Goal: Communication & Community: Answer question/provide support

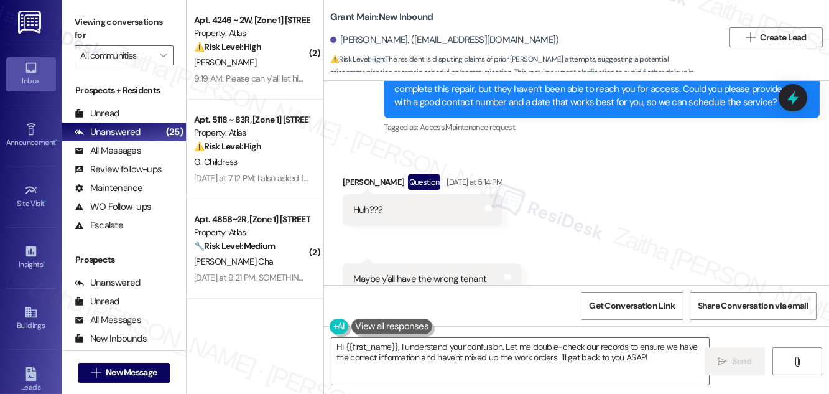
scroll to position [2553, 0]
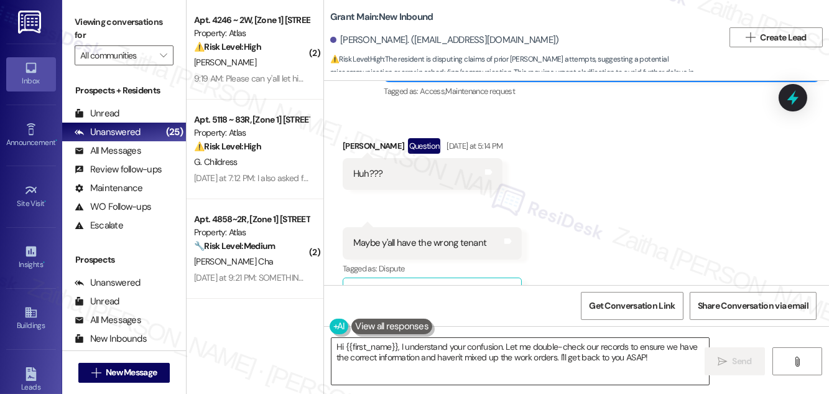
click at [422, 346] on textarea "Hi {{first_name}}, I understand your confusion. Let me double-check our records…" at bounding box center [519, 361] width 377 height 47
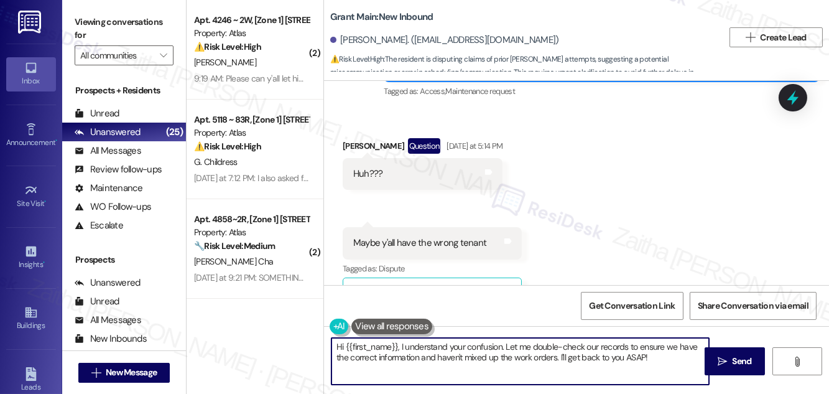
click at [422, 346] on textarea "Hi {{first_name}}, I understand your confusion. Let me double-check our records…" at bounding box center [519, 361] width 377 height 47
click at [450, 344] on textarea "Hi {{first_name}}, I understand your confusion. Let me double-check our records…" at bounding box center [519, 361] width 377 height 47
click at [452, 344] on textarea "Hi {{first_name}}, I understand your confusion. Let me double-check our records…" at bounding box center [519, 361] width 377 height 47
click at [454, 343] on textarea "Hi {{first_name}}, I understand your confusion. Let me double-check our records…" at bounding box center [519, 361] width 377 height 47
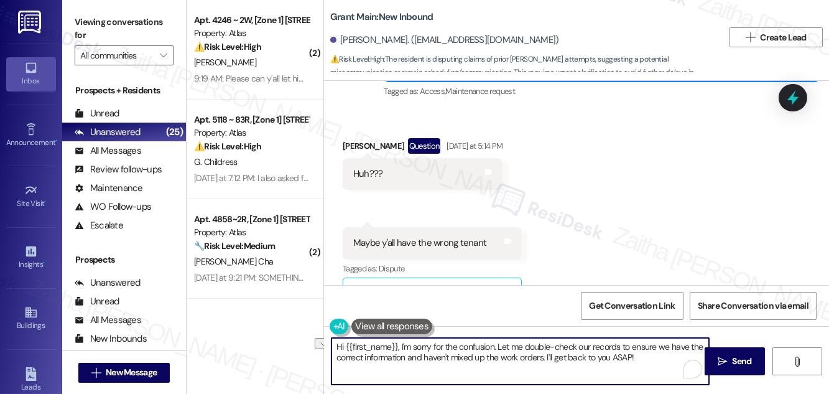
drag, startPoint x: 545, startPoint y: 354, endPoint x: 649, endPoint y: 367, distance: 104.6
click at [649, 367] on textarea "Hi {{first_name}}, I'm sorry for the confusion. Let me double-check our records…" at bounding box center [519, 361] width 377 height 47
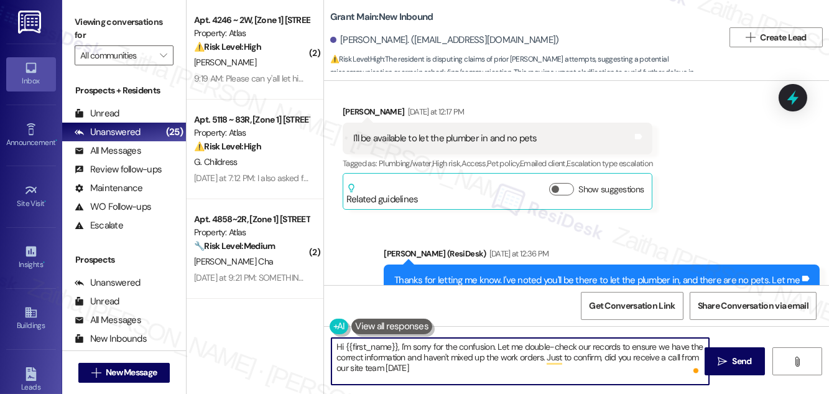
scroll to position [1592, 0]
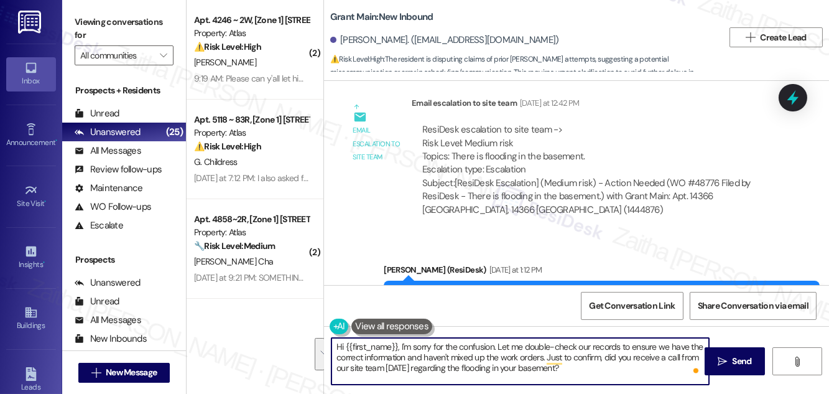
drag, startPoint x: 336, startPoint y: 348, endPoint x: 597, endPoint y: 380, distance: 262.6
click at [601, 382] on textarea "Hi {{first_name}}, I'm sorry for the confusion. Let me double-check our records…" at bounding box center [519, 361] width 377 height 47
type textarea "Hi {{first_name}}, I'm sorry for the confusion. Let me double-check our records…"
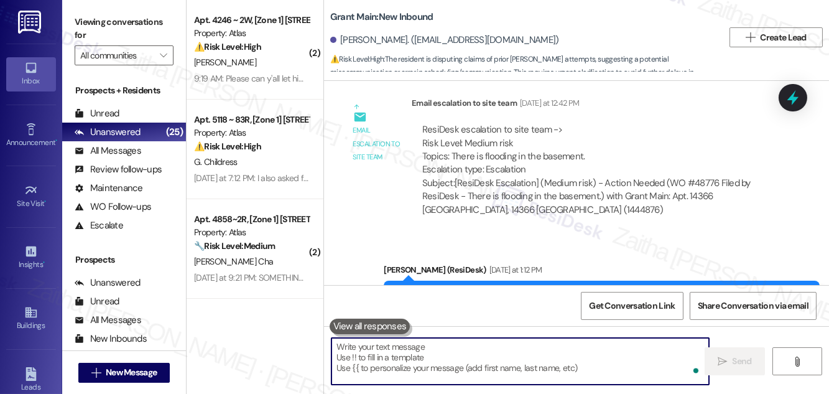
paste textarea "Hi {{first_name}}, I’m sorry for the confusion. I’ll double-check our records t…"
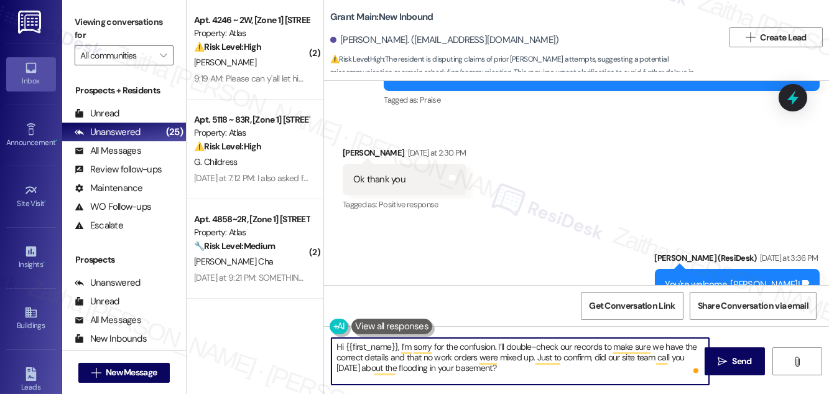
scroll to position [2157, 0]
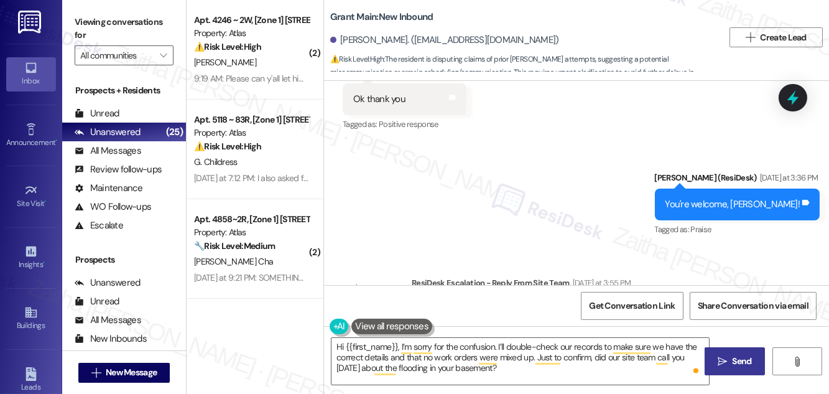
click at [755, 354] on button " Send" at bounding box center [734, 361] width 60 height 28
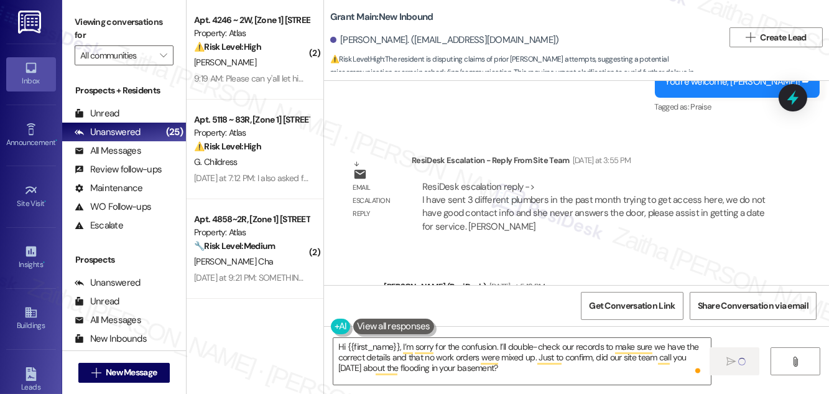
scroll to position [2439, 0]
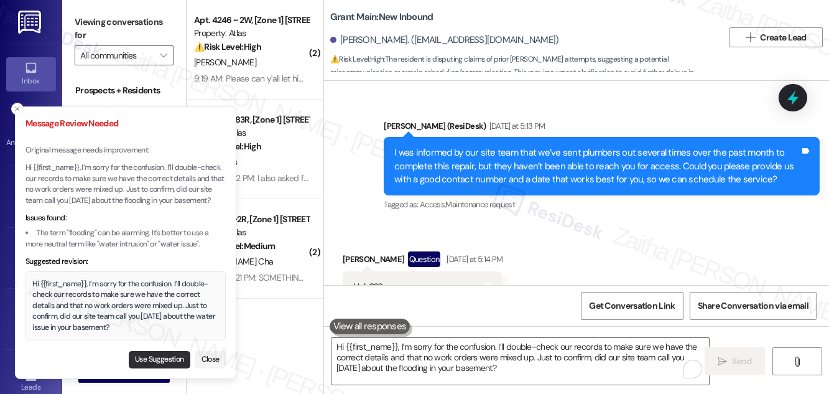
click at [168, 356] on button "Use Suggestion" at bounding box center [160, 359] width 62 height 17
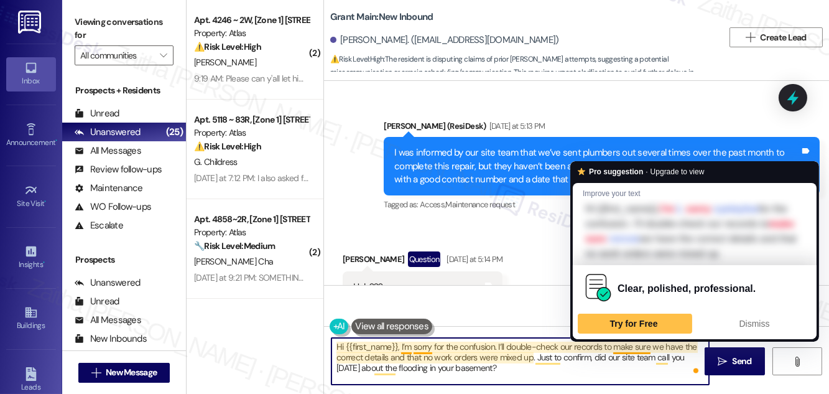
click at [635, 344] on textarea "Hi {{first_name}}, I’m sorry for the confusion. I’ll double-check our records t…" at bounding box center [519, 361] width 377 height 47
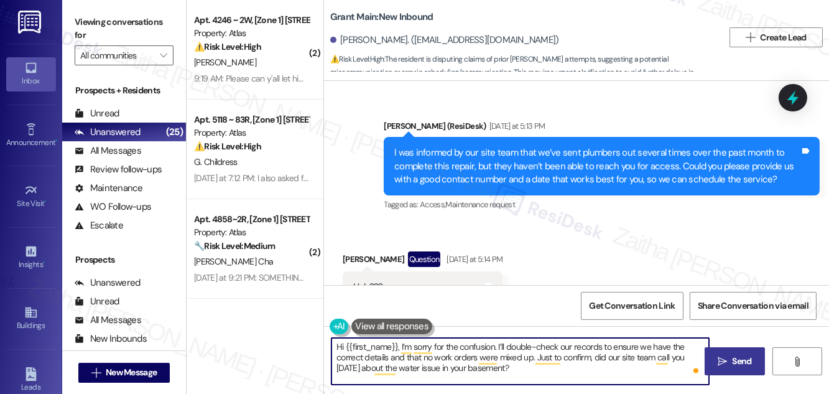
type textarea "Hi {{first_name}}, I’m sorry for the confusion. I’ll double-check our records t…"
click at [727, 357] on span " Send" at bounding box center [734, 360] width 39 height 13
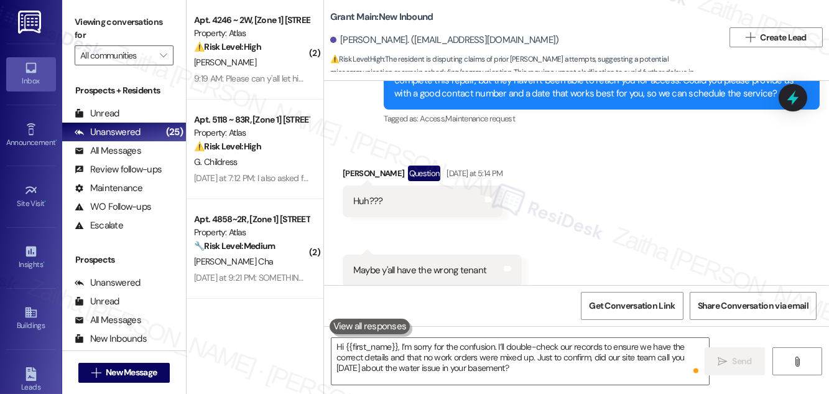
scroll to position [2665, 0]
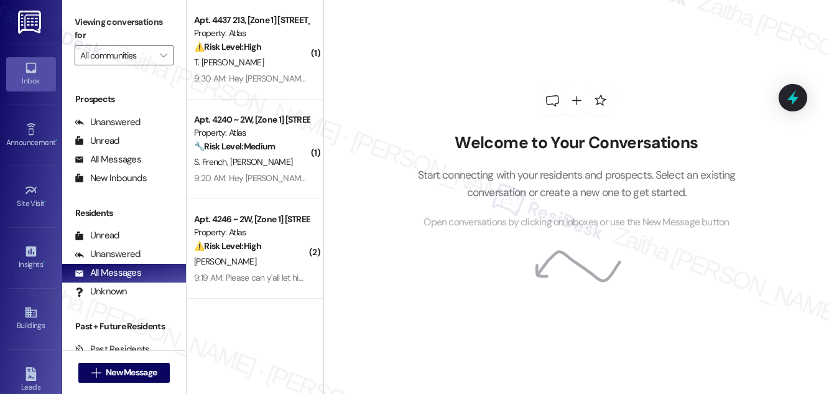
scroll to position [164, 0]
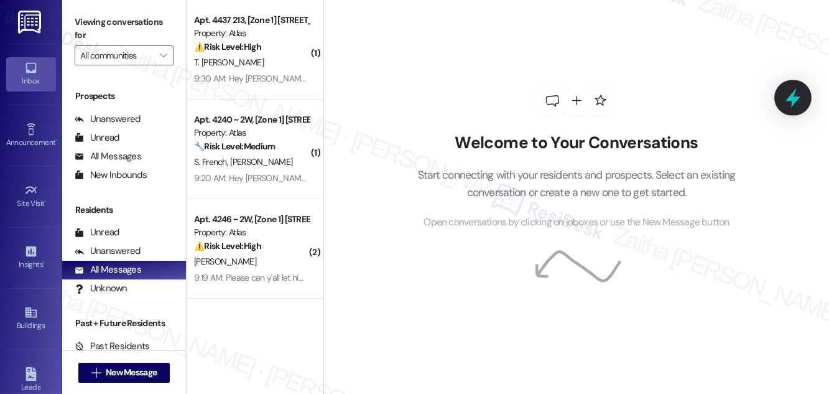
click at [786, 101] on icon at bounding box center [792, 97] width 21 height 21
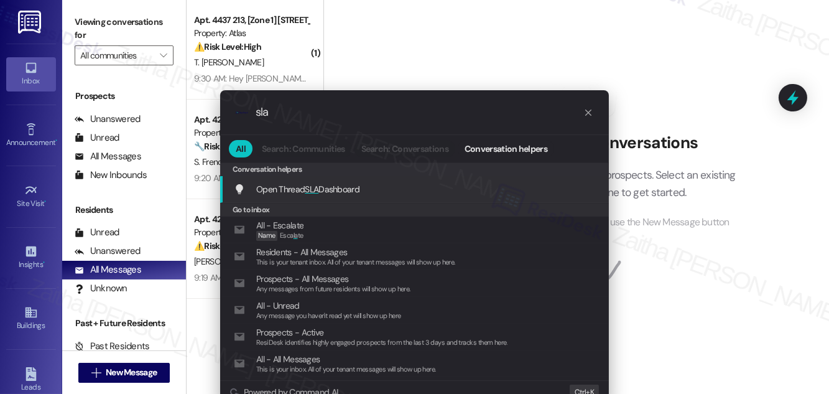
type input "sla"
click at [299, 188] on span "Open Thread SLA Dashboard" at bounding box center [307, 188] width 103 height 11
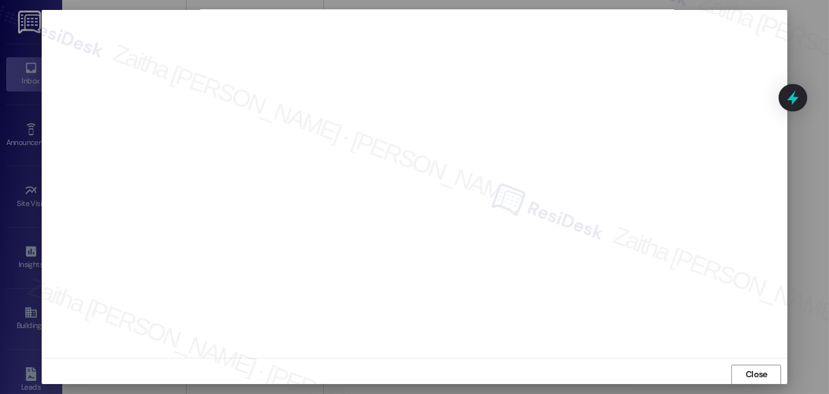
scroll to position [13, 0]
click at [756, 369] on span "Close" at bounding box center [756, 367] width 22 height 13
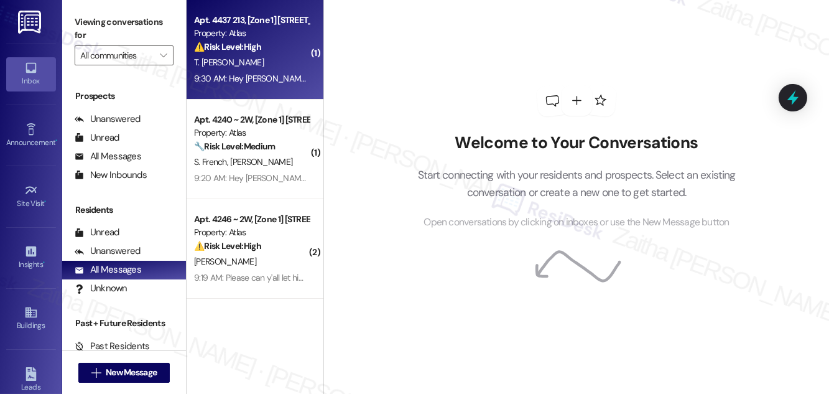
click at [282, 64] on div "T. [PERSON_NAME]" at bounding box center [251, 63] width 117 height 16
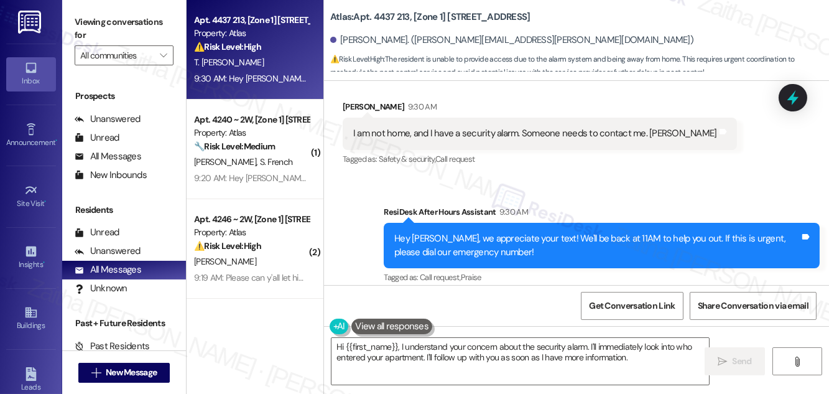
scroll to position [817, 0]
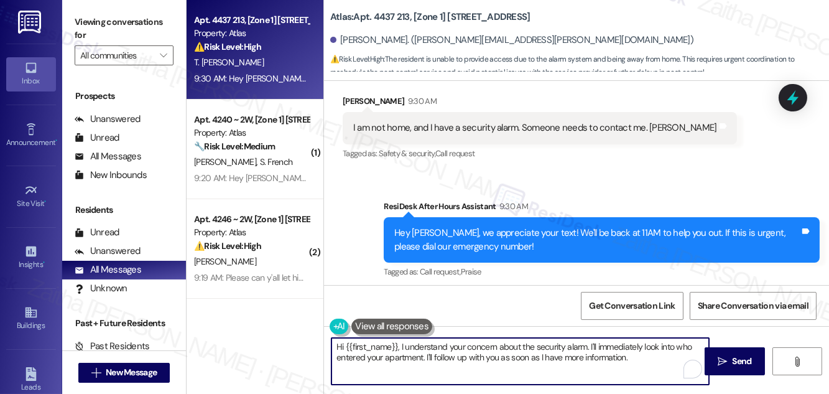
drag, startPoint x: 600, startPoint y: 344, endPoint x: 637, endPoint y: 359, distance: 39.9
click at [637, 359] on textarea "Hi {{first_name}}, I understand your concern about the security alarm. I'll imm…" at bounding box center [519, 361] width 377 height 47
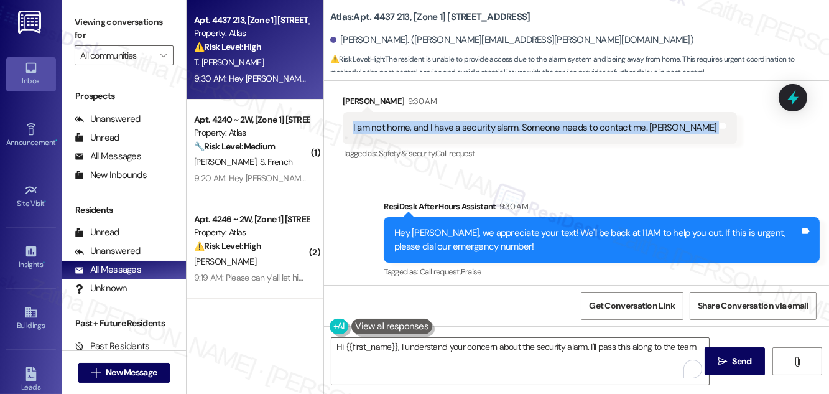
drag, startPoint x: 346, startPoint y: 132, endPoint x: 709, endPoint y: 136, distance: 363.1
click at [709, 136] on div "I am not home, and I have a security alarm. Someone needs to contact me. [PERSO…" at bounding box center [540, 128] width 394 height 32
copy div "I am not home, and I have a security alarm. Someone needs to contact me. [PERSO…"
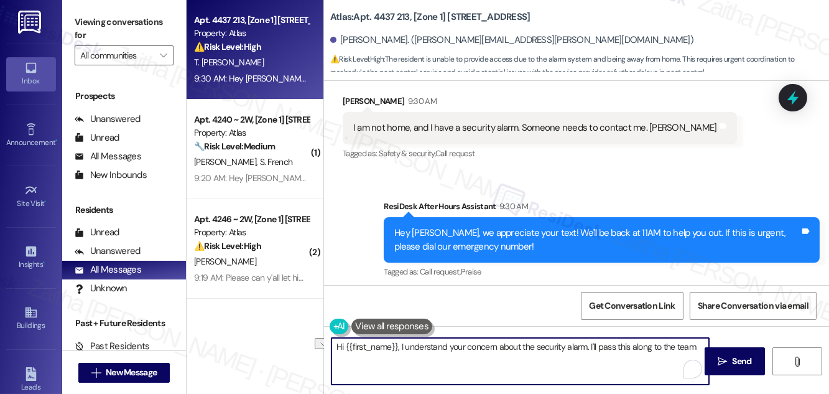
drag, startPoint x: 404, startPoint y: 344, endPoint x: 702, endPoint y: 351, distance: 297.9
click at [702, 351] on textarea "Hi {{first_name}}, I understand your concern about the security alarm. I'll pas…" at bounding box center [519, 361] width 377 height 47
paste textarea "Hi Teresa, thank you for letting us know. I’ll relay this to the team right awa…"
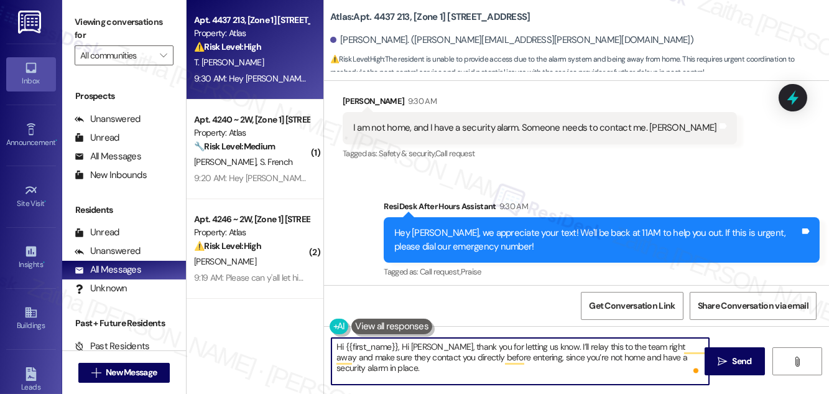
click at [436, 346] on textarea "Hi {{first_name}}, Hi Teresa, thank you for letting us know. I’ll relay this to…" at bounding box center [519, 361] width 377 height 47
click at [623, 346] on textarea "Hi {{first_name}}, thank you for letting us know. I’ll relay this to the team r…" at bounding box center [519, 361] width 377 height 47
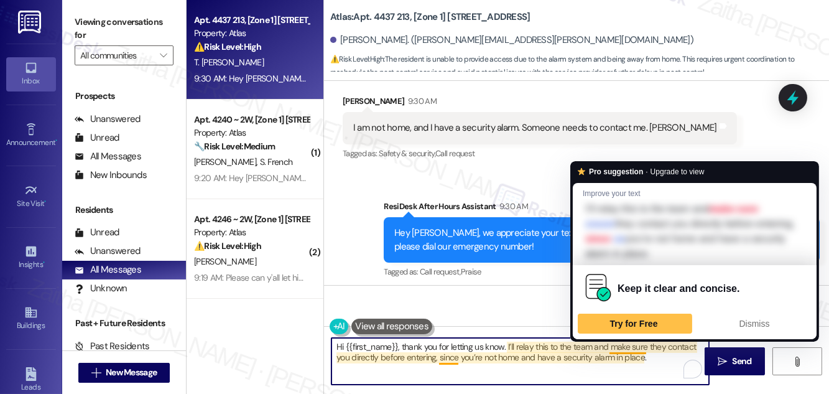
click at [645, 348] on textarea "Hi {{first_name}}, thank you for letting us know. I’ll relay this to the team a…" at bounding box center [519, 361] width 377 height 47
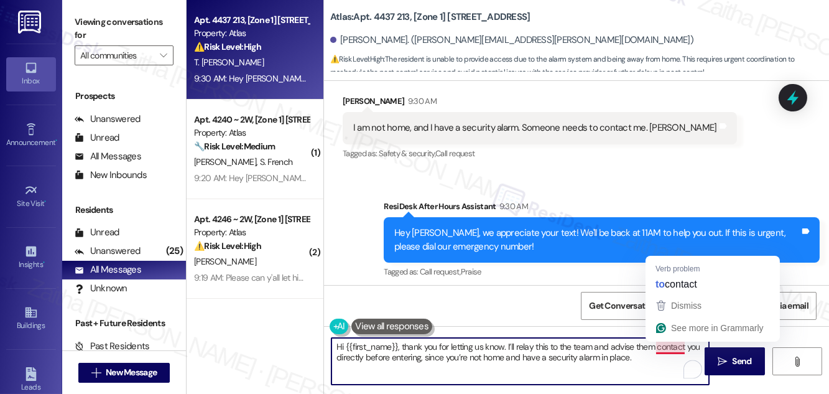
click at [660, 344] on textarea "Hi {{first_name}}, thank you for letting us know. I’ll relay this to the team a…" at bounding box center [519, 361] width 377 height 47
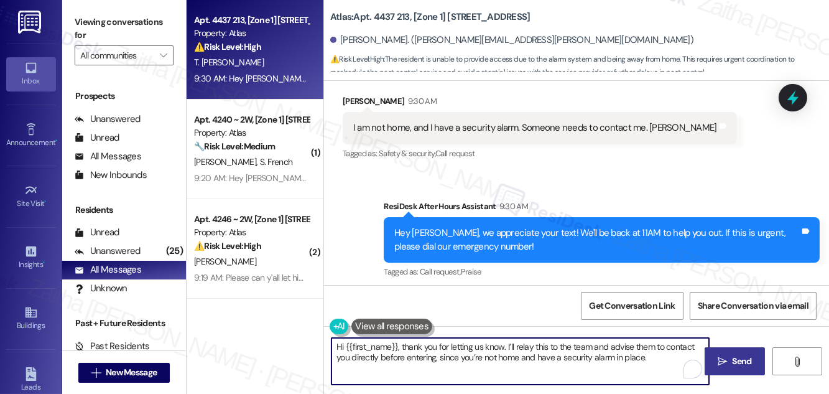
type textarea "Hi {{first_name}}, thank you for letting us know. I’ll relay this to the team a…"
click at [726, 353] on button " Send" at bounding box center [734, 361] width 60 height 28
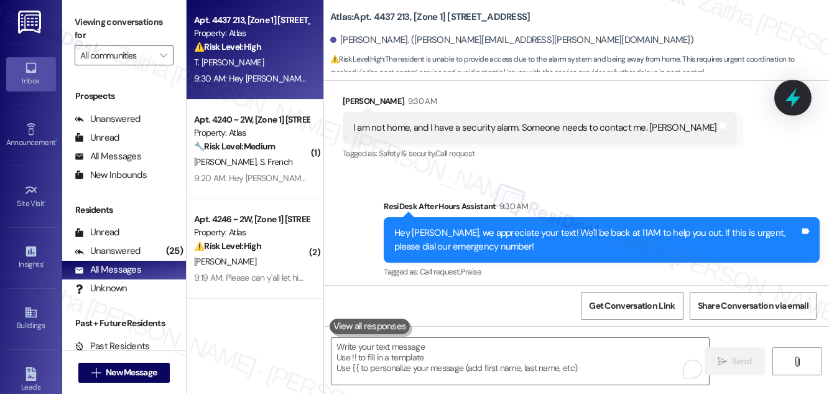
scroll to position [704, 0]
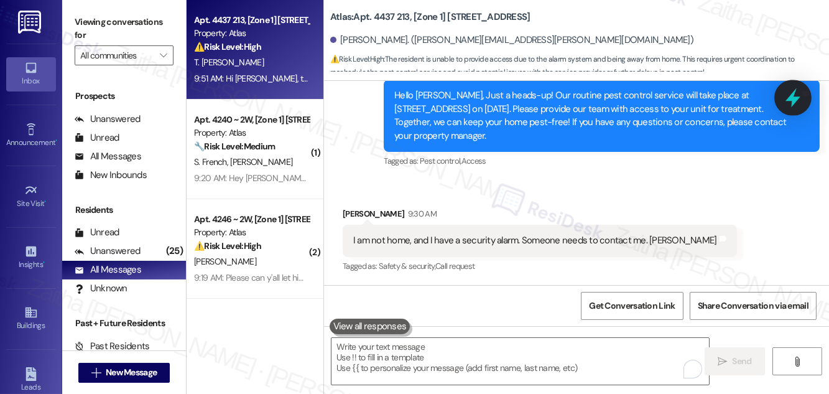
click at [788, 102] on icon at bounding box center [792, 97] width 21 height 21
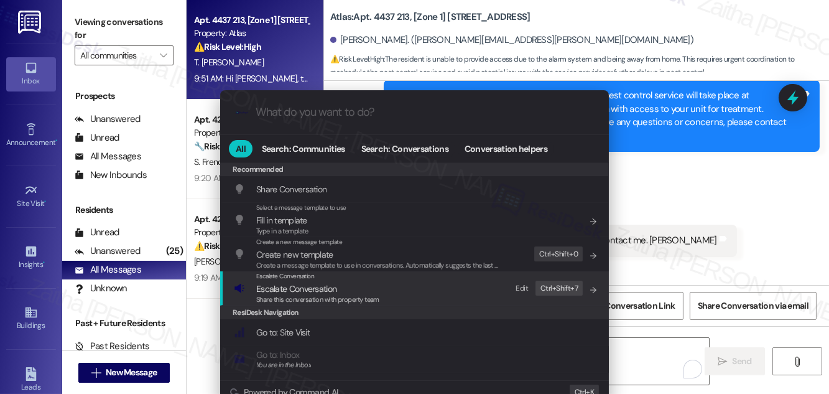
click at [288, 283] on span "Escalate Conversation" at bounding box center [296, 288] width 80 height 11
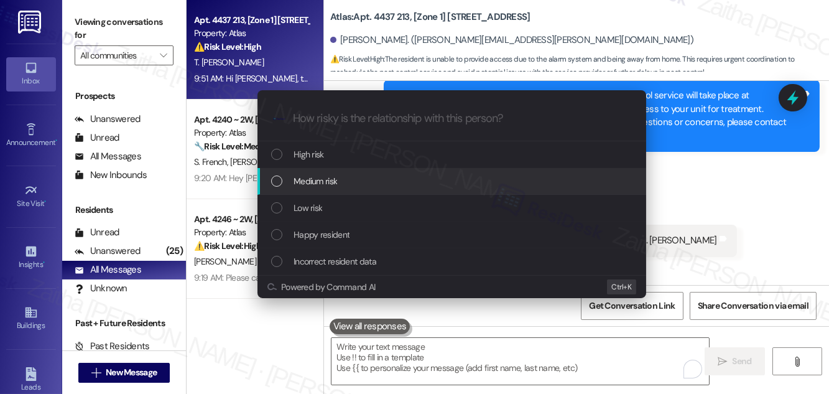
click at [336, 177] on span "Medium risk" at bounding box center [315, 181] width 44 height 14
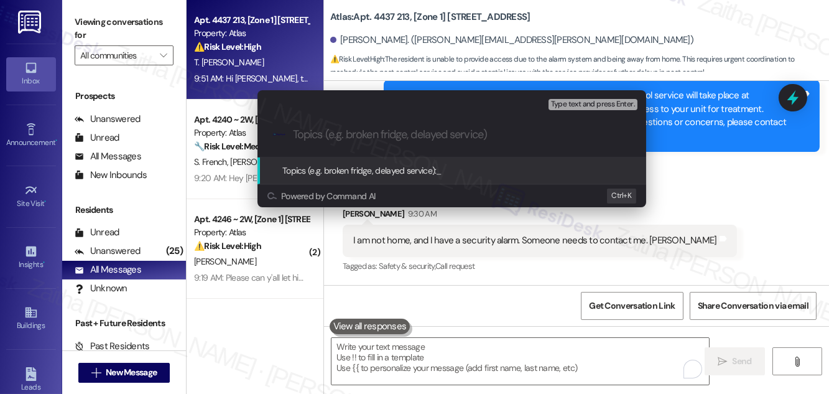
paste input "Pest Control Routine Service"
paste input "Team Contact Needed Before Entry (Security Alarm)"
type input "Pest Control Routine Service - Team Contact Needed Before Entry (Security Alarm)"
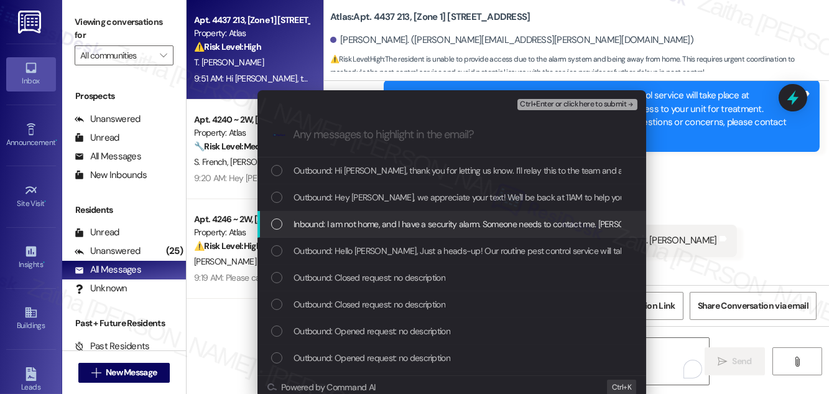
click at [372, 221] on span "Inbound: I am not home, and I have a security alarm. Someone needs to contact m…" at bounding box center [476, 224] width 367 height 14
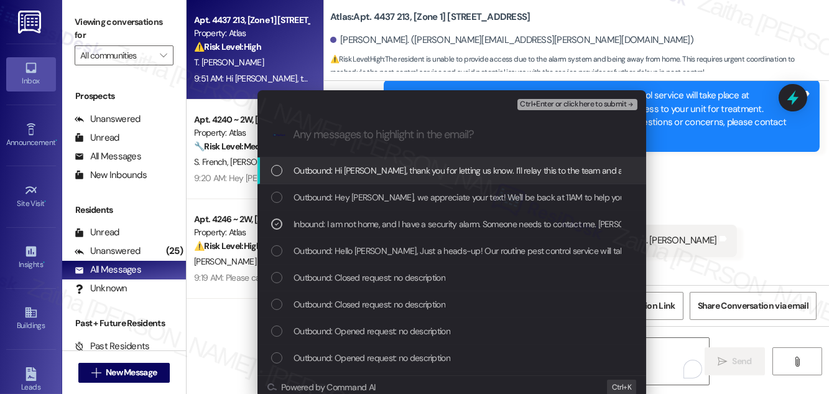
click at [572, 104] on span "Ctrl+Enter or click here to submit" at bounding box center [573, 104] width 106 height 9
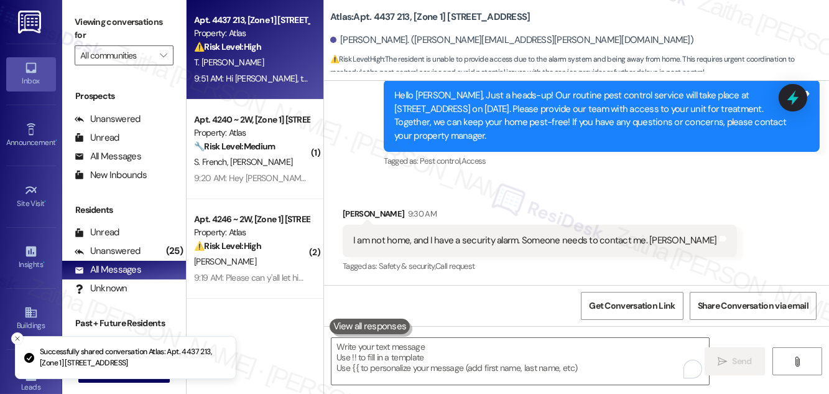
scroll to position [704, 0]
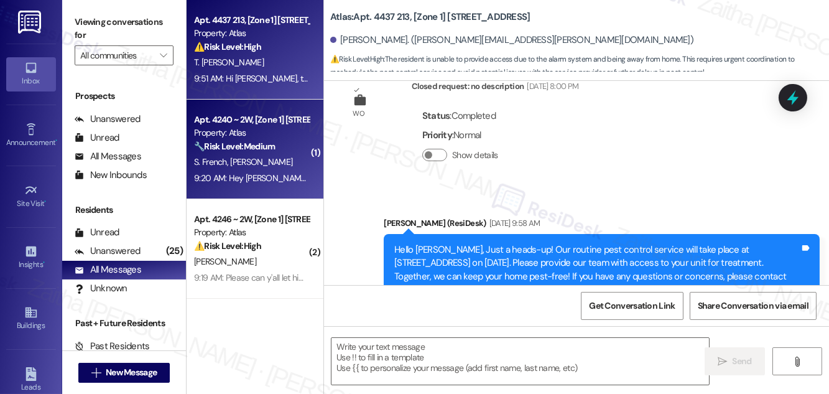
type textarea "Fetching suggested responses. Please feel free to read through the conversation…"
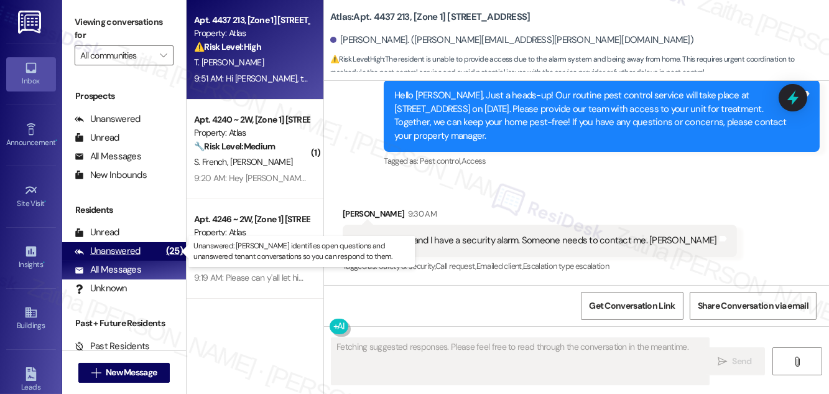
click at [106, 251] on div "Unanswered" at bounding box center [108, 250] width 66 height 13
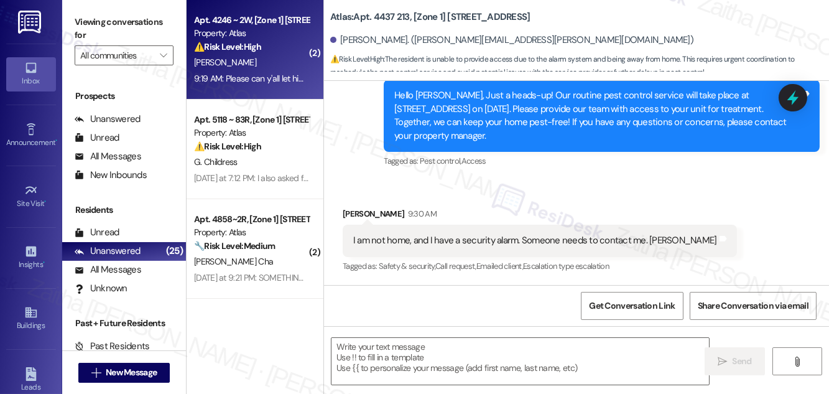
click at [282, 59] on div "H. Clark" at bounding box center [251, 63] width 117 height 16
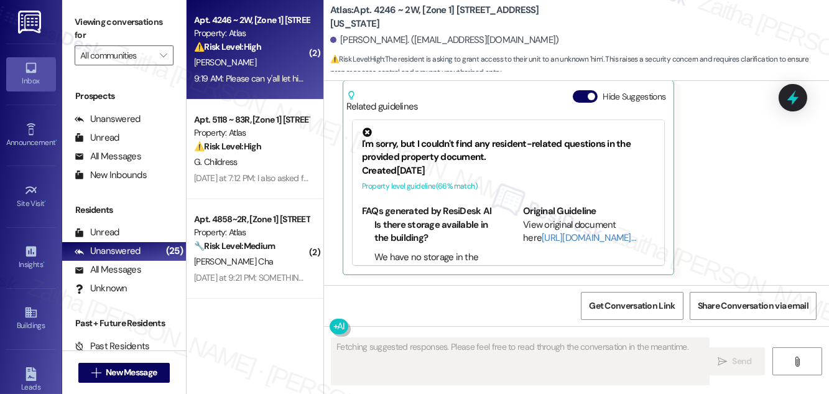
scroll to position [583, 0]
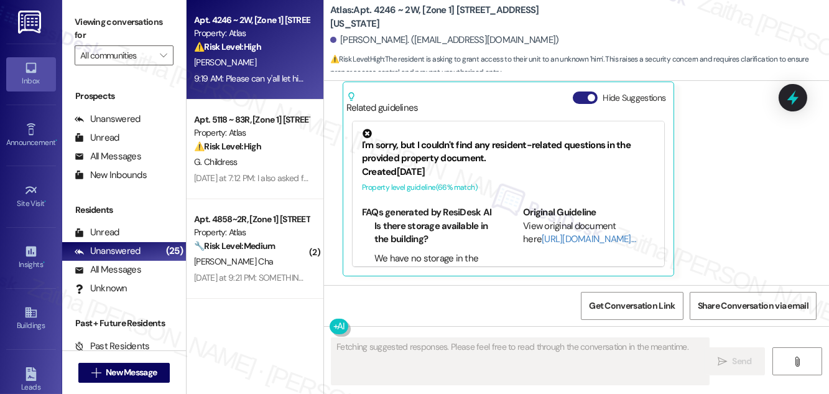
click at [580, 98] on button "Hide Suggestions" at bounding box center [585, 97] width 25 height 12
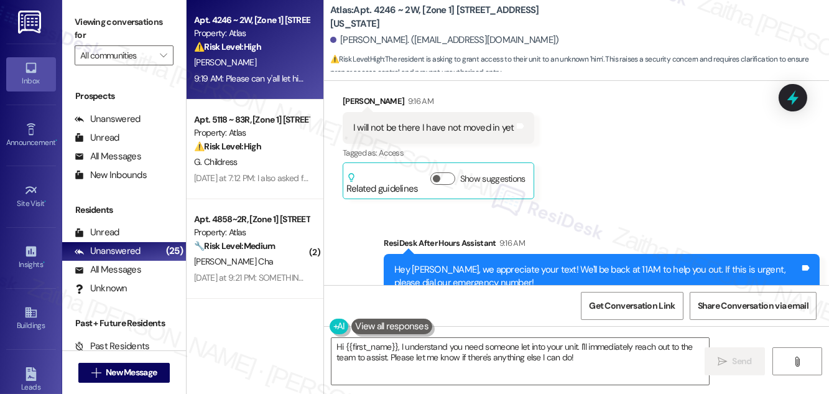
scroll to position [226, 0]
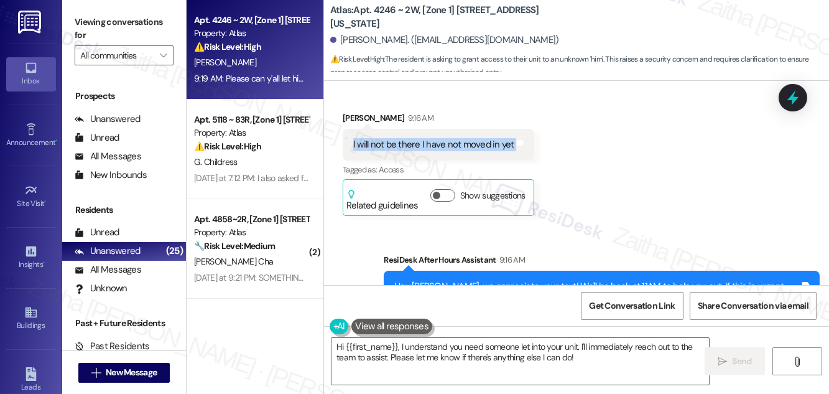
drag, startPoint x: 346, startPoint y: 137, endPoint x: 530, endPoint y: 144, distance: 184.1
click at [530, 144] on div "Received via SMS Helen Clark 9:16 AM I will not be there I have not moved in ye…" at bounding box center [438, 163] width 210 height 123
copy div "I will not be there I have not moved in yet Tags and notes"
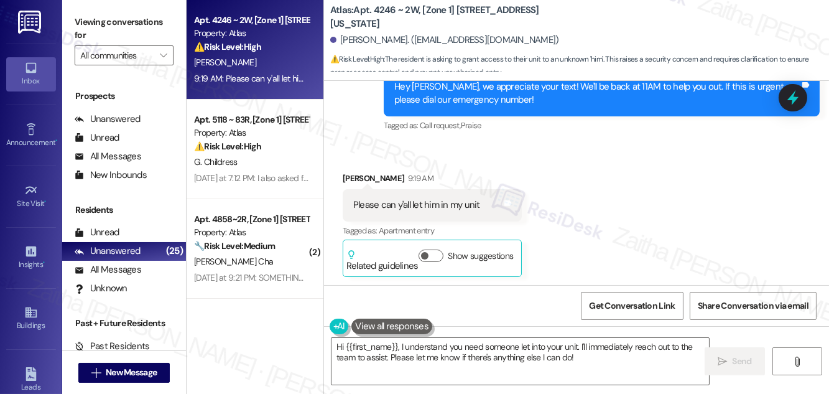
scroll to position [426, 0]
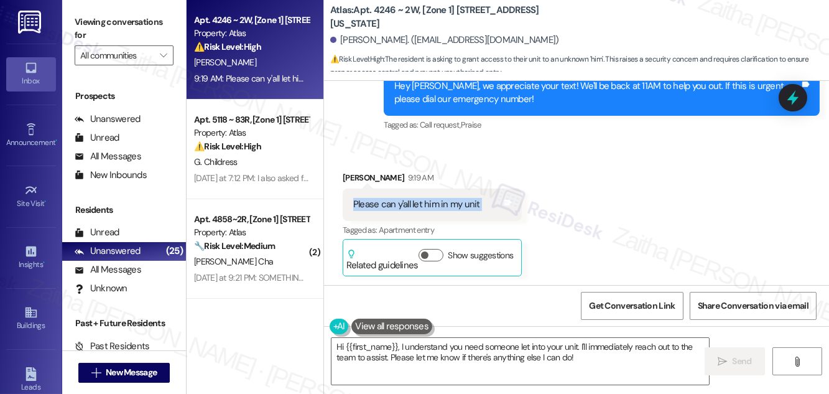
drag, startPoint x: 338, startPoint y: 206, endPoint x: 519, endPoint y: 206, distance: 180.9
click at [519, 206] on div "Received via SMS Helen Clark 9:19 AM Please can y'all let him in my unit Tags a…" at bounding box center [432, 223] width 198 height 123
copy div "Please can y'all let him in my unit Tags and notes"
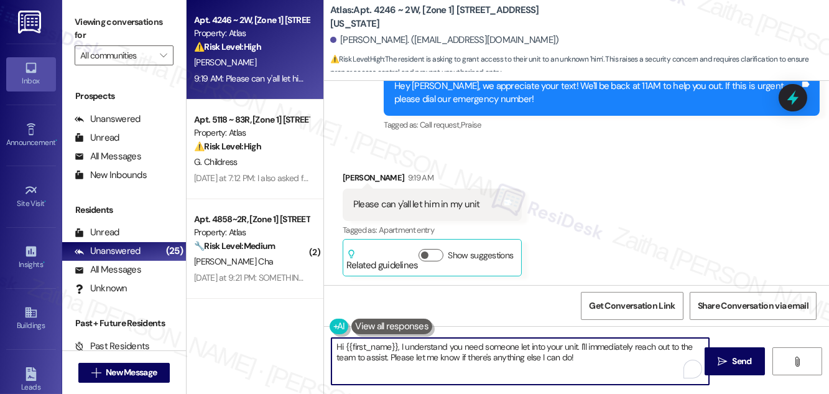
drag, startPoint x: 400, startPoint y: 346, endPoint x: 602, endPoint y: 364, distance: 202.9
click at [602, 364] on textarea "Hi {{first_name}}, I understand you need someone let into your unit. I'll immed…" at bounding box center [519, 361] width 377 height 47
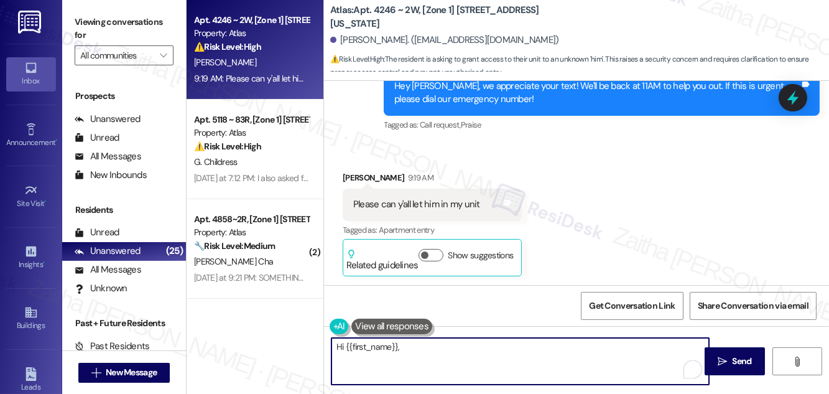
paste textarea "Thank you for letting us know. I’ll relay this to the pest control team so they…"
click at [403, 345] on textarea "Hi {{first_name}}, Thank you for letting us know. I’ll relay this to the pest c…" at bounding box center [519, 361] width 377 height 47
click at [433, 377] on textarea "Hi {{first_name}}, thank you for letting us know. I’ll relay this to the pest c…" at bounding box center [519, 361] width 377 height 47
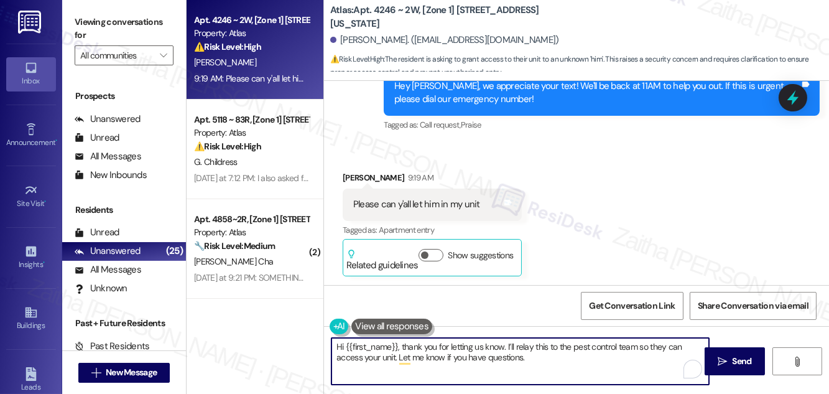
click at [394, 356] on textarea "Hi {{first_name}}, thank you for letting us know. I’ll relay this to the pest c…" at bounding box center [519, 361] width 377 height 47
paste textarea "even though you haven’t moved in yet."
type textarea "Hi {{first_name}}, thank you for letting us know. I’ll relay this to the pest c…"
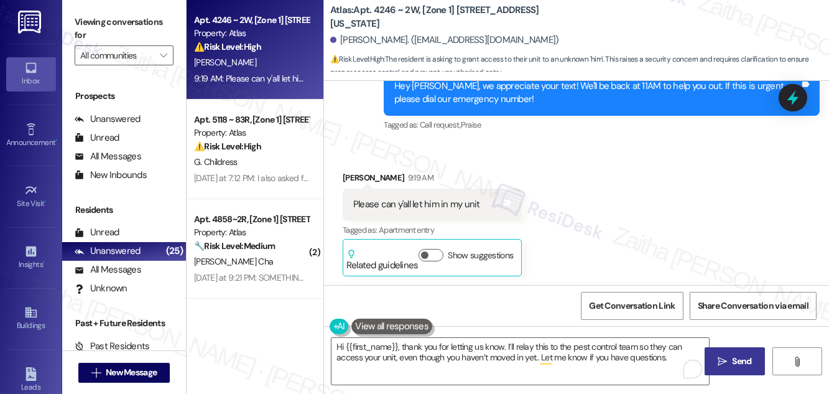
drag, startPoint x: 744, startPoint y: 365, endPoint x: 733, endPoint y: 359, distance: 12.8
click at [744, 365] on span "Send" at bounding box center [741, 360] width 19 height 13
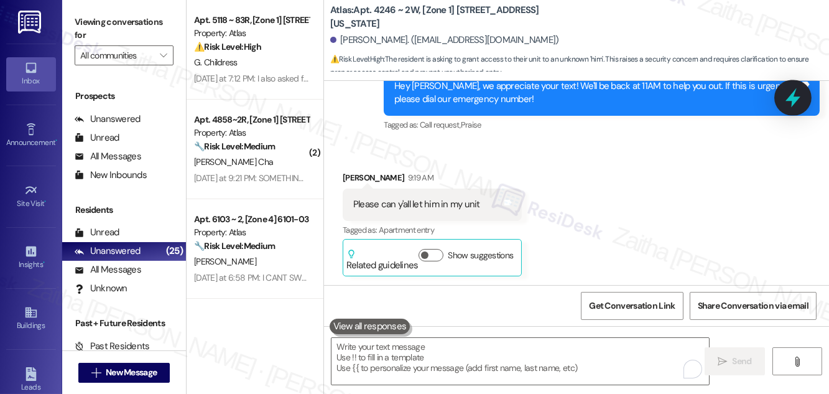
click at [798, 104] on icon at bounding box center [792, 97] width 21 height 21
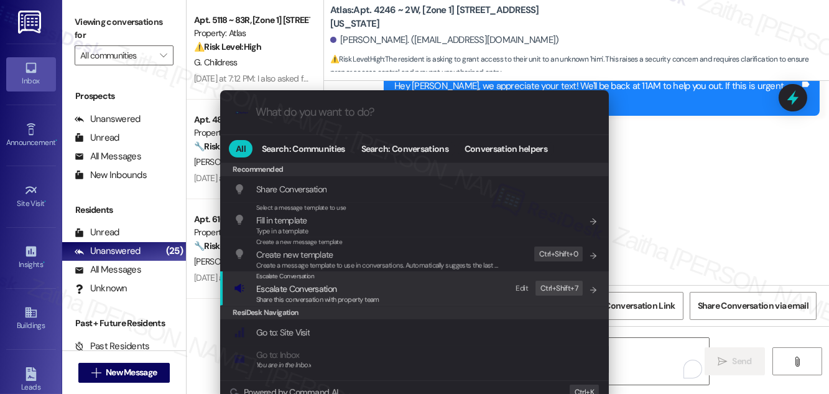
click at [300, 290] on span "Escalate Conversation" at bounding box center [296, 288] width 80 height 11
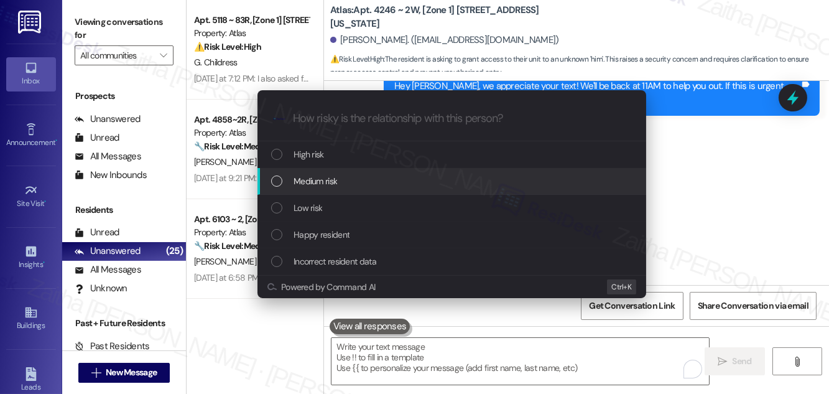
click at [315, 183] on span "Medium risk" at bounding box center [315, 181] width 44 height 14
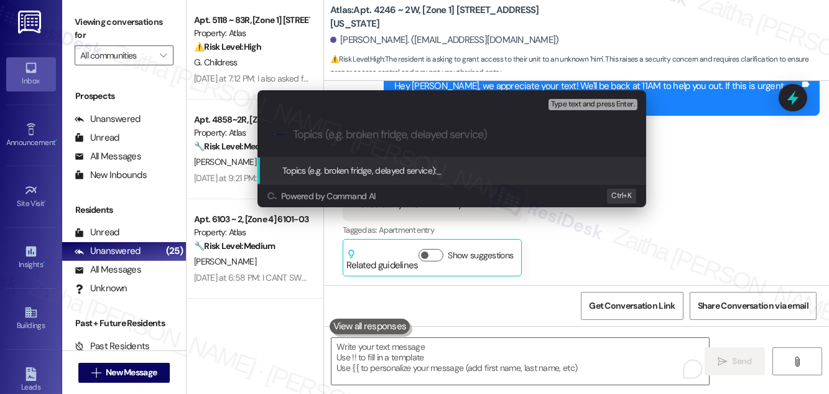
paste input "Pest Control Routine Service"
paste input "Resident Not Present – Granting Access for Pest Control"
type input "Pest Control Routine Service - Resident Not Present – Granting Access for Pest …"
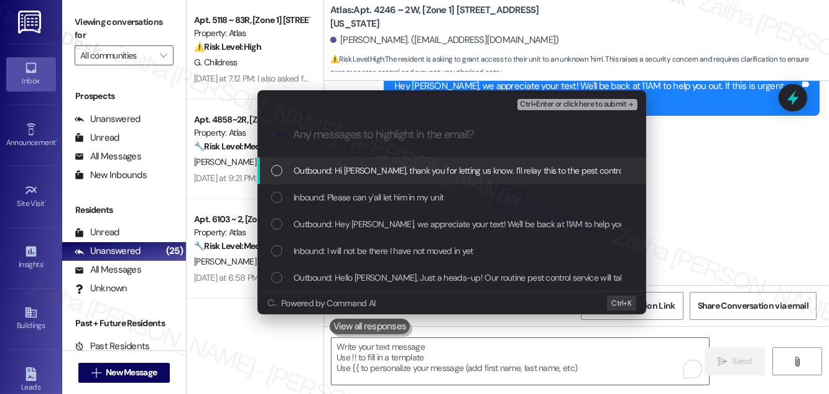
scroll to position [0, 0]
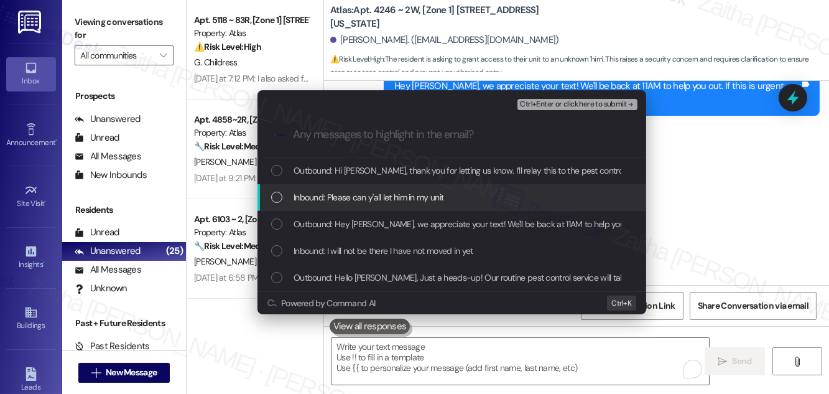
click at [367, 198] on span "Inbound: Please can y'all let him in my unit" at bounding box center [368, 197] width 150 height 14
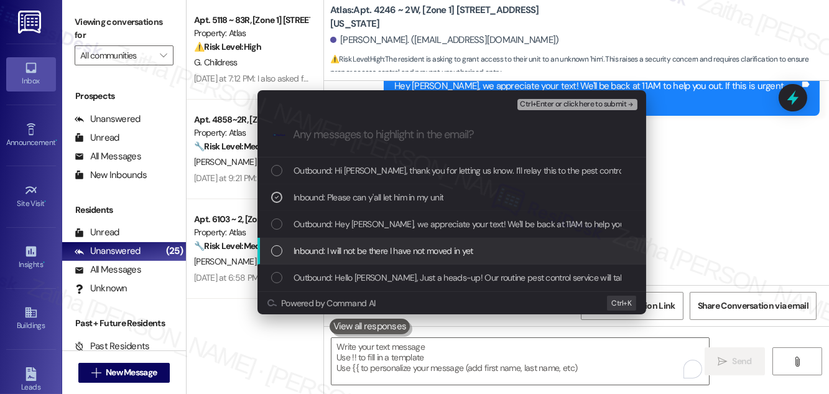
click at [361, 252] on span "Inbound: I will not be there I have not moved in yet" at bounding box center [383, 251] width 180 height 14
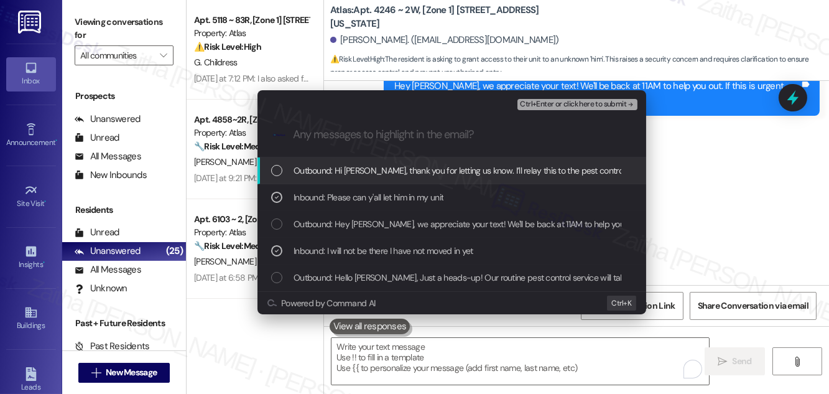
click at [565, 101] on span "Ctrl+Enter or click here to submit" at bounding box center [573, 104] width 106 height 9
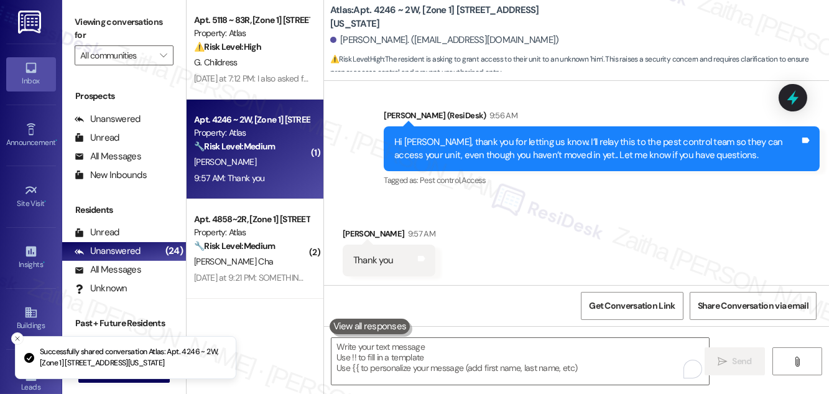
scroll to position [788, 0]
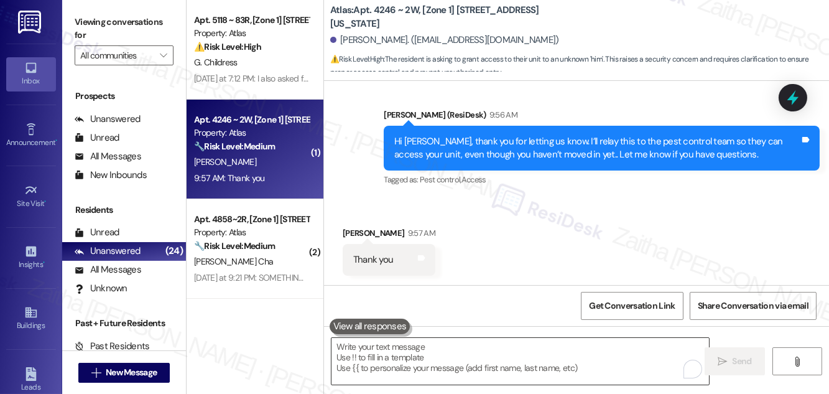
click at [400, 359] on textarea "To enrich screen reader interactions, please activate Accessibility in Grammarl…" at bounding box center [519, 361] width 377 height 47
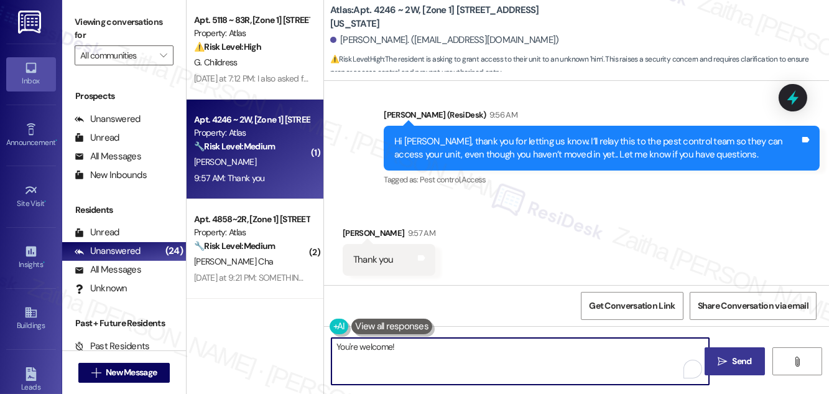
type textarea "You're welcome!"
click at [737, 358] on span "Send" at bounding box center [741, 360] width 19 height 13
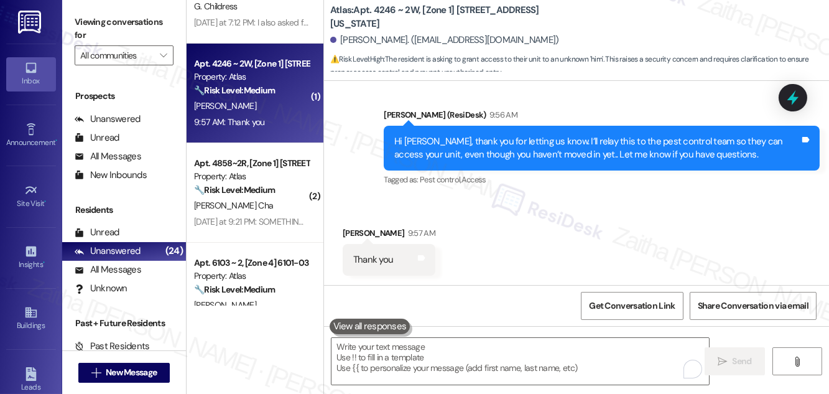
scroll to position [788, 0]
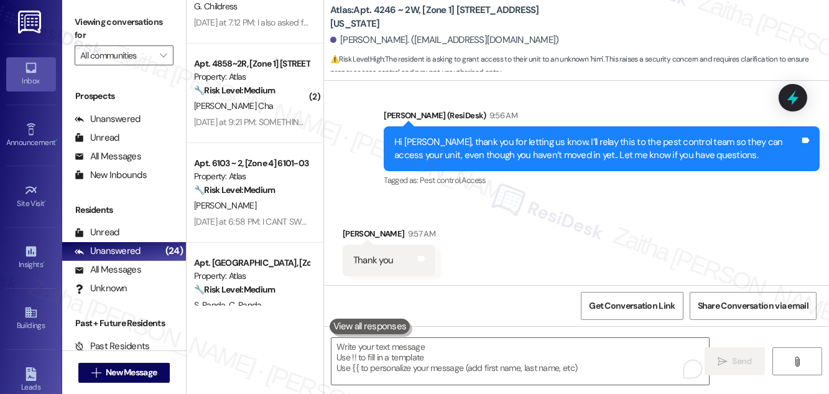
click at [264, 207] on div "E. Scott" at bounding box center [251, 206] width 117 height 16
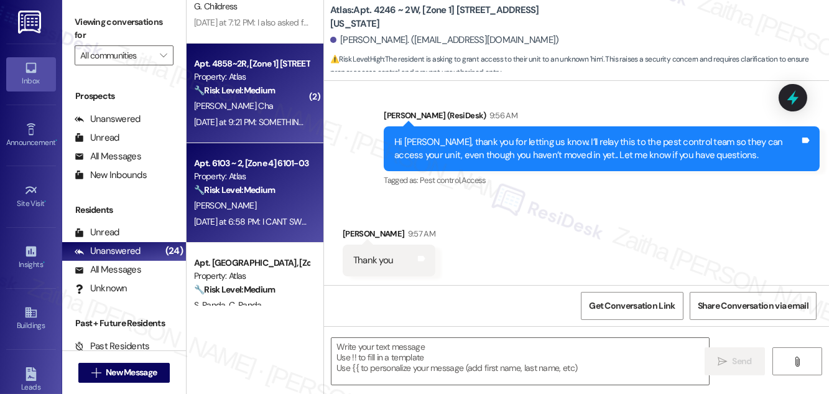
type textarea "Fetching suggested responses. Please feel free to read through the conversation…"
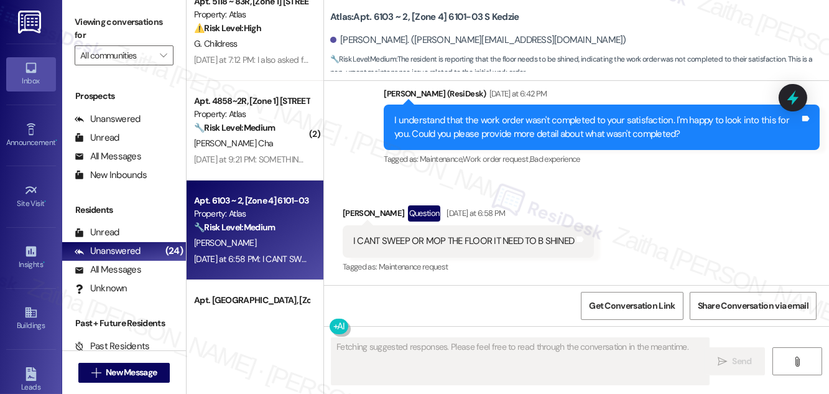
scroll to position [0, 0]
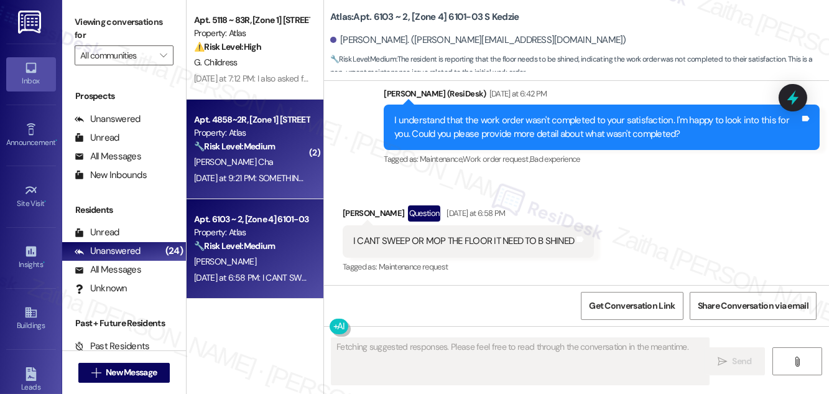
click at [271, 163] on div "[PERSON_NAME] Cha" at bounding box center [251, 162] width 117 height 16
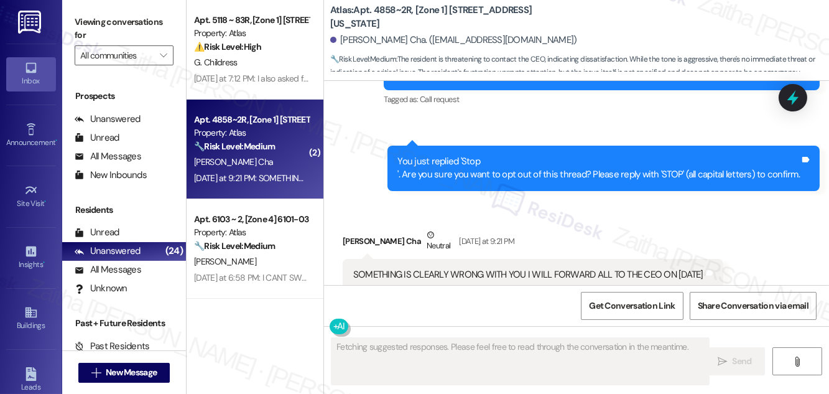
scroll to position [2276, 0]
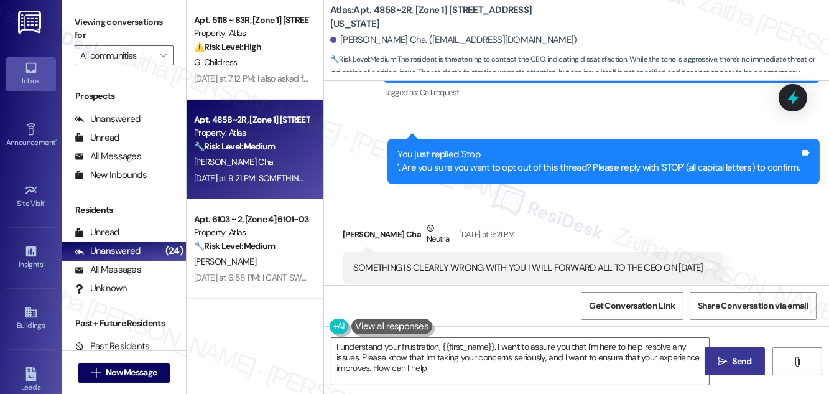
type textarea "I understand your frustration, {{first_name}}. I want to assure you that I'm he…"
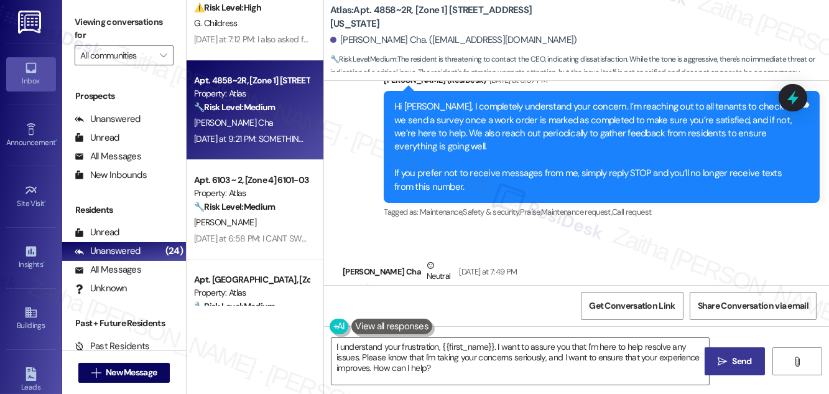
scroll to position [56, 0]
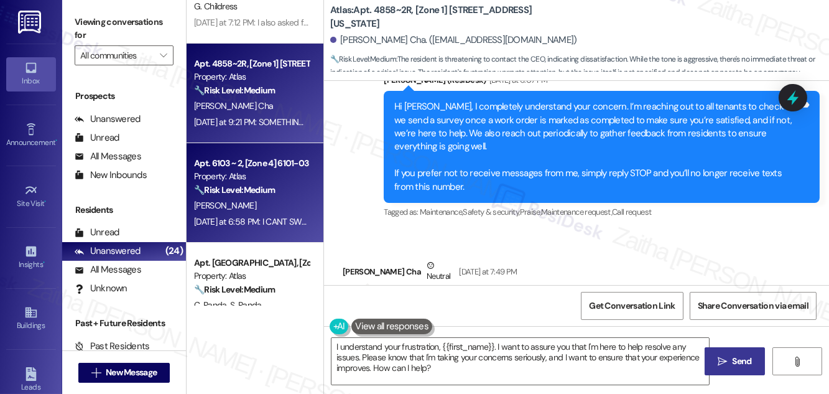
click at [264, 219] on div "Yesterday at 6:58 PM: I CANT SWEEP OR MOP THE FLOOR IT NEED TO B SHINED Yesterd…" at bounding box center [332, 221] width 277 height 11
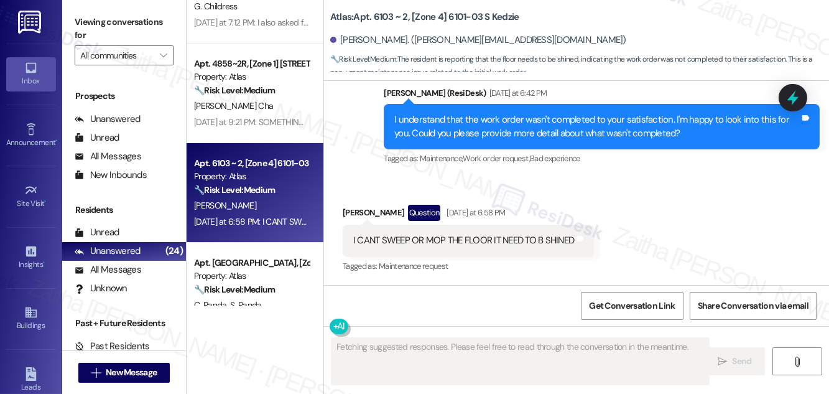
scroll to position [724, 0]
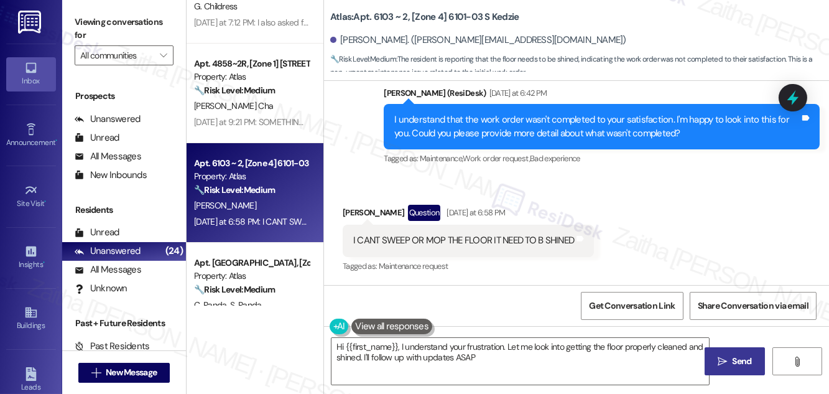
type textarea "Hi {{first_name}}, I understand your frustration. Let me look into getting the …"
click at [338, 343] on textarea "Hi {{first_name}}, I understand your frustration. Let me look into getting the …" at bounding box center [519, 361] width 377 height 47
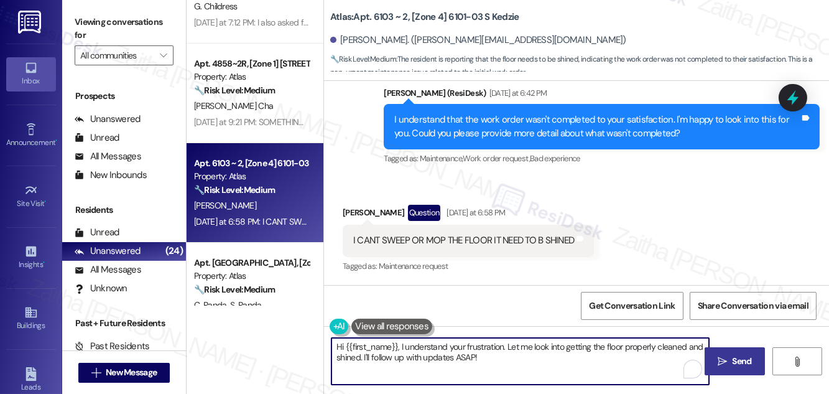
click at [338, 343] on textarea "Hi {{first_name}}, I understand your frustration. Let me look into getting the …" at bounding box center [519, 361] width 377 height 47
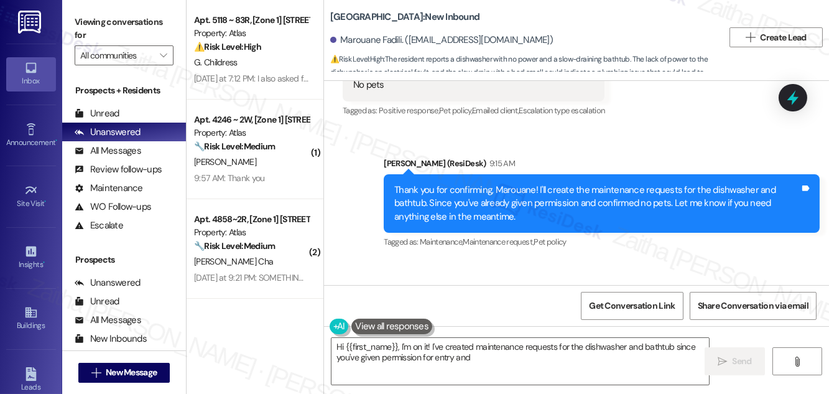
scroll to position [3984, 0]
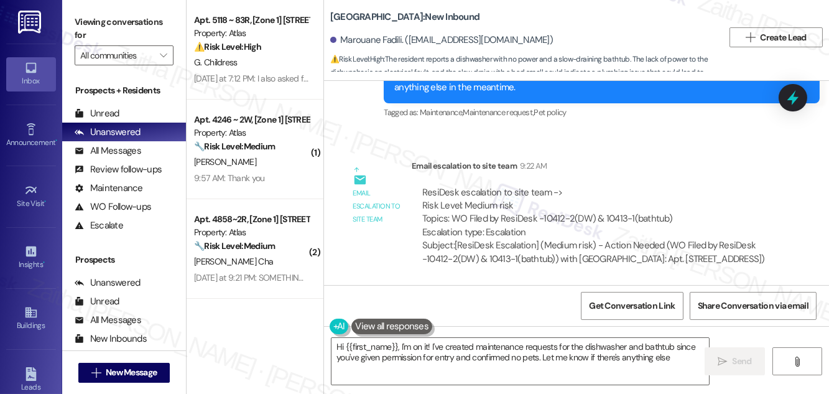
type textarea "Hi {{first_name}}, I'm on it! I've created maintenance requests for the dishwas…"
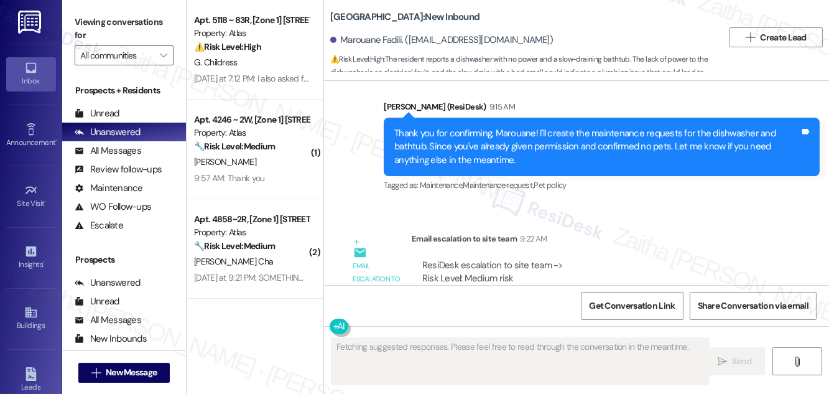
scroll to position [3984, 0]
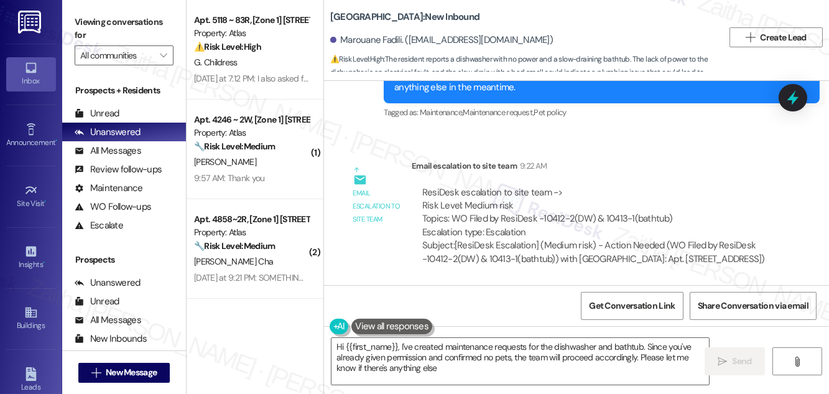
type textarea "Hi {{first_name}}, I've created maintenance requests for the dishwasher and bat…"
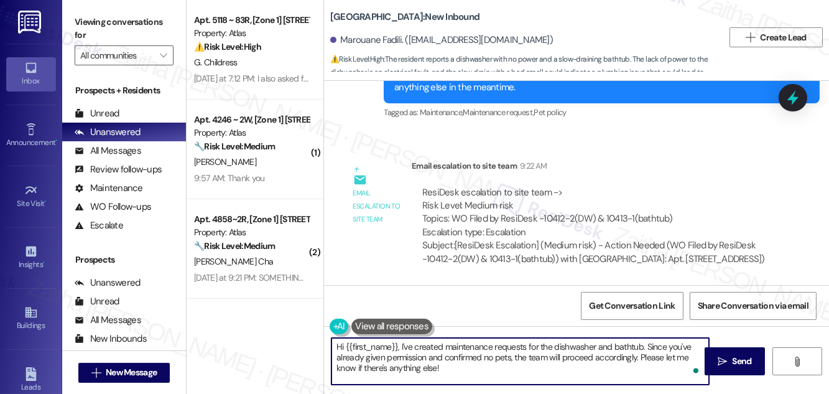
drag, startPoint x: 332, startPoint y: 346, endPoint x: 446, endPoint y: 371, distance: 116.5
click at [446, 371] on textarea "Hi {{first_name}}, I've created maintenance requests for the dishwasher and bat…" at bounding box center [519, 361] width 377 height 47
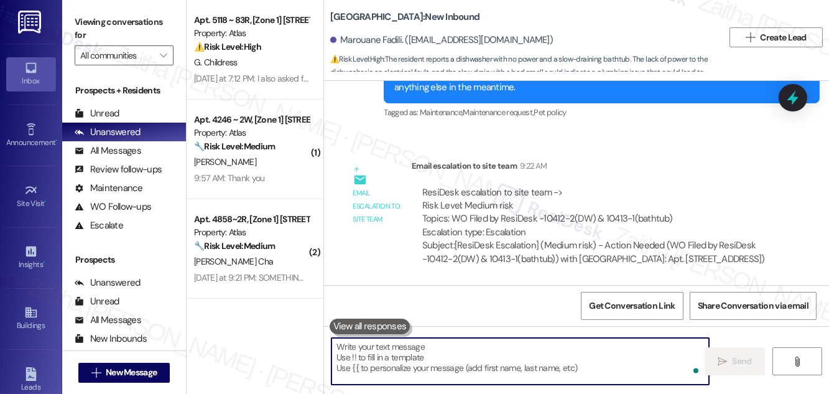
paste textarea "Just a quick update: I’ve spoken with maintenance, and they’ll be coming by tod…"
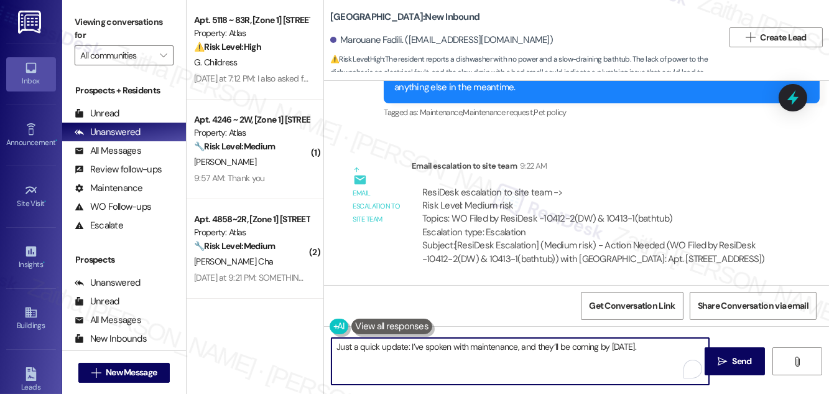
click at [407, 350] on textarea "Just a quick update: I’ve spoken with maintenance, and they’ll be coming by tod…" at bounding box center [519, 361] width 377 height 47
type textarea "Just a quick update: we’ve spoken with maintenance, and they’ll be coming by to…"
click at [735, 372] on button " Send" at bounding box center [734, 361] width 60 height 28
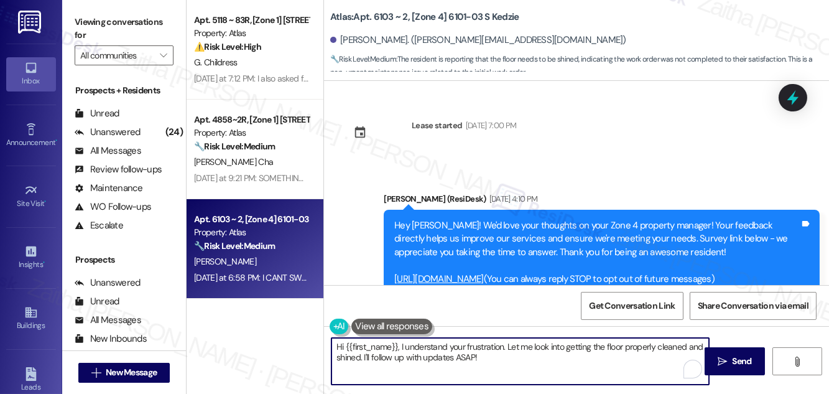
scroll to position [724, 0]
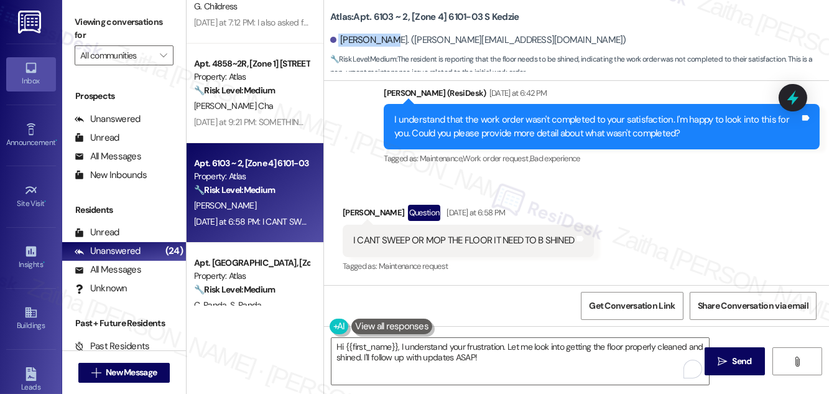
drag, startPoint x: 338, startPoint y: 40, endPoint x: 382, endPoint y: 40, distance: 43.5
click at [382, 40] on div "Erica Scott. (scott.erica7043@gmail.com)" at bounding box center [478, 40] width 296 height 13
copy div "Erica Scott"
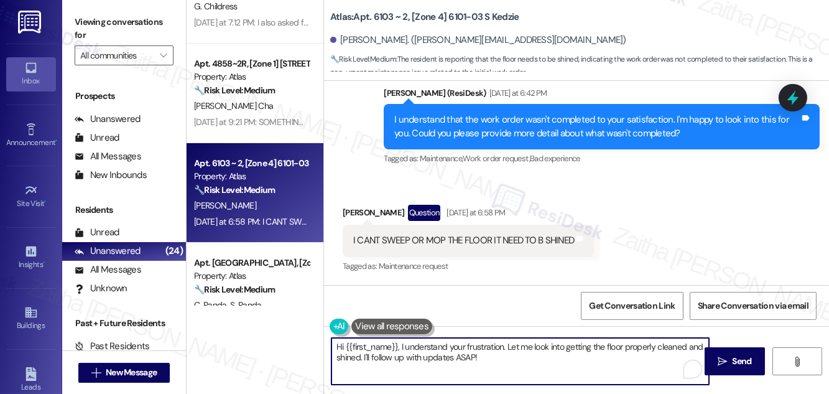
click at [341, 344] on textarea "Hi {{first_name}}, I understand your frustration. Let me look into getting the …" at bounding box center [519, 361] width 377 height 47
drag, startPoint x: 487, startPoint y: 342, endPoint x: 590, endPoint y: 366, distance: 105.3
click at [590, 366] on textarea "Thanks for letting me know, {{first_name}}, I understand your frustration. Let …" at bounding box center [519, 361] width 377 height 47
click at [601, 341] on textarea "Thanks for letting me know, {{first_name}}. I checked, and our maiten" at bounding box center [519, 361] width 377 height 47
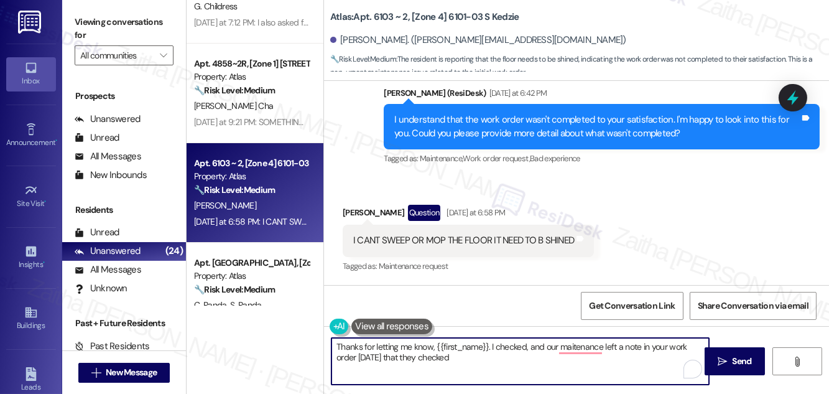
paste textarea "the floor in your living room and everything looks fine."
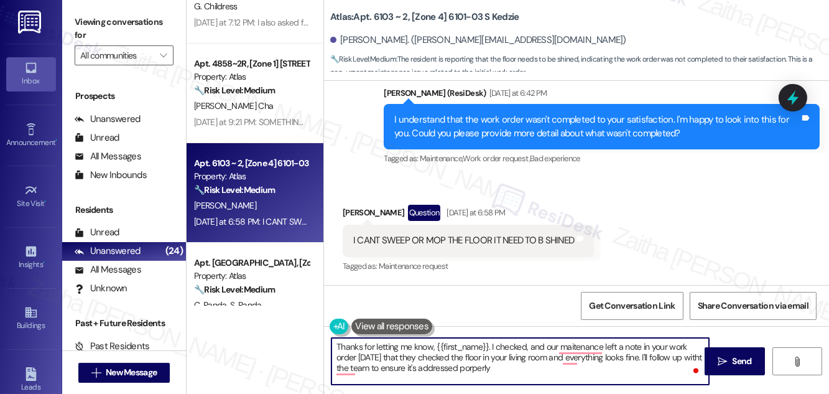
type textarea "Thanks for letting me know, {{first_name}}. I checked, and our maitenance left …"
drag, startPoint x: 333, startPoint y: 346, endPoint x: 535, endPoint y: 378, distance: 204.0
click at [535, 378] on textarea "Thanks for letting me know, {{first_name}}. I checked, and our maitenance left …" at bounding box center [519, 361] width 377 height 47
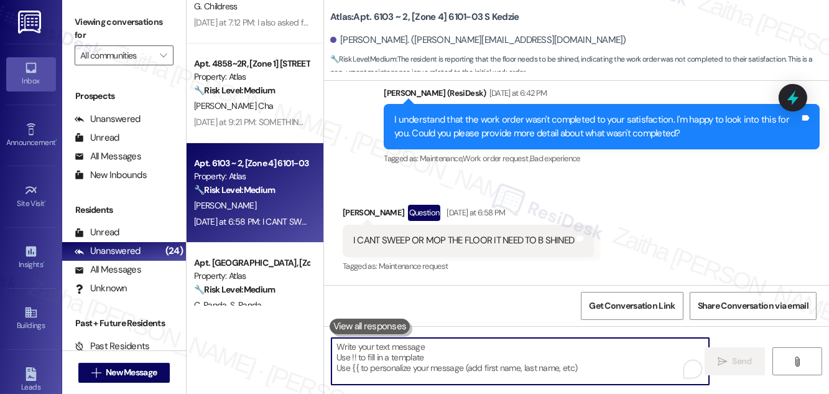
click at [373, 348] on textarea "To enrich screen reader interactions, please activate Accessibility in Grammarl…" at bounding box center [519, 361] width 377 height 47
paste textarea "Thanks for letting me know, {{first_name}}. I checked, and our maintenance team…"
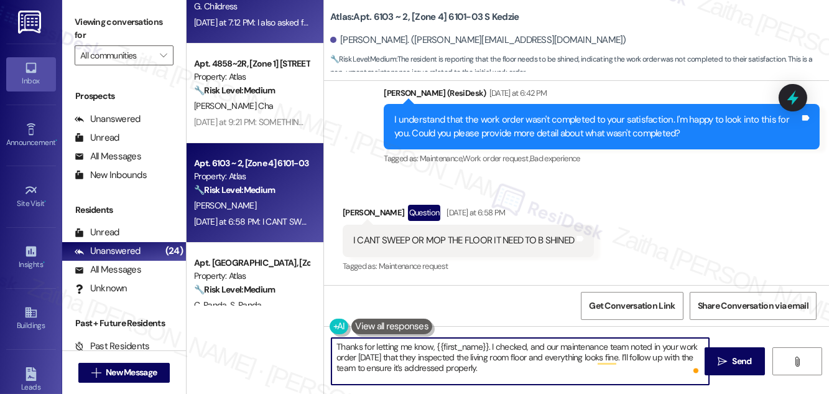
type textarea "Thanks for letting me know, {{first_name}}. I checked, and our maintenance team…"
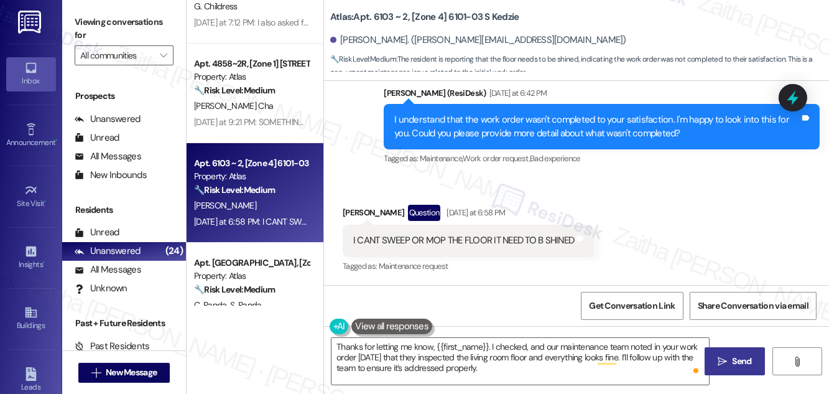
click at [738, 354] on span "Send" at bounding box center [741, 360] width 19 height 13
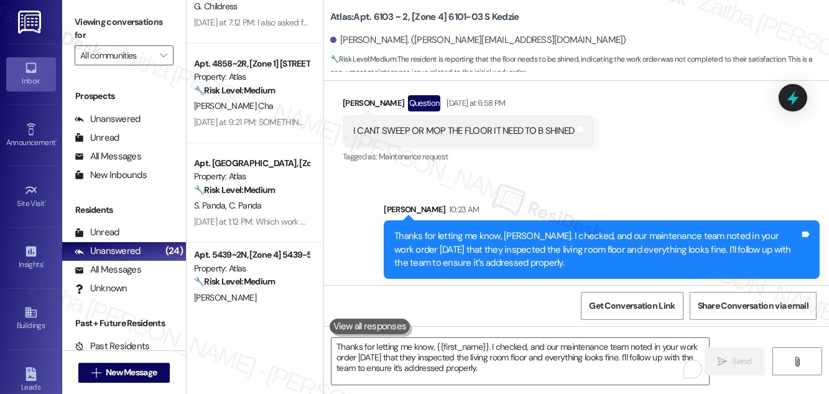
scroll to position [837, 0]
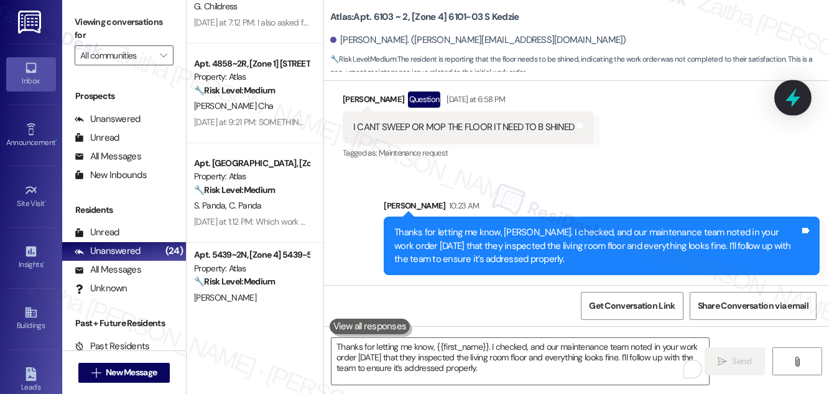
click at [790, 97] on icon at bounding box center [792, 97] width 15 height 19
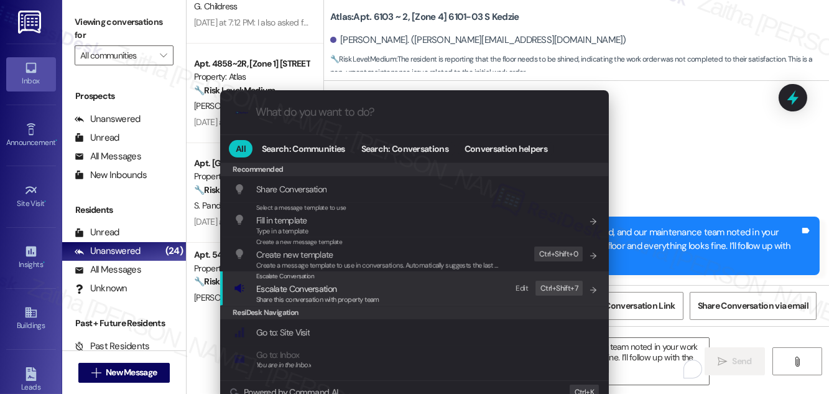
click at [285, 291] on span "Escalate Conversation" at bounding box center [296, 288] width 80 height 11
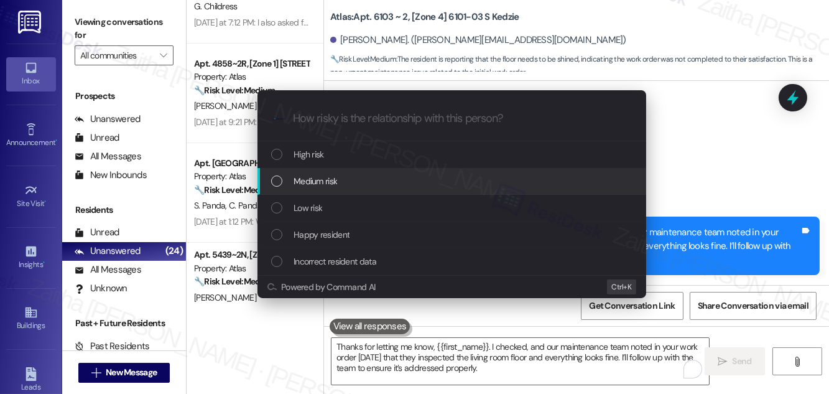
click at [325, 184] on span "Medium risk" at bounding box center [315, 181] width 44 height 14
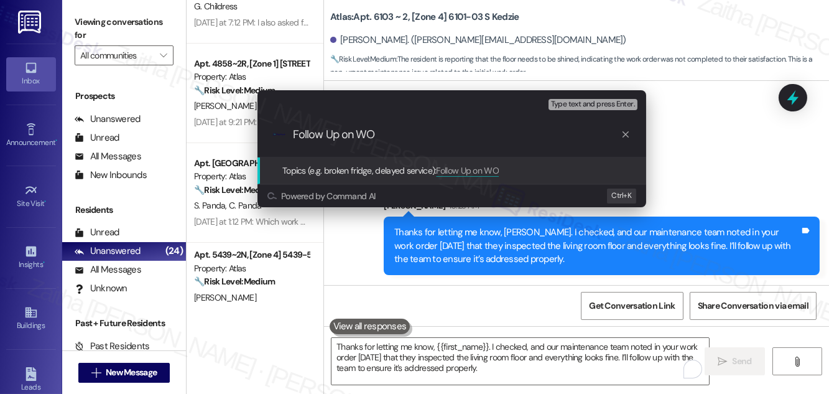
paste input "#165164"
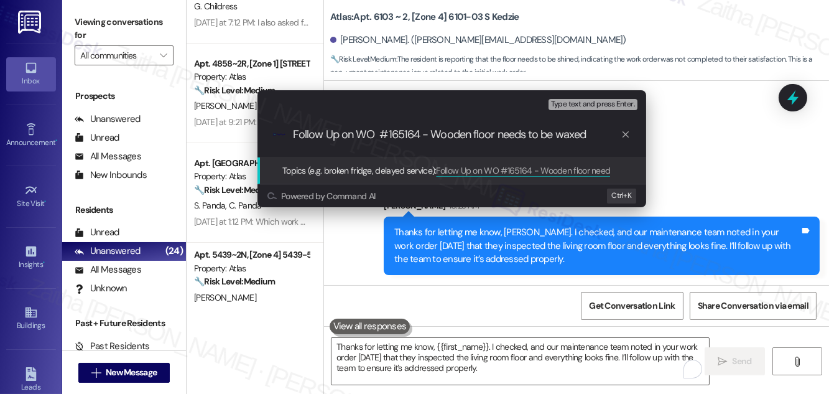
drag, startPoint x: 433, startPoint y: 129, endPoint x: 593, endPoint y: 127, distance: 160.4
click at [593, 127] on div ".cls-1{fill:#0a055f;}.cls-2{fill:#0cc4c4;} resideskLogoBlueOrange Follow Up on …" at bounding box center [451, 135] width 389 height 44
type input "Follow Up on WO #165164 - Wooden floor needs to be waxed"
click at [517, 137] on input "Follow Up on WO #165164 - Wooden floor needs to be waxed" at bounding box center [457, 134] width 328 height 13
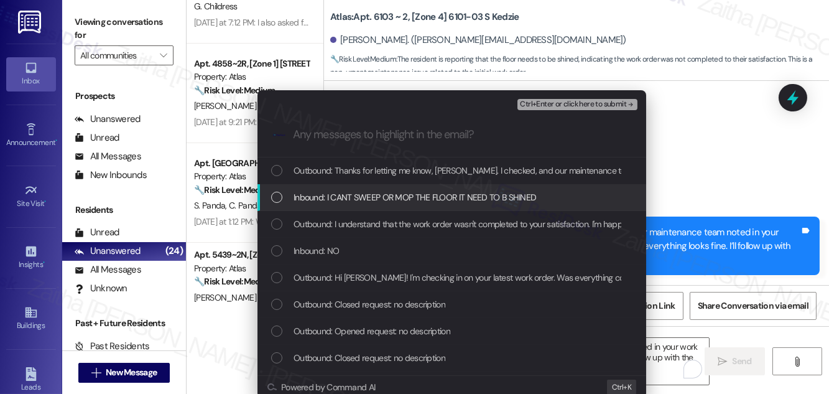
click at [465, 195] on span "Inbound: I CANT SWEEP OR MOP THE FLOOR IT NEED TO B SHINED" at bounding box center [414, 197] width 242 height 14
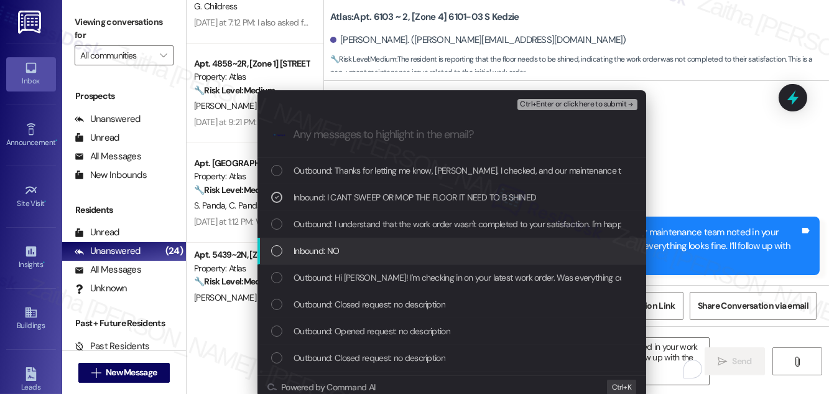
click at [416, 248] on div "Inbound: NO" at bounding box center [453, 251] width 364 height 14
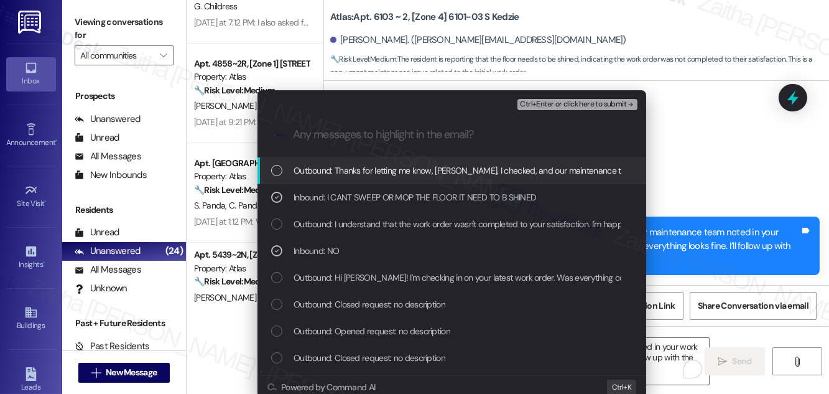
click at [552, 106] on span "Ctrl+Enter or click here to submit" at bounding box center [573, 104] width 106 height 9
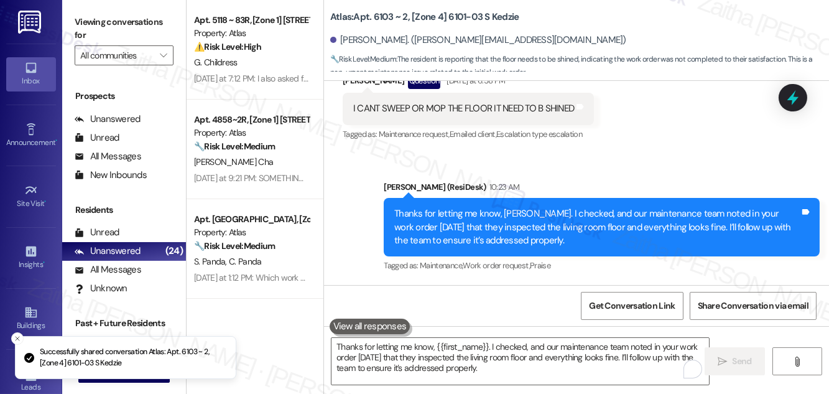
scroll to position [0, 0]
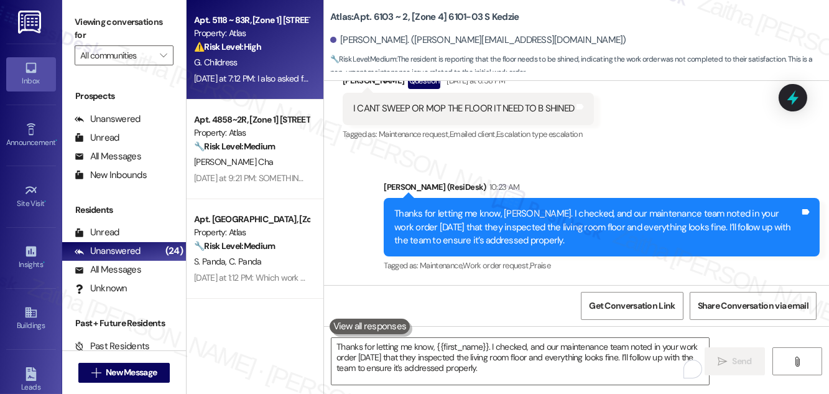
click at [299, 55] on div "G. Childress" at bounding box center [251, 63] width 117 height 16
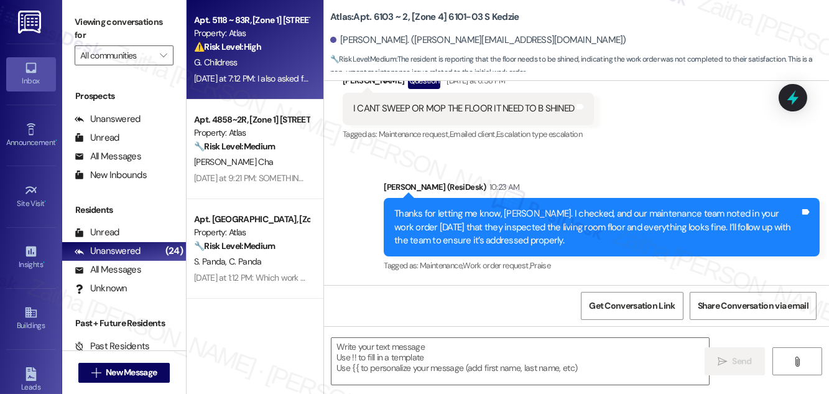
type textarea "Fetching suggested responses. Please feel free to read through the conversation…"
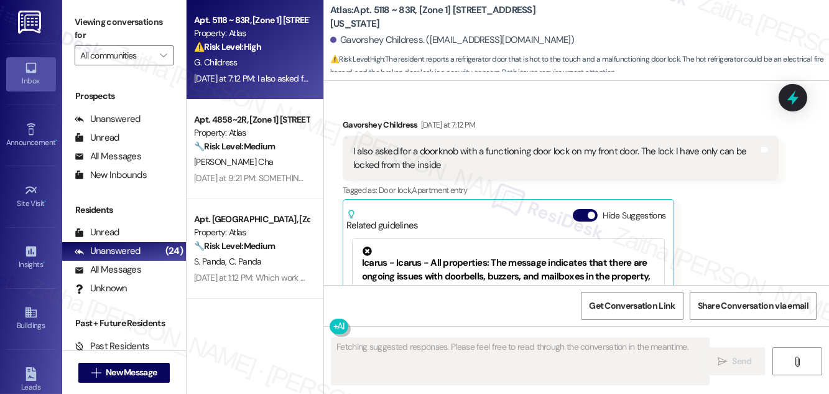
scroll to position [1249, 0]
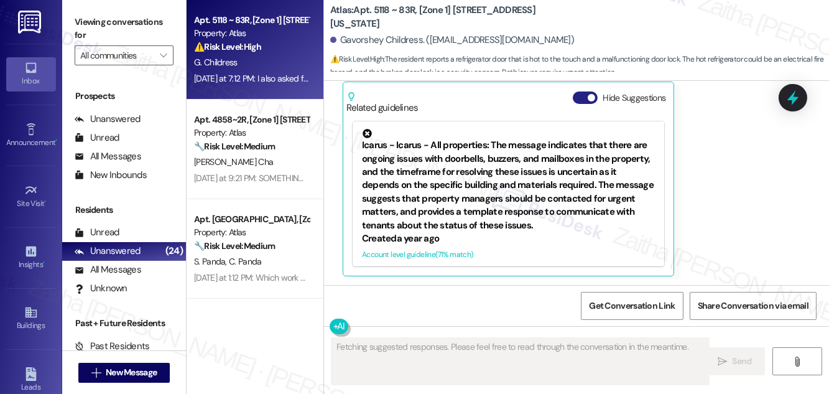
click at [582, 97] on button "Hide Suggestions" at bounding box center [585, 97] width 25 height 12
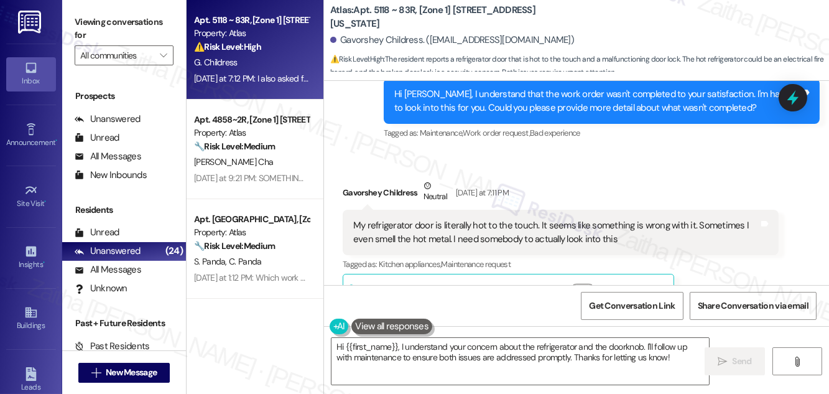
scroll to position [809, 0]
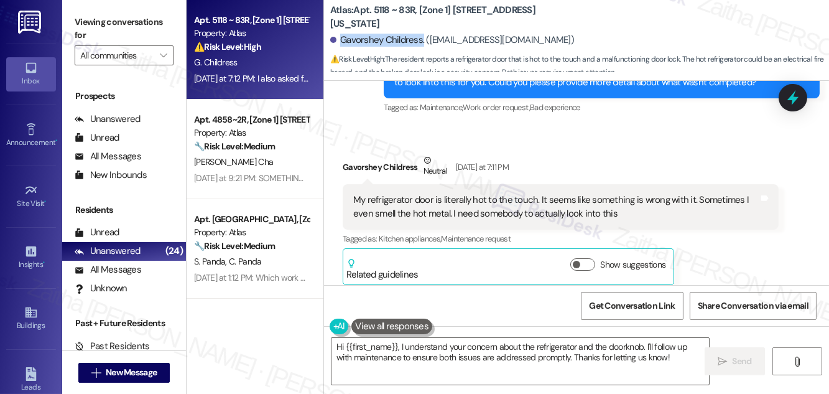
drag, startPoint x: 341, startPoint y: 40, endPoint x: 420, endPoint y: 35, distance: 79.1
click at [420, 35] on div "Gavorshey Childress. (gvo2424@gmail.com)" at bounding box center [452, 40] width 244 height 13
copy div "Gavorshey Childress."
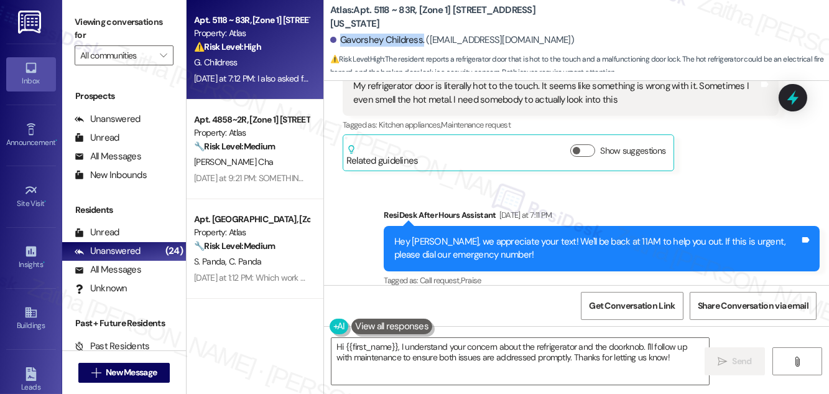
scroll to position [867, 0]
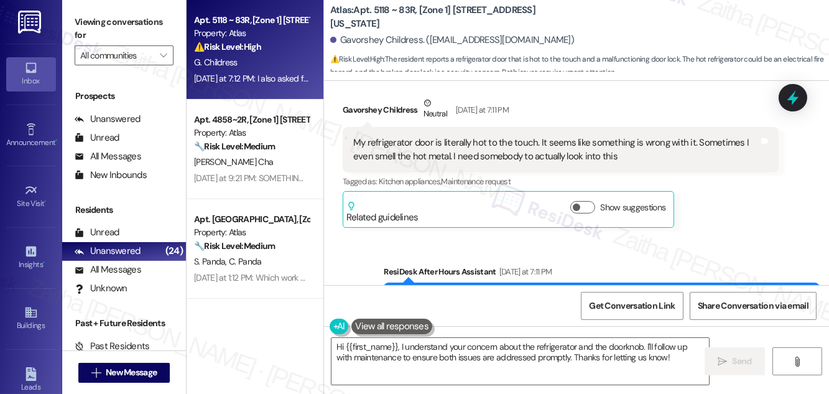
click at [703, 203] on div "Gavorshey Childress Neutral Yesterday at 7:11 PM My refrigerator door is litera…" at bounding box center [561, 161] width 436 height 131
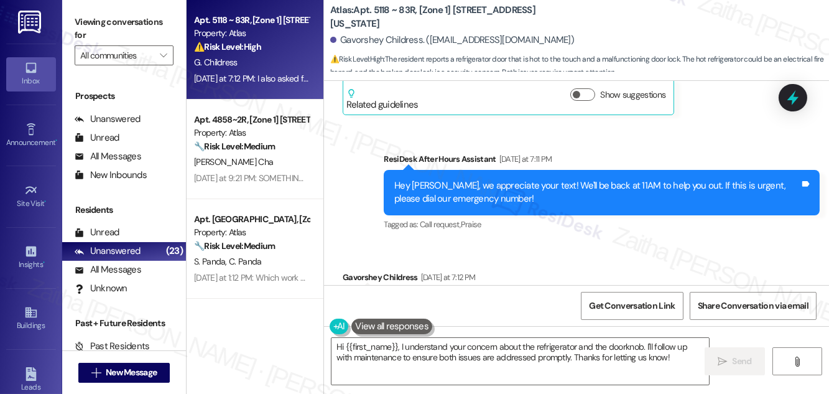
scroll to position [1092, 0]
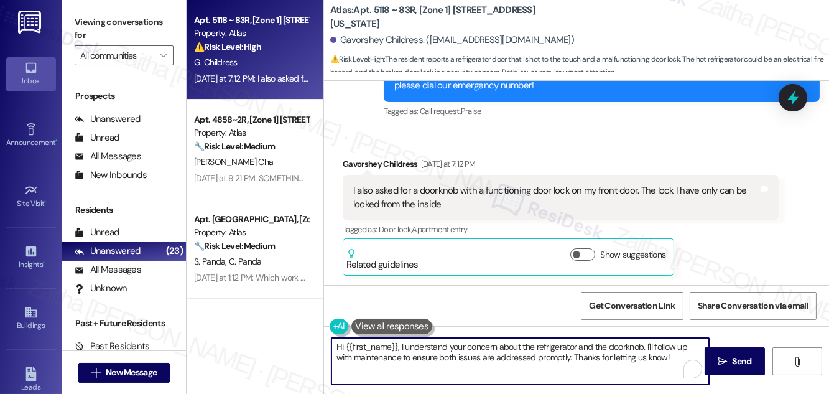
drag, startPoint x: 645, startPoint y: 344, endPoint x: 652, endPoint y: 364, distance: 21.8
click at [652, 364] on textarea "Hi {{first_name}}, I understand your concern about the refrigerator and the doo…" at bounding box center [519, 361] width 377 height 47
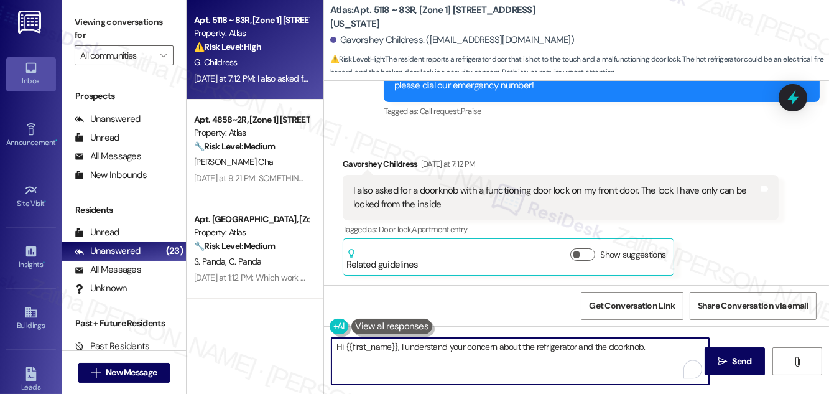
paste textarea "I checked, and our maintenance team noted in your work order"
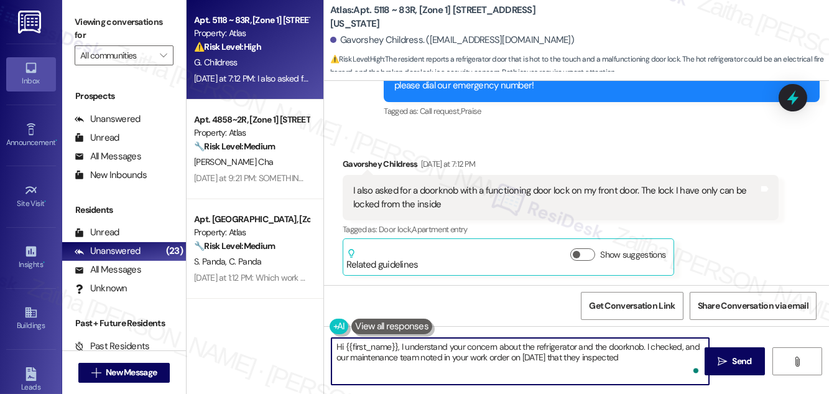
paste textarea "It is working fine; the issue was that the temperature was set too high and the…"
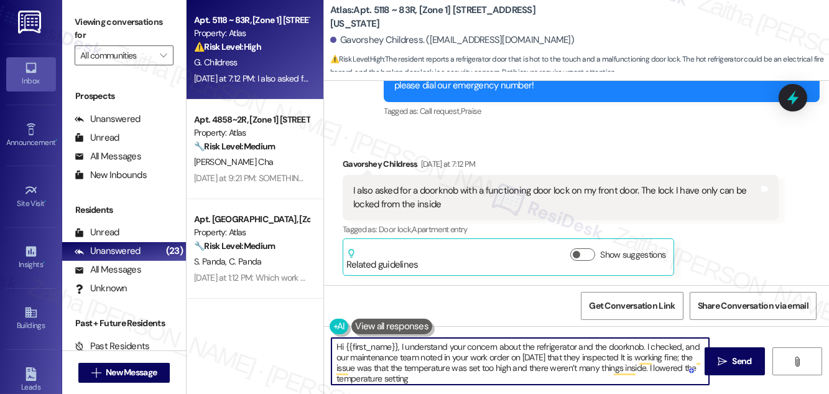
click at [637, 356] on textarea "Hi {{first_name}}, I understand your concern about the refrigerator and the doo…" at bounding box center [519, 361] width 377 height 47
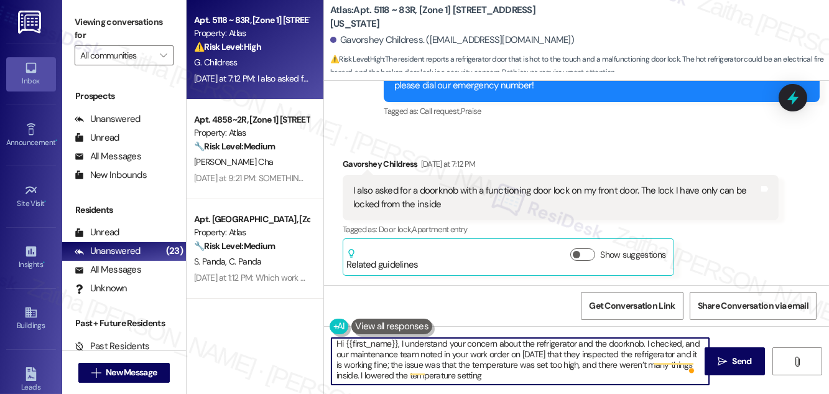
scroll to position [3, 0]
click at [385, 374] on textarea "Hi {{first_name}}, I understand your concern about the refrigerator and the doo…" at bounding box center [519, 361] width 377 height 47
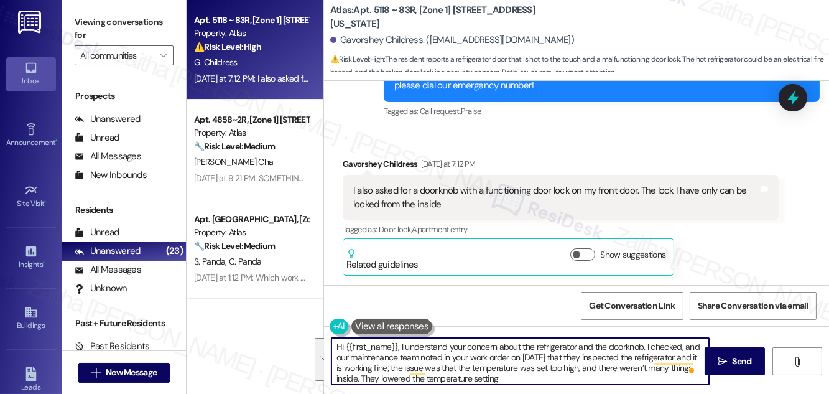
drag, startPoint x: 534, startPoint y: 375, endPoint x: 335, endPoint y: 343, distance: 201.6
click at [335, 343] on textarea "Hi {{first_name}}, I understand your concern about the refrigerator and the doo…" at bounding box center [519, 361] width 377 height 47
type textarea "Hi {{first_name}}, I understand your concern about the refrigerator and the doo…"
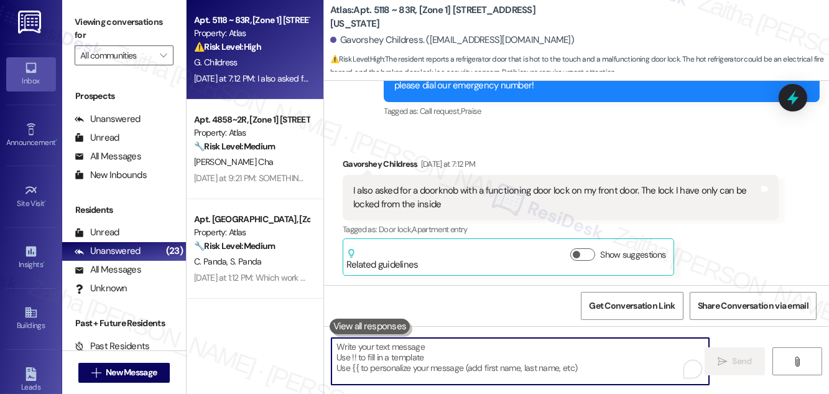
click at [368, 356] on textarea "To enrich screen reader interactions, please activate Accessibility in Grammarl…" at bounding box center [519, 361] width 377 height 47
paste textarea "Hi {{first_name}}, I understand your concern about the refrigerator and doorkno…"
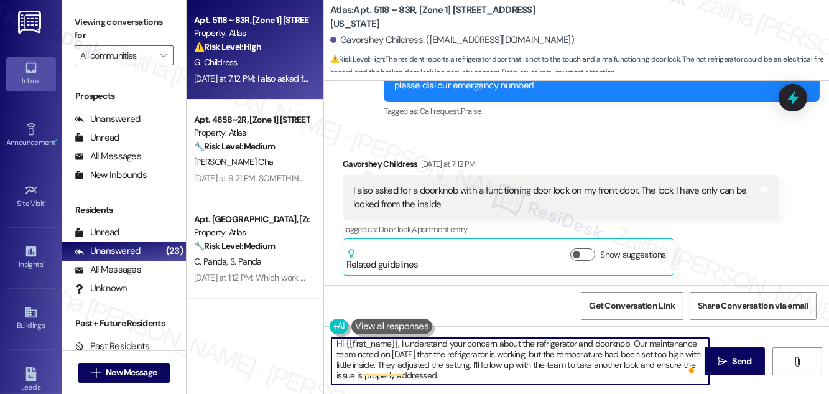
scroll to position [21, 0]
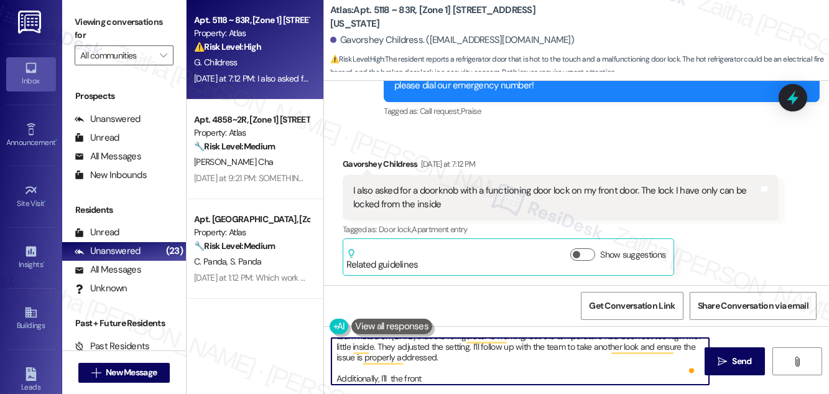
type textarea "Hi {{first_name}}, I understand your concern about the refrigerator and doorkno…"
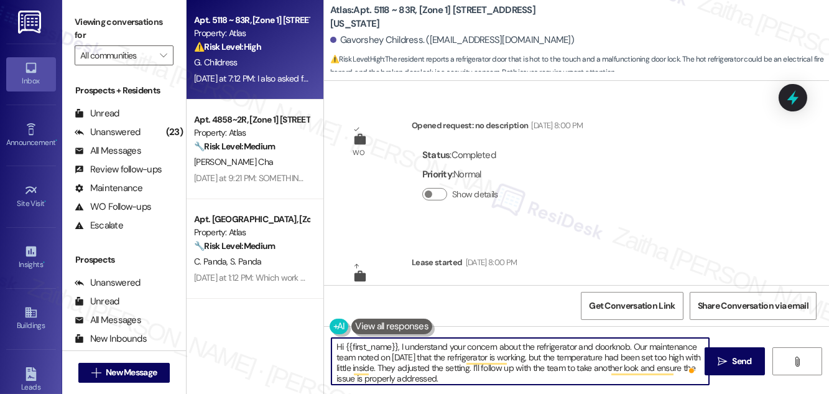
scroll to position [21, 0]
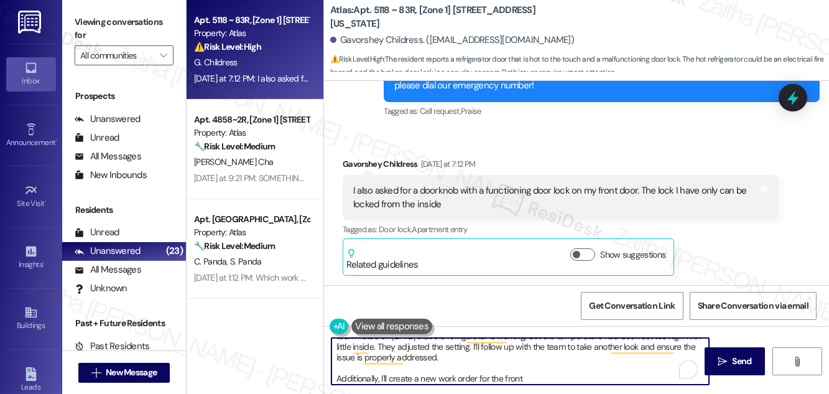
click at [533, 378] on textarea "Hi {{first_name}}, I understand your concern about the refrigerator and doorkno…" at bounding box center [519, 361] width 377 height 47
paste textarea "Do we have your permission to enter during your absence? Do you have pets that …"
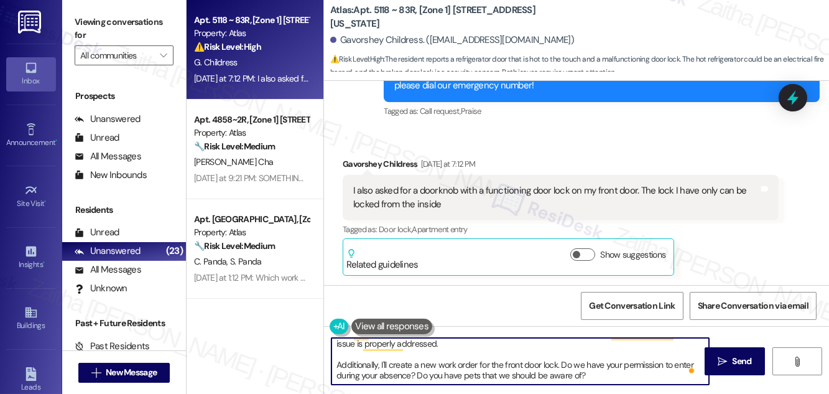
scroll to position [0, 0]
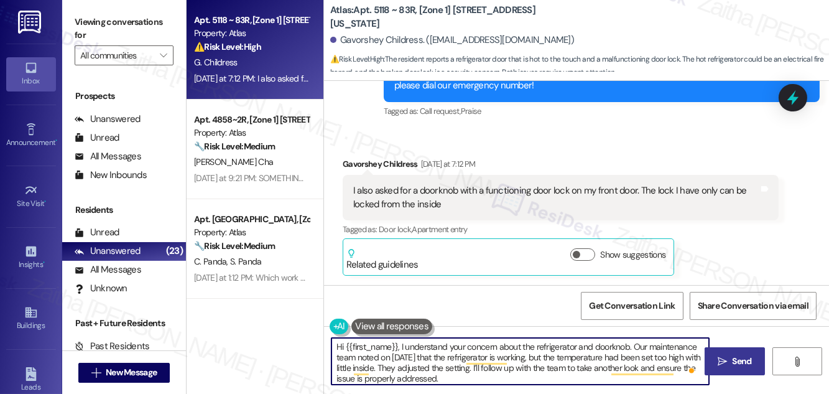
type textarea "Hi {{first_name}}, I understand your concern about the refrigerator and doorkno…"
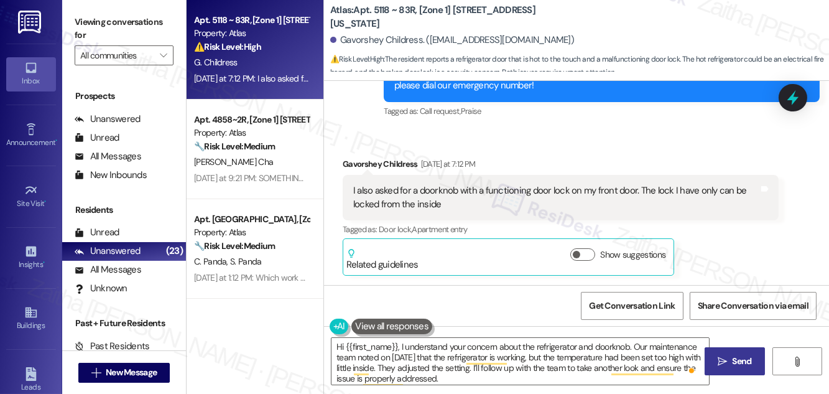
click at [726, 366] on span " Send" at bounding box center [734, 360] width 39 height 13
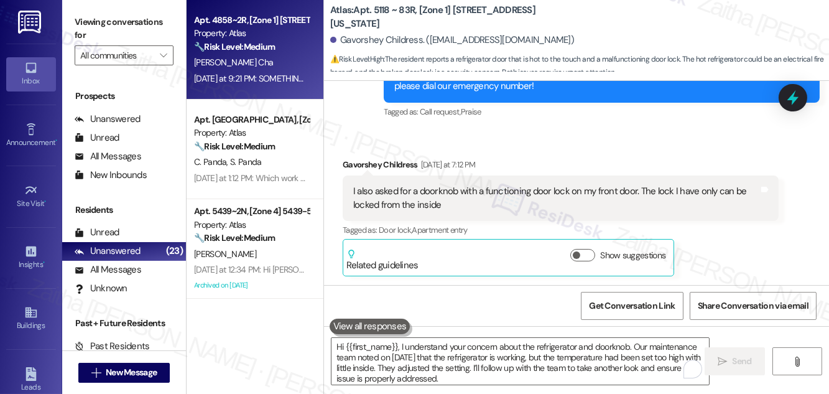
click at [298, 64] on div "[PERSON_NAME] Cha" at bounding box center [251, 63] width 117 height 16
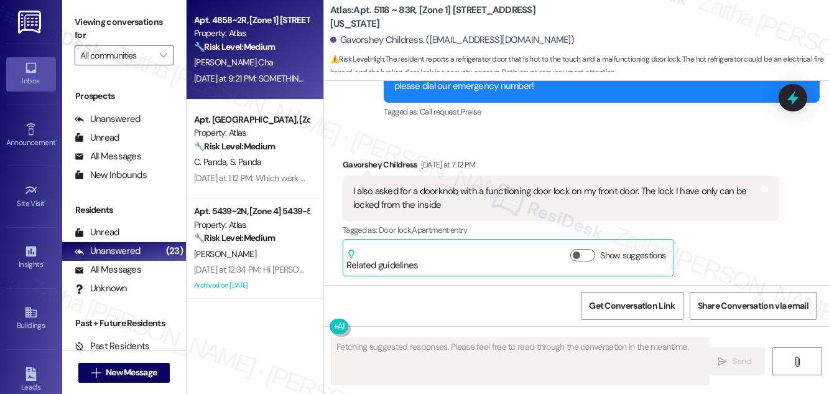
type textarea "Fetching suggested responses. Please feel free to read through the conversation…"
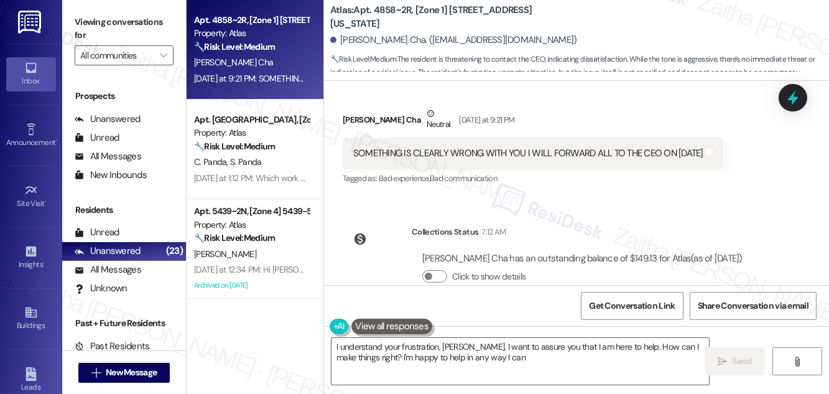
type textarea "I understand your frustration, [PERSON_NAME]. I want to assure you that I am he…"
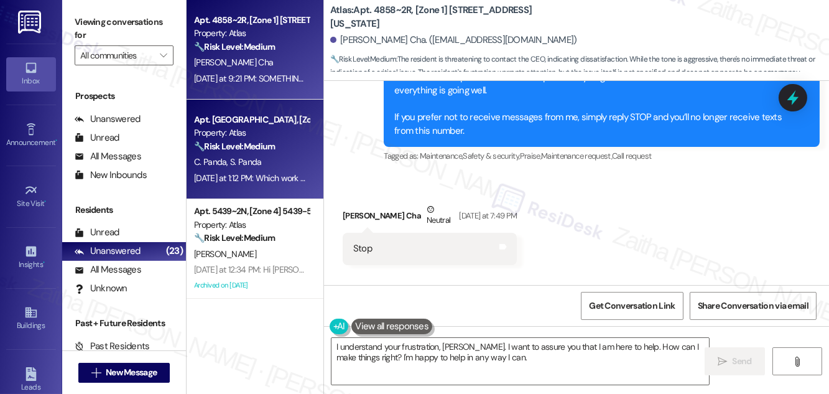
click at [292, 153] on div "Apt. [GEOGRAPHIC_DATA], [Zone 1] [STREET_ADDRESS][PERSON_NAME] Property: Atlas …" at bounding box center [251, 133] width 117 height 42
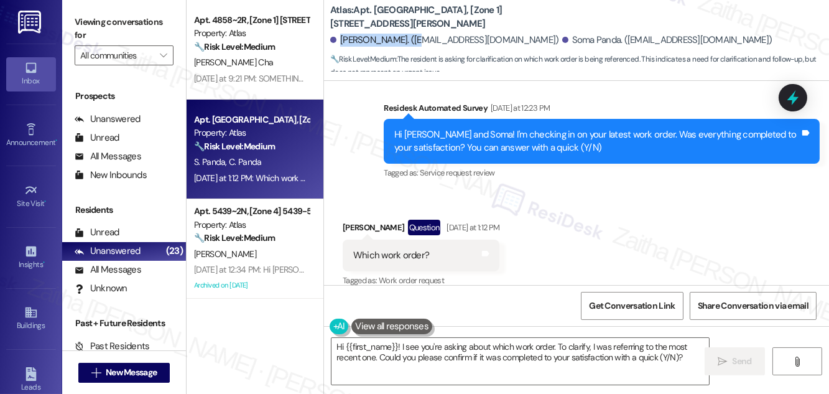
drag, startPoint x: 341, startPoint y: 37, endPoint x: 413, endPoint y: 37, distance: 72.1
click at [413, 37] on div "[PERSON_NAME]. ([EMAIL_ADDRESS][DOMAIN_NAME])" at bounding box center [444, 40] width 229 height 13
copy div "[PERSON_NAME]."
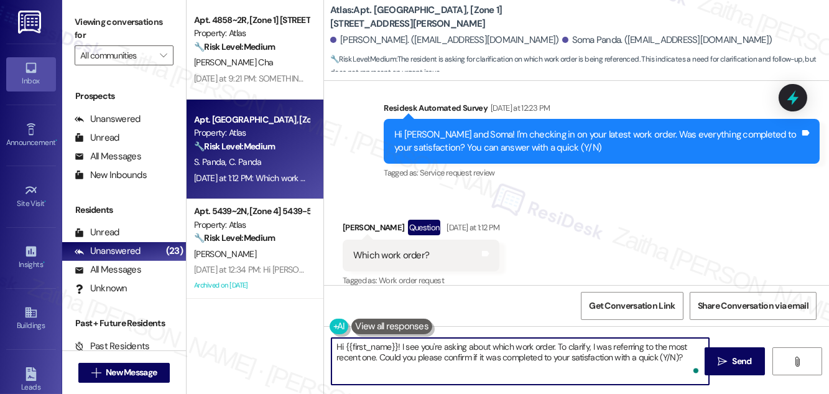
drag, startPoint x: 380, startPoint y: 356, endPoint x: 682, endPoint y: 358, distance: 302.1
click at [682, 358] on textarea "Hi {{first_name}}! I see you're asking about which work order. To clarify, I wa…" at bounding box center [519, 361] width 377 height 47
click at [351, 219] on div "[PERSON_NAME] Question [DATE] at 1:12 PM" at bounding box center [421, 229] width 157 height 20
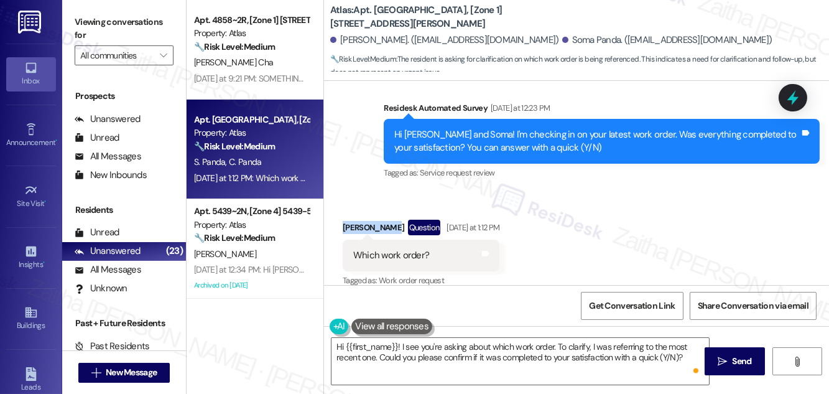
click at [351, 219] on div "[PERSON_NAME] Question [DATE] at 1:12 PM" at bounding box center [421, 229] width 157 height 20
copy div "[PERSON_NAME]"
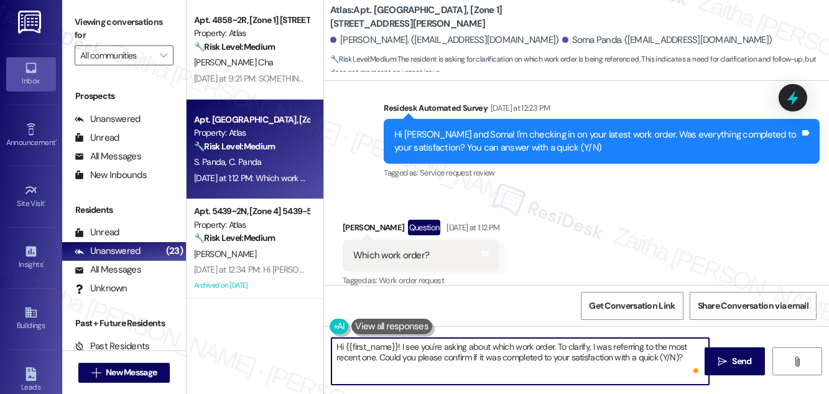
click at [381, 344] on textarea "Hi {{first_name}}! I see you're asking about which work order. To clarify, I wa…" at bounding box center [519, 361] width 377 height 47
paste textarea "[PERSON_NAME]"
drag, startPoint x: 676, startPoint y: 344, endPoint x: 676, endPoint y: 359, distance: 14.9
click at [676, 359] on textarea "Hi [PERSON_NAME]! I see you're asking about which work order. To clarify, I was…" at bounding box center [519, 361] width 377 height 47
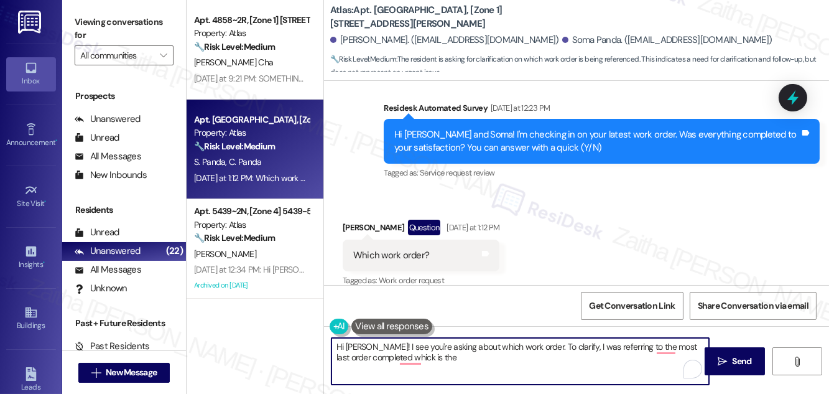
paste textarea "The breaker on my Tesla charger"
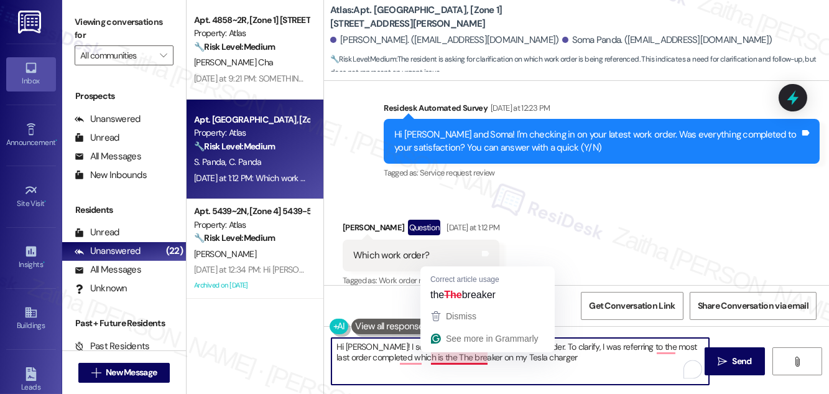
click at [476, 355] on textarea "Hi [PERSON_NAME]! I see you're asking about which work order. To clarify, I was…" at bounding box center [519, 361] width 377 height 47
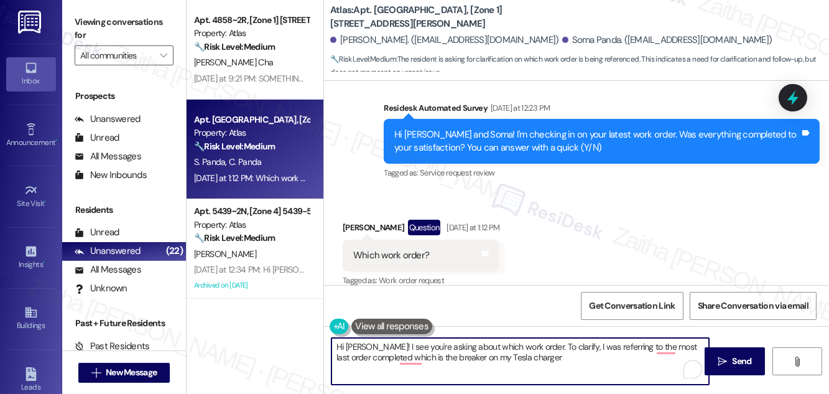
click at [487, 357] on textarea "Hi [PERSON_NAME]! I see you're asking about which work order. To clarify, I was…" at bounding box center [519, 361] width 377 height 47
type textarea "Hi [PERSON_NAME]! I see you're asking about which work order. To clarify, I was…"
drag, startPoint x: 332, startPoint y: 348, endPoint x: 573, endPoint y: 357, distance: 240.8
click at [573, 357] on textarea "Hi [PERSON_NAME]! I see you're asking about which work order. To clarify, I was…" at bounding box center [519, 361] width 377 height 47
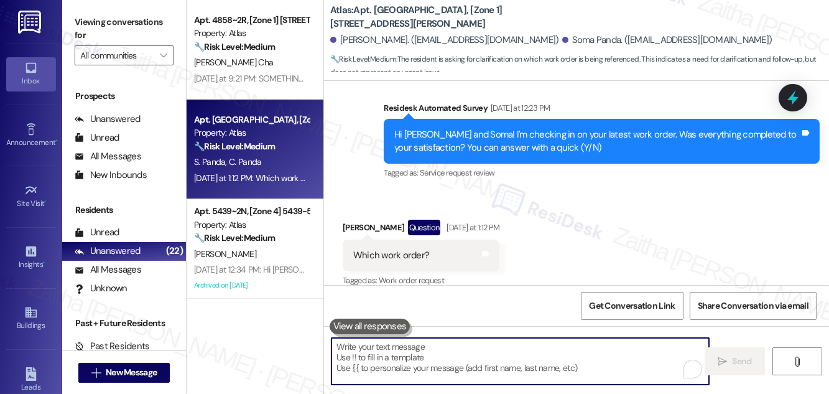
paste textarea "Hi [PERSON_NAME]! I see you’re asking which work order I meant. To clarify, I w…"
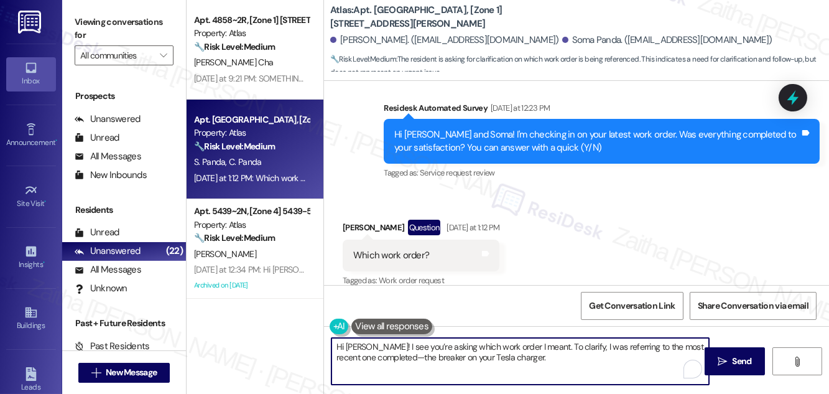
click at [425, 356] on textarea "Hi [PERSON_NAME]! I see you’re asking which work order I meant. To clarify, I w…" at bounding box center [519, 361] width 377 height 47
click at [550, 364] on textarea "Hi [PERSON_NAME]! I see you’re asking which work order I meant. To clarify, I w…" at bounding box center [519, 361] width 377 height 47
click at [422, 355] on textarea "Hi [PERSON_NAME]! I see you’re asking which work order I meant. To clarify, I w…" at bounding box center [519, 361] width 377 height 47
drag, startPoint x: 418, startPoint y: 357, endPoint x: 577, endPoint y: 355, distance: 159.2
click at [577, 355] on textarea "Hi [PERSON_NAME]! I see you’re asking which work order I meant. To clarify, I w…" at bounding box center [519, 361] width 377 height 47
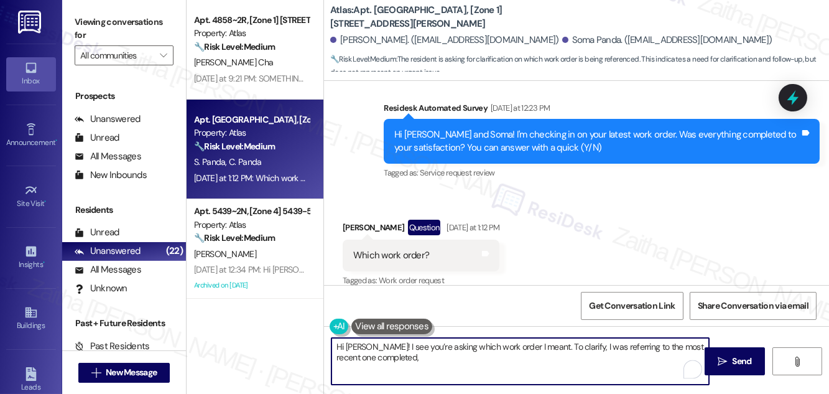
paste textarea "the breaker on your Tesla charger."
click at [418, 359] on textarea "Hi [PERSON_NAME]! I see you’re asking which work order I meant. To clarify, I w…" at bounding box center [519, 361] width 377 height 47
click at [566, 357] on textarea "Hi [PERSON_NAME]! I see you’re asking which work order I meant. To clarify, I w…" at bounding box center [519, 361] width 377 height 47
click at [592, 359] on textarea "Hi [PERSON_NAME]! I see you’re asking which work order I meant. To clarify, I w…" at bounding box center [519, 361] width 377 height 47
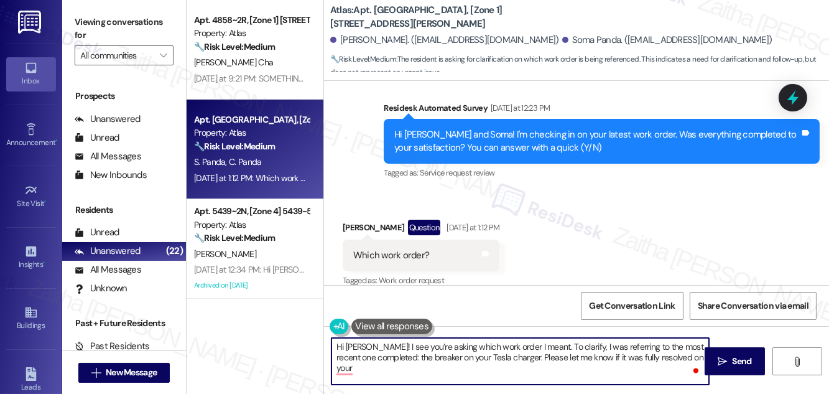
click at [377, 369] on textarea "Hi [PERSON_NAME]! I see you’re asking which work order I meant. To clarify, I w…" at bounding box center [519, 361] width 377 height 47
type textarea "Hi [PERSON_NAME]! I see you’re asking which work order I meant. To clarify, I w…"
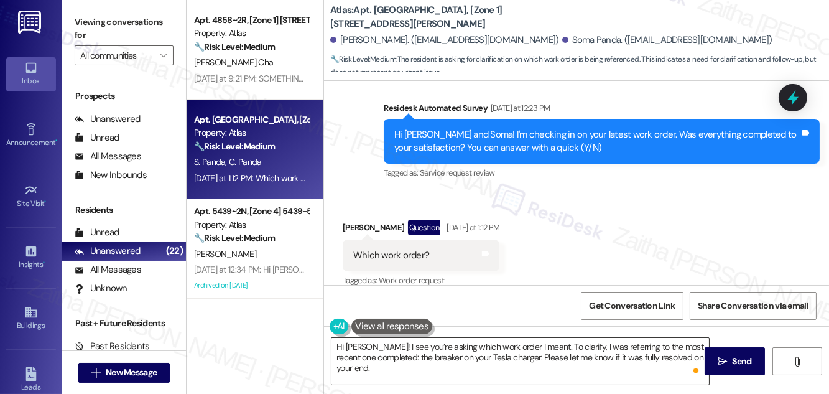
drag, startPoint x: 744, startPoint y: 359, endPoint x: 693, endPoint y: 348, distance: 52.9
click at [744, 359] on span "Send" at bounding box center [741, 360] width 19 height 13
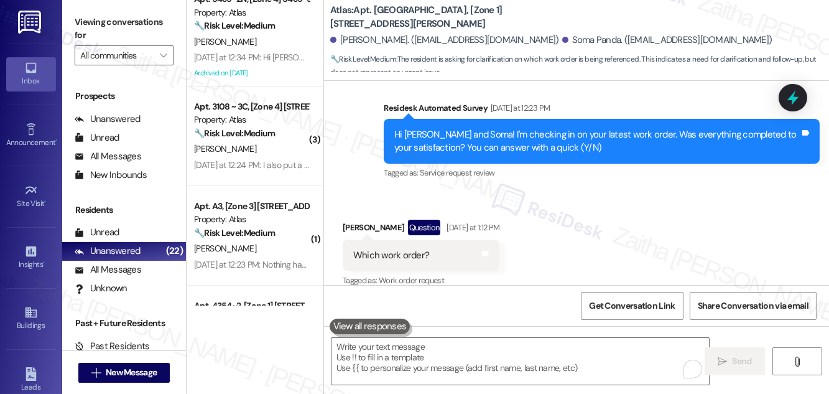
click at [284, 139] on div "🔧 Risk Level: Medium The resident is confirming satisfaction with a previous wo…" at bounding box center [251, 133] width 115 height 13
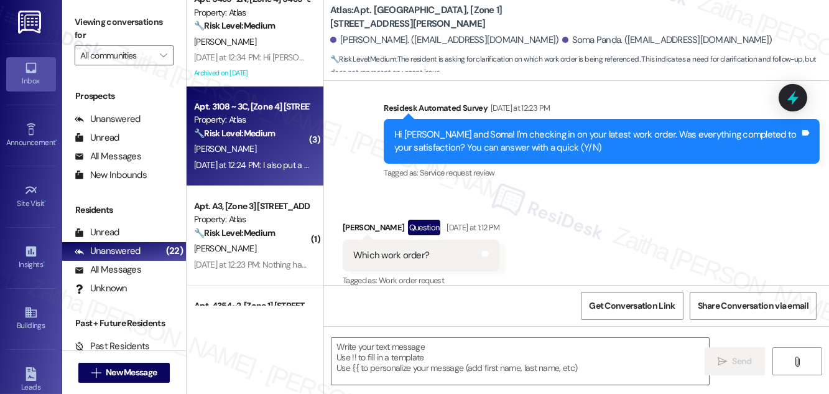
type textarea "Fetching suggested responses. Please feel free to read through the conversation…"
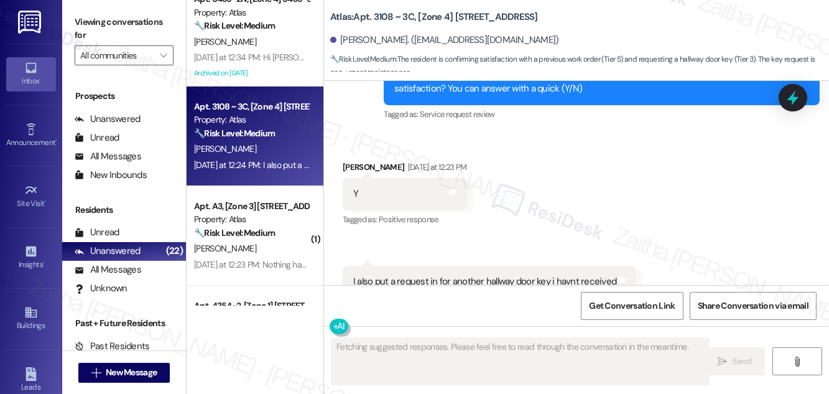
scroll to position [3003, 0]
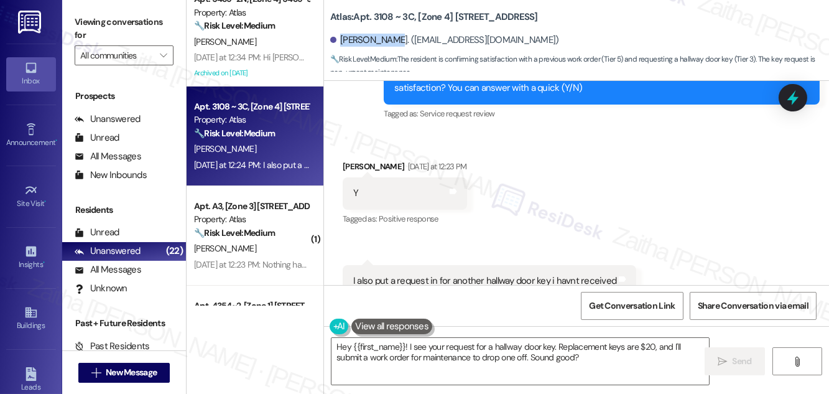
drag, startPoint x: 339, startPoint y: 42, endPoint x: 392, endPoint y: 41, distance: 52.2
click at [392, 41] on div "[PERSON_NAME]. ([EMAIL_ADDRESS][DOMAIN_NAME])" at bounding box center [444, 40] width 229 height 13
copy div "[PERSON_NAME]"
click at [343, 348] on textarea "Hey {{first_name}}! I see your request for a hallway door key. Replacement keys…" at bounding box center [519, 361] width 377 height 47
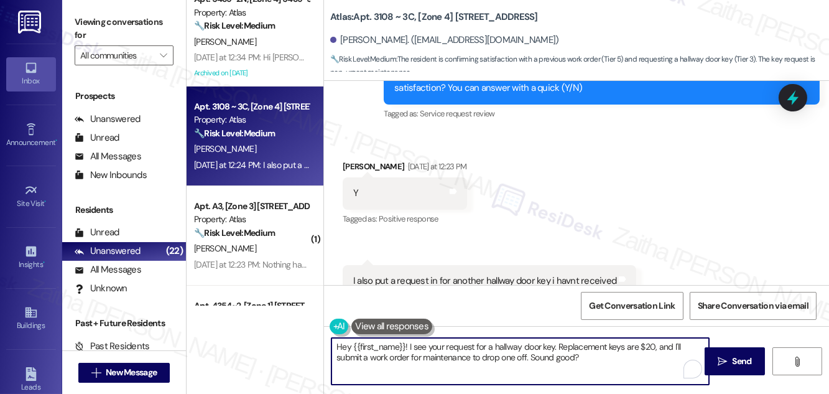
click at [343, 348] on textarea "Hey {{first_name}}! I see your request for a hallway door key. Replacement keys…" at bounding box center [519, 361] width 377 height 47
drag, startPoint x: 472, startPoint y: 346, endPoint x: 633, endPoint y: 358, distance: 160.8
click at [633, 358] on textarea "Thanks for confirming, {{first_name}}! I see your request for a hallway door ke…" at bounding box center [519, 361] width 377 height 47
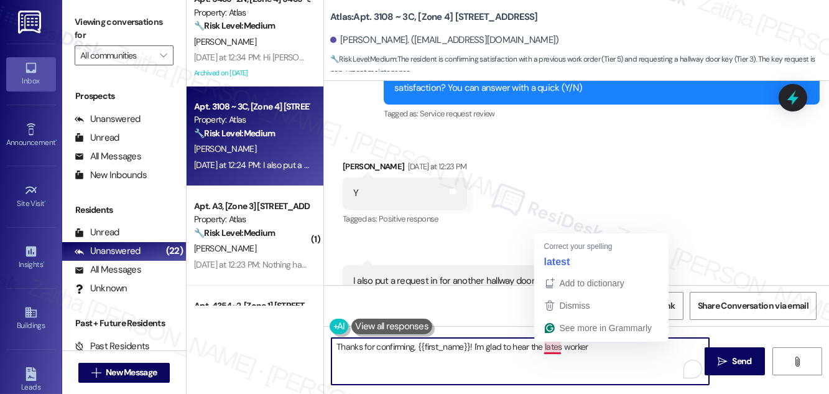
click at [557, 346] on textarea "Thanks for confirming, {{first_name}}! I'm glad to hear the lates worker" at bounding box center [519, 361] width 377 height 47
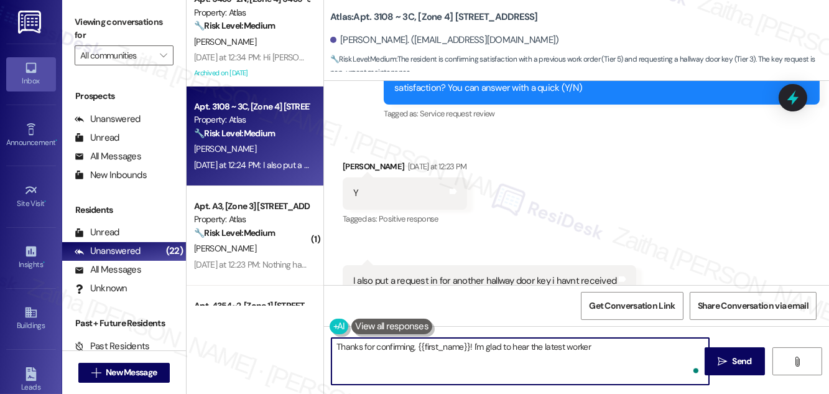
click at [600, 339] on textarea "Thanks for confirming, {{first_name}}! I'm glad to hear the latest worker" at bounding box center [519, 361] width 377 height 47
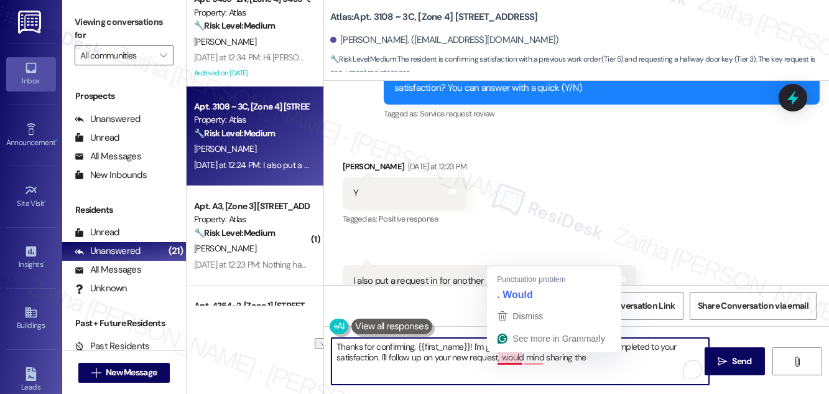
drag, startPoint x: 502, startPoint y: 357, endPoint x: 605, endPoint y: 357, distance: 102.6
click at [605, 357] on textarea "Thanks for confirming, {{first_name}}! I'm glad to hear the latest worker was c…" at bounding box center [519, 361] width 377 height 47
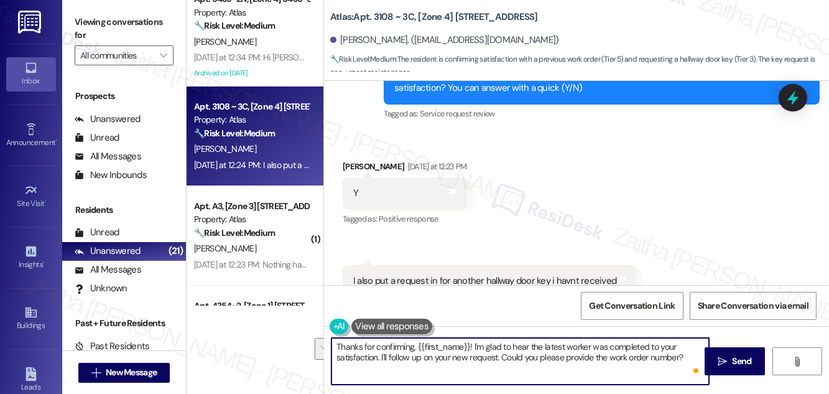
drag, startPoint x: 338, startPoint y: 348, endPoint x: 686, endPoint y: 359, distance: 348.3
click at [686, 359] on textarea "Thanks for confirming, {{first_name}}! I'm glad to hear the latest worker was c…" at bounding box center [519, 361] width 377 height 47
type textarea "Thanks for confirming, {{first_name}}! I'm glad to hear the latest worker was c…"
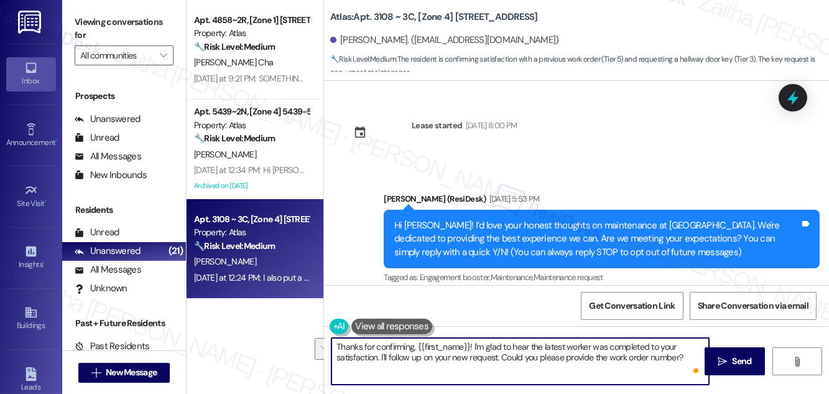
scroll to position [3003, 0]
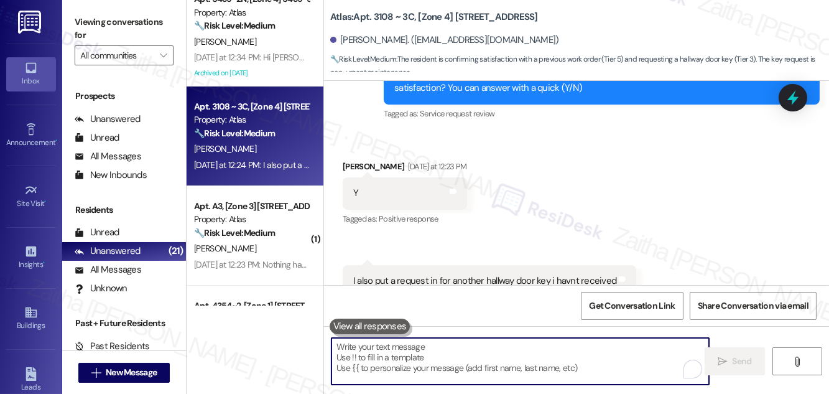
click at [445, 354] on textarea "To enrich screen reader interactions, please activate Accessibility in Grammarl…" at bounding box center [519, 361] width 377 height 47
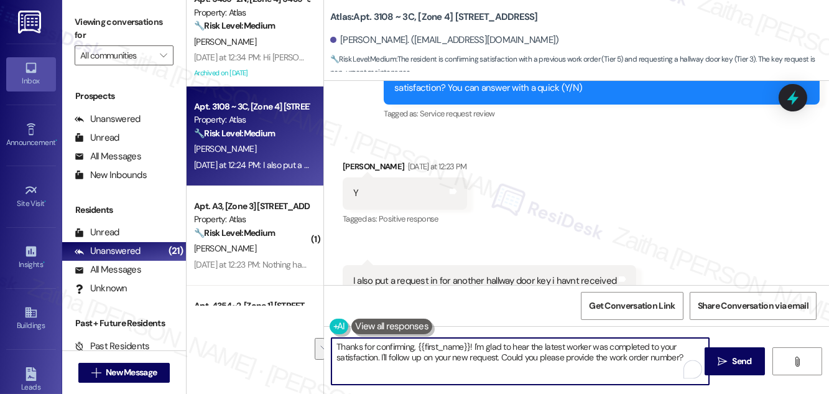
click at [445, 354] on textarea "Thanks for confirming, {{first_name}}! I'm glad to hear the latest worker was c…" at bounding box center [519, 361] width 377 height 47
click at [467, 354] on textarea "Thanks for confirming, {{first_name}}! I'm glad to hear the latest worker was c…" at bounding box center [519, 361] width 377 height 47
drag, startPoint x: 676, startPoint y: 354, endPoint x: 671, endPoint y: 357, distance: 6.4
click at [676, 354] on textarea "Thanks for confirming, {{first_name}}! I'm glad to hear the latest worker was c…" at bounding box center [519, 361] width 377 height 47
click at [453, 363] on textarea "Thanks for confirming, {{first_name}}! I'm glad to hear the latest worker was c…" at bounding box center [519, 361] width 377 height 47
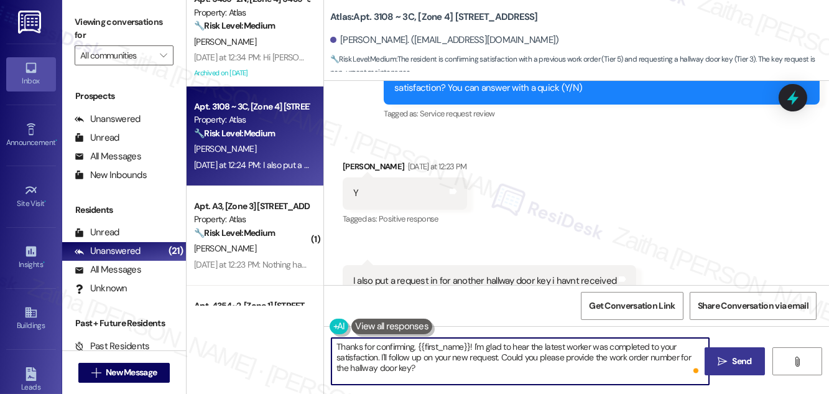
type textarea "Thanks for confirming, {{first_name}}! I'm glad to hear the latest worker was c…"
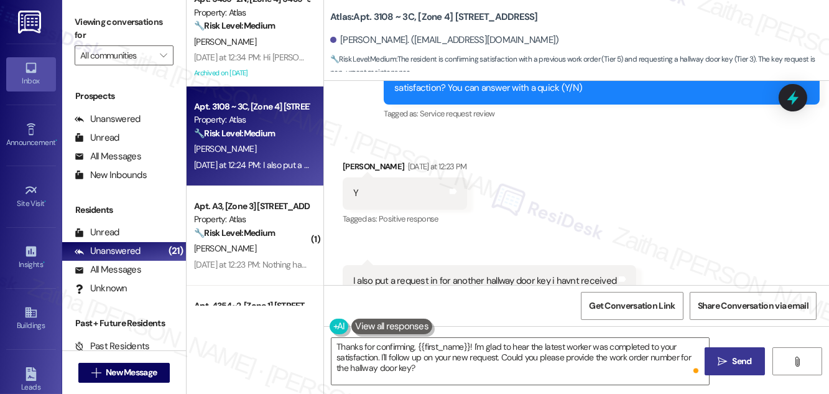
drag, startPoint x: 750, startPoint y: 357, endPoint x: 729, endPoint y: 349, distance: 22.6
click at [749, 357] on span "Send" at bounding box center [741, 360] width 19 height 13
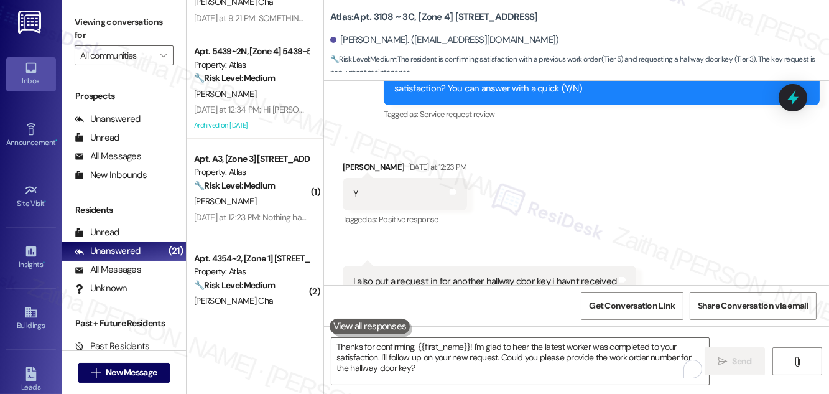
scroll to position [56, 0]
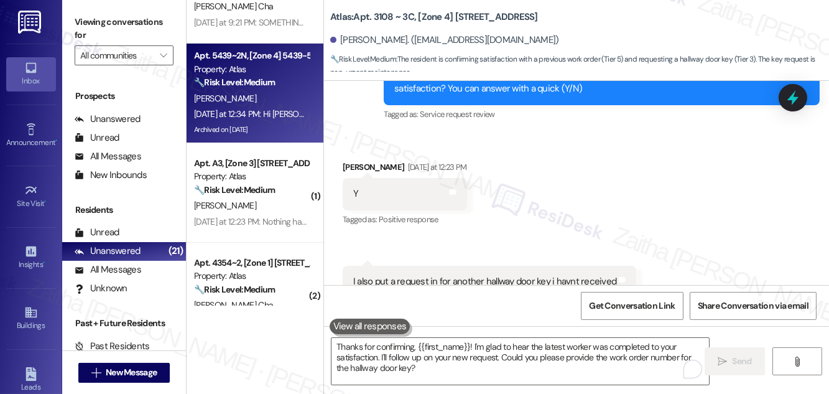
click at [292, 101] on div "[PERSON_NAME]" at bounding box center [251, 99] width 117 height 16
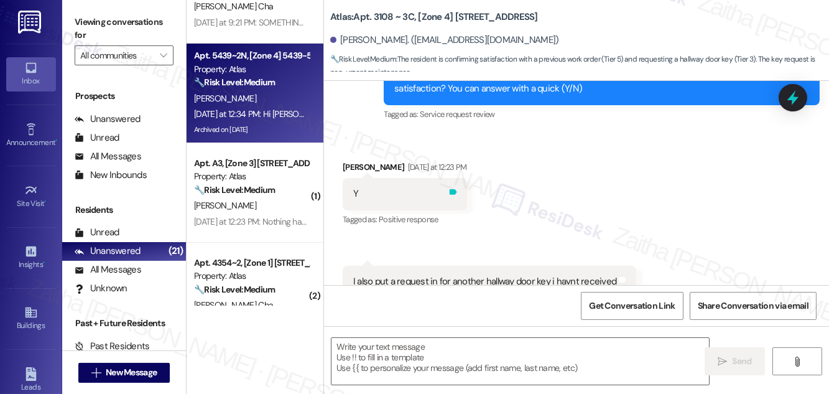
type textarea "Fetching suggested responses. Please feel free to read through the conversation…"
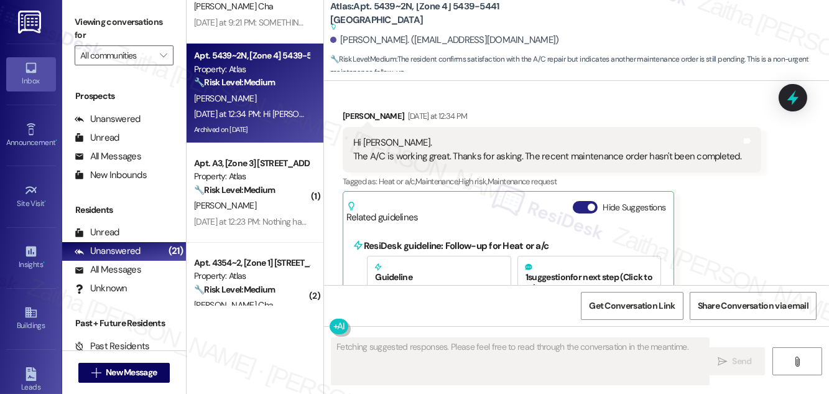
click at [576, 201] on button "Hide Suggestions" at bounding box center [585, 207] width 25 height 12
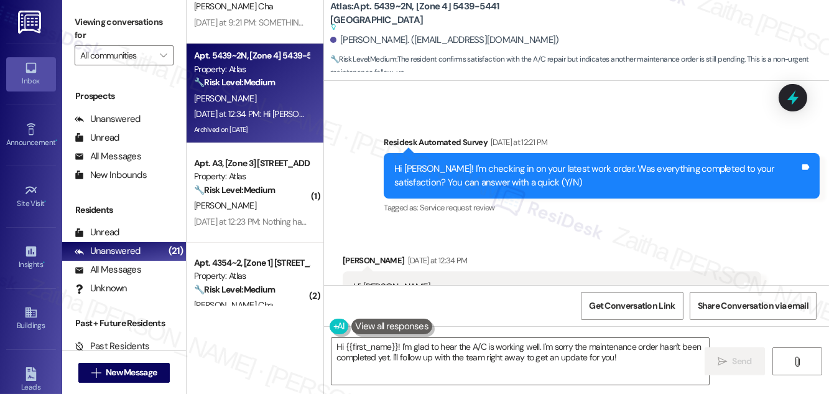
scroll to position [3208, 0]
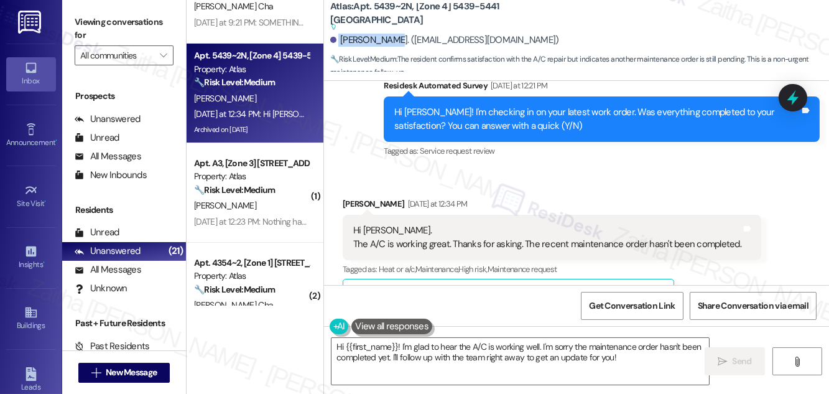
drag, startPoint x: 338, startPoint y: 38, endPoint x: 389, endPoint y: 35, distance: 51.1
click at [389, 35] on div "Aida Rodarte. (south_chi75@yahoo.com)" at bounding box center [444, 40] width 229 height 13
copy div "Aida Rodarte"
click at [339, 346] on textarea "Hi {{first_name}}! I'm glad to hear the A/C is working well. I'm sorry the main…" at bounding box center [519, 361] width 377 height 47
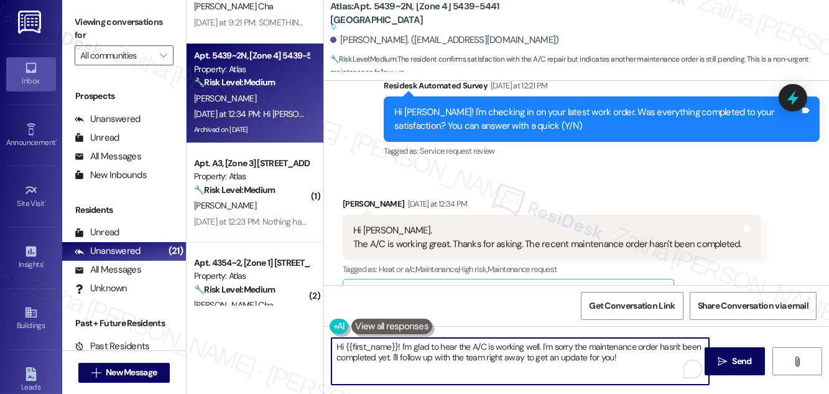
click at [339, 346] on textarea "Hi {{first_name}}! I'm glad to hear the A/C is working well. I'm sorry the main…" at bounding box center [519, 361] width 377 height 47
click at [682, 345] on textarea "Thanks for letting me know, {{first_name}}! I'm glad to hear the A/C is working…" at bounding box center [519, 361] width 377 height 47
drag, startPoint x: 509, startPoint y: 354, endPoint x: 520, endPoint y: 376, distance: 24.8
click at [520, 376] on textarea "Thanks for letting me know, {{first_name}}! I'm glad to hear the A/C is working…" at bounding box center [519, 361] width 377 height 47
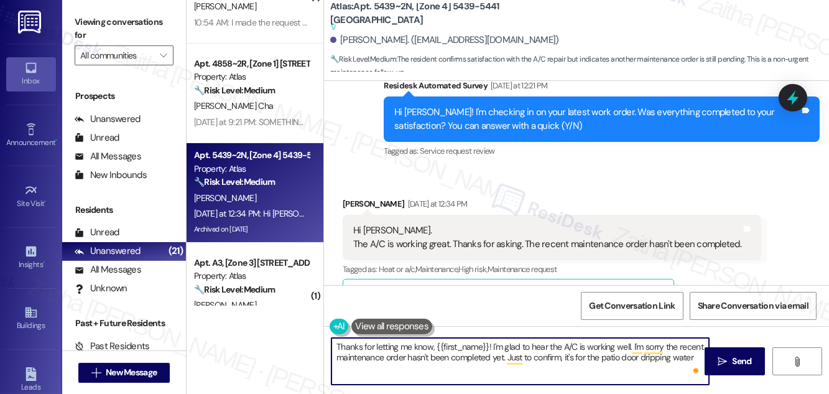
click at [568, 355] on textarea "Thanks for letting me know, {{first_name}}! I'm glad to hear the A/C is working…" at bounding box center [519, 361] width 377 height 47
click at [696, 357] on textarea "Thanks for letting me know, {{first_name}}! I'm glad to hear the A/C is working…" at bounding box center [519, 361] width 377 height 47
click at [701, 354] on textarea "Thanks for letting me know, {{first_name}}! I'm glad to hear the A/C is working…" at bounding box center [519, 361] width 377 height 47
drag, startPoint x: 334, startPoint y: 344, endPoint x: 560, endPoint y: 367, distance: 226.3
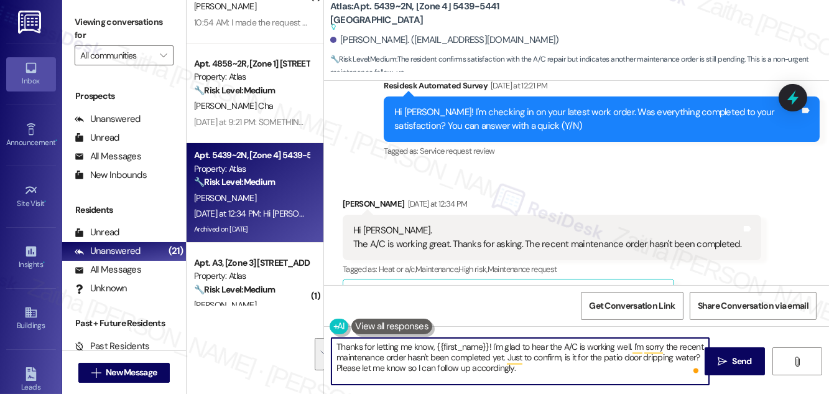
click at [560, 367] on textarea "Thanks for letting me know, {{first_name}}! I'm glad to hear the A/C is working…" at bounding box center [519, 361] width 377 height 47
type textarea "Thanks for letting me know, {{first_name}}! I'm glad to hear the A/C is working…"
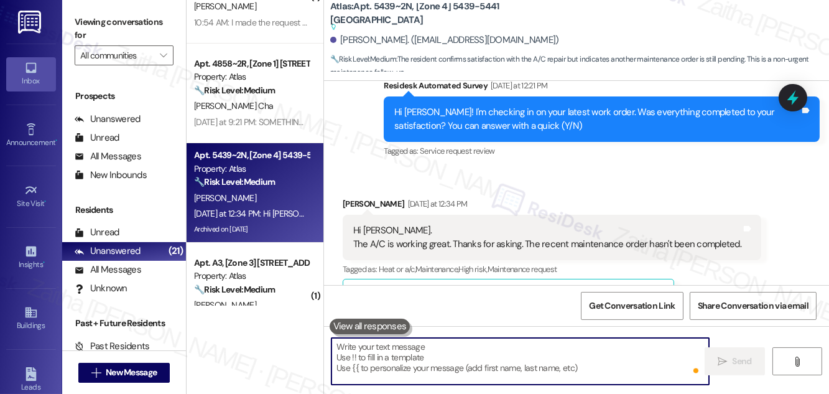
paste textarea "Thanks for letting me know, {{first_name}}! I’m glad to hear the A/C is working…"
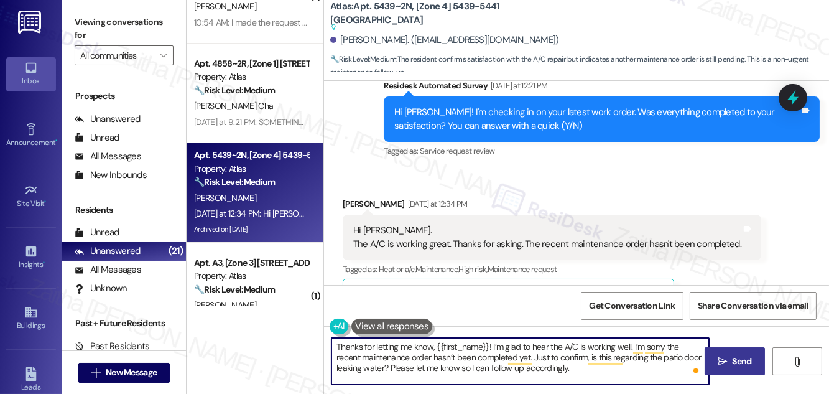
type textarea "Thanks for letting me know, {{first_name}}! I’m glad to hear the A/C is working…"
drag, startPoint x: 749, startPoint y: 361, endPoint x: 726, endPoint y: 357, distance: 23.9
click at [749, 361] on span "Send" at bounding box center [741, 360] width 19 height 13
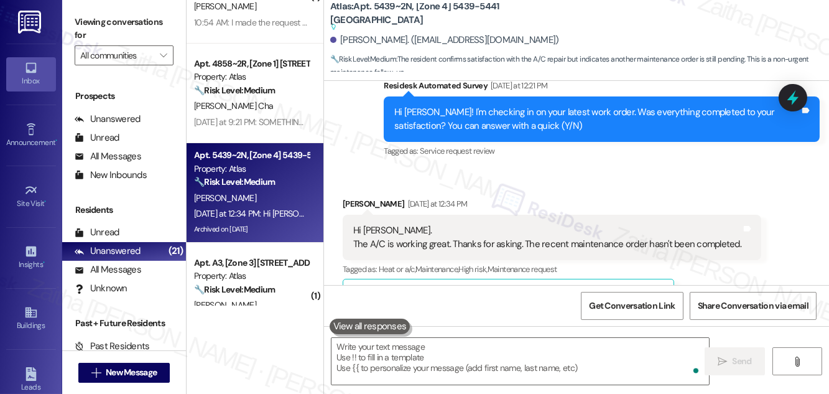
scroll to position [0, 0]
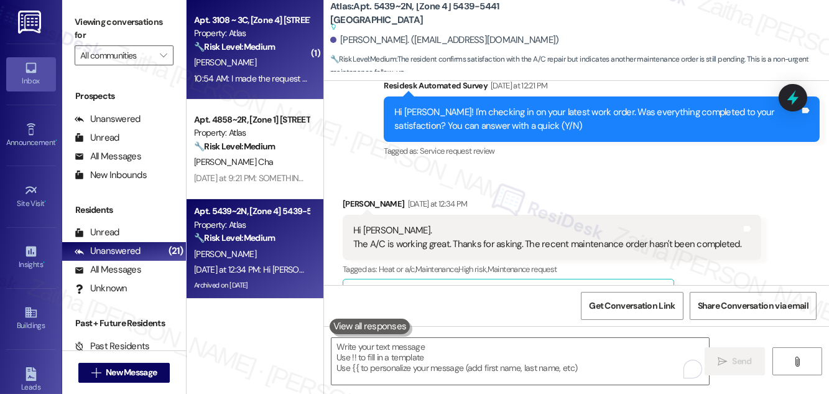
click at [265, 68] on div "A. Morgan" at bounding box center [251, 63] width 117 height 16
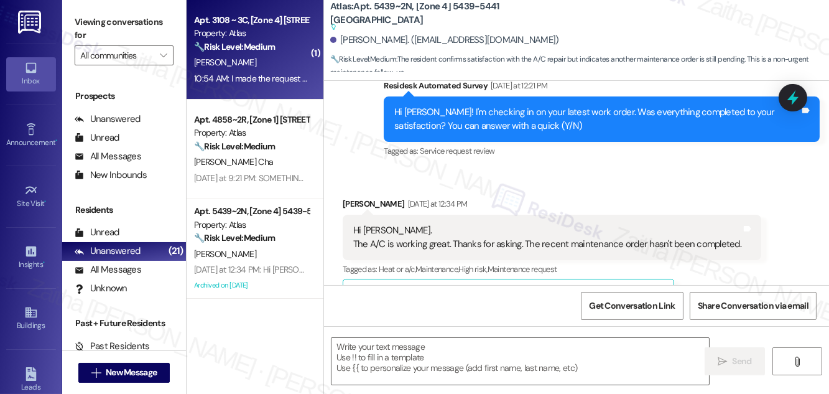
type textarea "Fetching suggested responses. Please feel free to read through the conversation…"
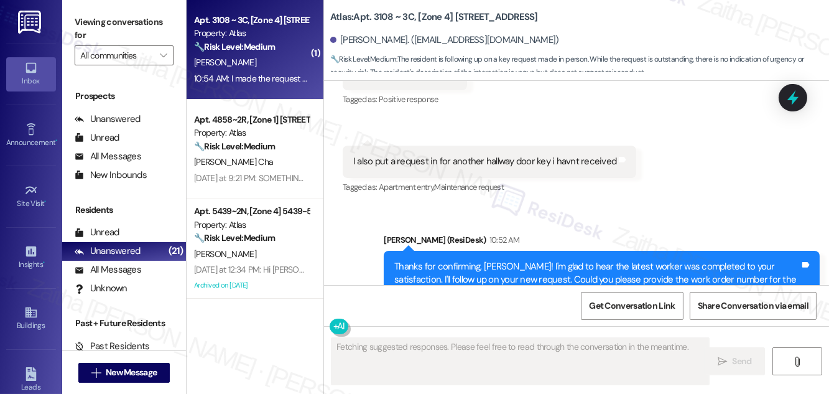
scroll to position [3447, 0]
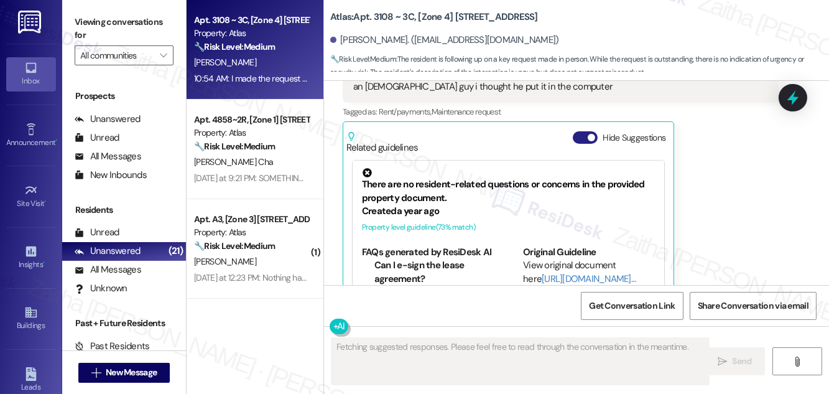
click at [580, 131] on button "Hide Suggestions" at bounding box center [585, 137] width 25 height 12
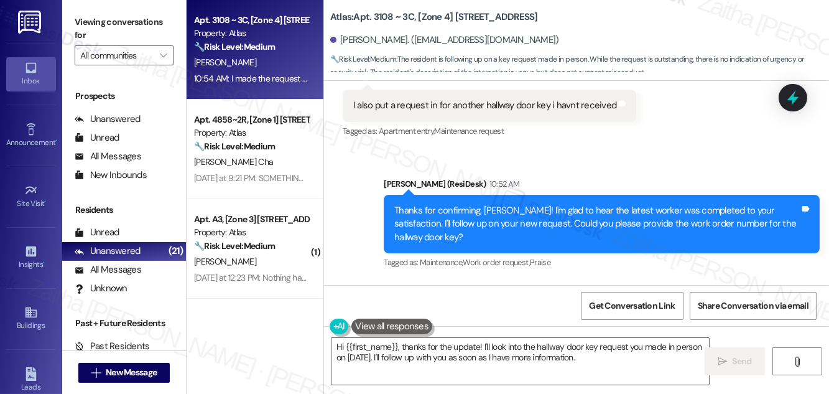
scroll to position [3289, 0]
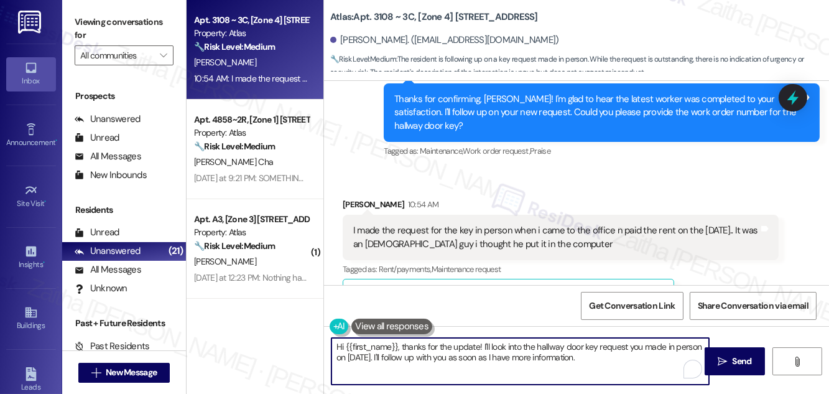
drag, startPoint x: 404, startPoint y: 343, endPoint x: 331, endPoint y: 348, distance: 72.9
click at [331, 348] on textarea "Hi {{first_name}}, thanks for the update! I'll look into the hallway door key r…" at bounding box center [519, 361] width 377 height 47
click at [397, 348] on textarea "Thanks for the update! I'll look into the hallway door key request you made in …" at bounding box center [519, 361] width 377 height 47
drag, startPoint x: 434, startPoint y: 344, endPoint x: 583, endPoint y: 360, distance: 149.4
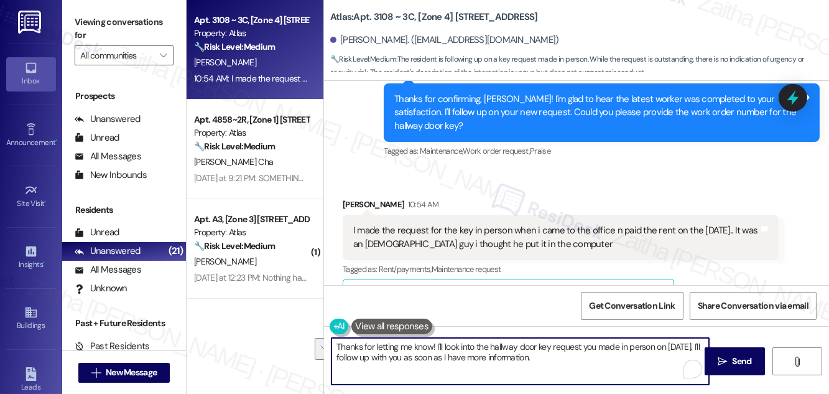
click at [583, 360] on textarea "Thanks for letting me know! I'll look into the hallway door key request you mad…" at bounding box center [519, 361] width 377 height 47
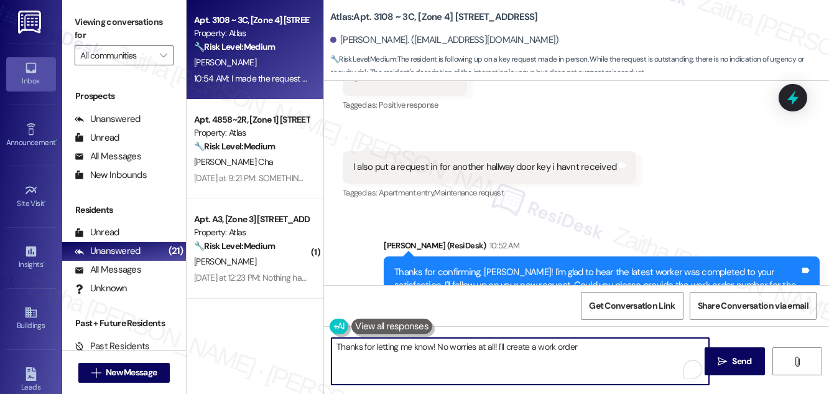
scroll to position [3064, 0]
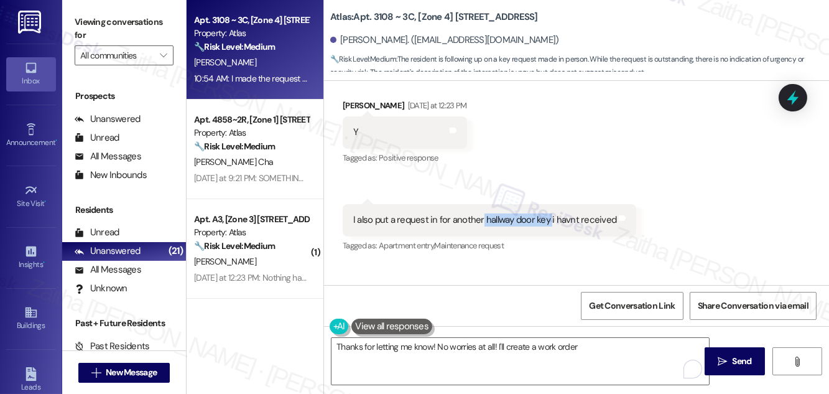
drag, startPoint x: 479, startPoint y: 177, endPoint x: 547, endPoint y: 177, distance: 68.4
click at [547, 213] on div "I also put a request in for another hallway door key i havnt received" at bounding box center [484, 219] width 263 height 13
copy div "hallway door key"
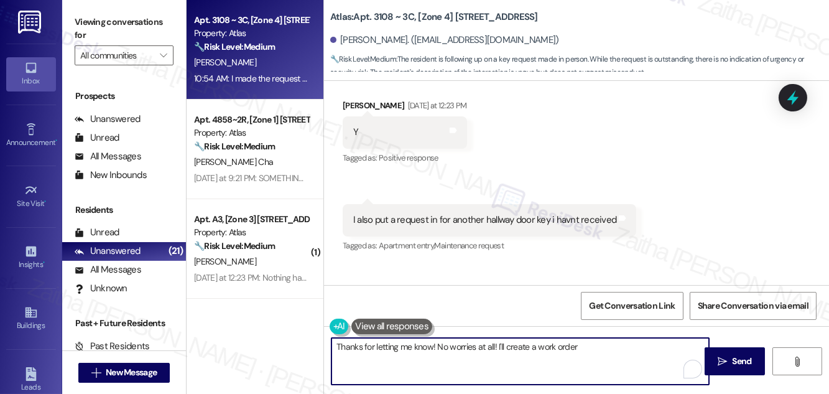
click at [599, 348] on textarea "Thanks for letting me know! No worries at all! I'll create a work order" at bounding box center [519, 361] width 377 height 47
paste textarea "hallway door key"
click at [405, 360] on textarea "Thanks for letting me know! No worries at all! I'll create a work order for the…" at bounding box center [519, 361] width 377 height 47
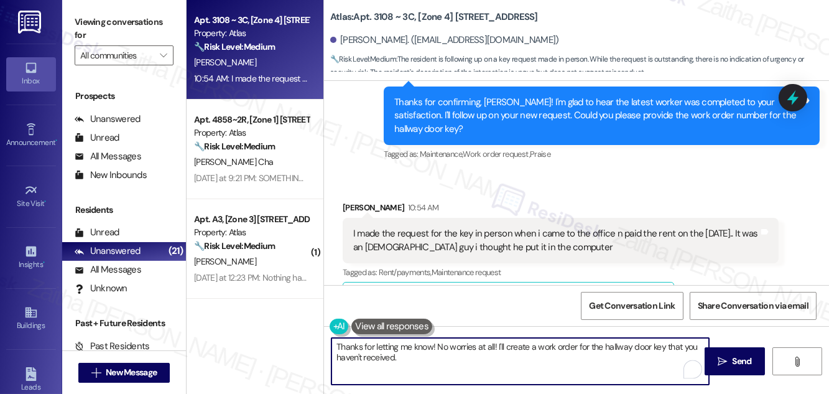
scroll to position [3289, 0]
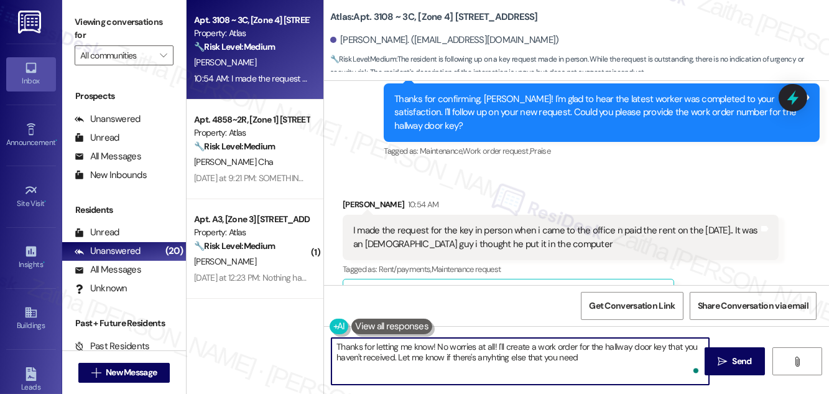
type textarea "Thanks for letting me know! No worries at all! I'll create a work order for the…"
drag, startPoint x: 331, startPoint y: 344, endPoint x: 616, endPoint y: 354, distance: 285.5
click at [616, 354] on textarea "Thanks for letting me know! No worries at all! I'll create a work order for the…" at bounding box center [519, 361] width 377 height 47
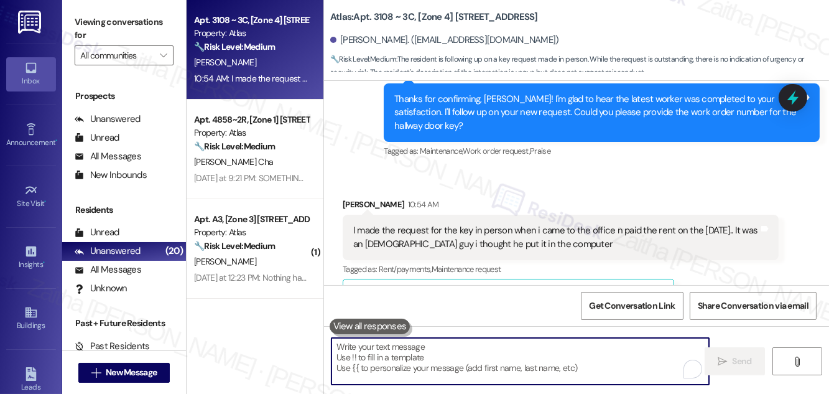
paste textarea "Thanks for letting me know! No worries at all—I’ll create a work order for the …"
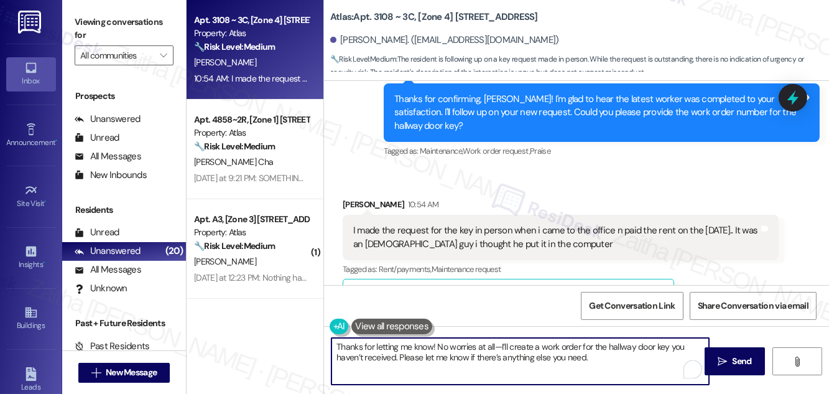
click at [497, 343] on textarea "Thanks for letting me know! No worries at all—I’ll create a work order for the …" at bounding box center [519, 361] width 377 height 47
click at [394, 354] on textarea "Thanks for letting me know! No worries at all. I’ll create a work order for the…" at bounding box center [519, 361] width 377 height 47
drag, startPoint x: 336, startPoint y: 346, endPoint x: 413, endPoint y: 379, distance: 83.5
click at [413, 379] on textarea "Thanks for letting me know! No worries at all. I’ll create a work order for the…" at bounding box center [519, 361] width 377 height 47
type textarea "Thanks for letting me know! No worries at all. I’ll create a work order for the…"
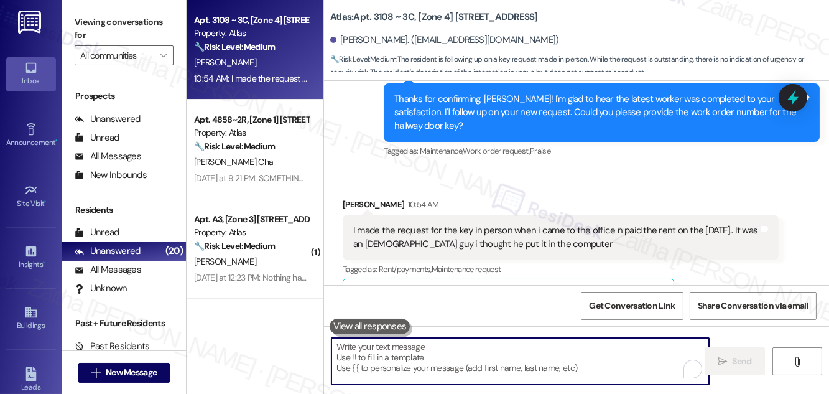
paste textarea "Thanks for letting me know! No worries at all. I’ll create a work order for the…"
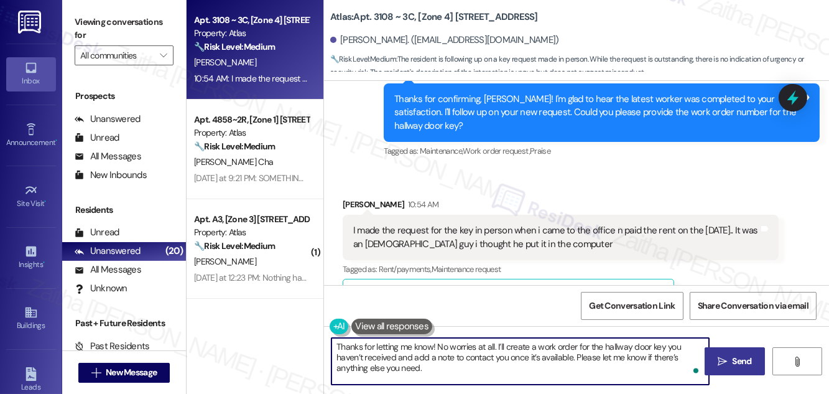
type textarea "Thanks for letting me know! No worries at all. I’ll create a work order for the…"
click at [744, 363] on span "Send" at bounding box center [741, 360] width 19 height 13
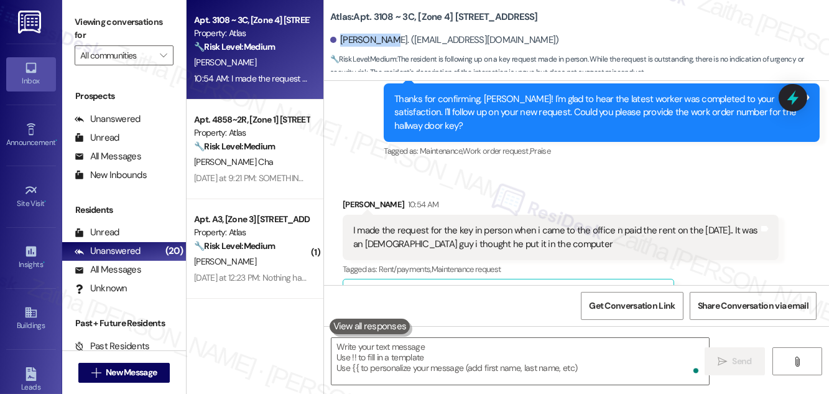
scroll to position [3289, 0]
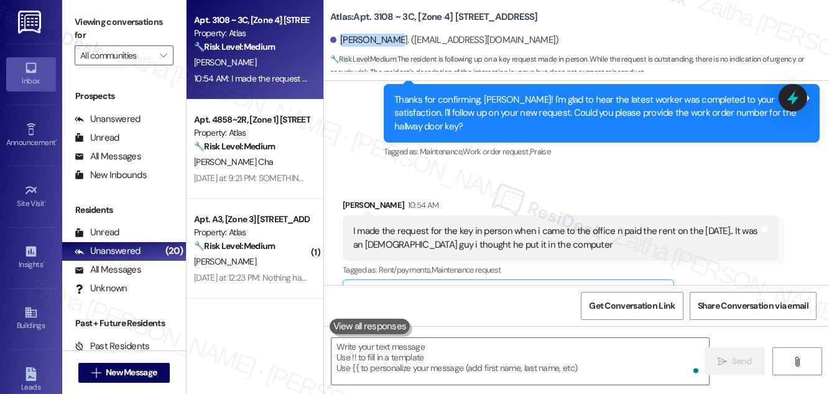
drag, startPoint x: 340, startPoint y: 42, endPoint x: 393, endPoint y: 39, distance: 53.0
click at [393, 39] on div "Angel Morgan. (dumarwright7@gmail.com)" at bounding box center [444, 40] width 229 height 13
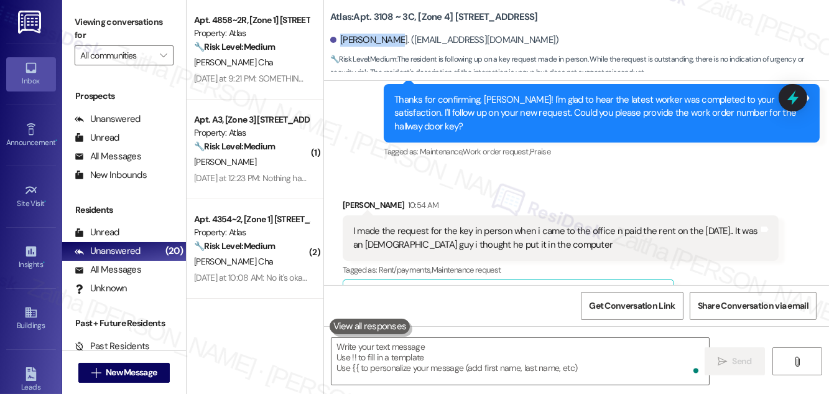
copy div "Angel Morgan"
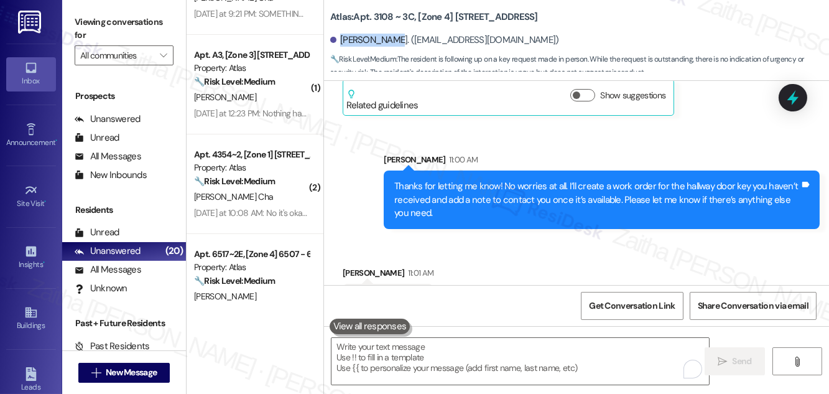
scroll to position [282, 0]
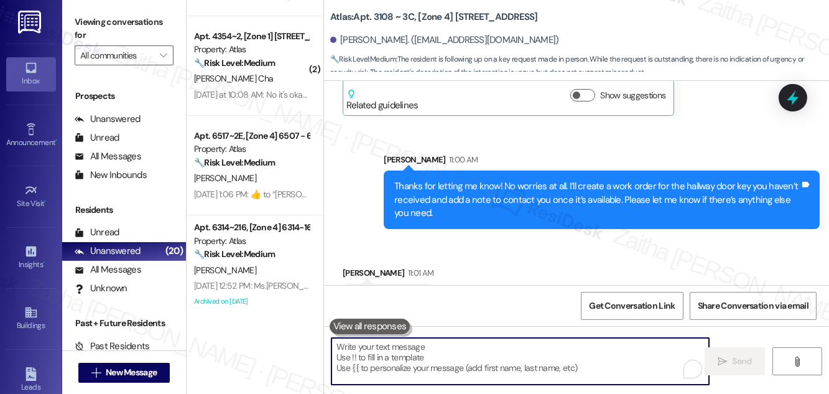
click at [370, 352] on textarea "To enrich screen reader interactions, please activate Accessibility in Grammarl…" at bounding box center [519, 361] width 377 height 47
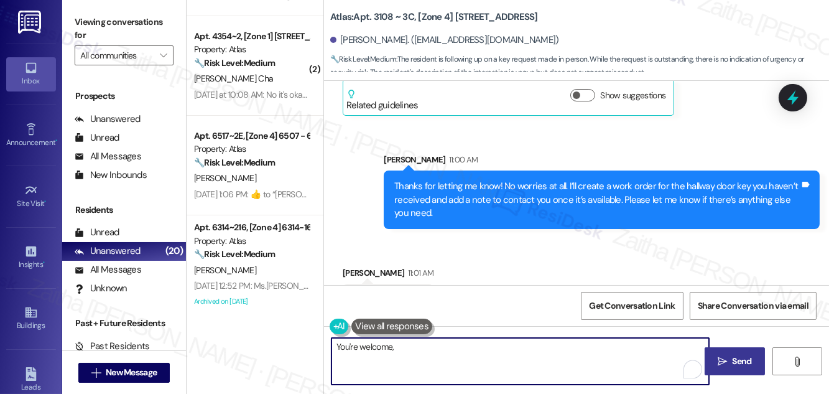
click at [349, 266] on div "Angel Morgan 11:01 AM" at bounding box center [388, 274] width 91 height 17
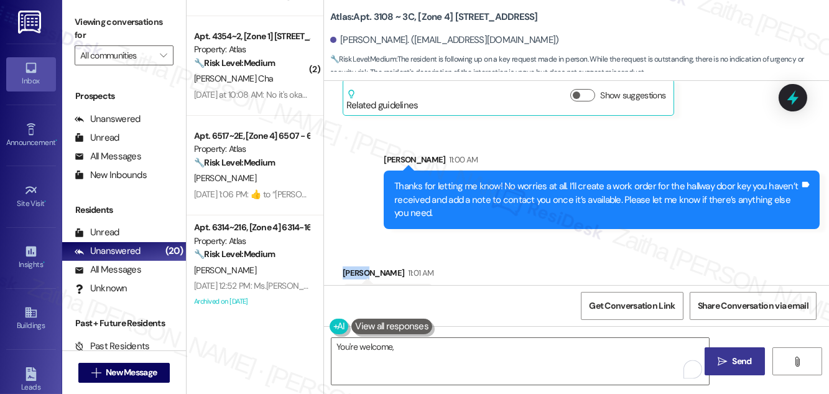
click at [349, 266] on div "Angel Morgan 11:01 AM" at bounding box center [388, 274] width 91 height 17
copy div "Angel"
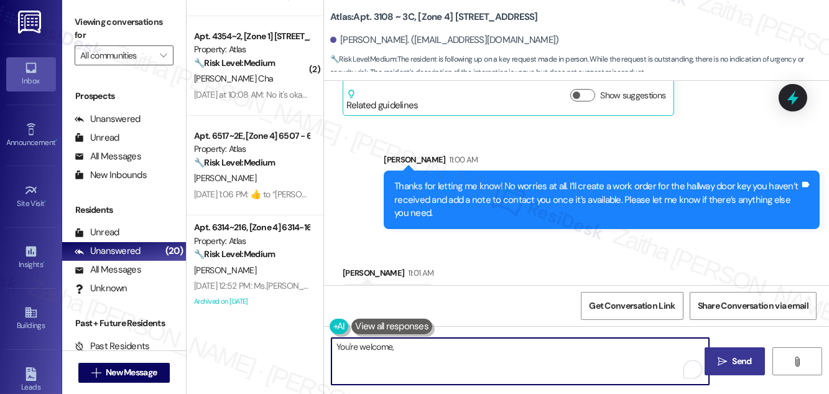
click at [417, 343] on textarea "You're welcome," at bounding box center [519, 361] width 377 height 47
paste textarea "Angel"
type textarea "You're welcome, Angel!"
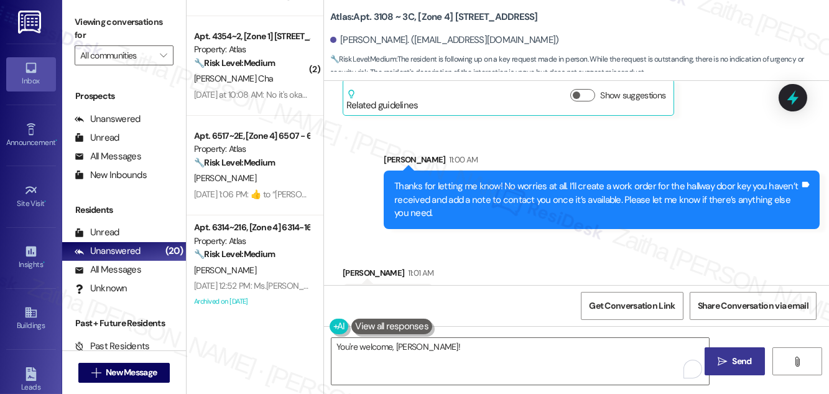
click at [739, 362] on span "Send" at bounding box center [741, 360] width 19 height 13
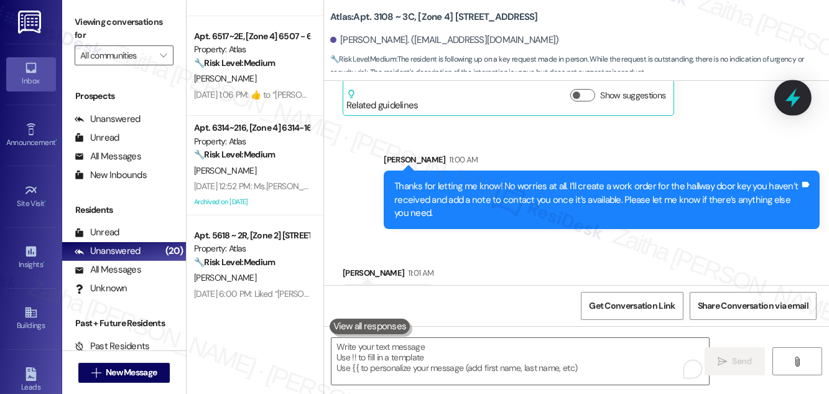
click at [787, 101] on icon at bounding box center [792, 97] width 21 height 21
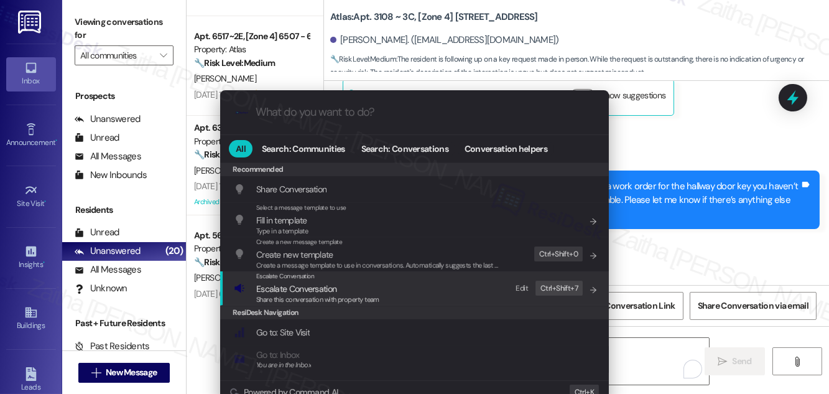
click at [288, 286] on span "Escalate Conversation" at bounding box center [296, 288] width 80 height 11
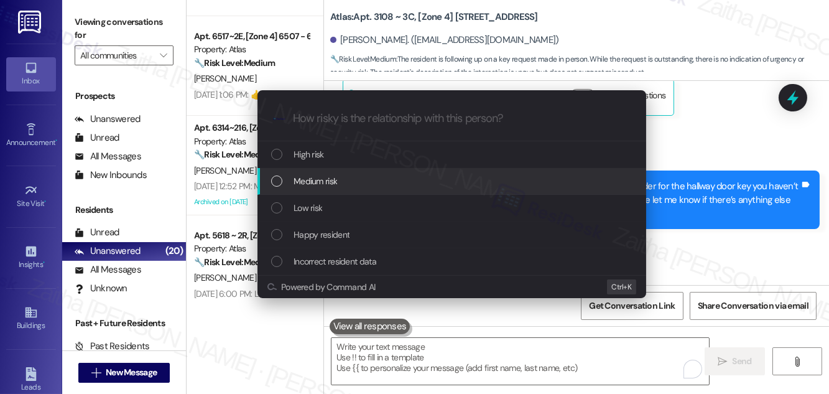
click at [329, 184] on span "Medium risk" at bounding box center [315, 181] width 44 height 14
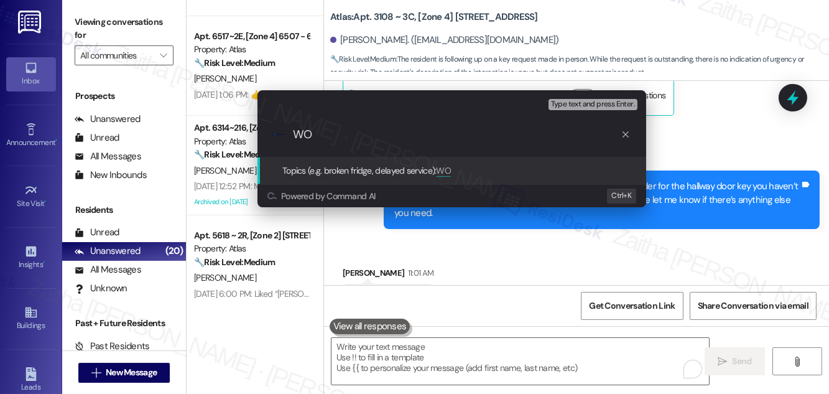
paste input "#166678"
click at [398, 136] on input "WO #166678 Filed by resiDesk" at bounding box center [457, 134] width 328 height 13
click at [456, 135] on input "WO #166678 Filed by ResiDesk" at bounding box center [457, 134] width 328 height 13
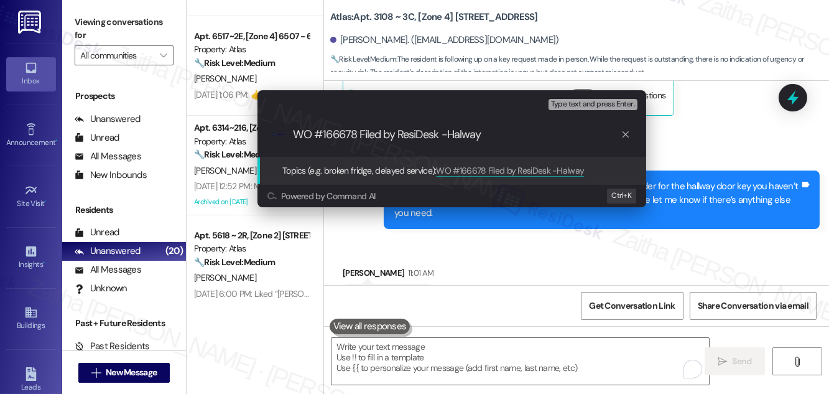
click at [456, 135] on input "WO #166678 Filed by ResiDesk -Halway" at bounding box center [457, 134] width 328 height 13
type input "WO #166678 Filed by ResiDesk -Hallway door key request"
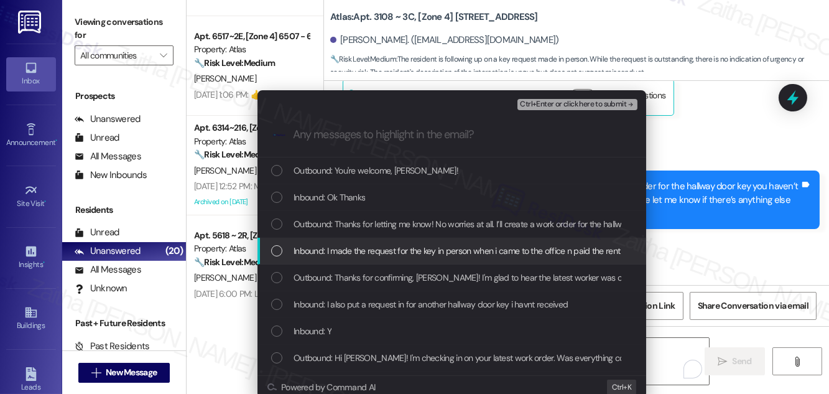
click at [430, 249] on span "Inbound: I made the request for the key in person when i came to the office n p…" at bounding box center [614, 251] width 642 height 14
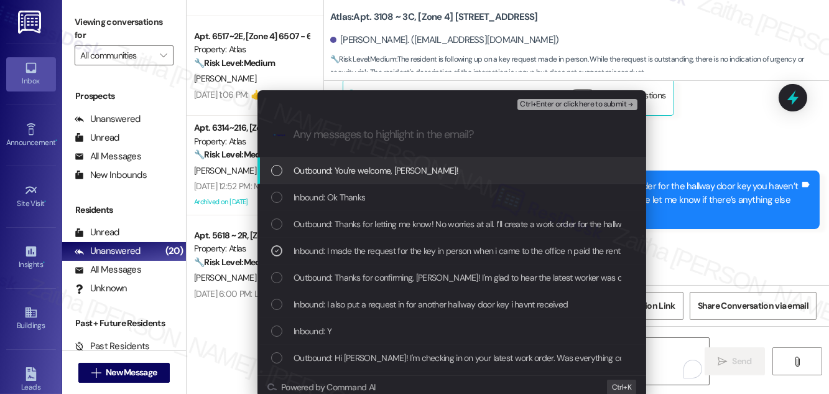
click at [563, 104] on span "Ctrl+Enter or click here to submit" at bounding box center [573, 104] width 106 height 9
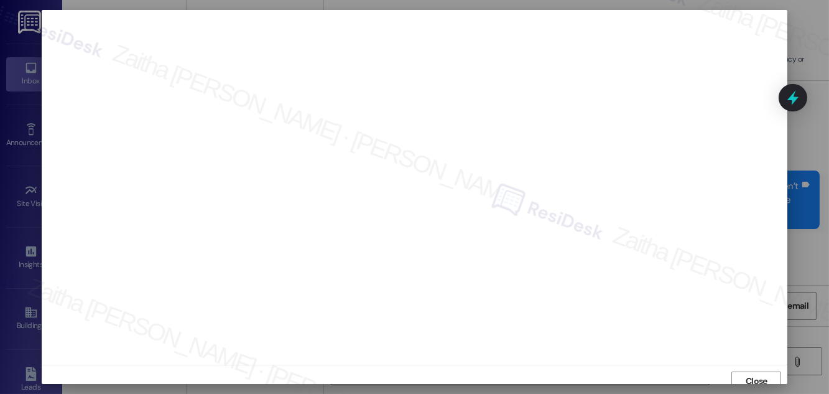
scroll to position [7, 0]
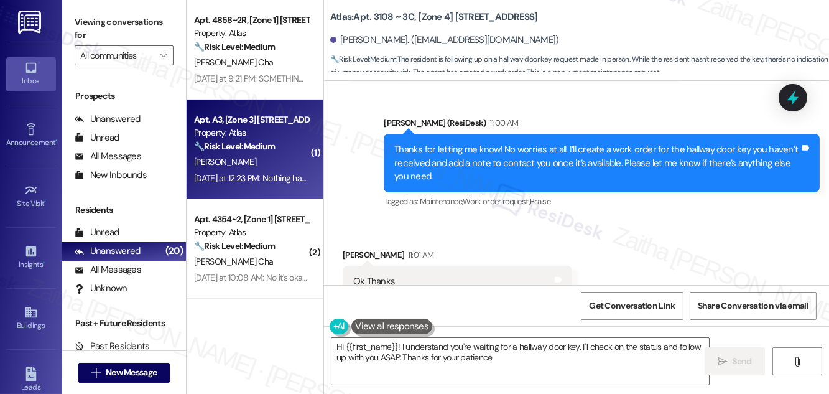
type textarea "Hi {{first_name}}! I understand you're waiting for a hallway door key. I'll che…"
click at [270, 162] on div "[PERSON_NAME]" at bounding box center [251, 162] width 117 height 16
type textarea "Fetching suggested responses. Please feel free to read through the conversation…"
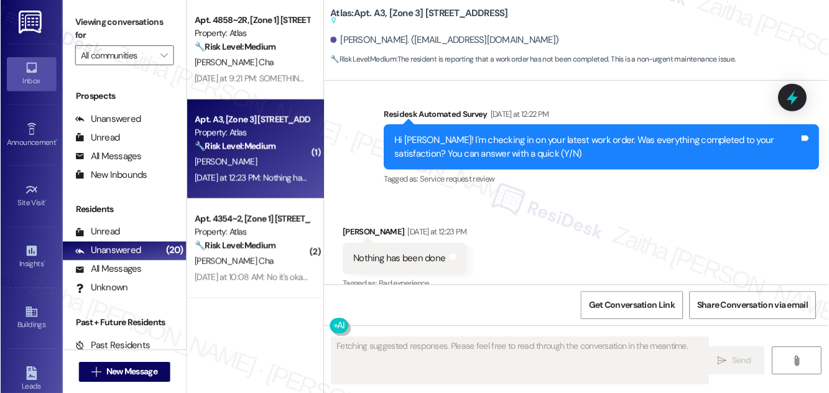
scroll to position [3286, 0]
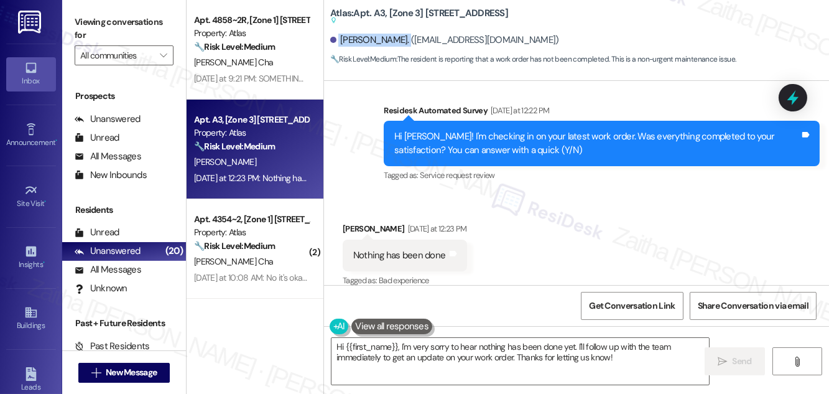
drag, startPoint x: 338, startPoint y: 41, endPoint x: 400, endPoint y: 41, distance: 62.2
click at [400, 41] on div "[PERSON_NAME]. ([EMAIL_ADDRESS][DOMAIN_NAME])" at bounding box center [444, 40] width 229 height 13
copy div "[PERSON_NAME]"
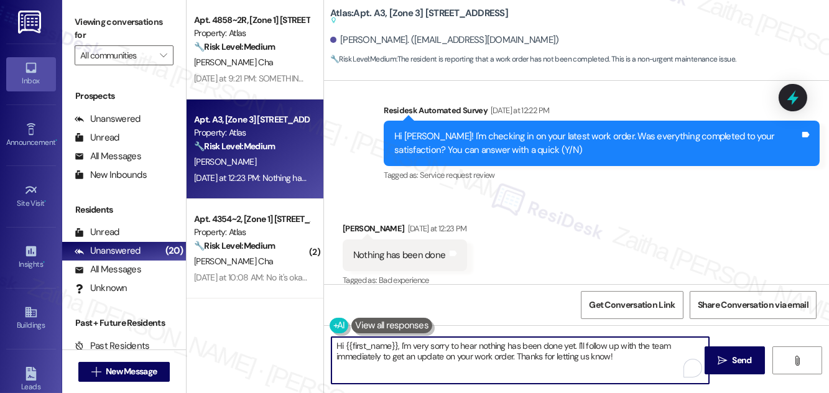
drag, startPoint x: 576, startPoint y: 343, endPoint x: 633, endPoint y: 363, distance: 60.6
click at [633, 363] on textarea "Hi {{first_name}}, I'm very sorry to hear nothing has been done yet. I'll follo…" at bounding box center [519, 360] width 377 height 47
click at [520, 366] on textarea "Hi {{first_name}}, I'm very sorry to hear nothing has been done yet. I checked,…" at bounding box center [519, 360] width 377 height 47
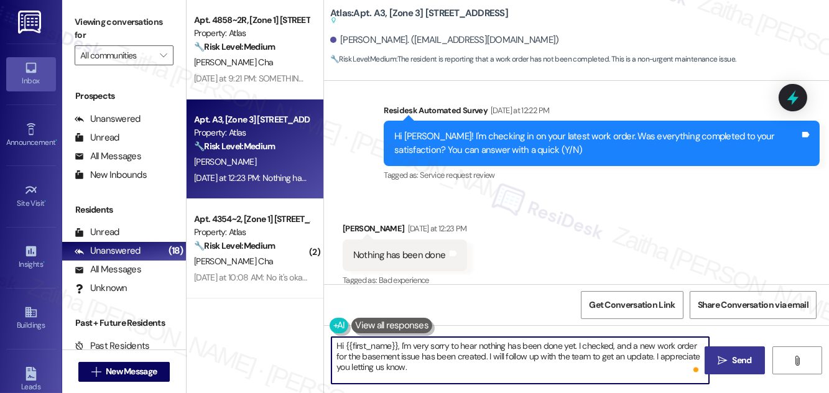
type textarea "Hi {{first_name}}, I'm very sorry to hear nothing has been done yet. I checked,…"
click at [740, 363] on span "Send" at bounding box center [741, 360] width 19 height 13
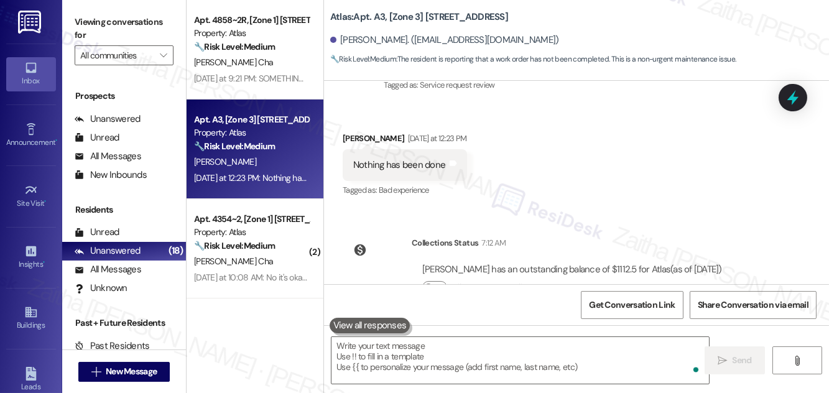
scroll to position [3514, 0]
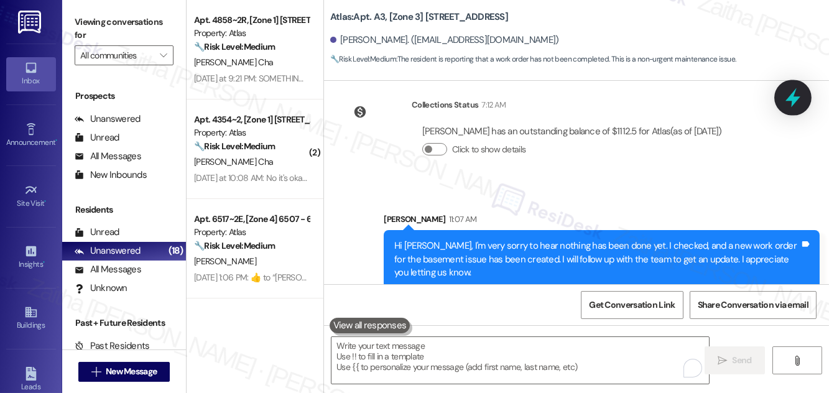
click at [789, 97] on icon at bounding box center [792, 97] width 15 height 19
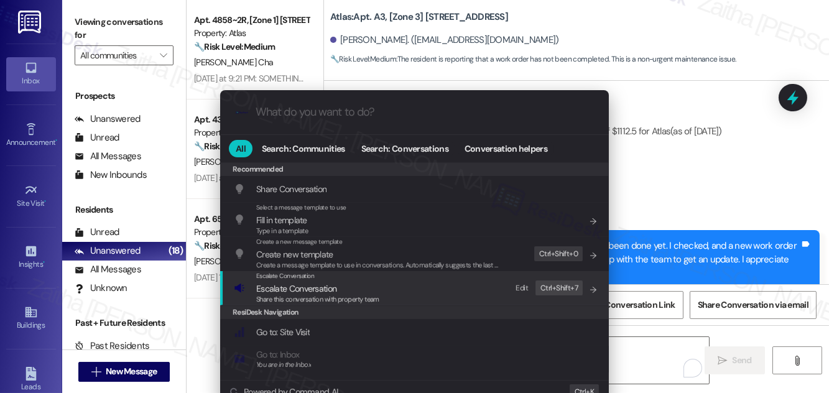
click at [301, 286] on span "Escalate Conversation" at bounding box center [296, 288] width 80 height 11
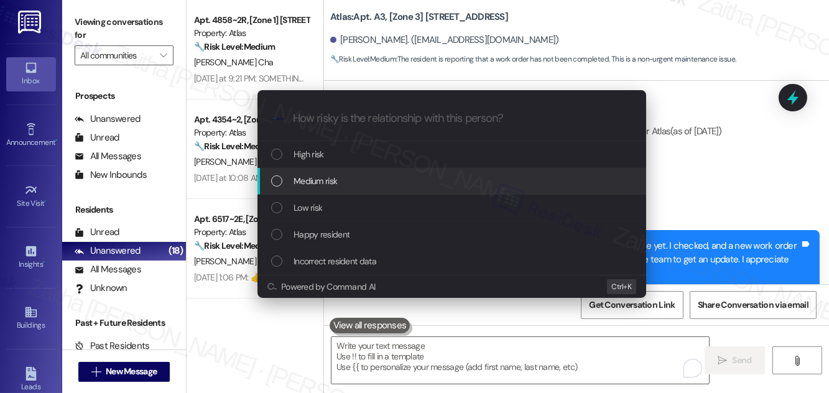
click at [329, 180] on span "Medium risk" at bounding box center [315, 181] width 44 height 14
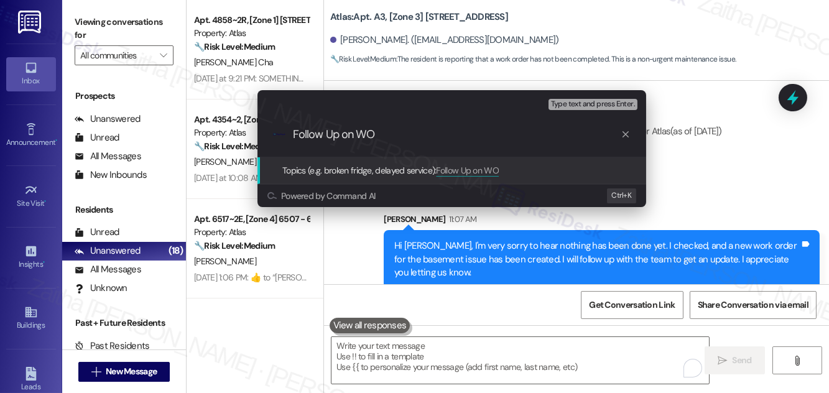
paste input "#166288"
type input "Follow Up on WO #166288 - Basement needs cleaning"
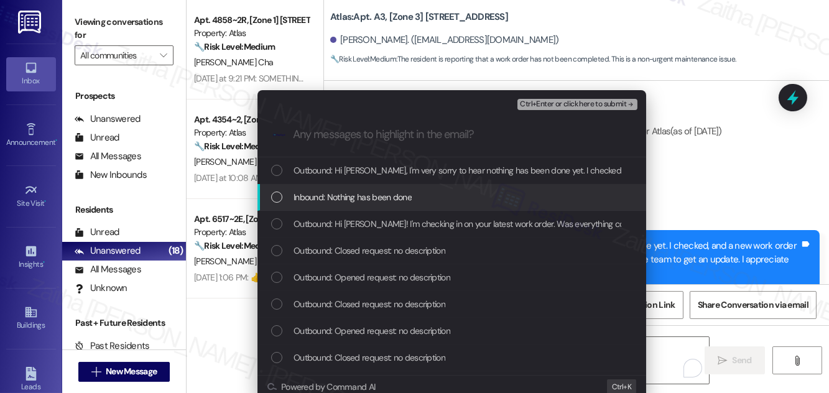
click at [443, 200] on div "Inbound: Nothing has been done" at bounding box center [453, 197] width 364 height 14
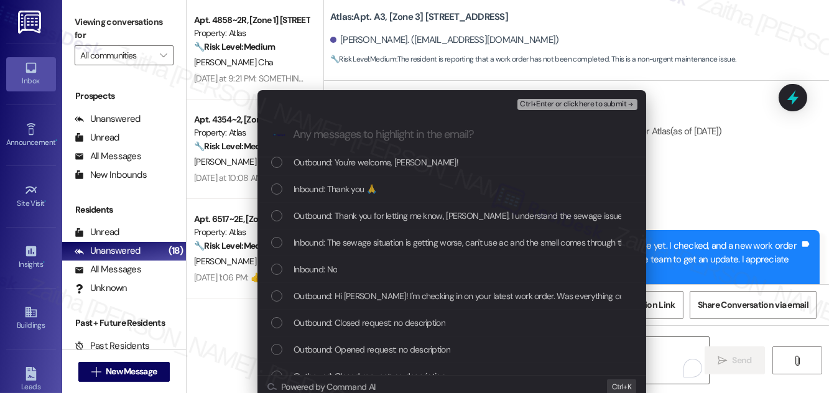
scroll to position [226, 0]
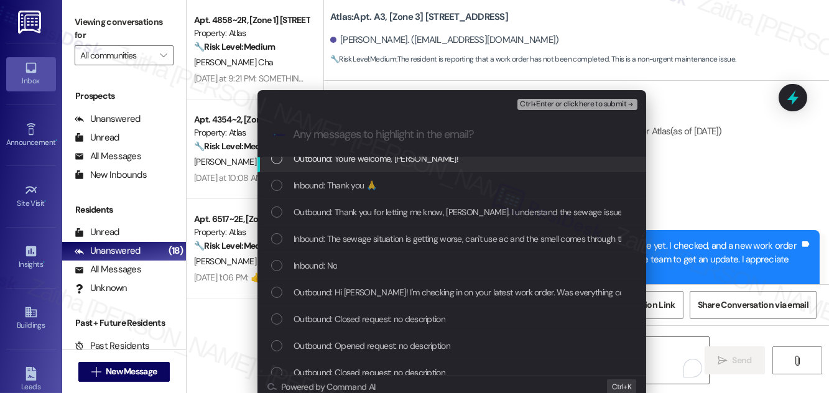
click at [551, 111] on div "Ctrl+Enter or click here to submit" at bounding box center [578, 104] width 122 height 16
click at [548, 103] on span "Ctrl+Enter or click here to submit" at bounding box center [573, 104] width 106 height 9
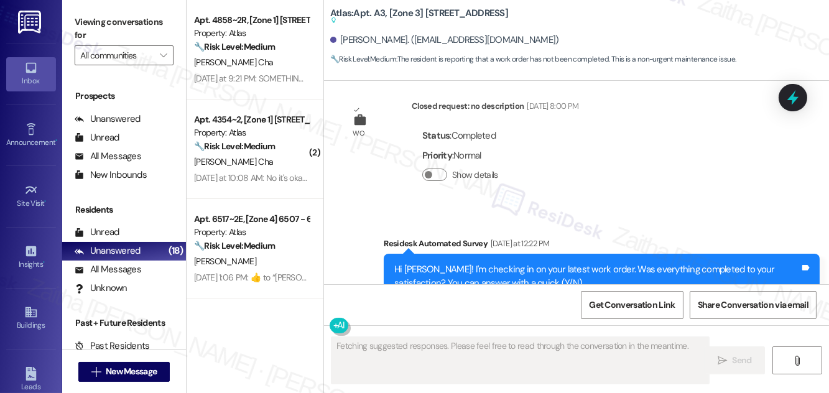
scroll to position [3287, 0]
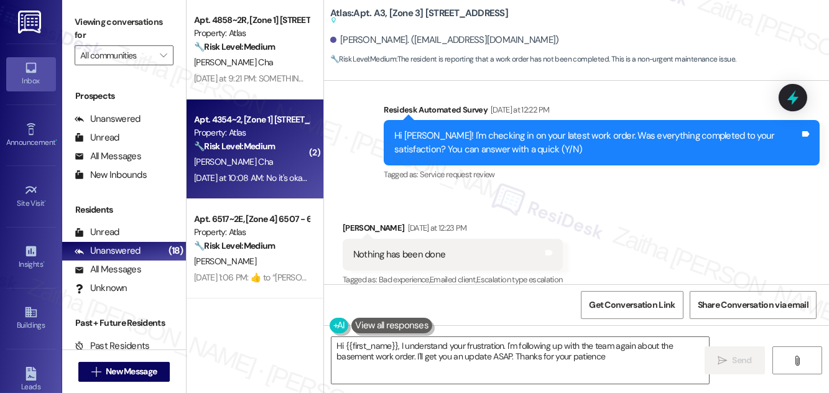
type textarea "Hi {{first_name}}, I understand your frustration. I'm following up with the tea…"
click at [292, 154] on div "Apt. 4354~2, [Zone 1] 4352-58 S Indiana Ave Property: Atlas 🔧 Risk Level: Mediu…" at bounding box center [251, 133] width 117 height 42
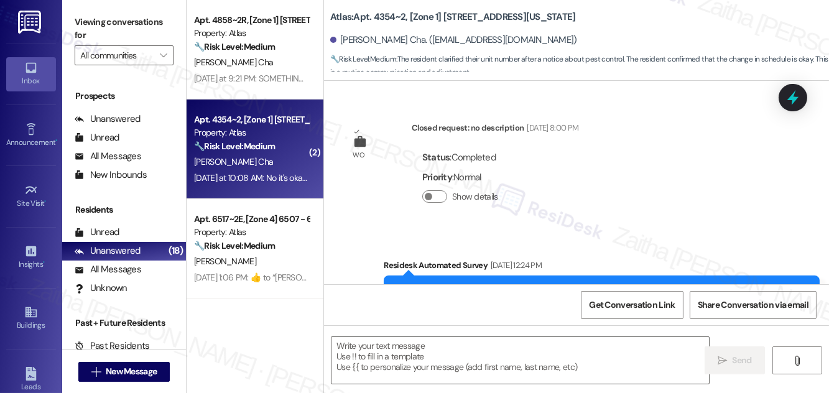
type textarea "Fetching suggested responses. Please feel free to read through the conversation…"
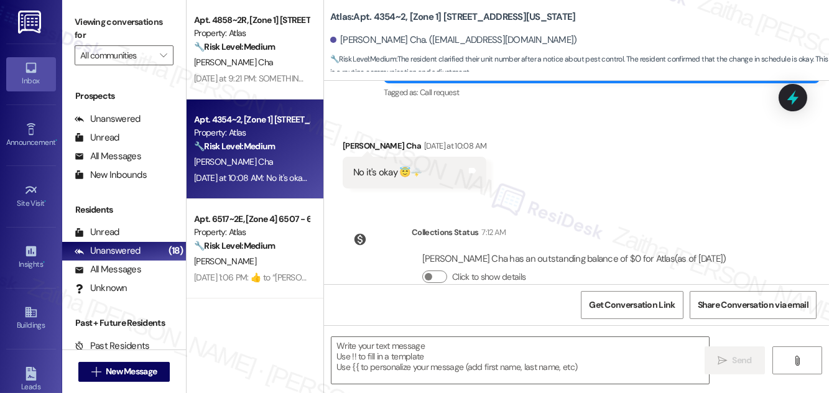
scroll to position [842, 0]
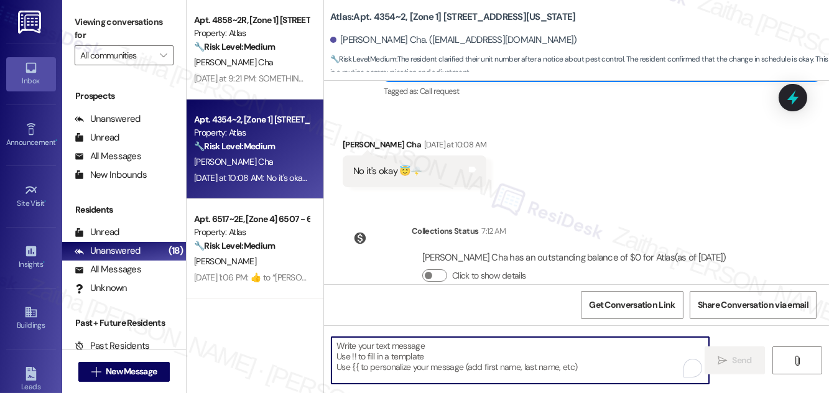
click at [408, 349] on textarea "To enrich screen reader interactions, please activate Accessibility in Grammarl…" at bounding box center [519, 360] width 377 height 47
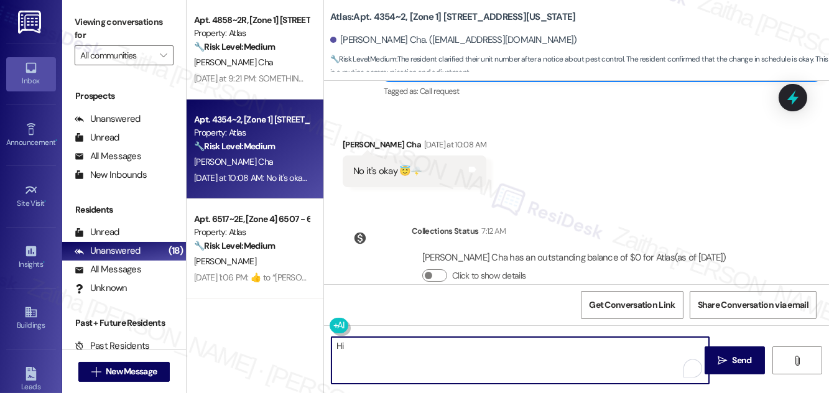
click at [352, 41] on div "Felicia Platt Cha. (feliciaplatt11@gmail.com)" at bounding box center [453, 40] width 247 height 13
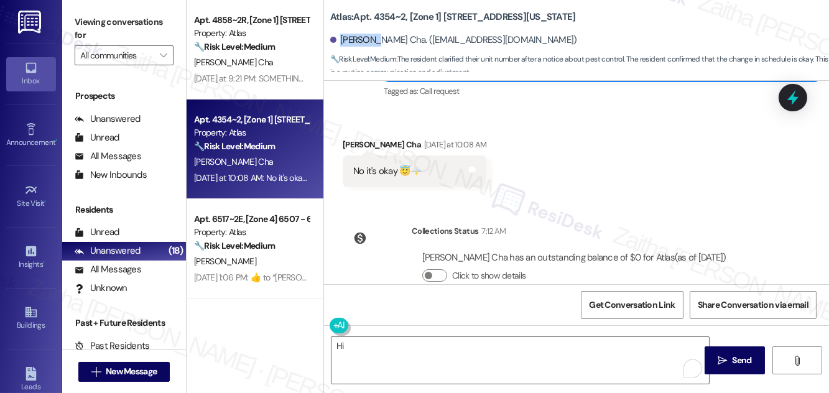
click at [352, 40] on div "Felicia Platt Cha. (feliciaplatt11@gmail.com)" at bounding box center [453, 40] width 247 height 13
copy div "Felicia"
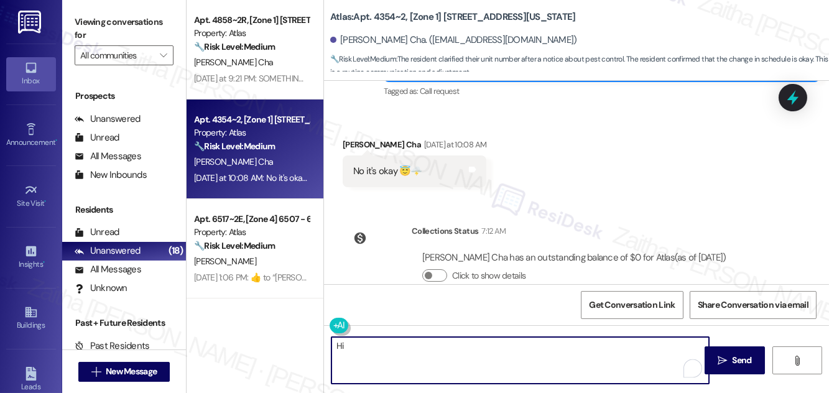
click at [394, 351] on textarea "Hi" at bounding box center [519, 360] width 377 height 47
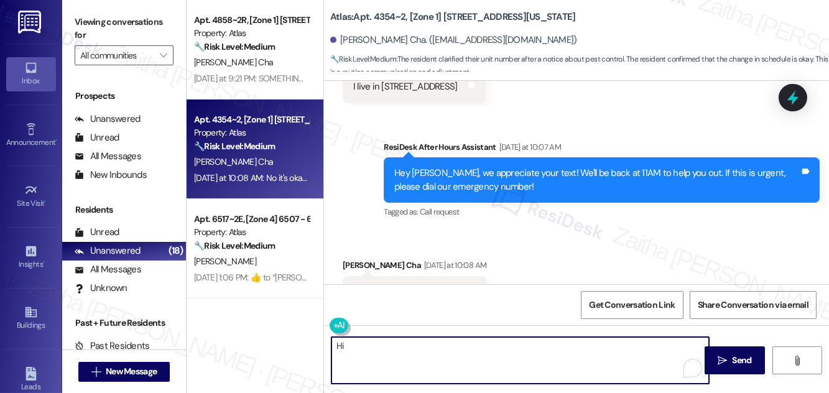
scroll to position [786, 0]
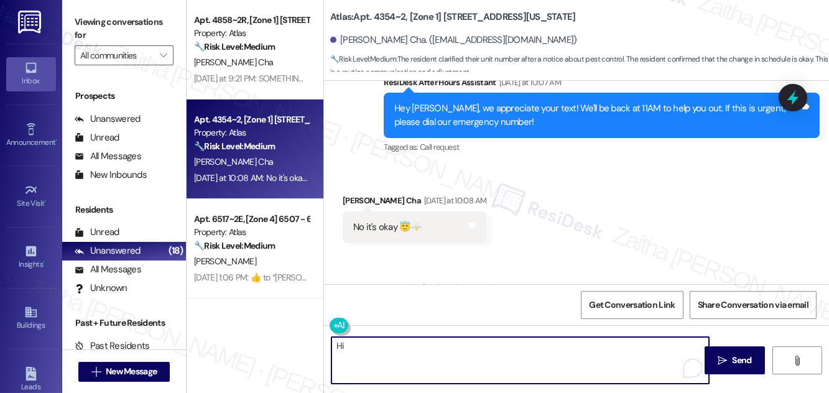
type textarea "H"
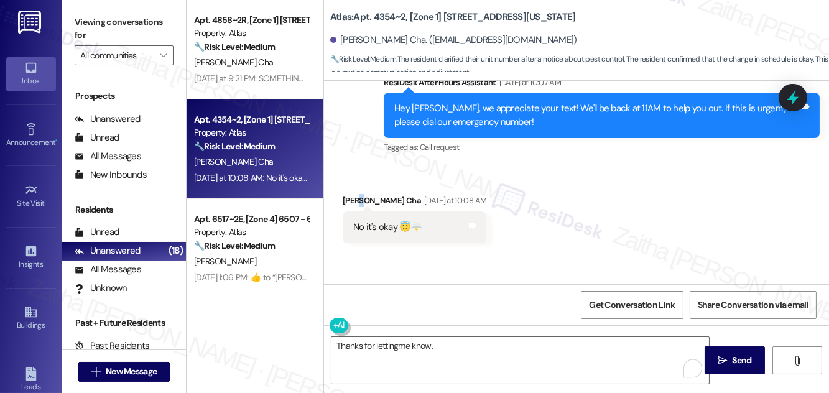
click at [356, 194] on div "Felicia Platt Cha Yesterday at 10:08 AM" at bounding box center [415, 202] width 144 height 17
click at [353, 194] on div "Felicia Platt Cha Yesterday at 10:08 AM" at bounding box center [415, 202] width 144 height 17
click at [458, 345] on textarea "Thanks for lettingme know," at bounding box center [519, 360] width 377 height 47
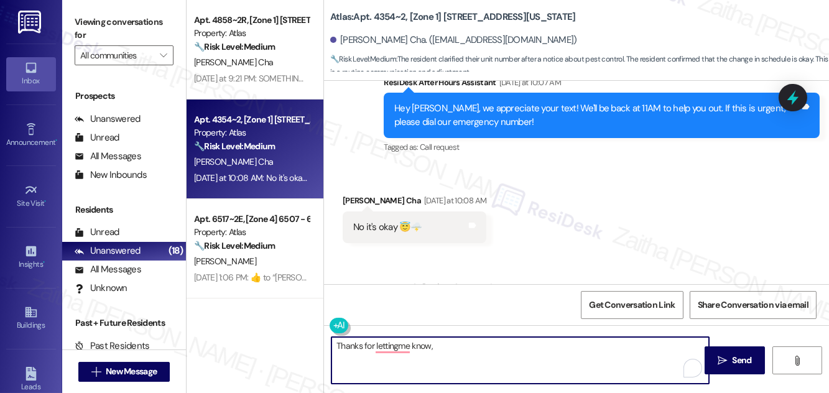
paste textarea "Felicia"
click at [499, 342] on textarea "Thanks for lettingme know, Felicia! I apologized for the confusion" at bounding box center [519, 360] width 377 height 47
click at [479, 346] on textarea "Thanks for lettingme know, Felicia! I apologize for the confusion" at bounding box center [519, 360] width 377 height 47
click at [578, 355] on textarea "Thanks for letting me know, Felicia! I'm sorry for the confusion" at bounding box center [519, 360] width 377 height 47
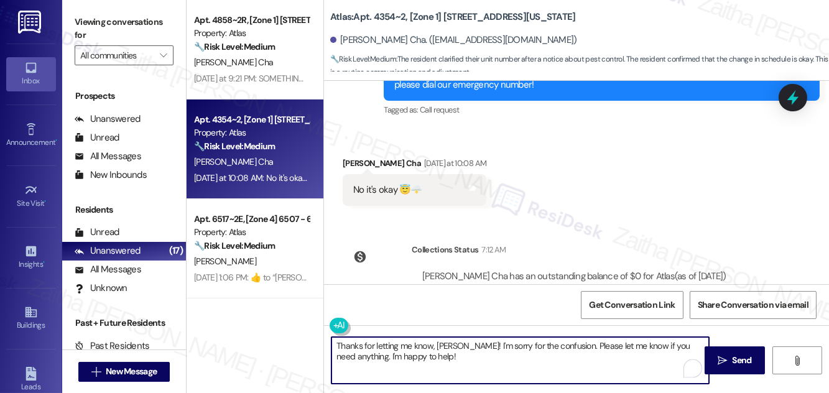
scroll to position [842, 0]
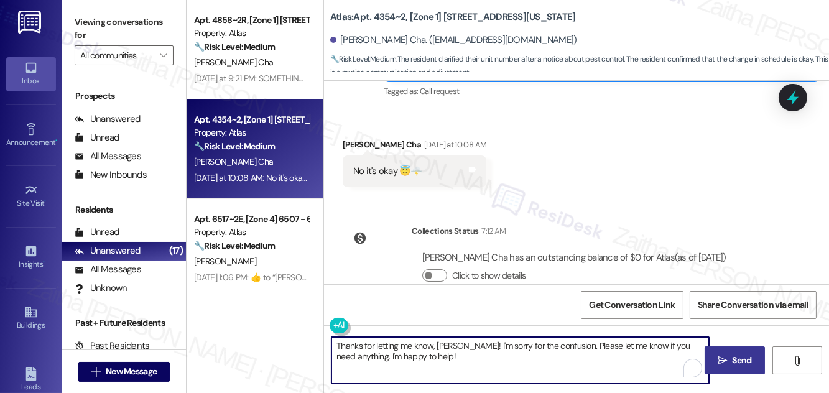
type textarea "Thanks for letting me know, Felicia! I'm sorry for the confusion. Please let me…"
click at [737, 356] on span "Send" at bounding box center [741, 360] width 19 height 13
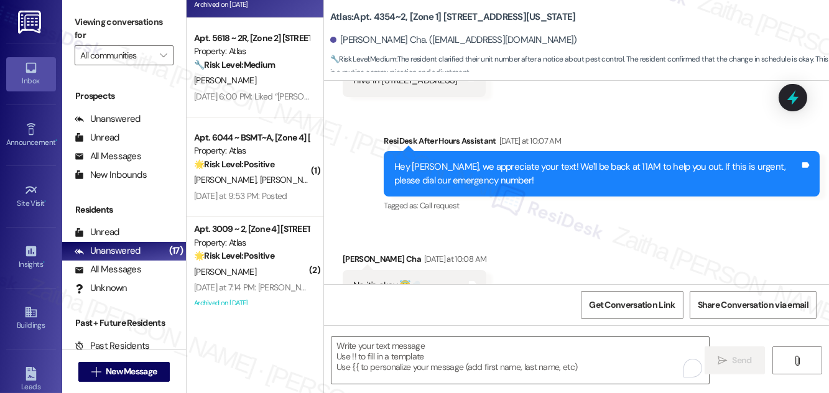
scroll to position [282, 0]
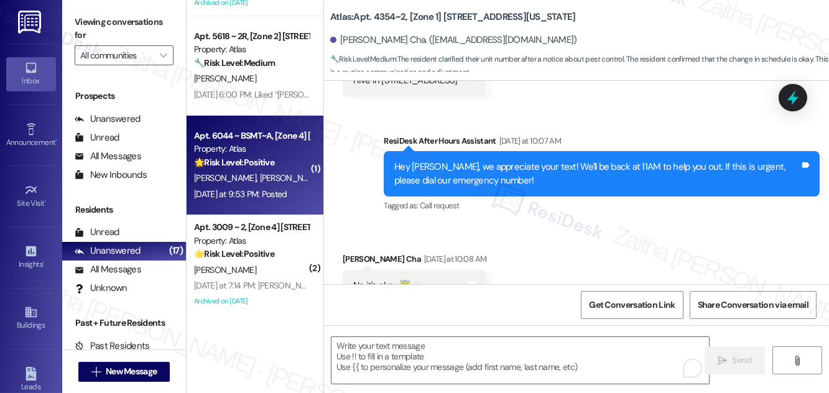
click at [294, 168] on div "🌟 Risk Level: Positive The resident confirmed they posted a review, indicating …" at bounding box center [251, 162] width 115 height 13
type textarea "Fetching suggested responses. Please feel free to read through the conversation…"
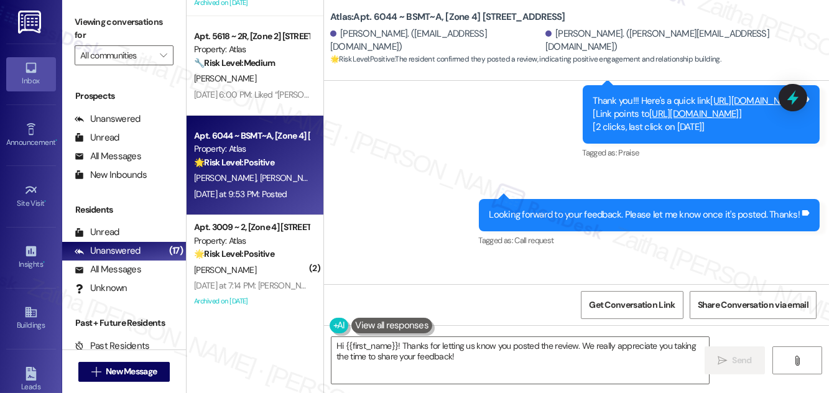
scroll to position [5062, 0]
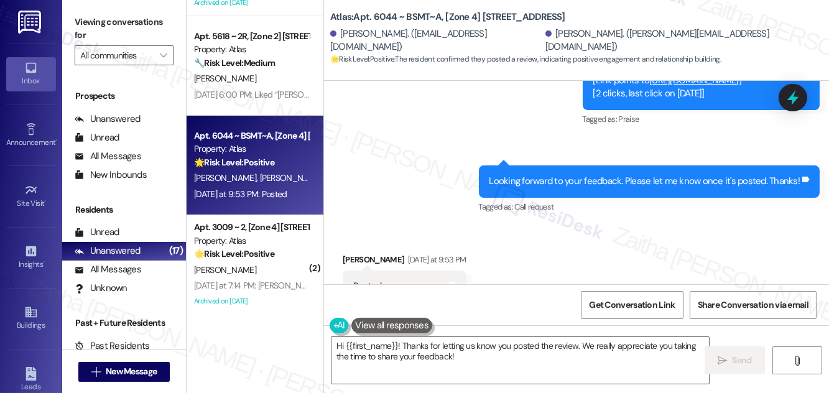
click at [357, 253] on div "Joshua Rivera Yesterday at 9:53 PM" at bounding box center [405, 261] width 124 height 17
copy div "Joshua"
click at [385, 344] on textarea "Hi {{first_name}}! Thanks for letting us know you posted the review. We really …" at bounding box center [519, 360] width 377 height 47
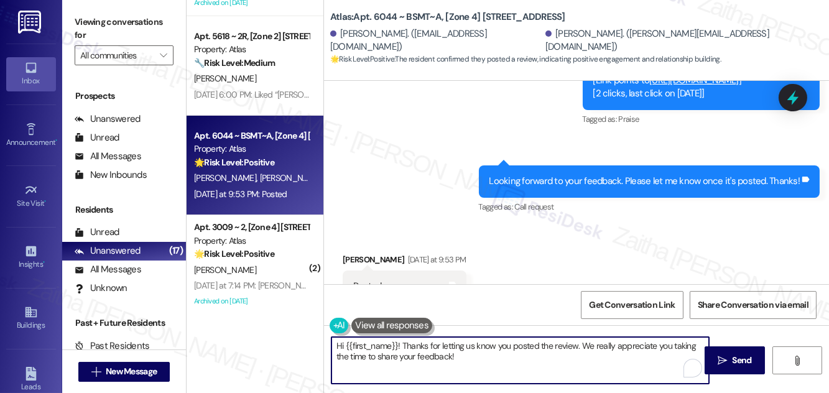
click at [385, 344] on textarea "Hi {{first_name}}! Thanks for letting us know you posted the review. We really …" at bounding box center [519, 360] width 377 height 47
paste textarea "Joshua"
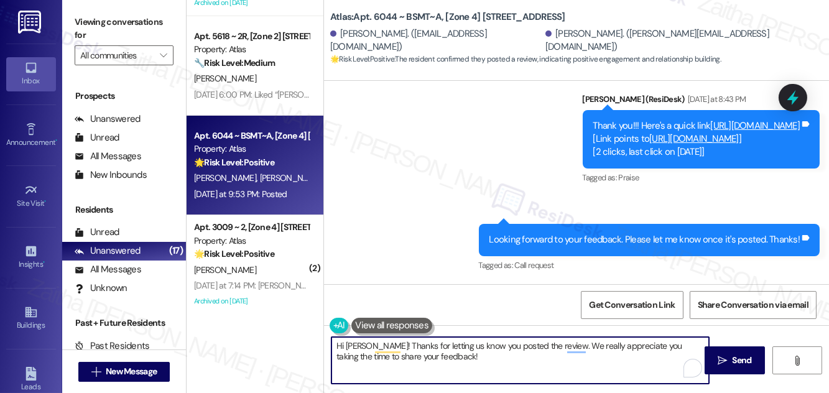
scroll to position [5005, 0]
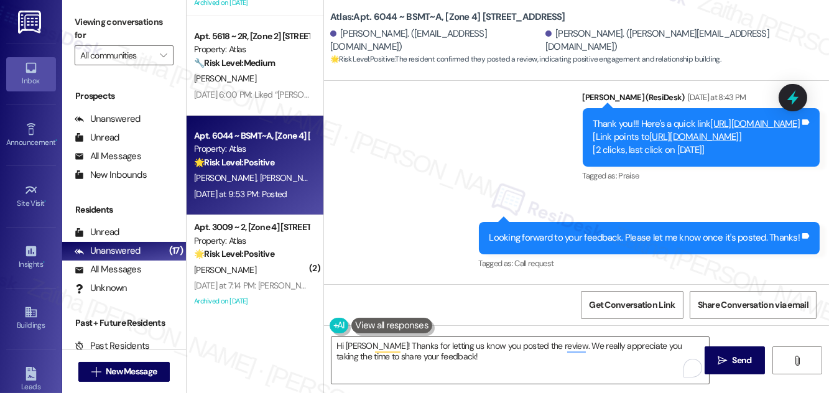
click at [649, 131] on link "[URL][DOMAIN_NAME]" at bounding box center [694, 137] width 90 height 12
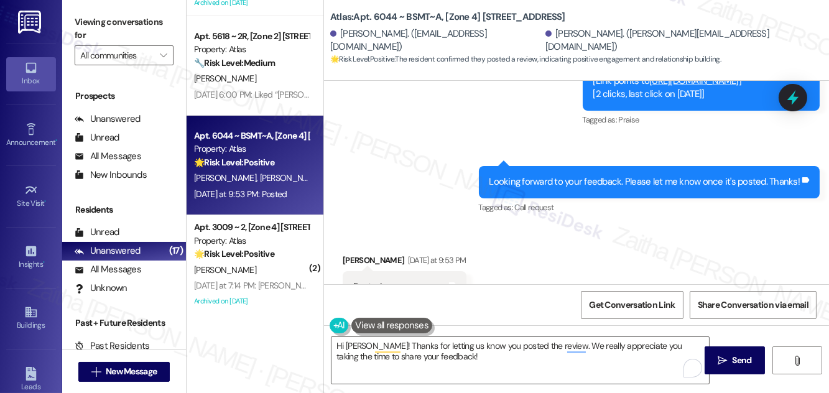
scroll to position [5062, 0]
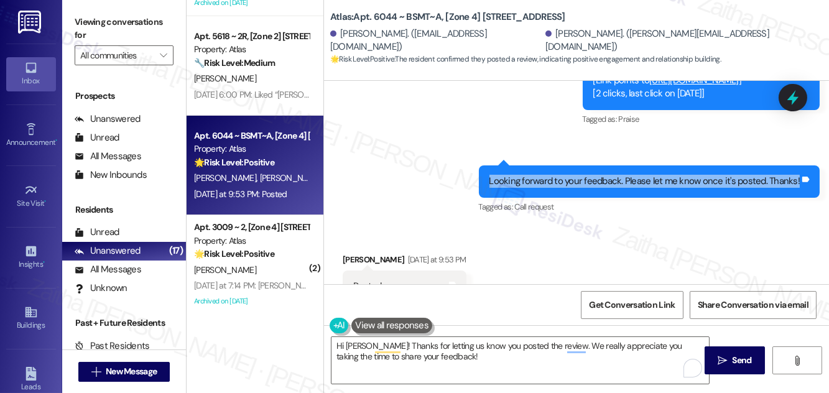
drag, startPoint x: 484, startPoint y: 152, endPoint x: 796, endPoint y: 161, distance: 312.2
click at [796, 165] on div "Looking forward to your feedback. Please let me know once it's posted. Thanks! …" at bounding box center [649, 181] width 341 height 32
copy div "Looking forward to your feedback. Please let me know once it's posted. Thanks!"
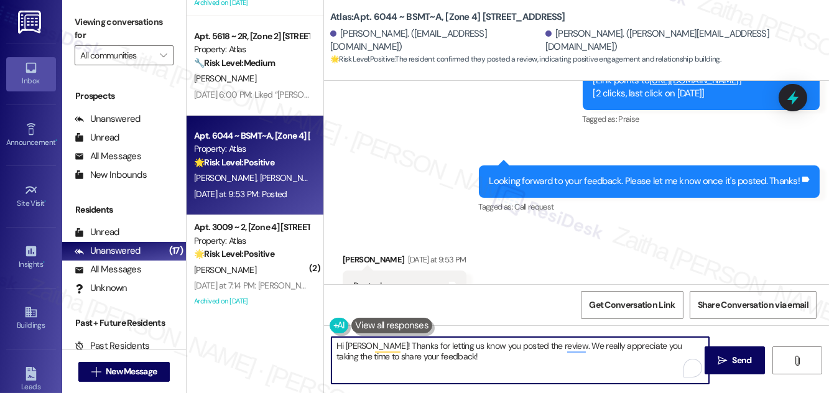
click at [453, 354] on textarea "Hi Joshua! Thanks for letting us know you posted the review. We really apprecia…" at bounding box center [519, 360] width 377 height 47
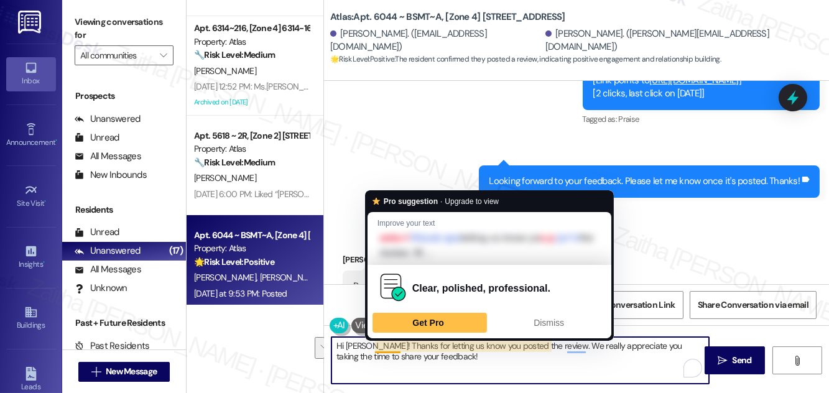
drag, startPoint x: 374, startPoint y: 343, endPoint x: 436, endPoint y: 358, distance: 64.1
click at [436, 358] on textarea "Hi Joshua! Thanks for letting us know you posted the review. We really apprecia…" at bounding box center [519, 360] width 377 height 47
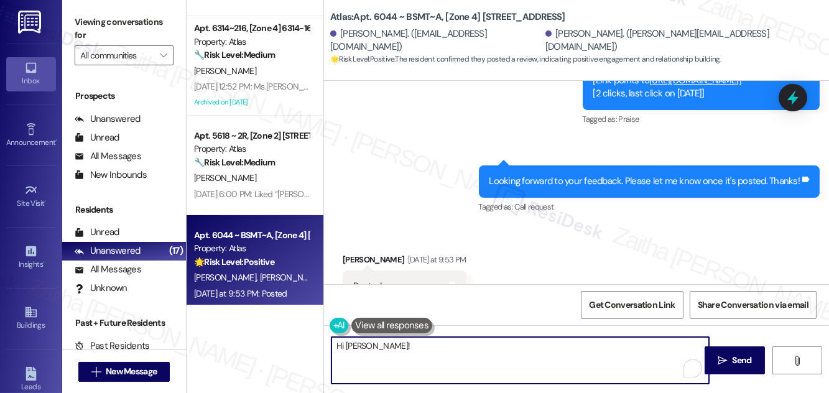
paste textarea "Thank you for taking the time to leave us a review. May I confirm the name you …"
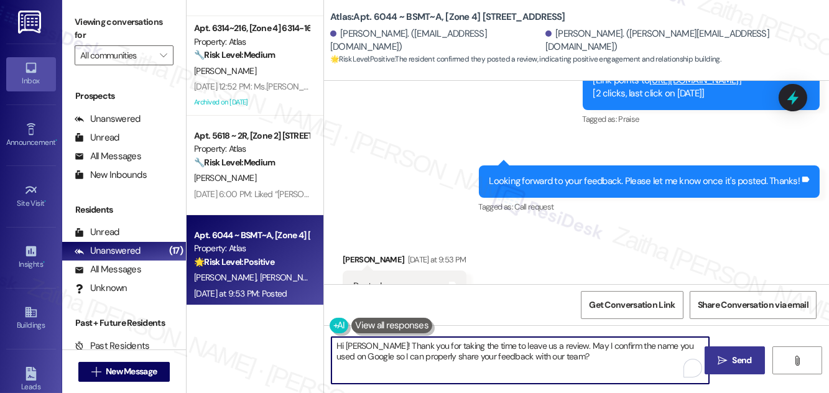
type textarea "Hi [PERSON_NAME]! Thank you for taking the time to leave us a review. May I con…"
click at [752, 364] on span "Send" at bounding box center [742, 360] width 24 height 13
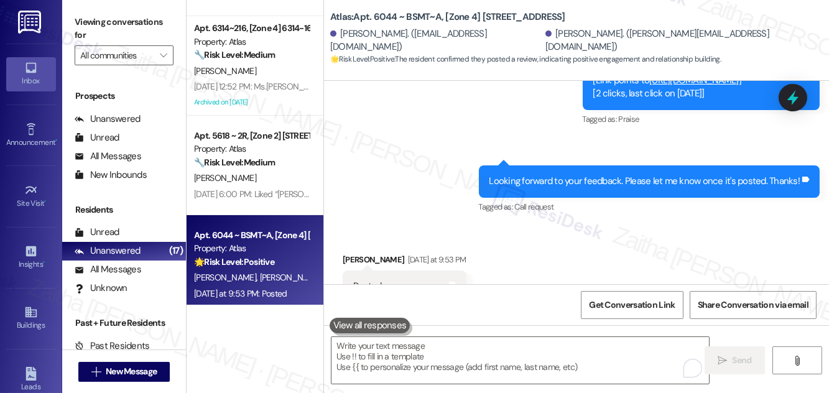
scroll to position [5061, 0]
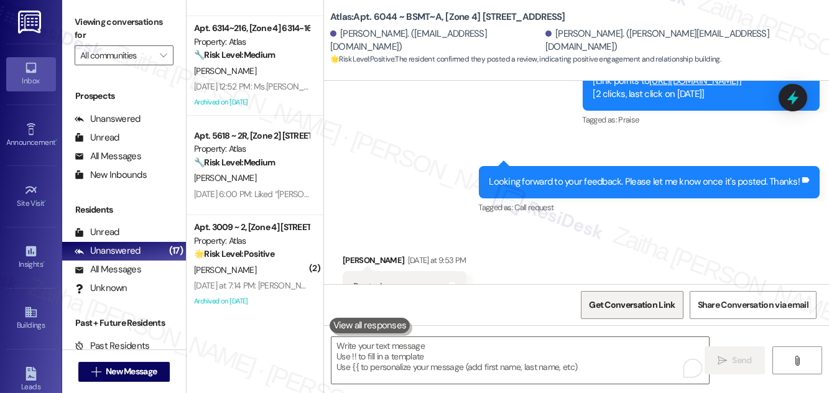
click at [624, 308] on span "Get Conversation Link" at bounding box center [632, 304] width 86 height 13
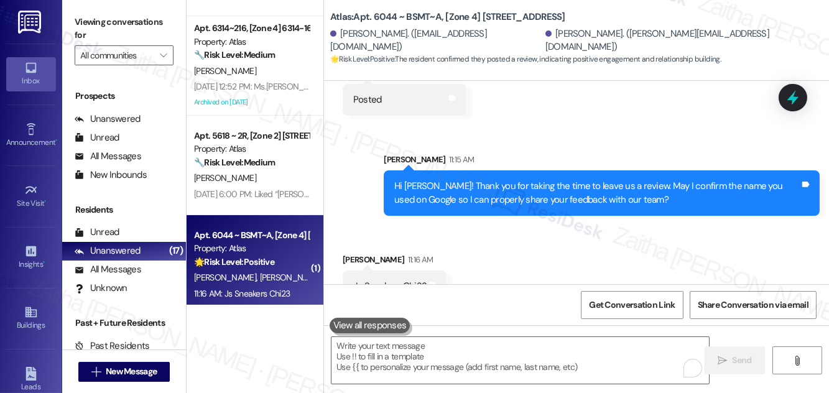
scroll to position [5248, 0]
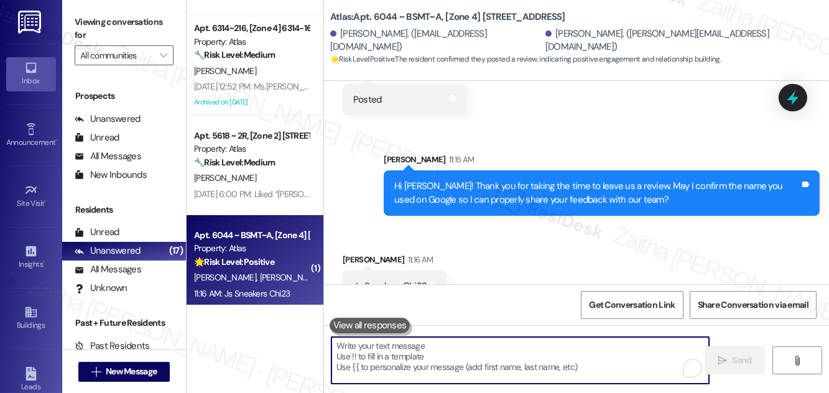
click at [407, 360] on textarea "To enrich screen reader interactions, please activate Accessibility in Grammarl…" at bounding box center [519, 360] width 377 height 47
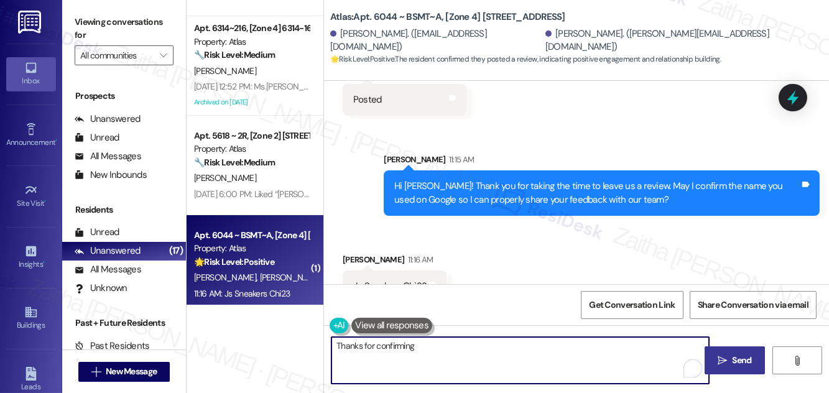
type textarea "Thanks for confirming"
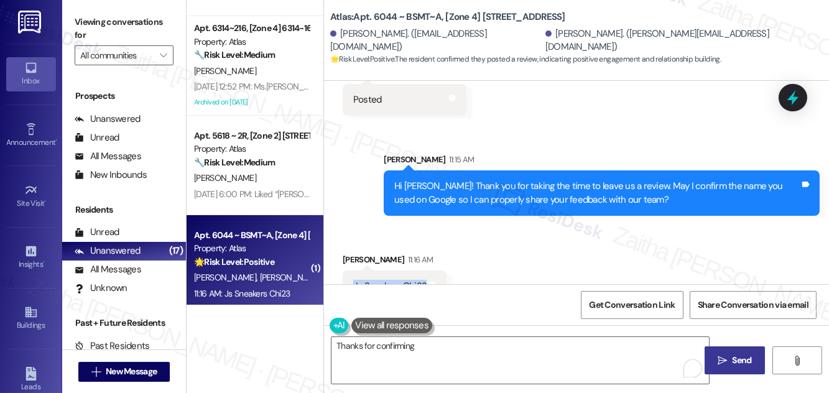
drag, startPoint x: 341, startPoint y: 256, endPoint x: 445, endPoint y: 256, distance: 104.4
click at [445, 256] on div "Received via SMS Joshua Rivera 11:16 AM Js Sneakers Chi23 Tags and notes" at bounding box center [394, 278] width 122 height 68
copy div "Js Sneakers Chi23 Tags and notes"
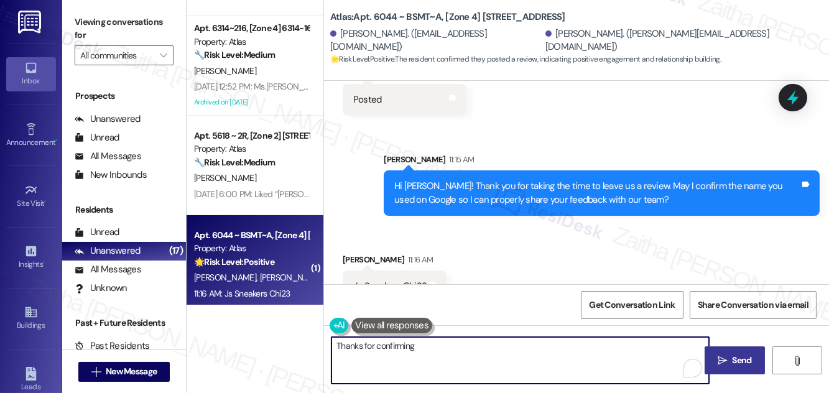
drag, startPoint x: 337, startPoint y: 344, endPoint x: 474, endPoint y: 357, distance: 137.4
click at [473, 357] on textarea "Thanks for confirming" at bounding box center [519, 360] width 377 height 47
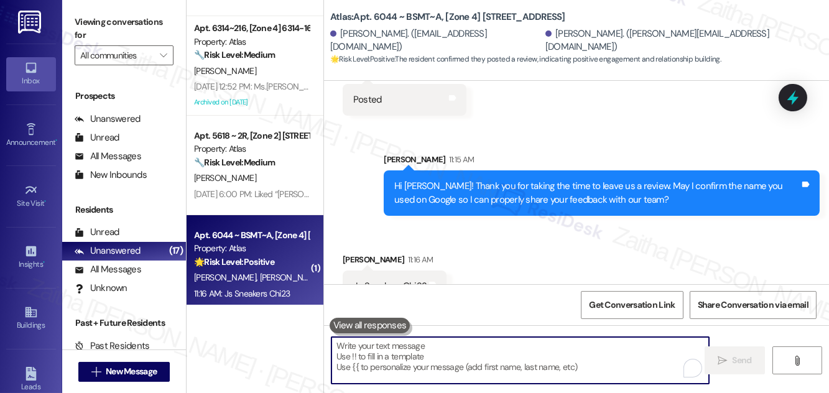
paste textarea "Thank you for confirming, I’ll share your review under Js Sneakers Chi23 with o…"
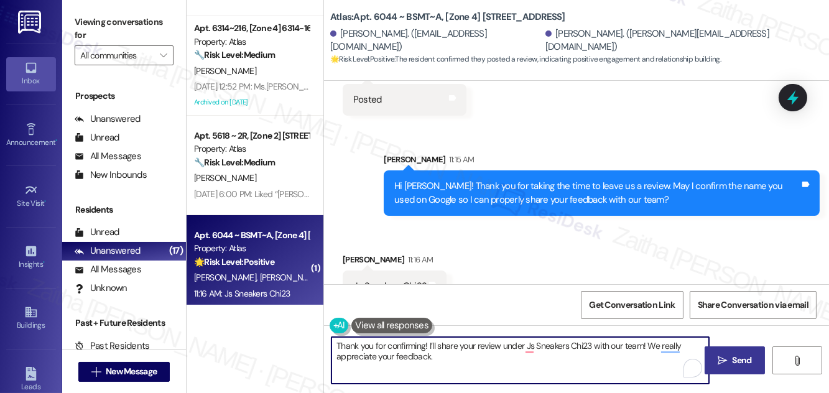
type textarea "Thank you for confirming! I’ll share your review under Js Sneakers Chi23 with o…"
click at [755, 363] on button " Send" at bounding box center [734, 360] width 60 height 28
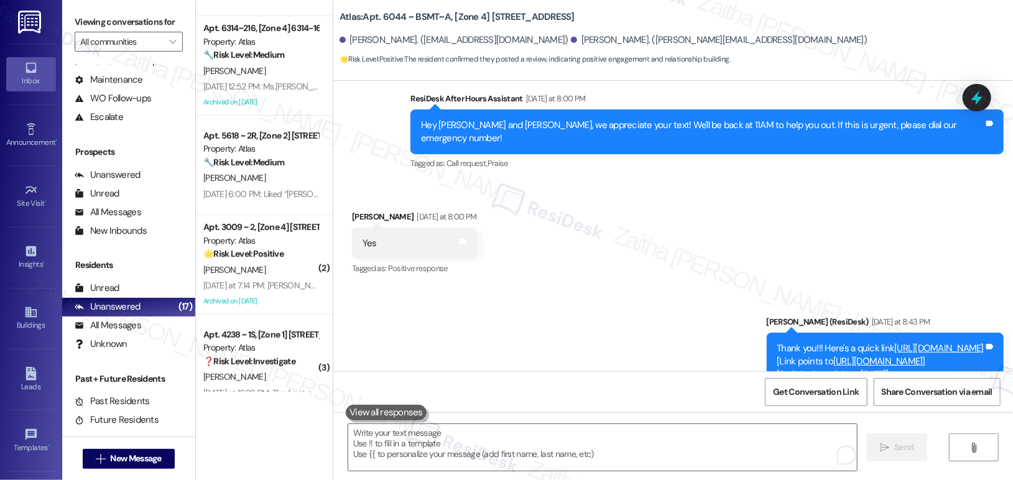
scroll to position [4690, 0]
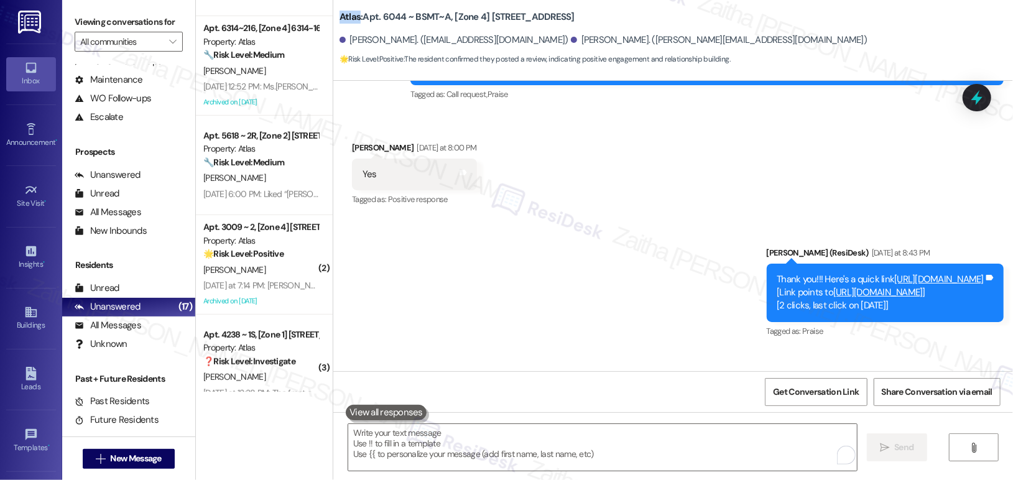
drag, startPoint x: 330, startPoint y: 18, endPoint x: 351, endPoint y: 18, distance: 20.5
click at [351, 18] on div "Atlas: Apt. 6044 ~ BSMT~A, [Zone 4] 6044-46 S Fairfield Ave Joshua Rivera. (jtr…" at bounding box center [673, 34] width 680 height 63
copy b "Atlas"
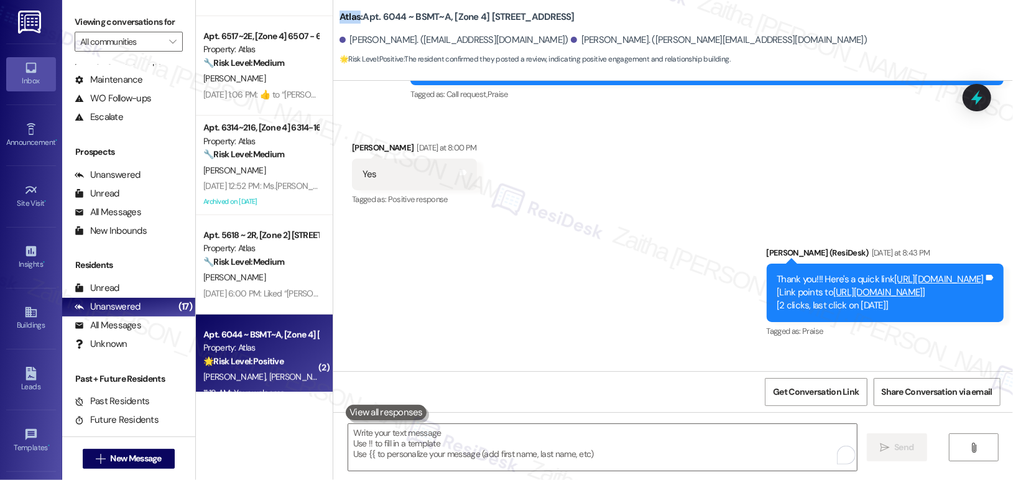
scroll to position [4827, 0]
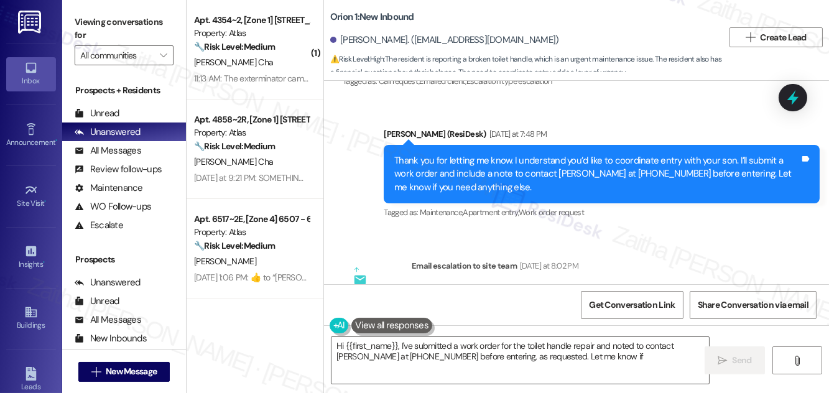
scroll to position [1142, 0]
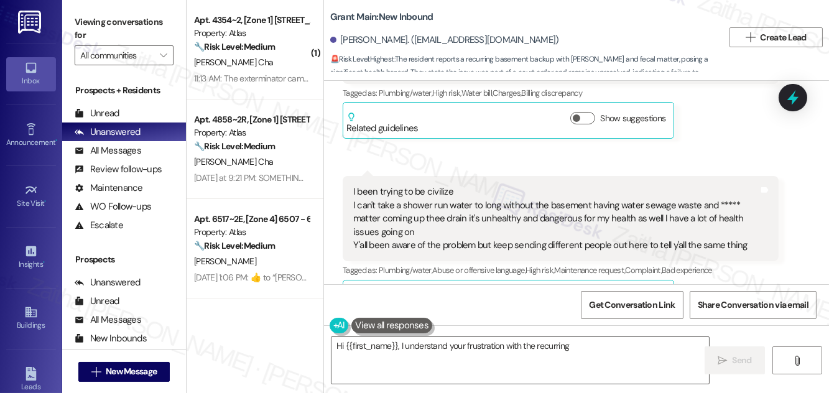
scroll to position [3660, 0]
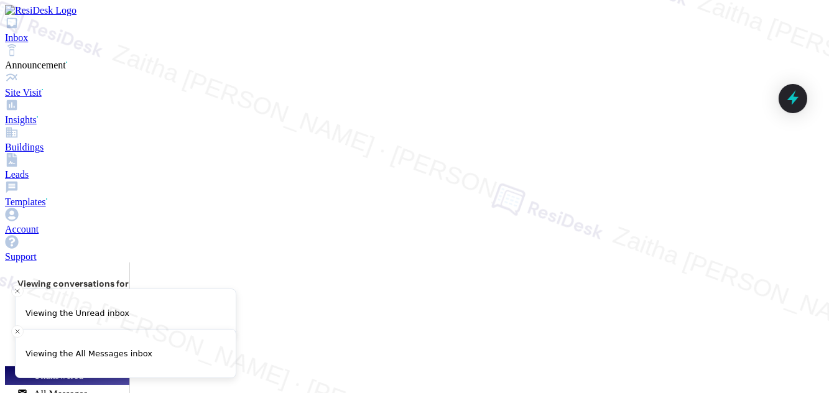
scroll to position [3660, 0]
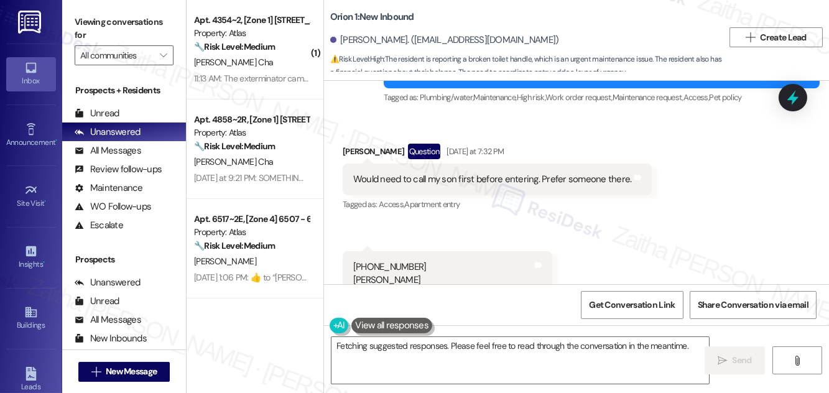
scroll to position [803, 0]
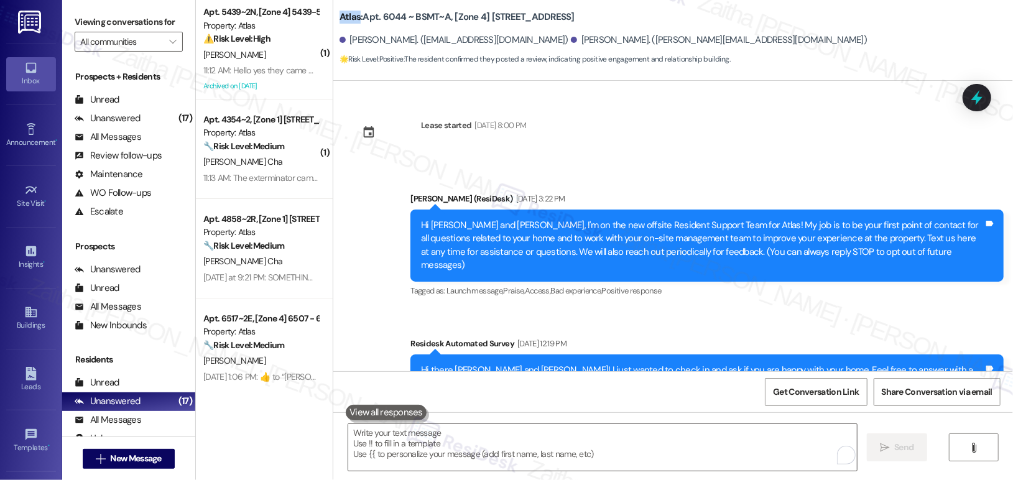
scroll to position [5015, 0]
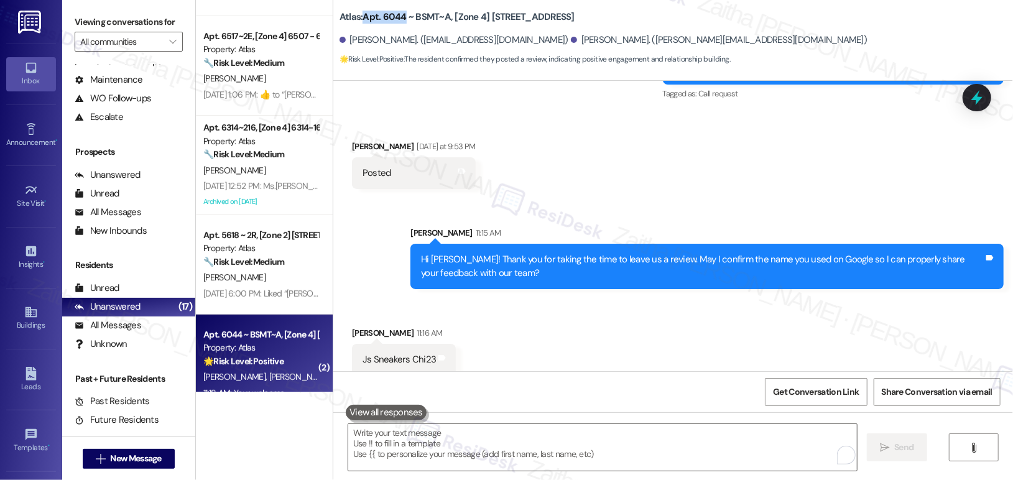
drag, startPoint x: 353, startPoint y: 17, endPoint x: 397, endPoint y: 17, distance: 44.1
click at [397, 17] on b "Atlas: Apt. 6044 ~ BSMT~A, [Zone 4] [STREET_ADDRESS]" at bounding box center [456, 17] width 235 height 13
copy b "Apt. 6044"
click at [802, 395] on span "Get Conversation Link" at bounding box center [816, 391] width 86 height 13
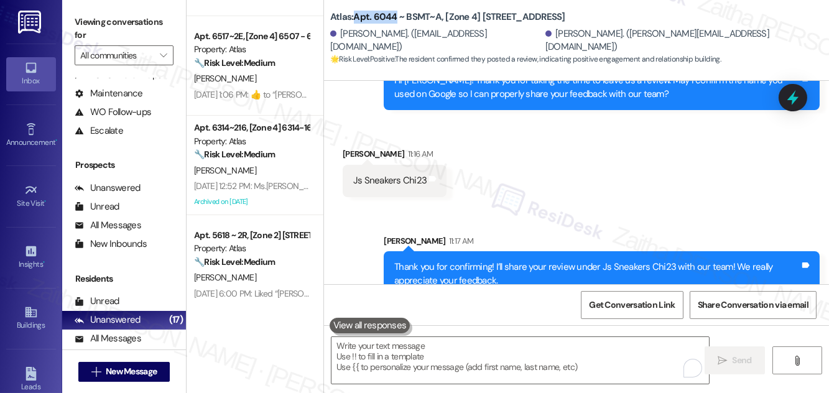
scroll to position [5435, 0]
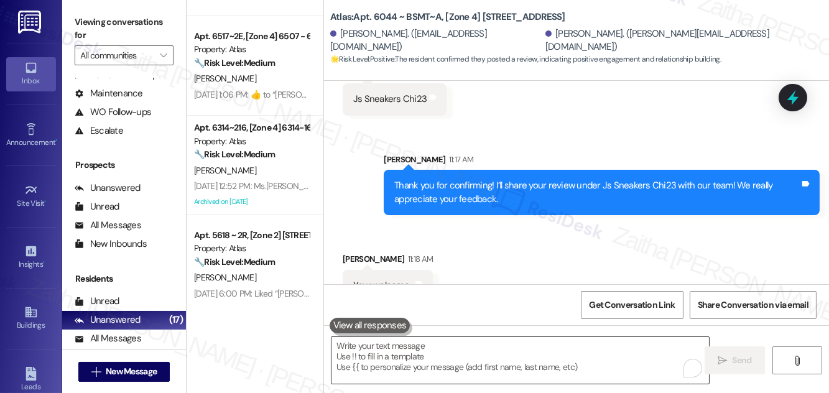
click at [446, 357] on textarea "To enrich screen reader interactions, please activate Accessibility in Grammarl…" at bounding box center [519, 360] width 377 height 47
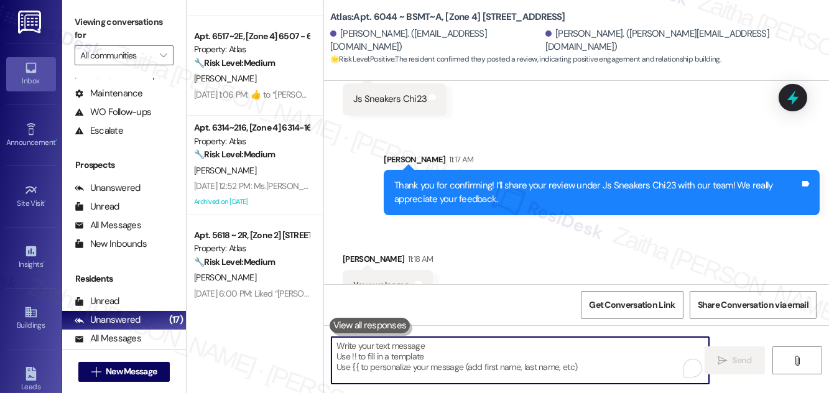
paste textarea "Please feel free to reach out if you have other concerns or home-related issues…"
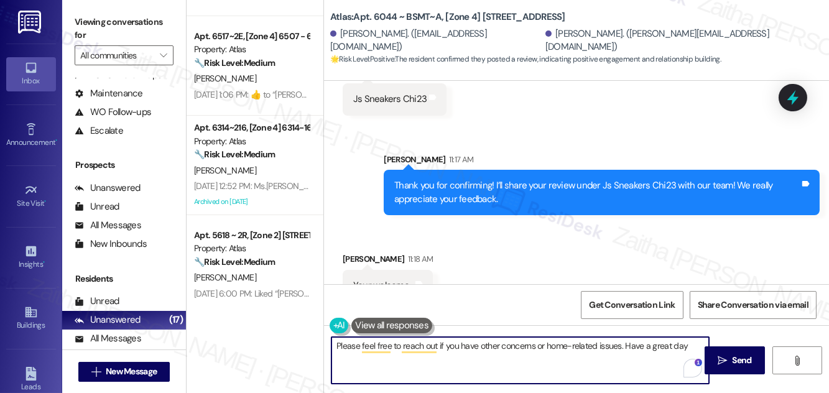
click at [658, 346] on textarea "Please feel free to reach out if you have other concerns or home-related issues…" at bounding box center [519, 360] width 377 height 47
type textarea "Please feel free to reach out if you have other concerns or home-related issues…"
click at [732, 354] on span "Send" at bounding box center [741, 360] width 19 height 13
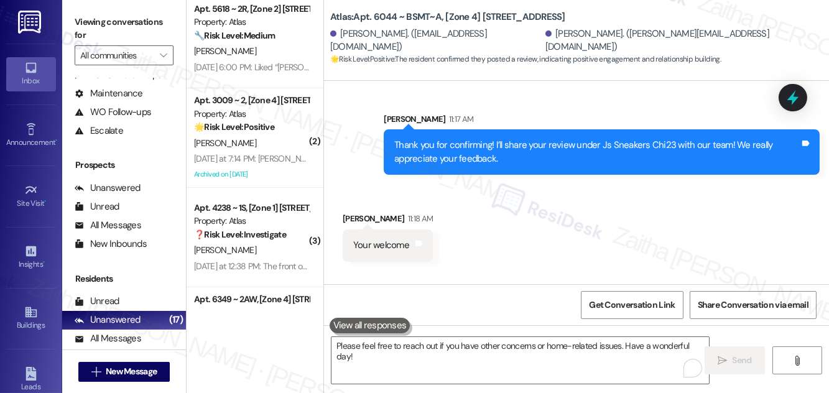
scroll to position [5522, 0]
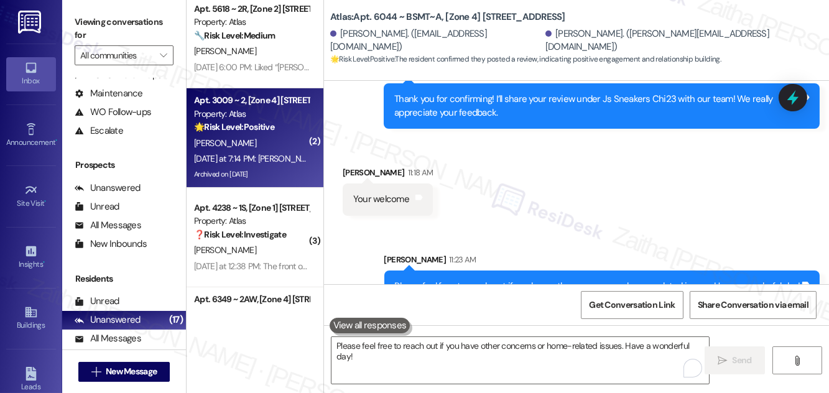
click at [273, 145] on div "[PERSON_NAME]" at bounding box center [251, 144] width 117 height 16
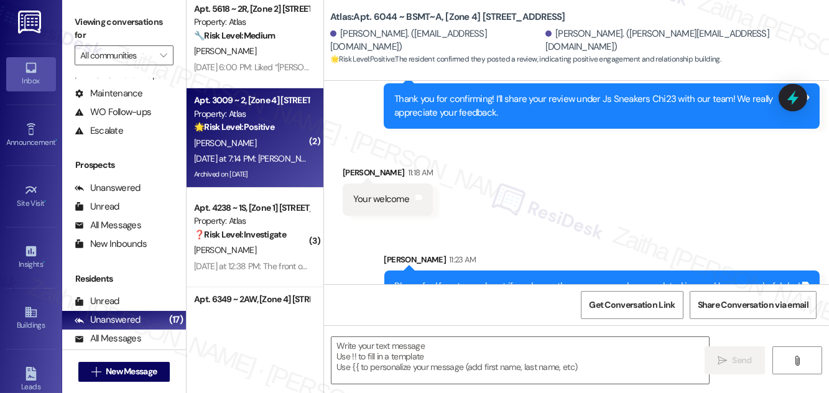
type textarea "Fetching suggested responses. Please feel free to read through the conversation…"
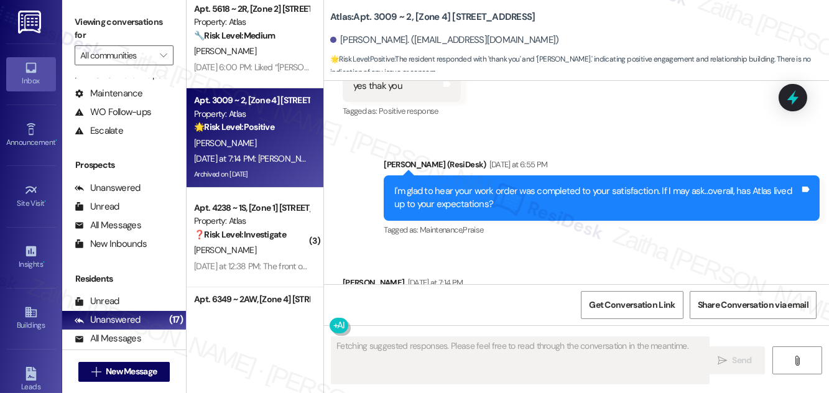
scroll to position [5011, 0]
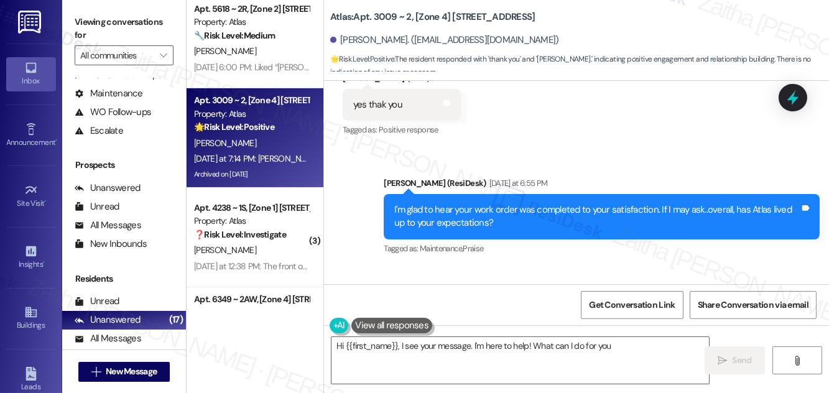
type textarea "Hi {{first_name}}, I see your message. I'm here to help! What can I do for you?"
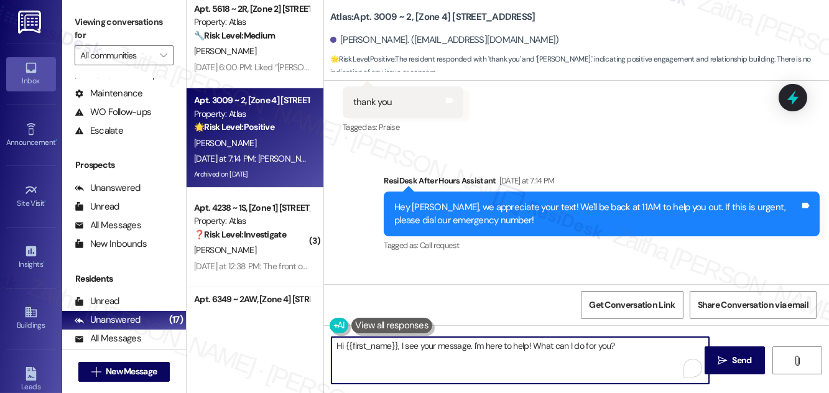
click at [630, 348] on textarea "Hi {{first_name}}, I see your message. I'm here to help! What can I do for you?" at bounding box center [519, 360] width 377 height 47
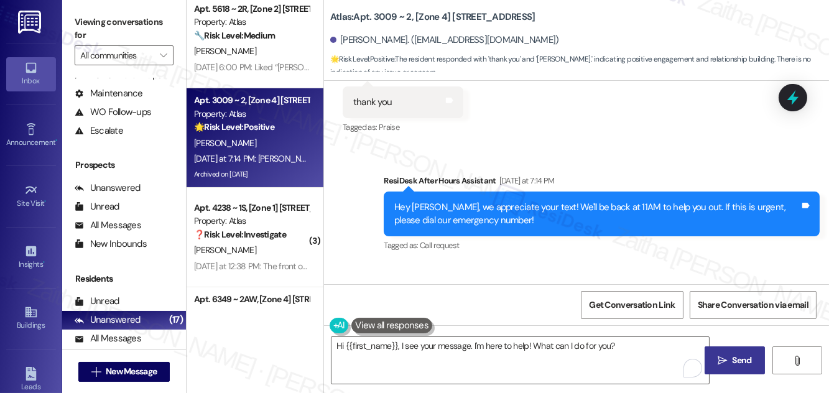
click at [728, 356] on span " Send" at bounding box center [734, 360] width 39 height 13
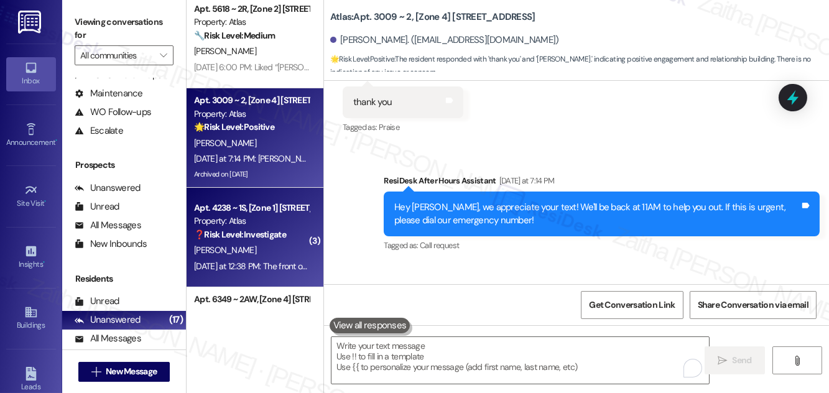
scroll to position [5236, 0]
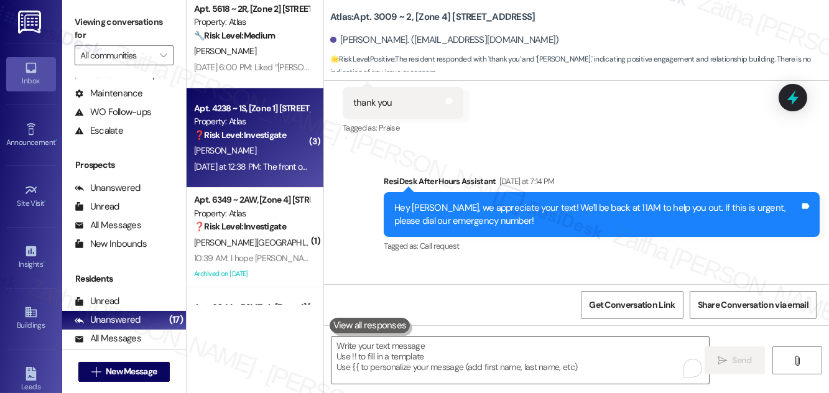
click at [277, 152] on div "[PERSON_NAME]" at bounding box center [251, 151] width 117 height 16
type textarea "Fetching suggested responses. Please feel free to read through the conversation…"
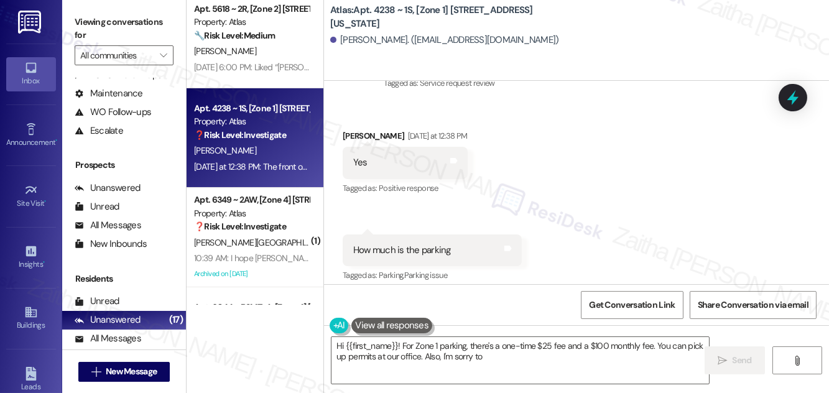
scroll to position [887, 0]
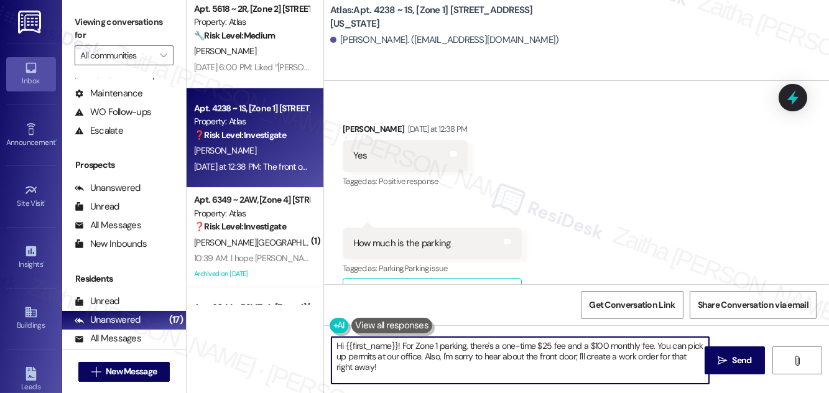
click at [342, 344] on textarea "Hi {{first_name}}! For Zone 1 parking, there's a one-time $25 fee and a $100 mo…" at bounding box center [519, 360] width 377 height 47
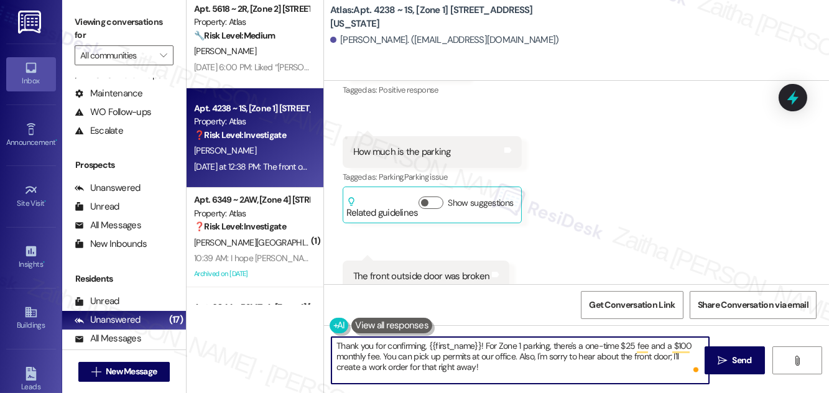
scroll to position [1000, 0]
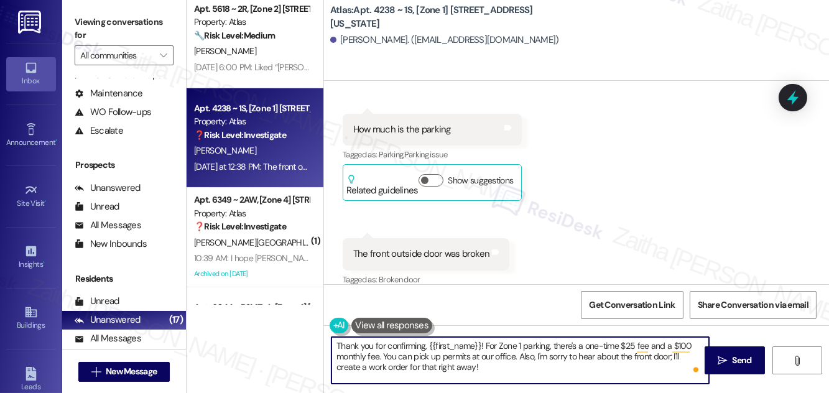
click at [486, 342] on textarea "Thank you for confirming, {{first_name}}! For Zone 1 parking, there's a one-tim…" at bounding box center [519, 360] width 377 height 47
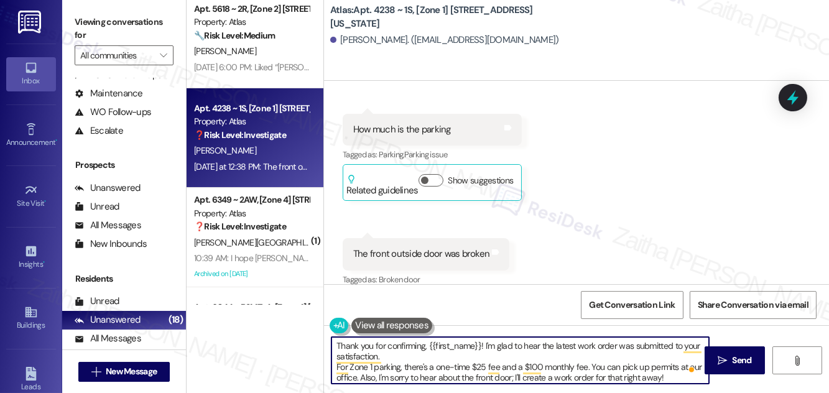
click at [433, 174] on button "Show suggestions" at bounding box center [430, 180] width 25 height 12
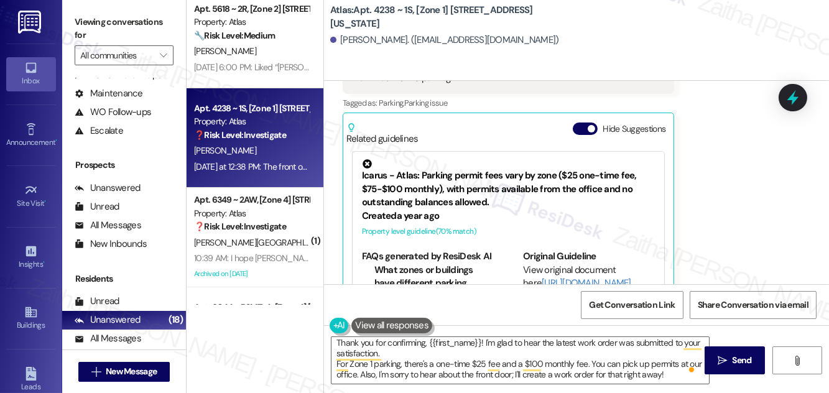
scroll to position [1044, 0]
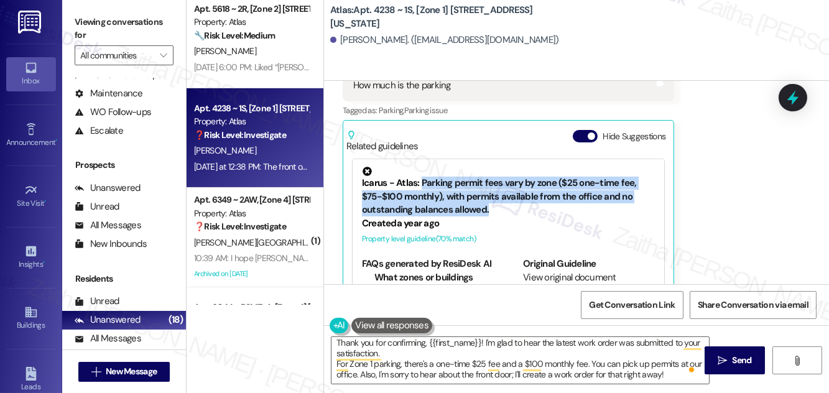
drag, startPoint x: 420, startPoint y: 165, endPoint x: 489, endPoint y: 194, distance: 74.4
click at [489, 194] on div "Icarus - Atlas: Parking permit fees vary by zone ($25 one-time fee, $75-$100 mo…" at bounding box center [508, 192] width 293 height 50
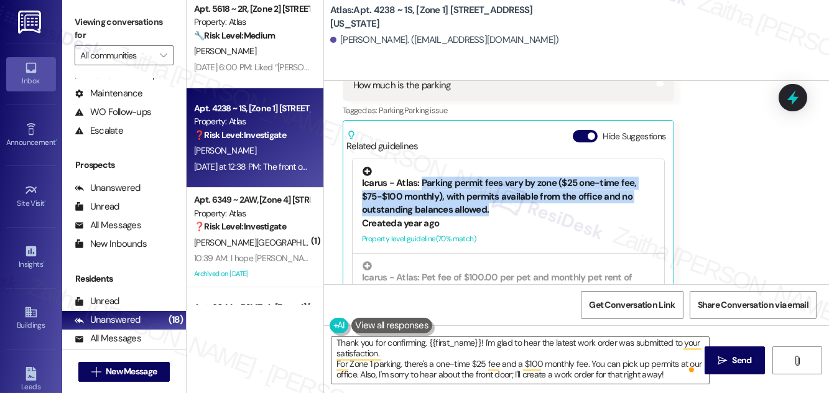
copy div "Parking permit fees vary by zone ($25 one-time fee, $75-$100 monthly), with per…"
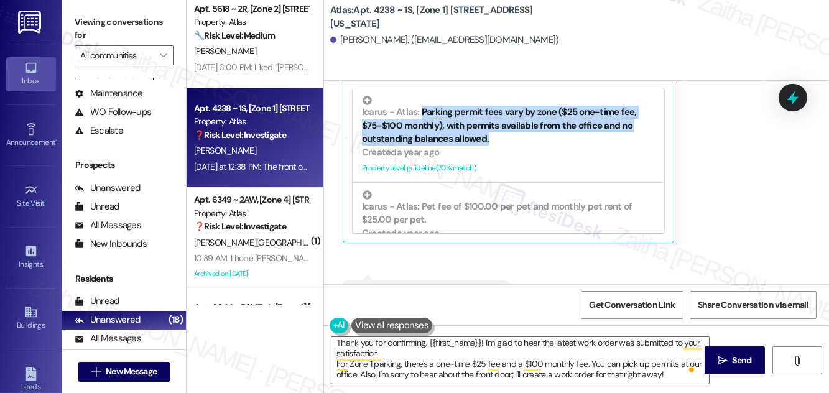
scroll to position [1158, 0]
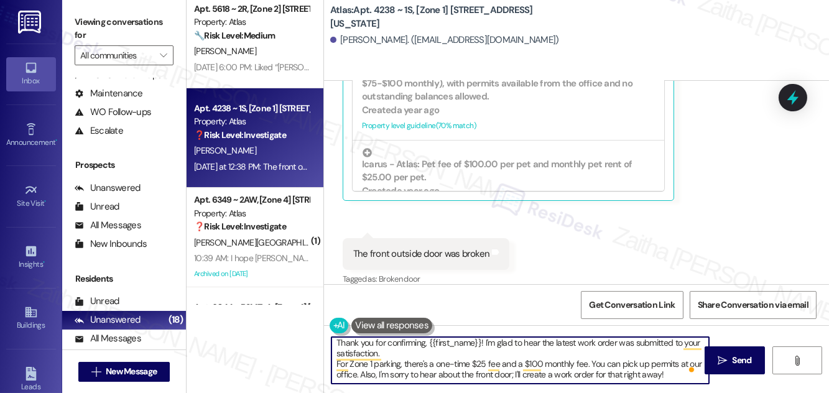
click at [394, 351] on textarea "Thank you for confirming, {{first_name}}! I'm glad to hear the latest work orde…" at bounding box center [519, 360] width 377 height 47
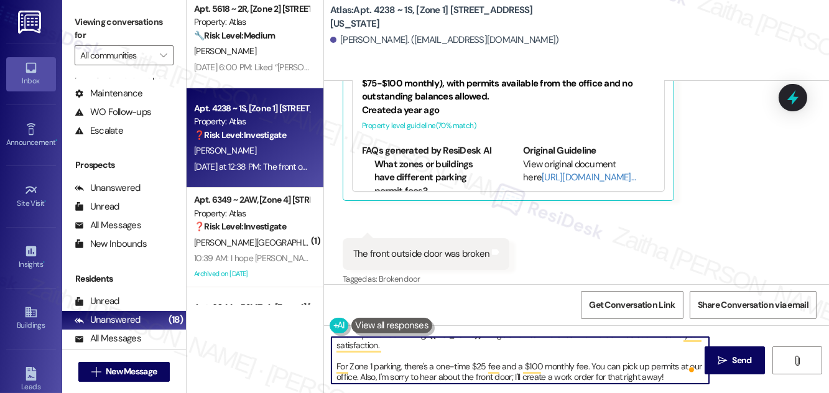
scroll to position [13, 0]
drag, startPoint x: 337, startPoint y: 362, endPoint x: 670, endPoint y: 379, distance: 333.0
click at [671, 379] on textarea "Thank you for confirming, {{first_name}}! I'm glad to hear the latest work orde…" at bounding box center [519, 360] width 377 height 47
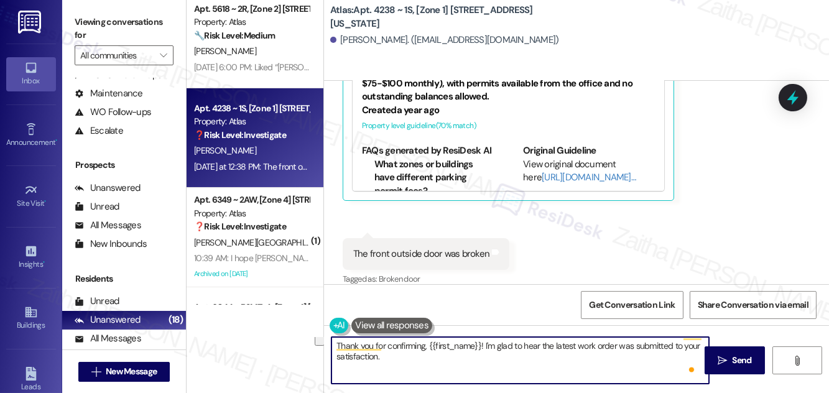
scroll to position [0, 0]
paste textarea "Parking permit fees vary by zone ($25 one-time fee, $75-$100 monthly), with per…"
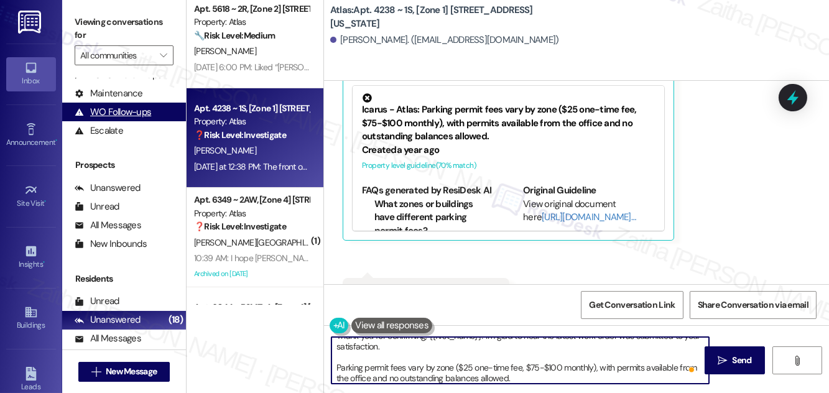
scroll to position [1158, 0]
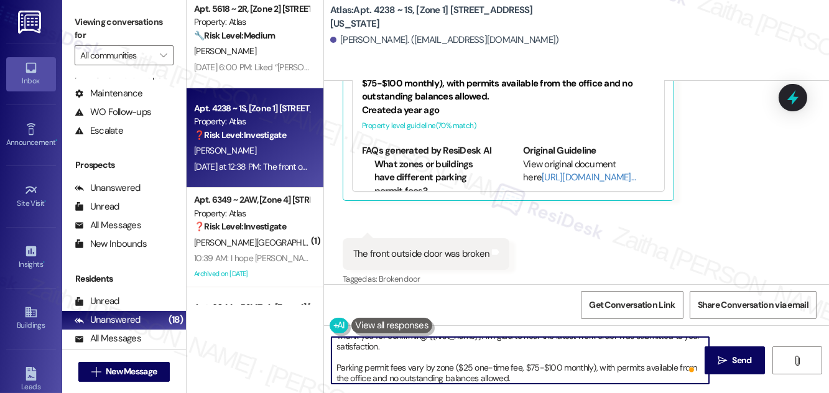
type textarea "Thank you for confirming, {{first_name}}! I'm glad to hear the latest work orde…"
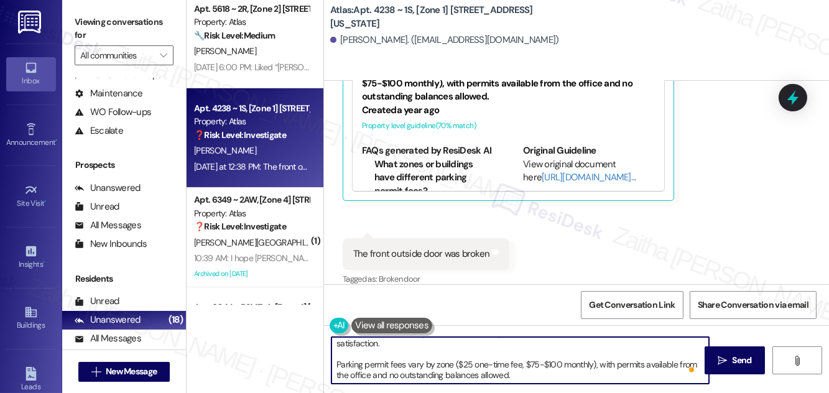
scroll to position [13, 0]
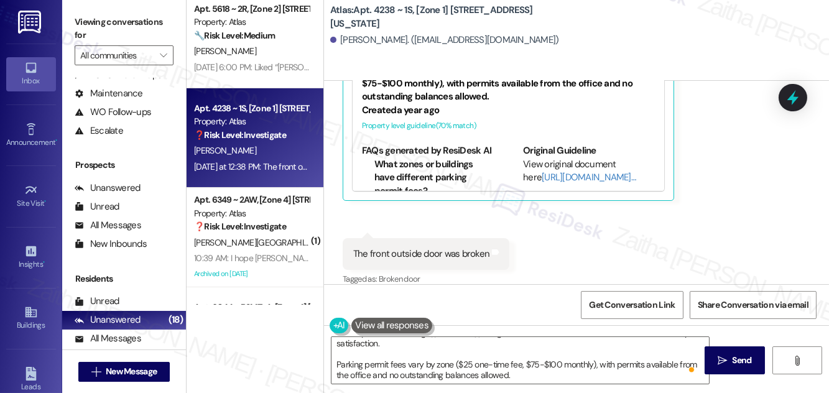
click at [417, 325] on button at bounding box center [391, 326] width 81 height 16
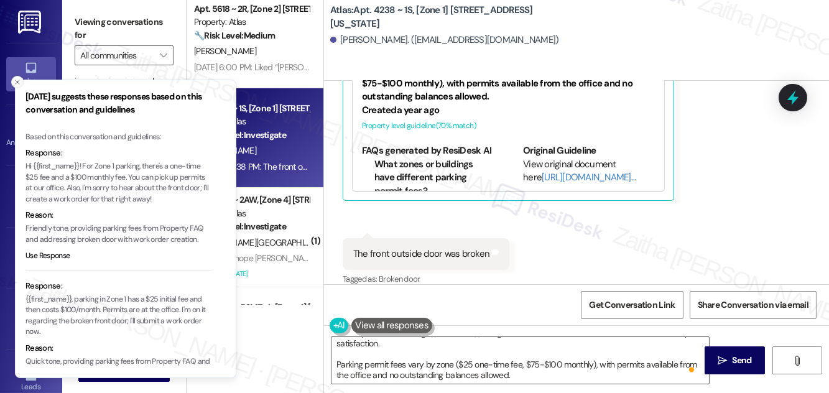
click at [16, 83] on icon "Close toast" at bounding box center [17, 81] width 7 height 7
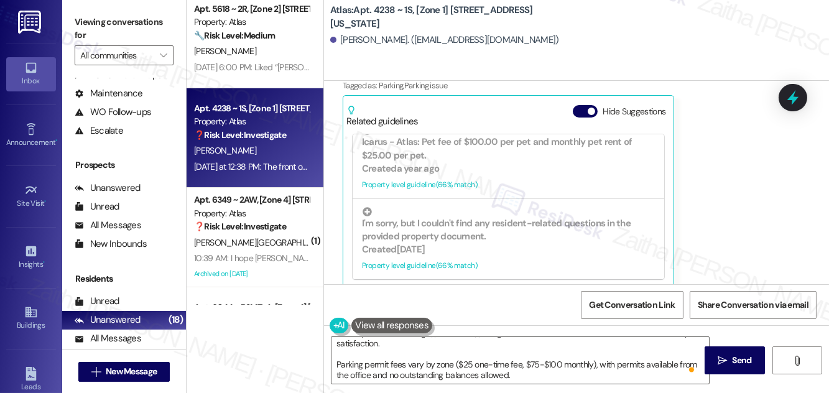
scroll to position [1045, 0]
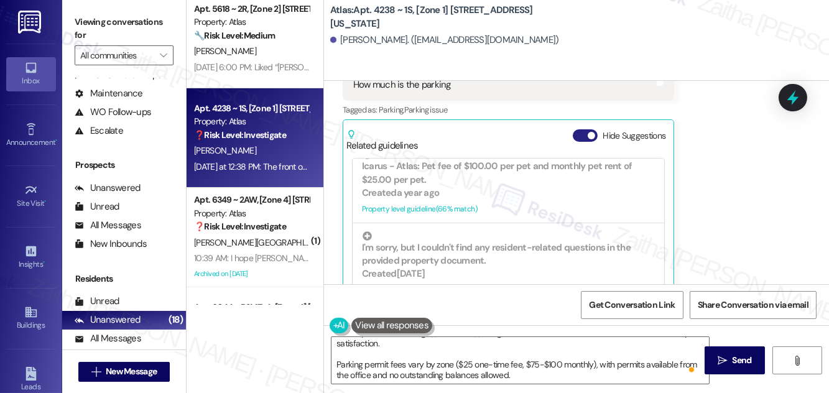
click at [580, 129] on button "Hide Suggestions" at bounding box center [585, 135] width 25 height 12
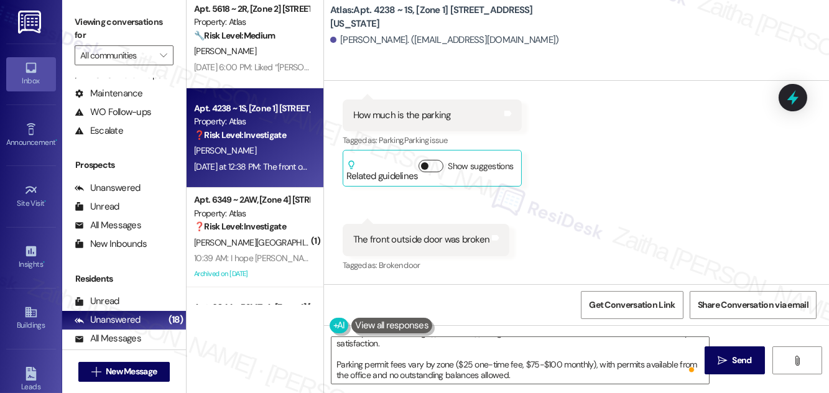
scroll to position [1000, 0]
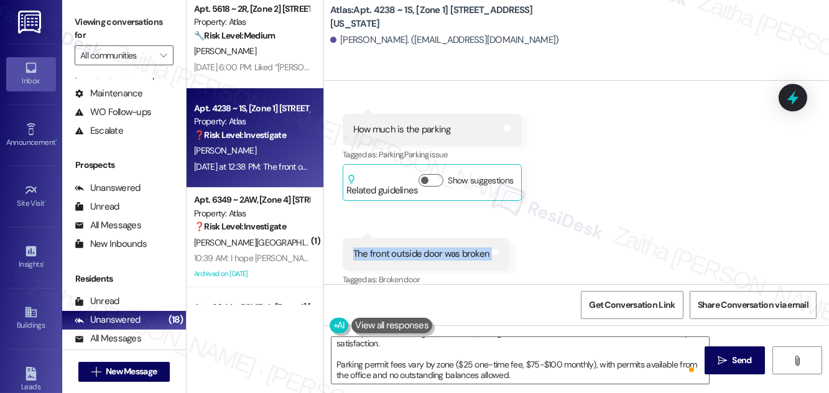
drag, startPoint x: 348, startPoint y: 238, endPoint x: 504, endPoint y: 243, distance: 156.1
click at [504, 243] on div "The front outside door was broken Tags and notes" at bounding box center [426, 254] width 167 height 32
copy div "The front outside door was broken Tags and notes"
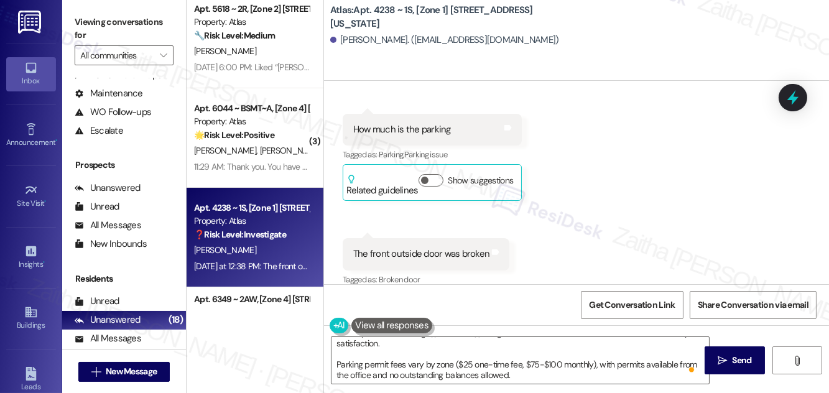
click at [587, 219] on div "Received via SMS Juanita Bryant Yesterday at 12:38 PM Yes Tags and notes Tagged…" at bounding box center [576, 139] width 505 height 317
click at [400, 328] on button at bounding box center [391, 326] width 81 height 16
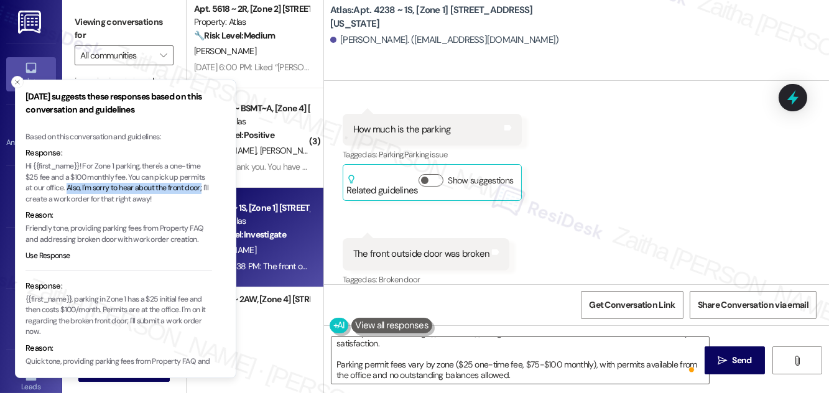
drag, startPoint x: 68, startPoint y: 185, endPoint x: 205, endPoint y: 188, distance: 137.4
click at [205, 188] on p "Hi {{first_name}}! For Zone 1 parking, there's a one-time $25 fee and a $100 mo…" at bounding box center [118, 183] width 187 height 44
copy p "Also, I'm sorry to hear about the front door;"
click at [525, 373] on textarea "Thank you for confirming, {{first_name}}! I'm glad to hear the latest work orde…" at bounding box center [519, 360] width 377 height 47
click at [516, 375] on textarea "Thank you for confirming, {{first_name}}! I'm glad to hear the latest work orde…" at bounding box center [519, 360] width 377 height 47
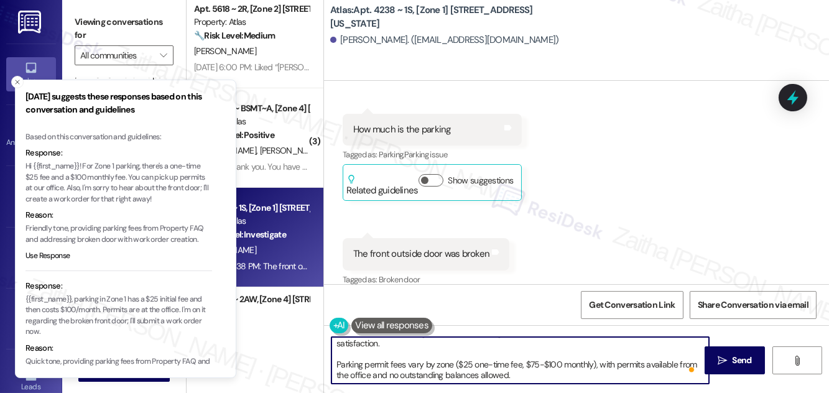
drag, startPoint x: 19, startPoint y: 87, endPoint x: 25, endPoint y: 97, distance: 11.7
click at [19, 86] on button "Close toast" at bounding box center [17, 82] width 12 height 12
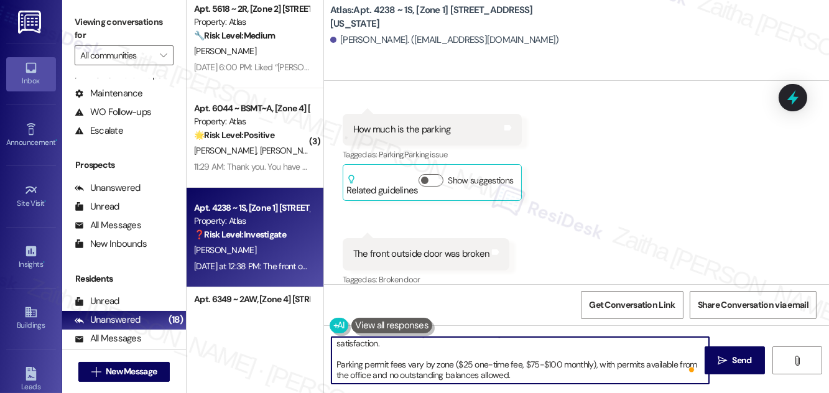
paste textarea "Also, I'm sorry to hear about the front door;"
paste textarea "Could you please tell me if it is not closing properly, or if the lock/handle i…"
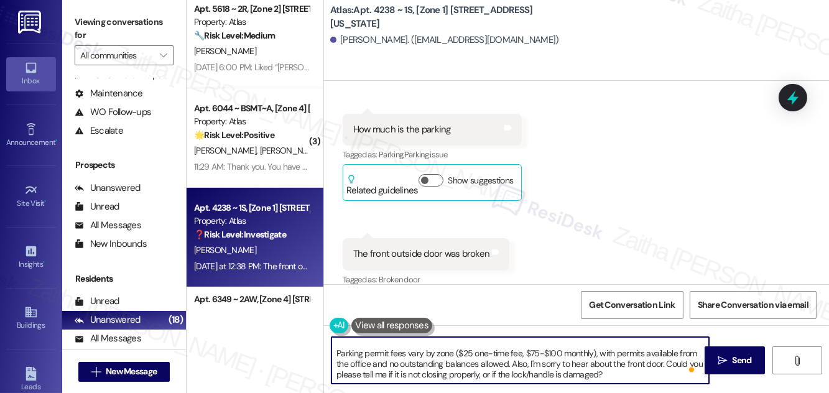
scroll to position [24, 0]
click at [630, 371] on textarea "Thank you for confirming, {{first_name}}! I'm glad to hear the latest work orde…" at bounding box center [519, 360] width 377 height 47
type textarea "Thank you for confirming, {{first_name}}! I'm glad to hear the latest work orde…"
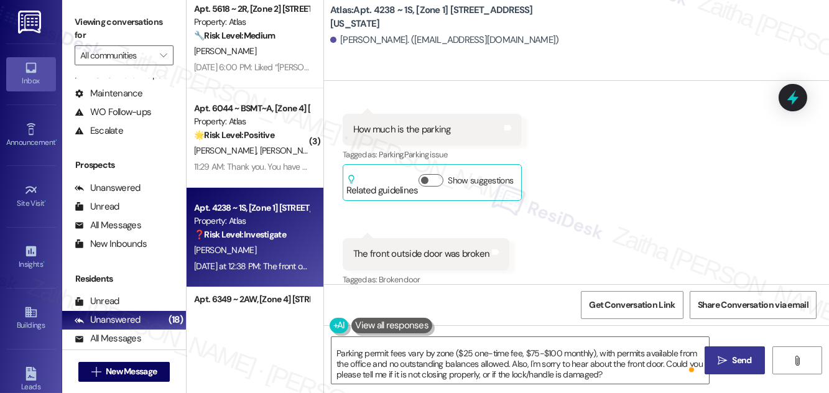
click at [739, 354] on span "Send" at bounding box center [741, 360] width 19 height 13
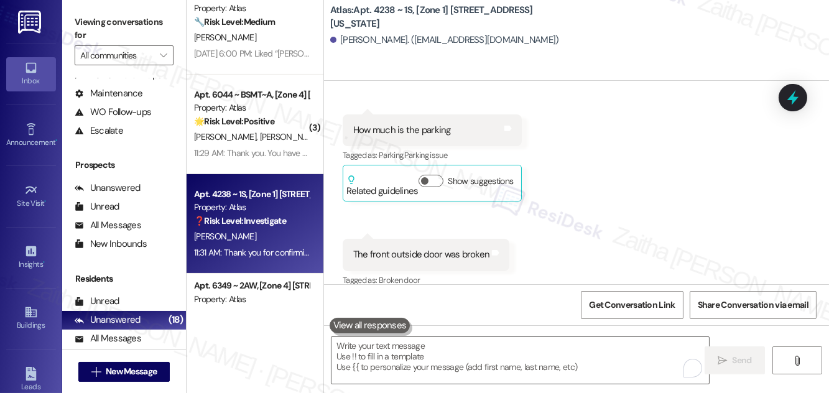
scroll to position [734, 0]
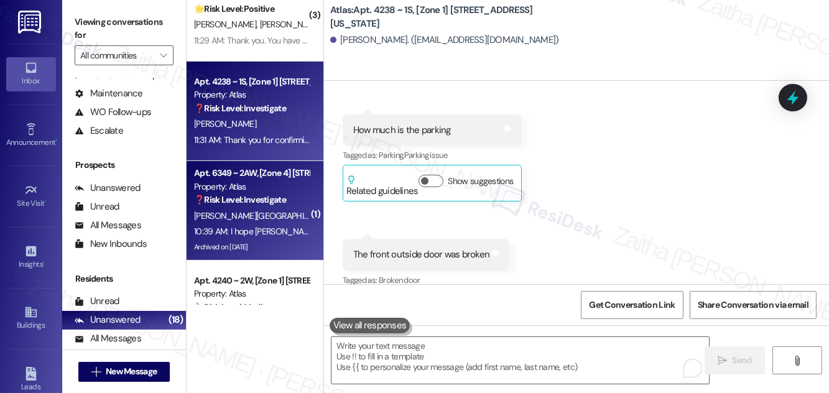
click at [275, 224] on div "10:39 AM: I hope Sarah you can help me JESSICA HERNANDEZ gave me credit for my …" at bounding box center [251, 232] width 117 height 16
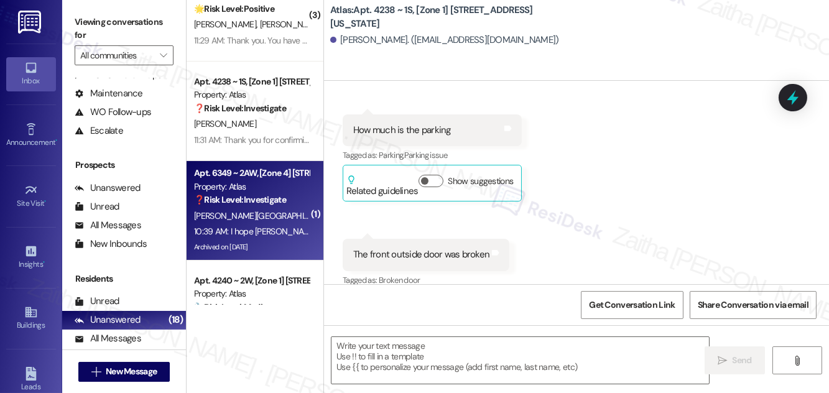
type textarea "Fetching suggested responses. Please feel free to read through the conversation…"
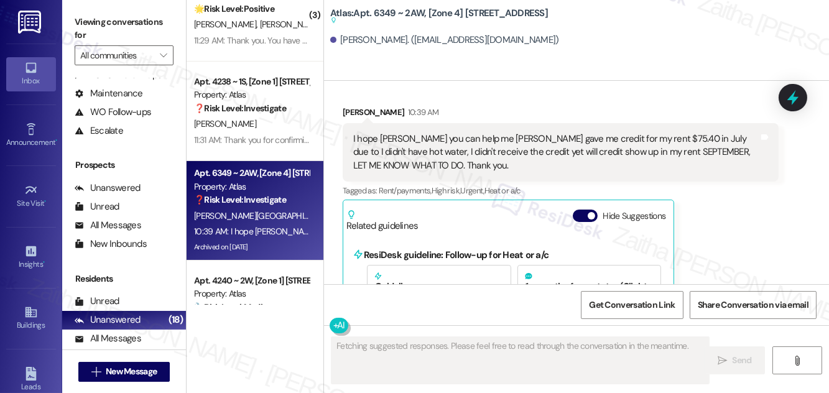
scroll to position [19417, 0]
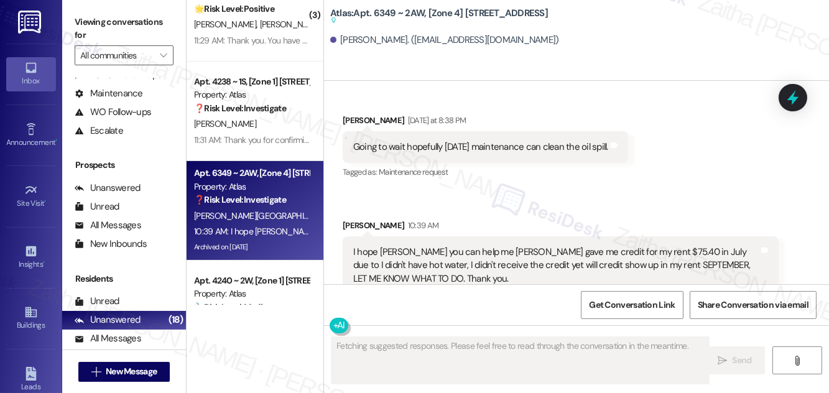
click at [578, 323] on button "Hide Suggestions" at bounding box center [585, 329] width 25 height 12
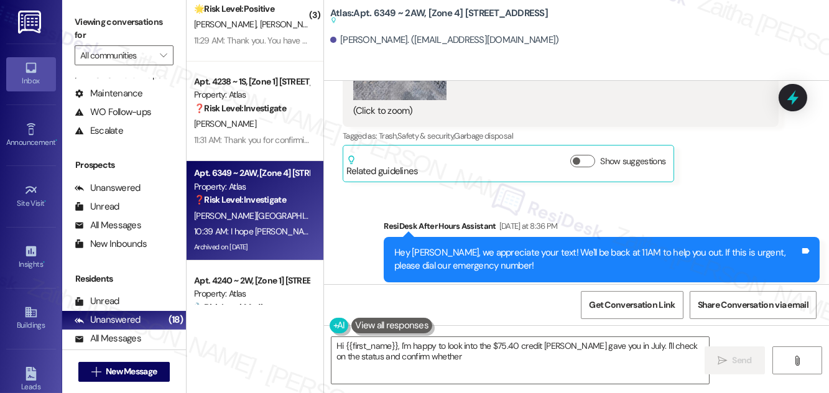
scroll to position [19159, 0]
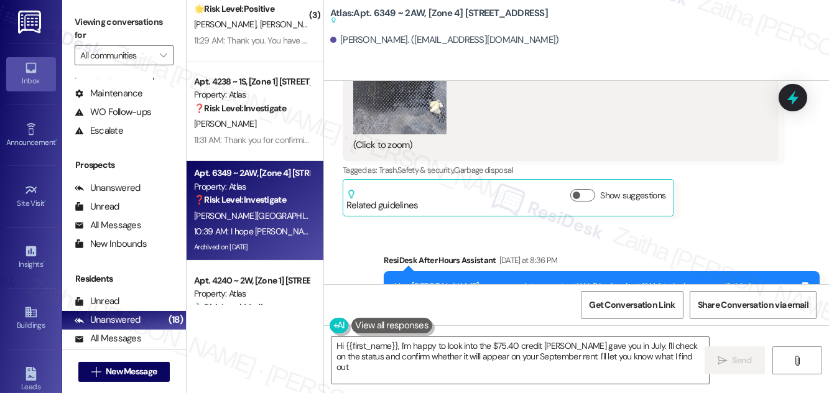
type textarea "Hi {{first_name}}, I'm happy to look into the $75.40 credit Jessica Hernandez g…"
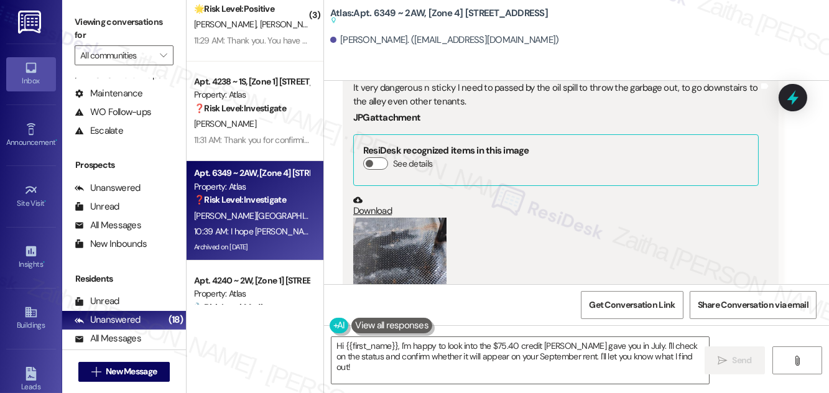
scroll to position [18933, 0]
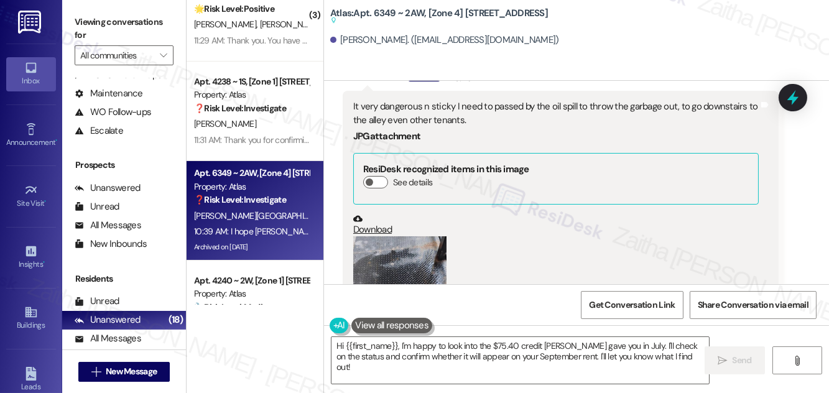
click at [428, 236] on button "Zoom image" at bounding box center [399, 298] width 93 height 124
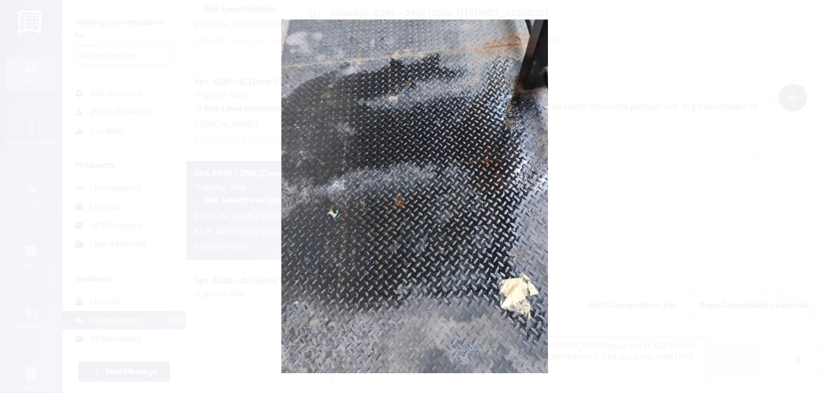
click at [716, 168] on button "Unzoom image" at bounding box center [414, 196] width 829 height 393
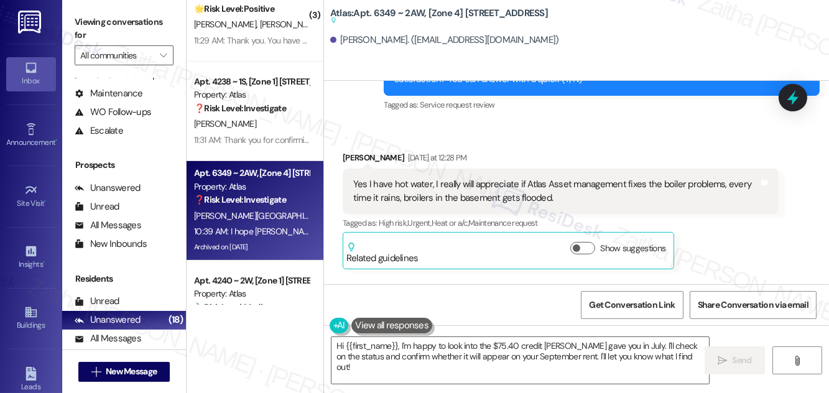
scroll to position [18425, 0]
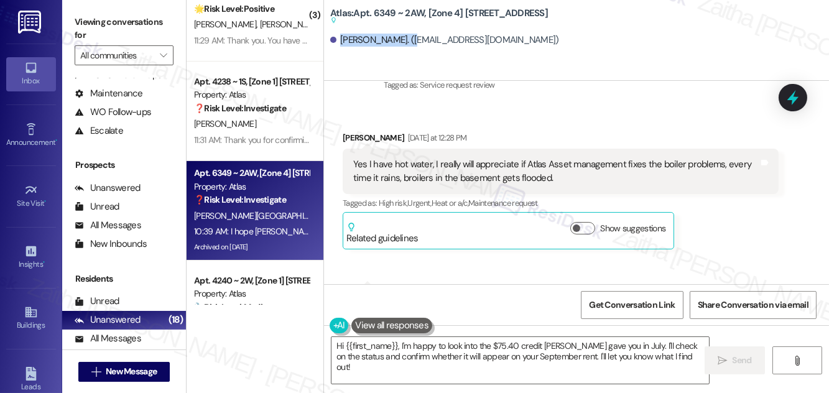
drag, startPoint x: 339, startPoint y: 38, endPoint x: 411, endPoint y: 32, distance: 72.4
click at [411, 32] on div "[PERSON_NAME]. ([EMAIL_ADDRESS][DOMAIN_NAME])" at bounding box center [579, 40] width 499 height 25
copy div "[PERSON_NAME]"
click at [793, 95] on icon at bounding box center [792, 97] width 15 height 19
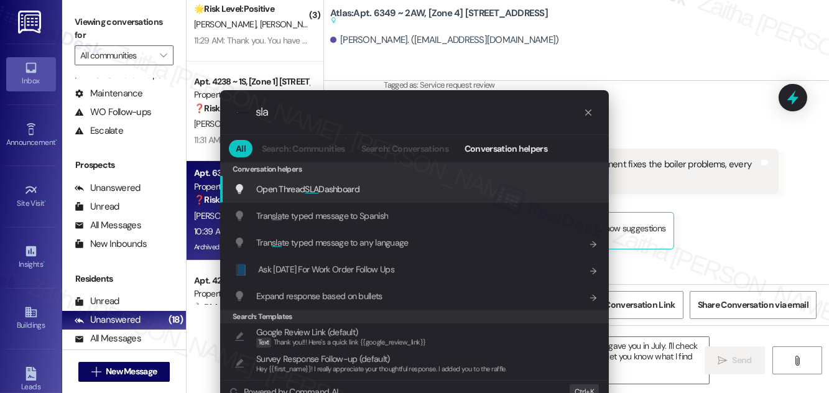
type input "sla"
click at [315, 187] on span "SLA" at bounding box center [312, 188] width 14 height 11
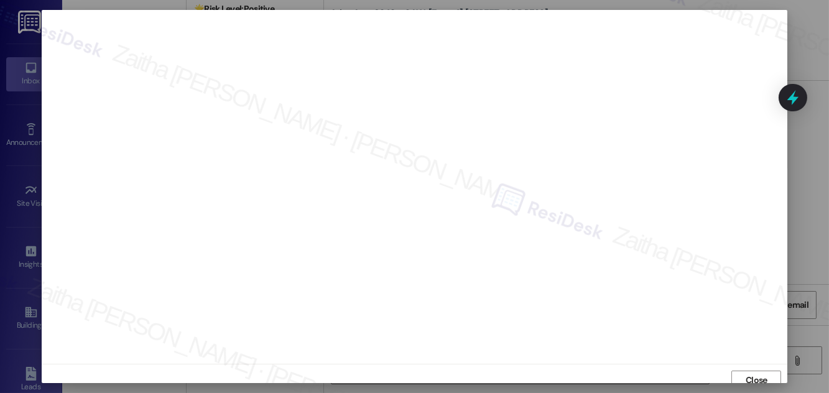
scroll to position [7, 0]
click at [750, 375] on span "Close" at bounding box center [756, 373] width 22 height 13
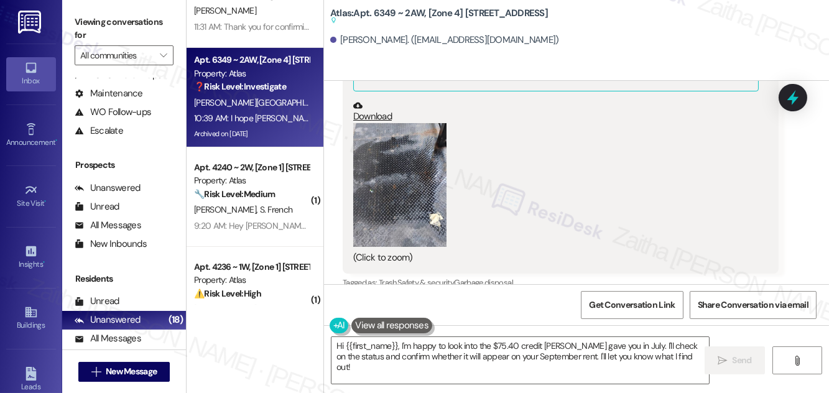
scroll to position [18990, 0]
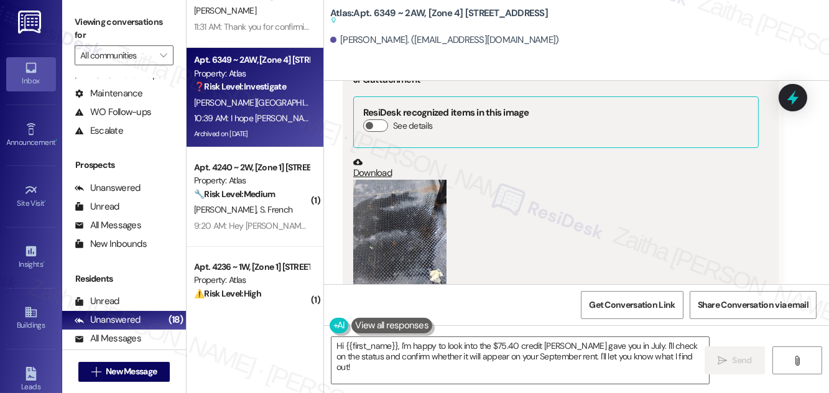
click at [391, 180] on button "Zoom image" at bounding box center [399, 242] width 93 height 124
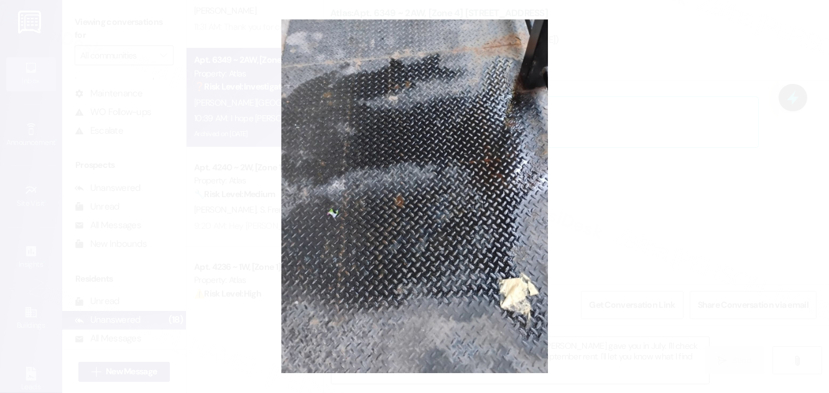
click at [655, 151] on button "Unzoom image" at bounding box center [414, 196] width 829 height 393
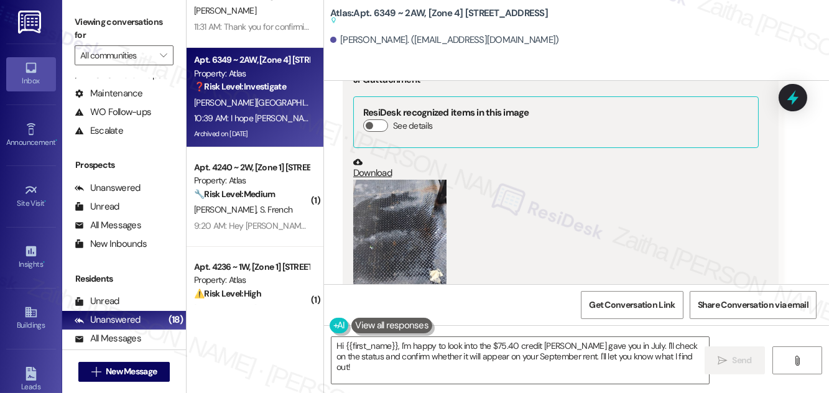
scroll to position [18933, 0]
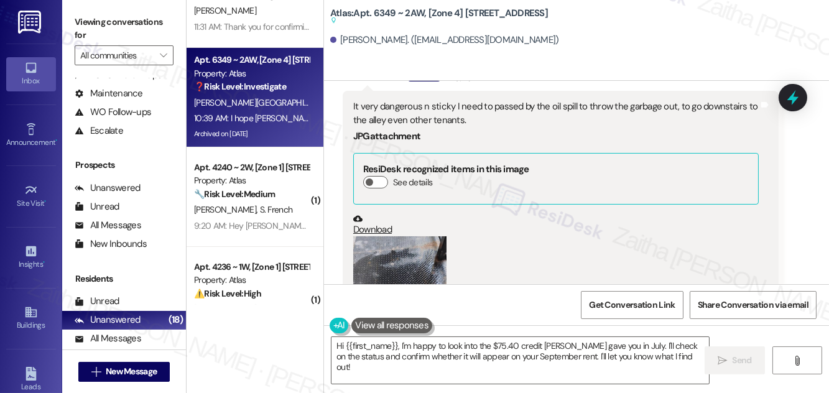
click at [408, 236] on button "Zoom image" at bounding box center [399, 298] width 93 height 124
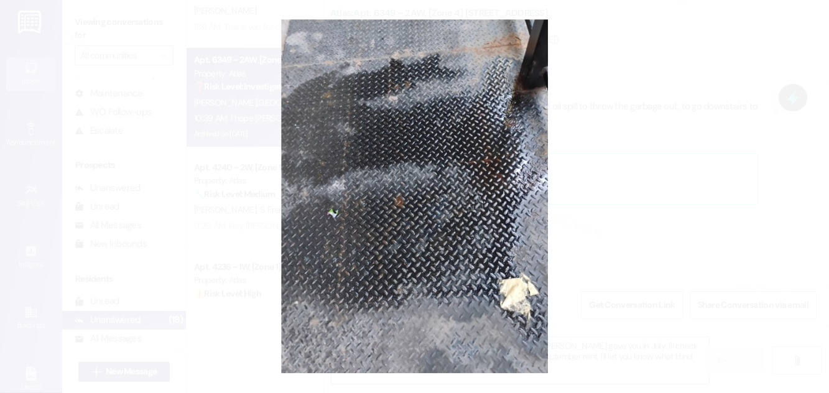
click at [652, 147] on button "Unzoom image" at bounding box center [414, 196] width 829 height 393
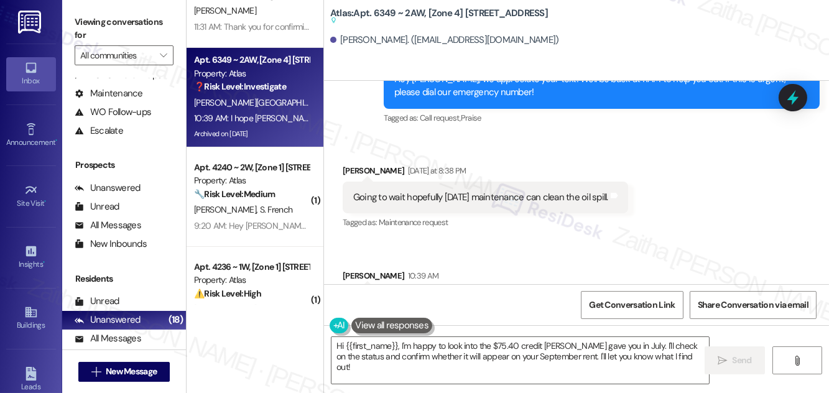
scroll to position [19385, 0]
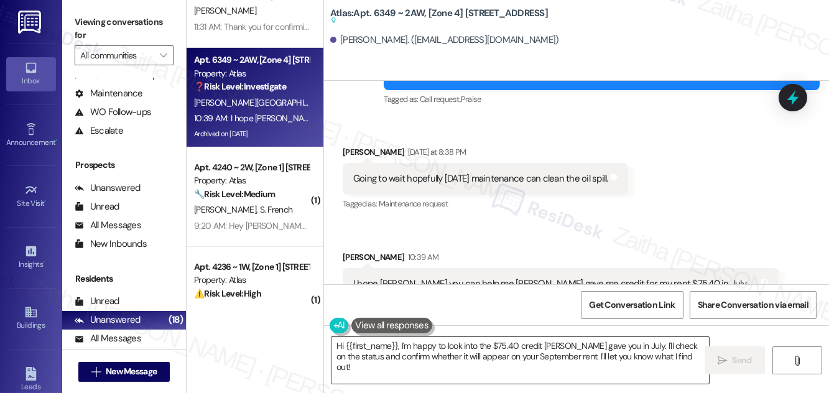
click at [339, 346] on textarea "Hi {{first_name}}, I'm happy to look into the $75.40 credit Jessica Hernandez g…" at bounding box center [519, 360] width 377 height 47
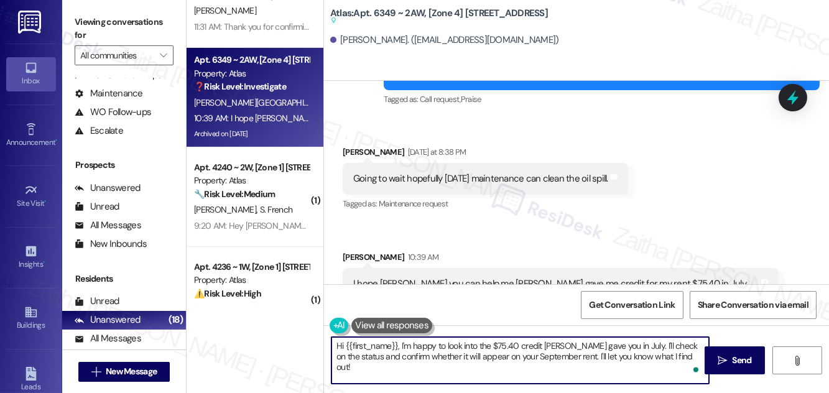
click at [339, 346] on textarea "Hi {{first_name}}, I'm happy to look into the $75.40 credit Jessica Hernandez g…" at bounding box center [519, 360] width 377 height 47
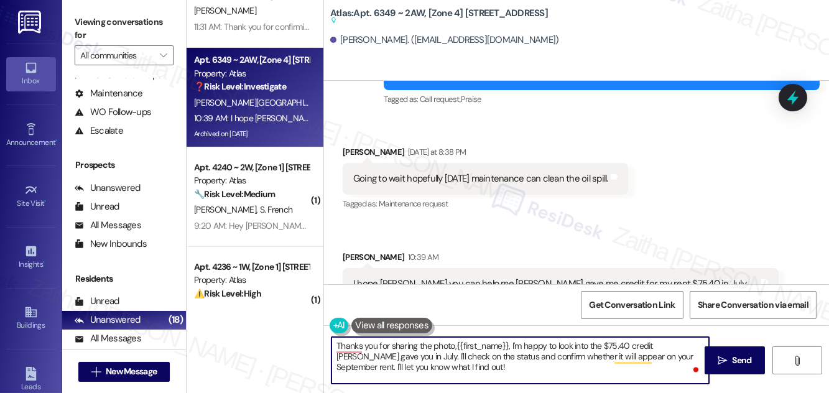
click at [508, 346] on textarea "Thanks you for sharing the photo,{{first_name}}, I'm happy to look into the $75…" at bounding box center [519, 360] width 377 height 47
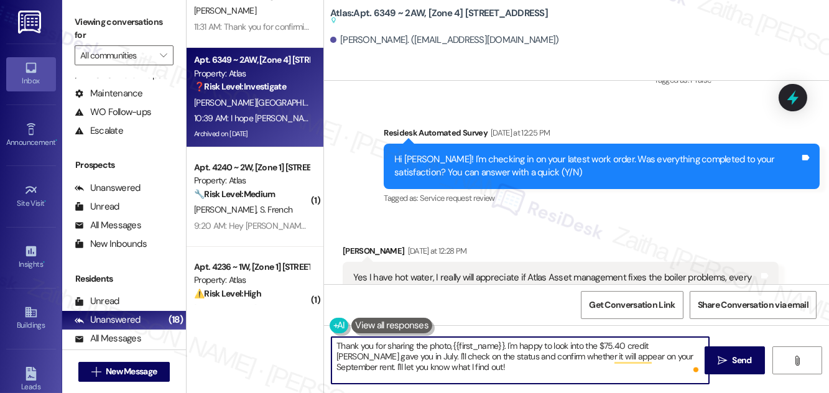
scroll to position [18255, 0]
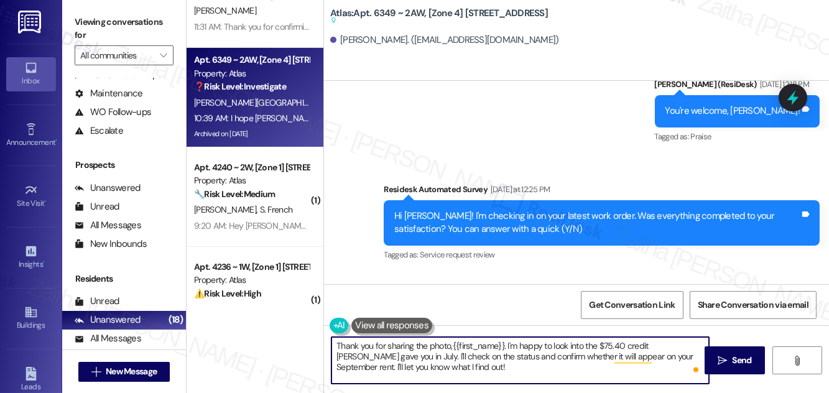
click at [506, 345] on textarea "Thank you for sharing the photo,{{first_name}}. I'm happy to look into the $75.…" at bounding box center [519, 360] width 377 height 47
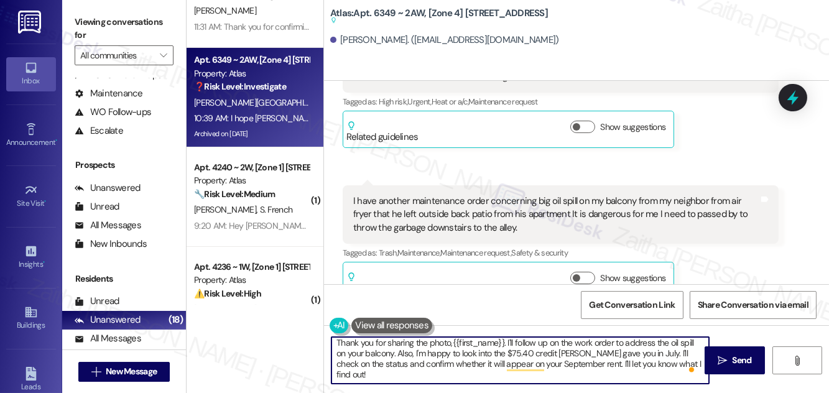
scroll to position [18537, 0]
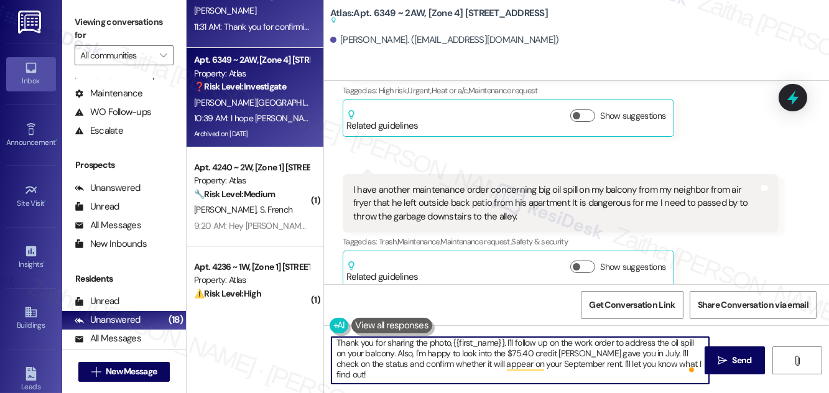
type textarea "Thank you for sharing the photo,{{first_name}}. I'll follow up on the work orde…"
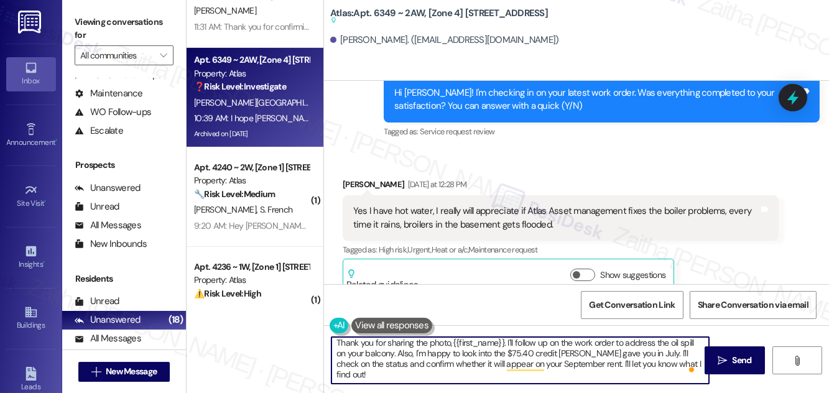
scroll to position [18368, 0]
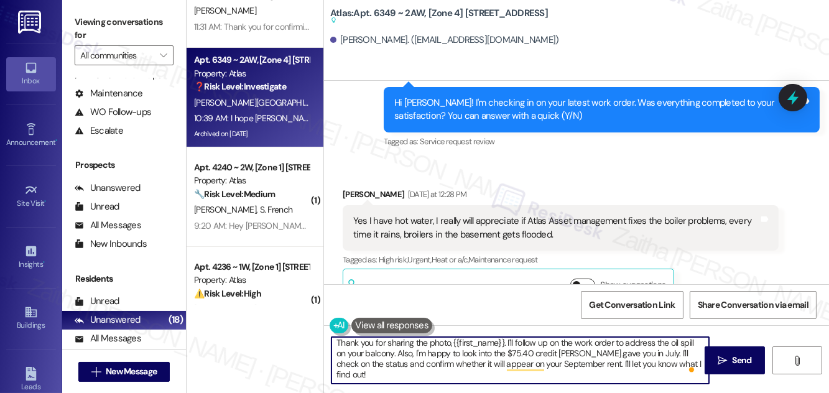
click at [586, 279] on button "Show suggestions" at bounding box center [582, 285] width 25 height 12
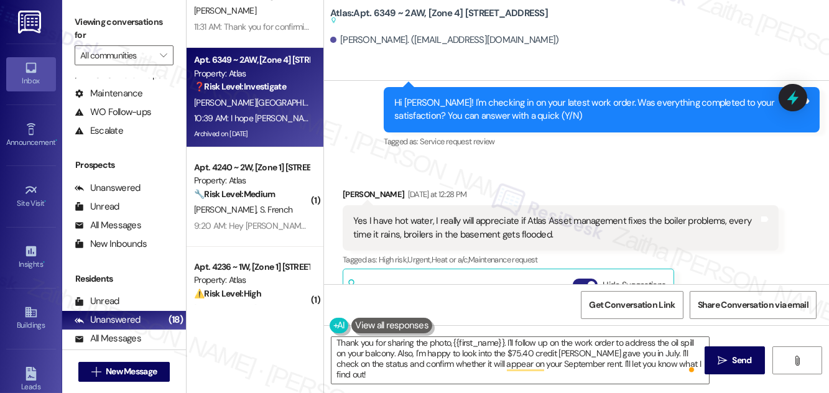
click at [578, 279] on button "Hide Suggestions" at bounding box center [585, 285] width 25 height 12
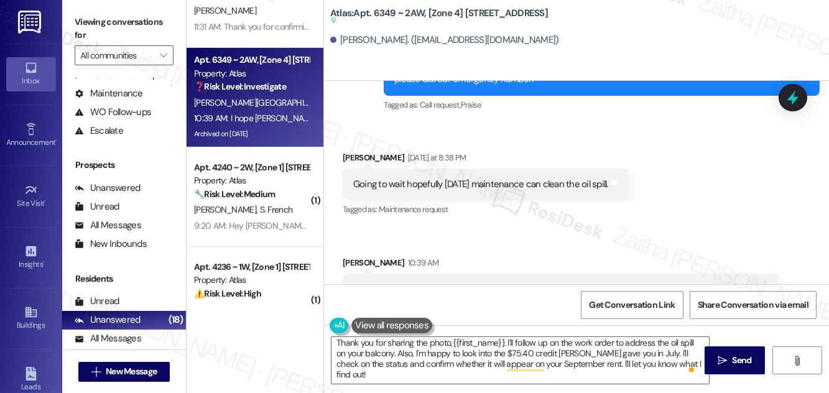
scroll to position [19385, 0]
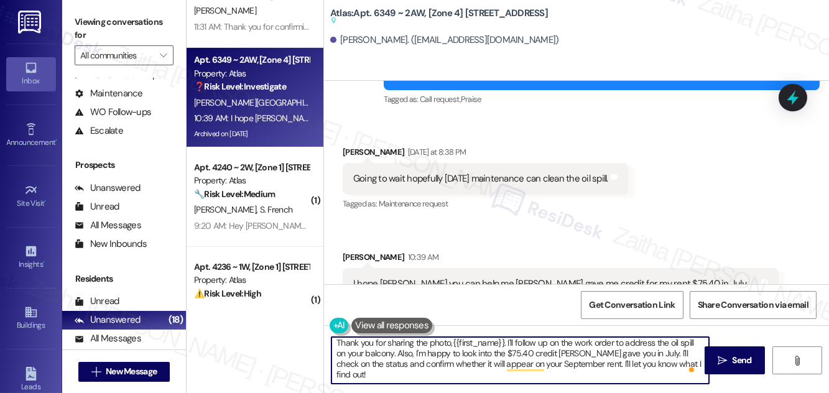
click at [396, 354] on textarea "Thank you for sharing the photo,{{first_name}}. I'll follow up on the work orde…" at bounding box center [519, 360] width 377 height 47
click at [537, 350] on textarea "Thank you for sharing the photo,{{first_name}}. I'll follow up on the work orde…" at bounding box center [519, 360] width 377 height 47
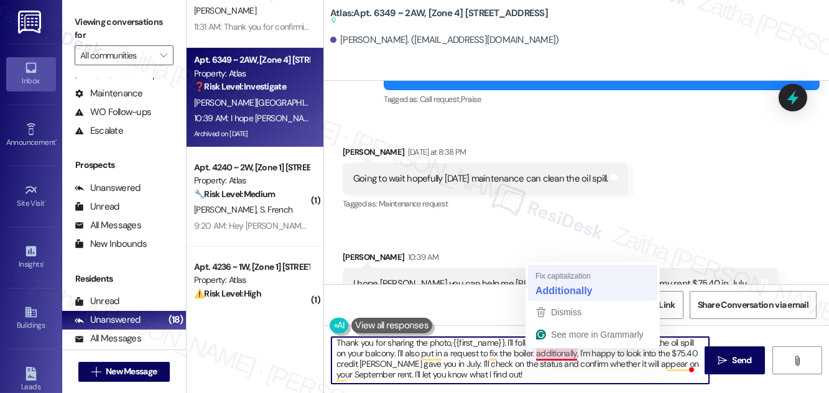
type textarea "Thank you for sharing the photo,{{first_name}}. I'll follow up on the work orde…"
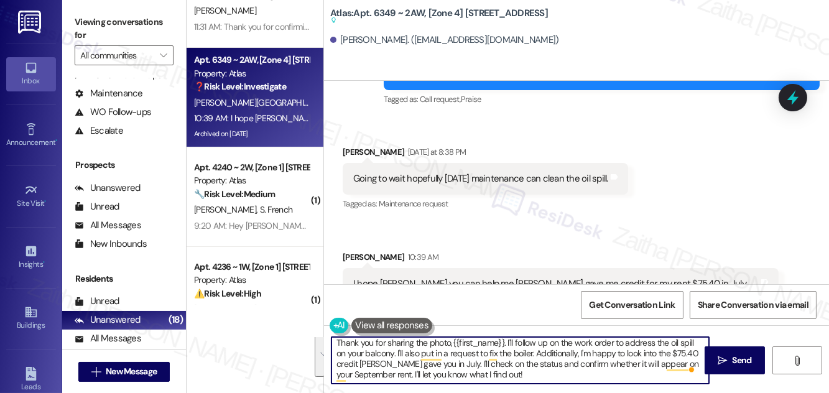
drag, startPoint x: 333, startPoint y: 338, endPoint x: 562, endPoint y: 379, distance: 232.4
click at [562, 379] on textarea "Thank you for sharing the photo,{{first_name}}. I'll follow up on the work orde…" at bounding box center [519, 360] width 377 height 47
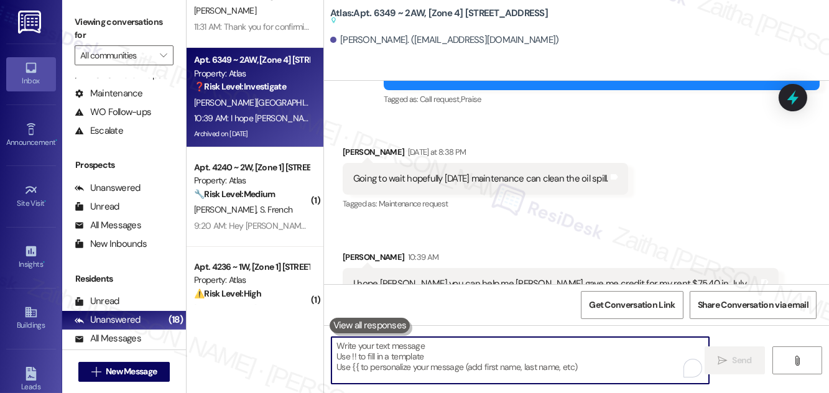
paste textarea "Thank you for sharing the photo, {{first_name}}. I’ll follow up on the work ord…"
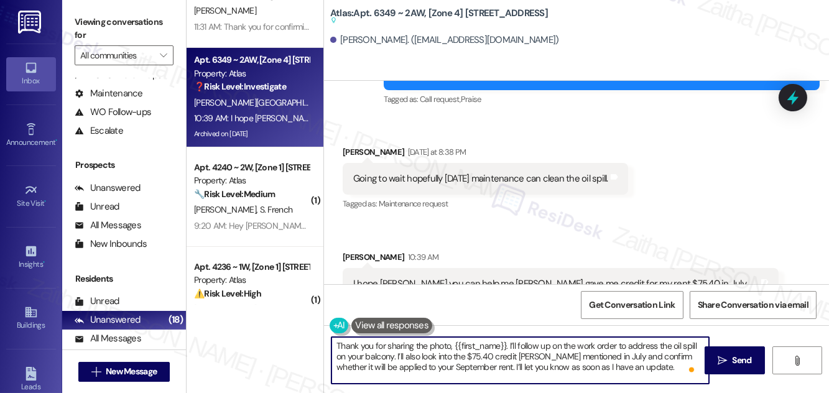
scroll to position [10, 0]
type textarea "Thank you for sharing the photo, {{first_name}}. I’ll follow up on the work ord…"
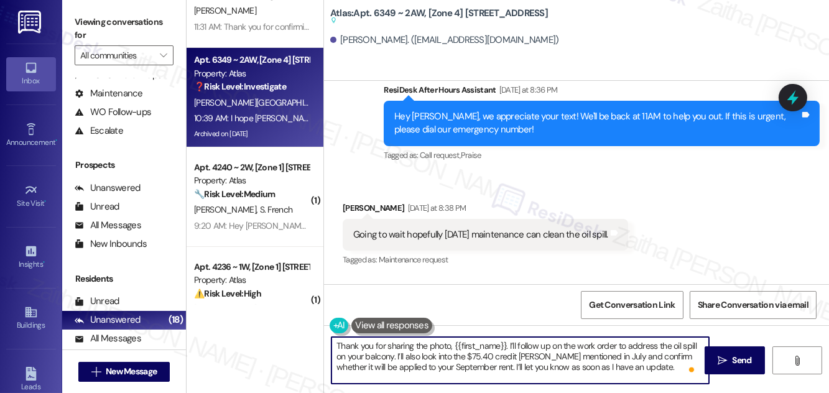
scroll to position [13, 0]
drag, startPoint x: 334, startPoint y: 344, endPoint x: 615, endPoint y: 377, distance: 282.9
click at [607, 382] on textarea "Thank you for sharing the photo, {{first_name}}. I’ll follow up on the work ord…" at bounding box center [519, 360] width 377 height 47
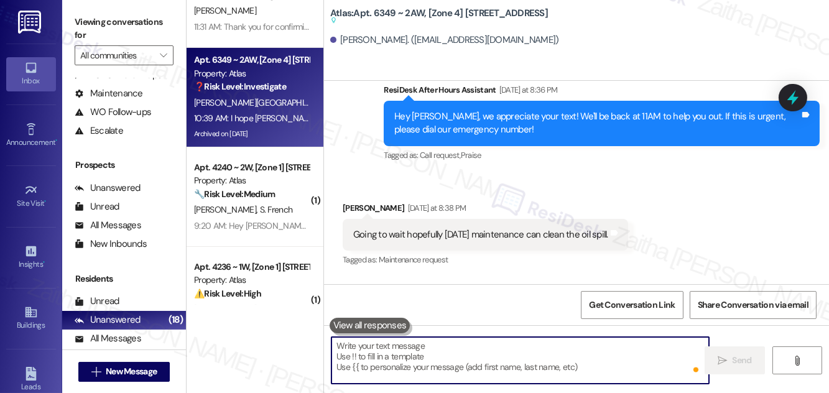
scroll to position [0, 0]
paste textarea "Thank you for sharing the photo, {{first_name}}. I’ll follow up on the work ord…"
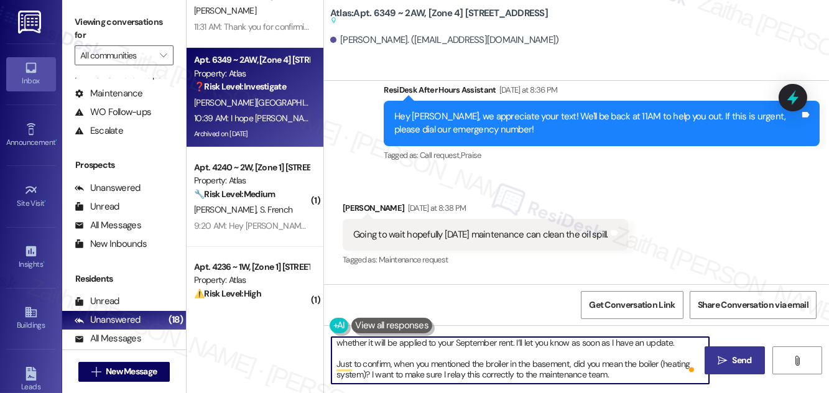
type textarea "Thank you for sharing the photo, {{first_name}}. I’ll follow up on the work ord…"
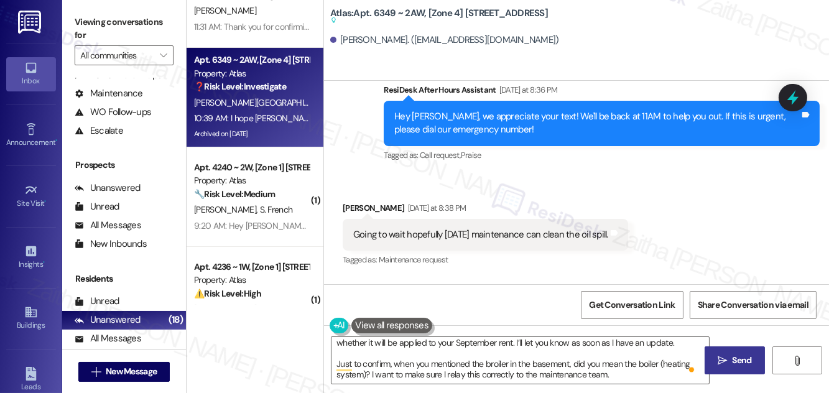
drag, startPoint x: 727, startPoint y: 367, endPoint x: 729, endPoint y: 353, distance: 14.4
click at [726, 367] on button " Send" at bounding box center [734, 360] width 60 height 28
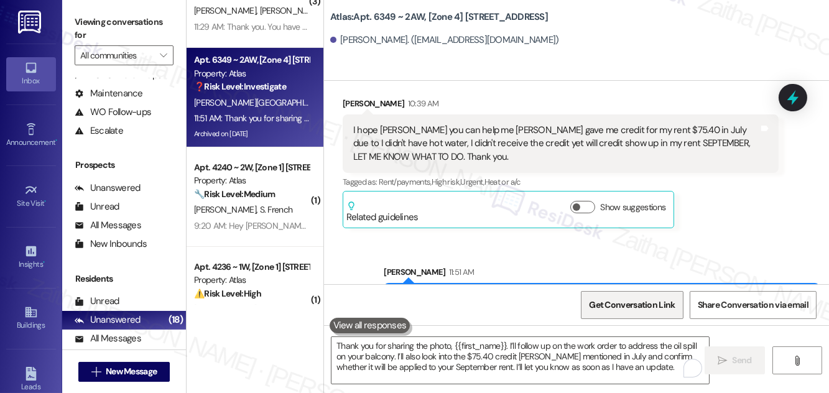
click at [615, 306] on span "Get Conversation Link" at bounding box center [632, 304] width 86 height 13
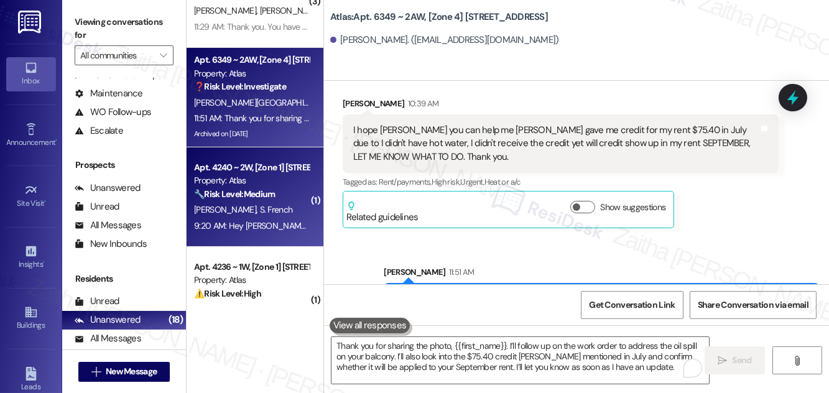
click at [267, 208] on div "[PERSON_NAME] [PERSON_NAME]" at bounding box center [251, 210] width 117 height 16
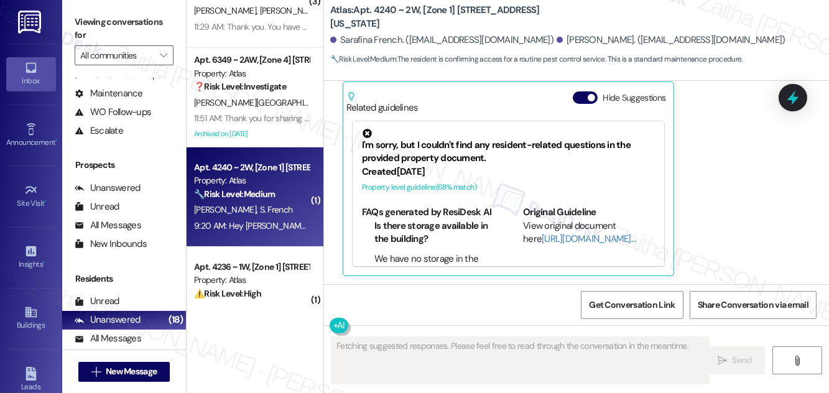
scroll to position [458, 0]
click at [578, 96] on button "Hide Suggestions" at bounding box center [585, 97] width 25 height 12
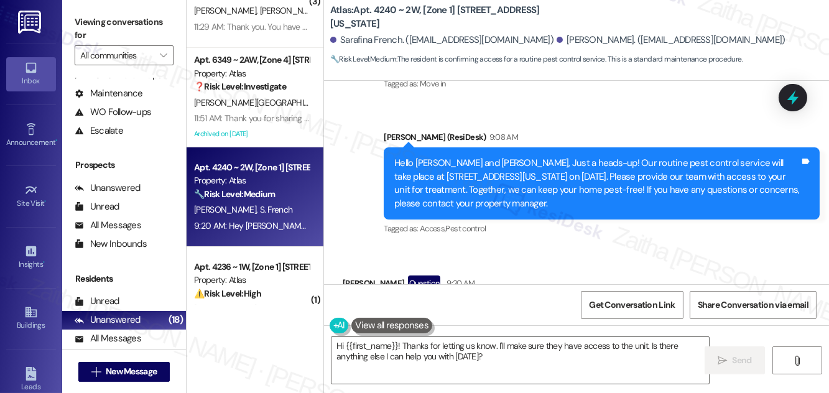
scroll to position [250, 0]
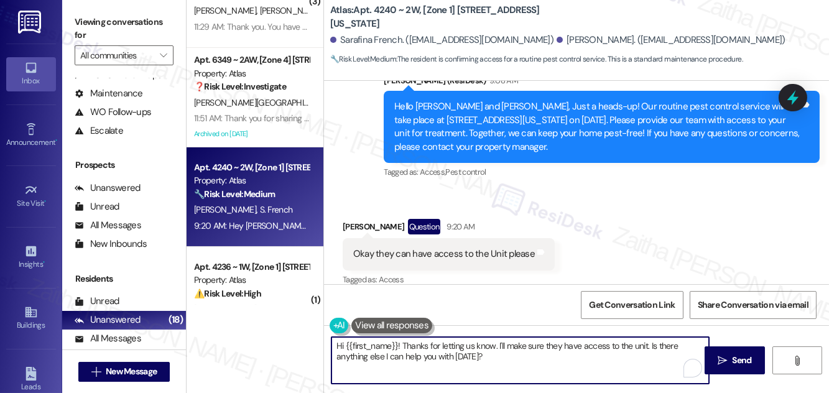
drag, startPoint x: 400, startPoint y: 343, endPoint x: 311, endPoint y: 342, distance: 88.9
click at [311, 342] on div "Apt. 6314~216, [Zone 4] 6314-16 S. Troy Property: Atlas 🔧 Risk Level: Medium Re…" at bounding box center [508, 196] width 642 height 393
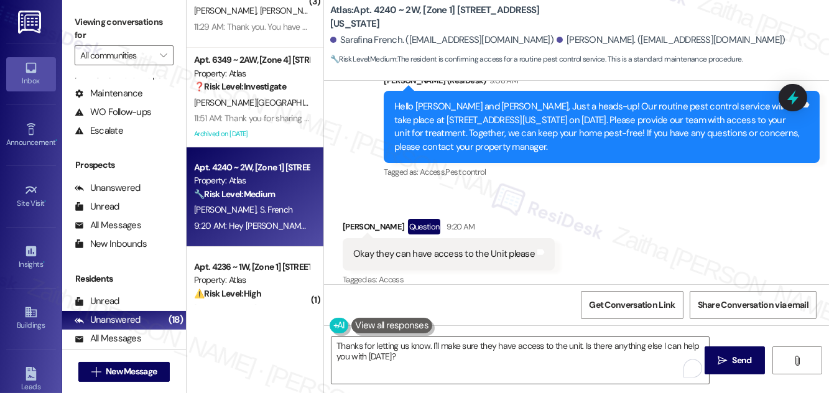
click at [355, 226] on div "[PERSON_NAME] Question 9:20 AM" at bounding box center [449, 229] width 212 height 20
click at [354, 225] on div "[PERSON_NAME] Question 9:20 AM" at bounding box center [449, 229] width 212 height 20
copy div "[PERSON_NAME]"
click at [426, 348] on textarea "Thanks for letting us know. I'll make sure they have access to the unit. Is the…" at bounding box center [519, 360] width 377 height 47
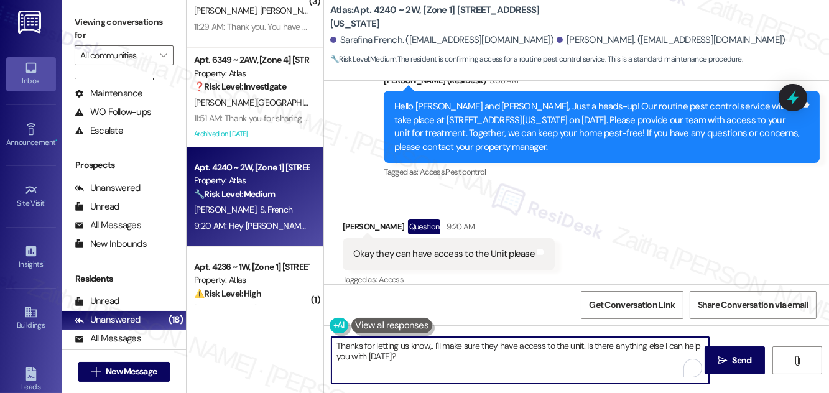
paste textarea "[PERSON_NAME]"
drag, startPoint x: 608, startPoint y: 344, endPoint x: 620, endPoint y: 381, distance: 38.5
click at [620, 381] on textarea "Thanks for letting us know,[PERSON_NAME]. I'll make sure they have access to th…" at bounding box center [519, 360] width 377 height 47
type textarea "Thanks for letting us know, [PERSON_NAME]. I'll make sure they have access to t…"
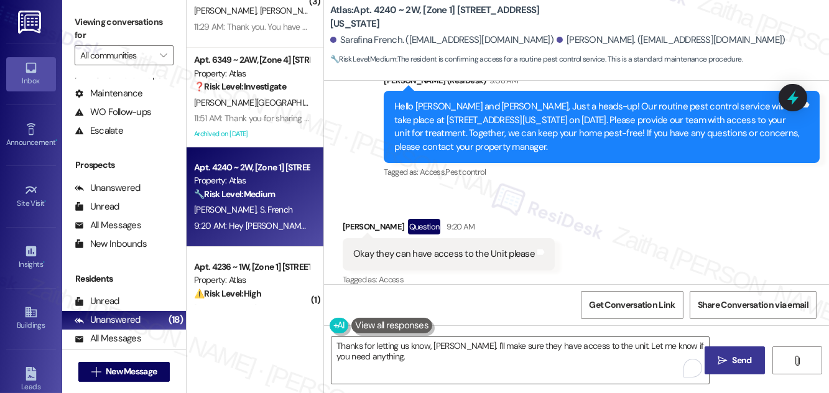
click at [731, 357] on span "Send" at bounding box center [742, 360] width 24 height 13
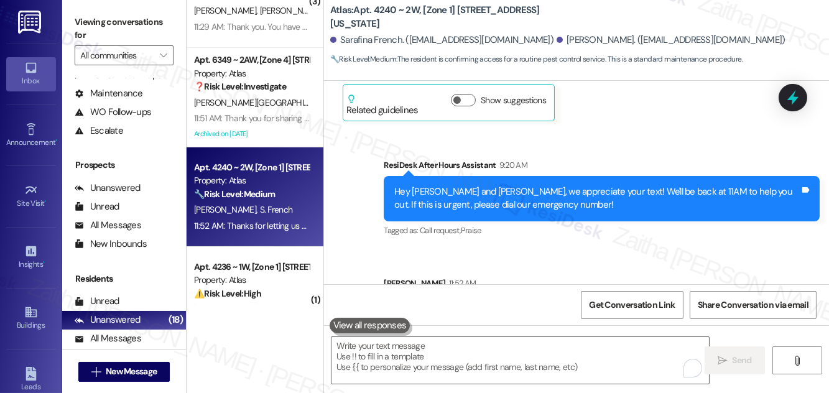
scroll to position [518, 0]
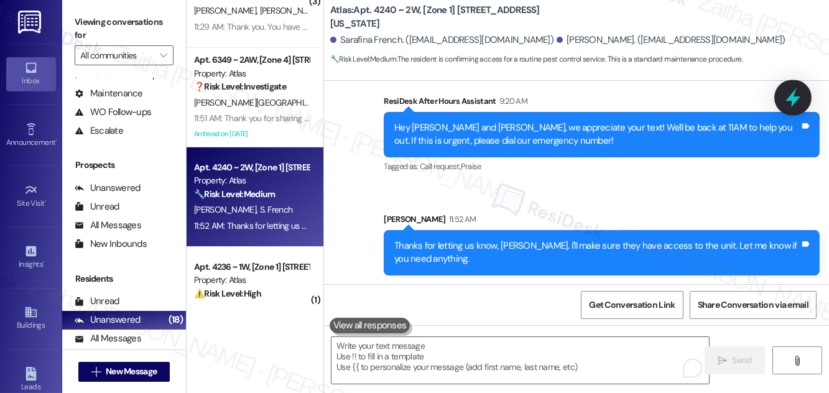
click at [785, 101] on icon at bounding box center [792, 97] width 21 height 21
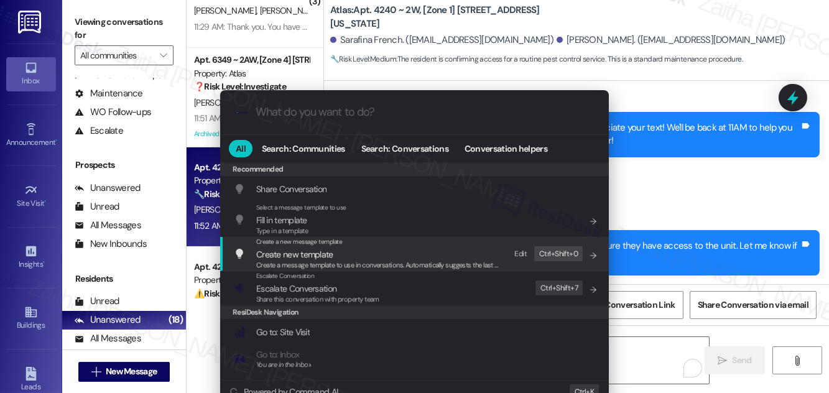
click at [732, 177] on div ".cls-1{fill:#0a055f;}.cls-2{fill:#0cc4c4;} resideskLogoBlueOrange All Search: C…" at bounding box center [414, 196] width 829 height 393
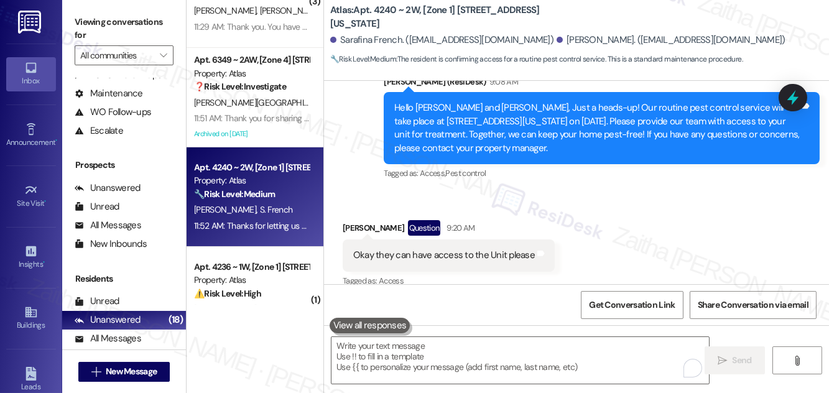
scroll to position [236, 0]
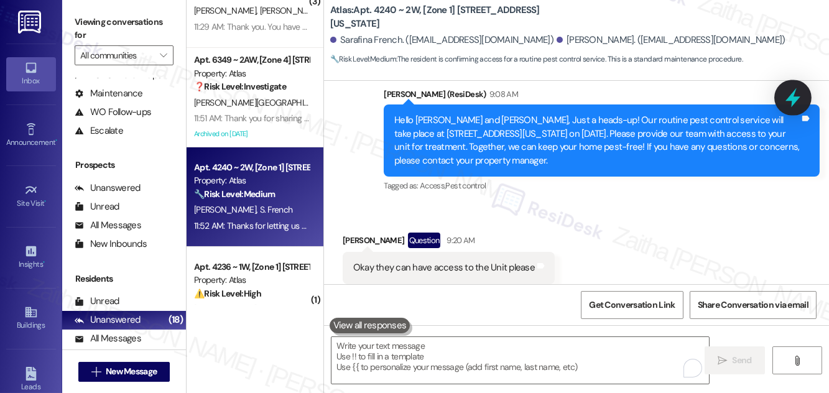
click at [796, 101] on icon at bounding box center [792, 97] width 15 height 19
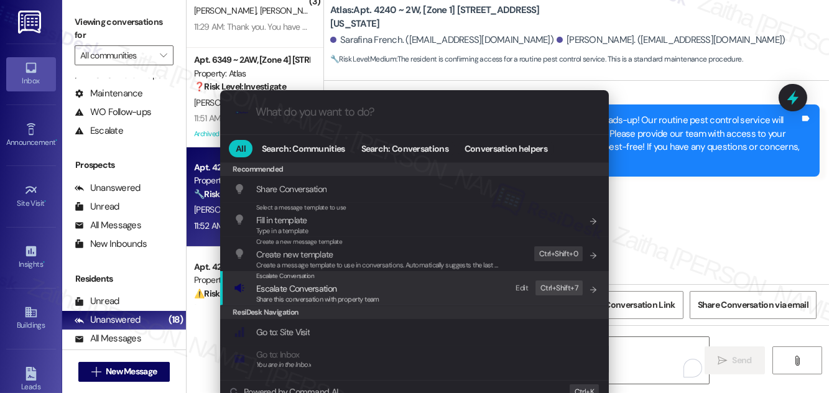
click at [305, 283] on span "Escalate Conversation" at bounding box center [296, 288] width 80 height 11
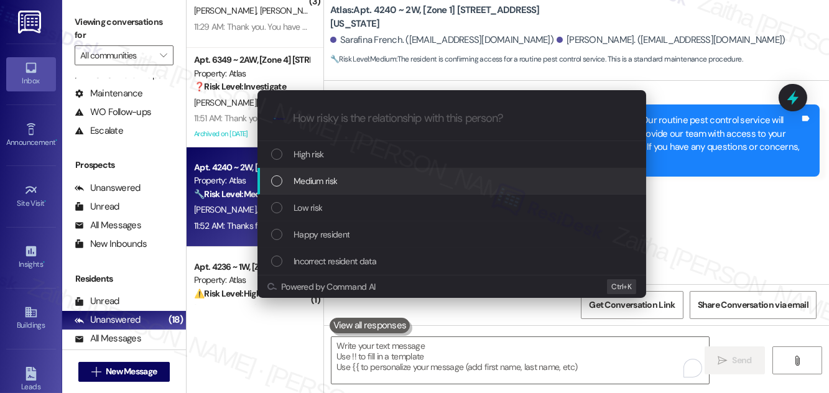
click at [346, 180] on div "Medium risk" at bounding box center [453, 181] width 364 height 14
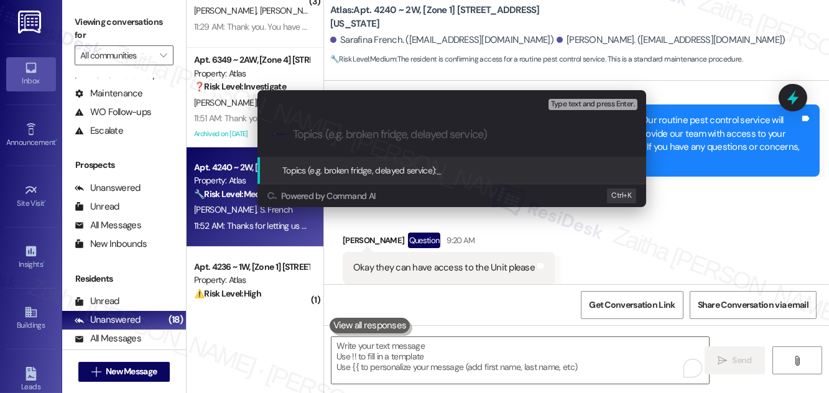
paste input "Pest Control Routine Service- Permission"
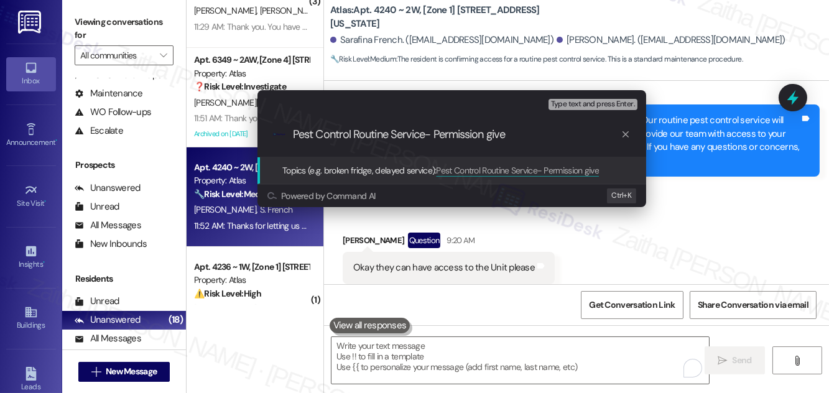
type input "Pest Control Routine Service- Permission given"
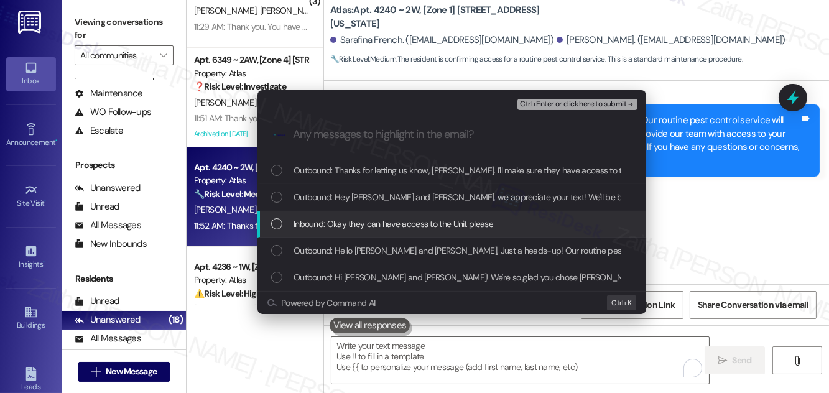
click at [410, 219] on span "Inbound: Okay they can have access to the Unit please" at bounding box center [393, 224] width 200 height 14
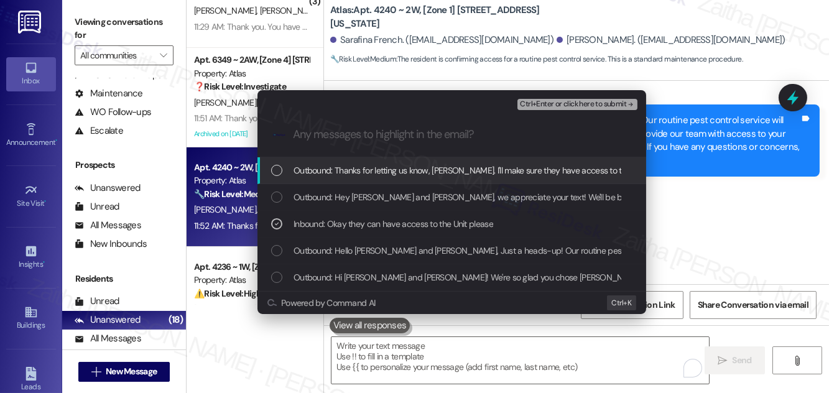
click at [560, 104] on span "Ctrl+Enter or click here to submit" at bounding box center [573, 104] width 106 height 9
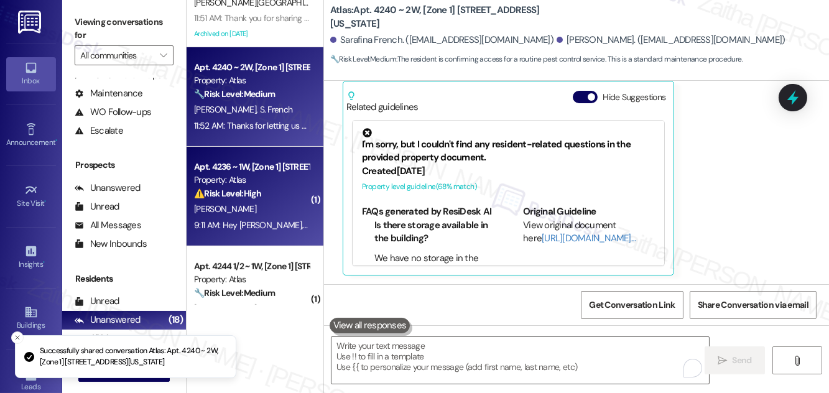
scroll to position [961, 0]
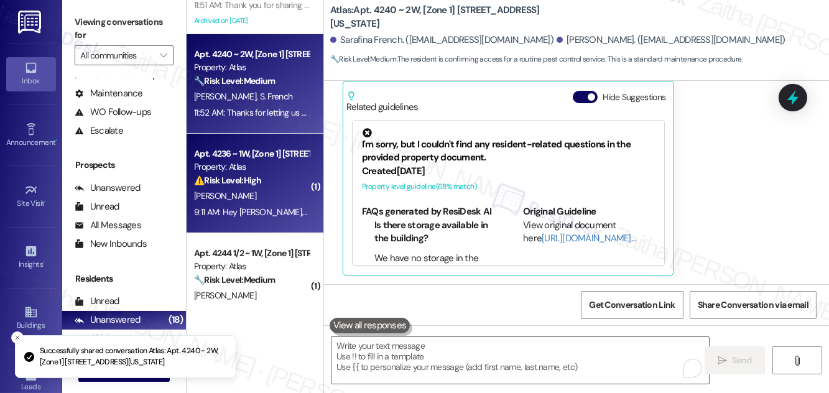
click at [265, 187] on div "⚠️ Risk Level: High The resident is refusing access for pest control due to pet…" at bounding box center [251, 180] width 115 height 13
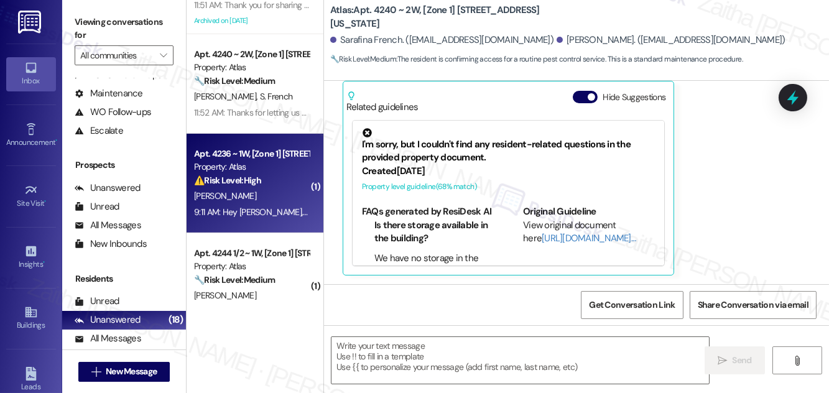
type textarea "Fetching suggested responses. Please feel free to read through the conversation…"
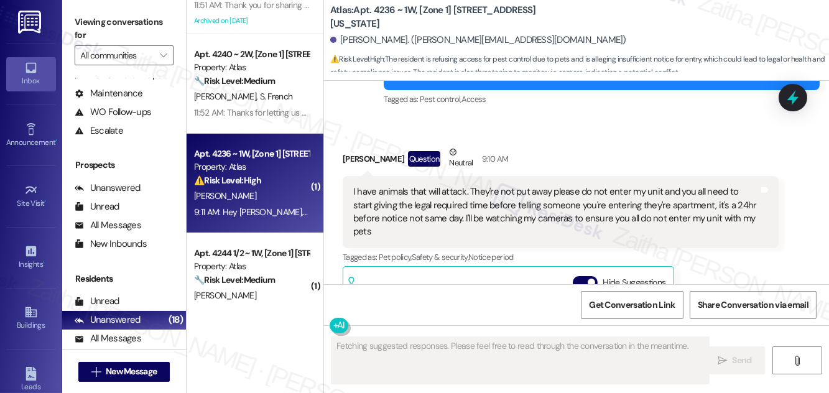
scroll to position [1883, 0]
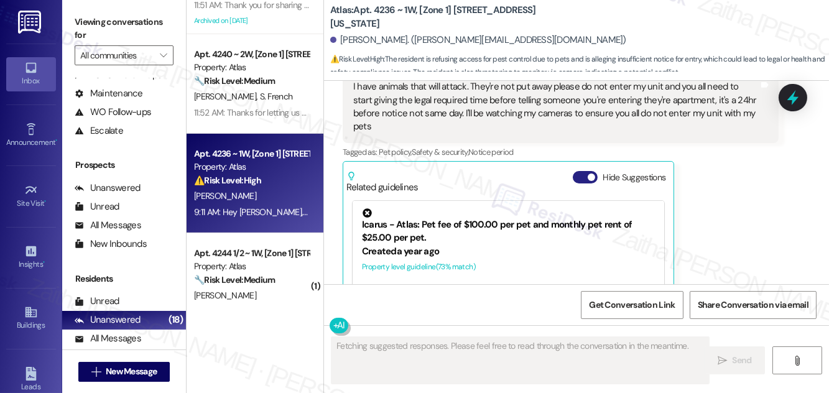
click at [574, 171] on button "Hide Suggestions" at bounding box center [585, 177] width 25 height 12
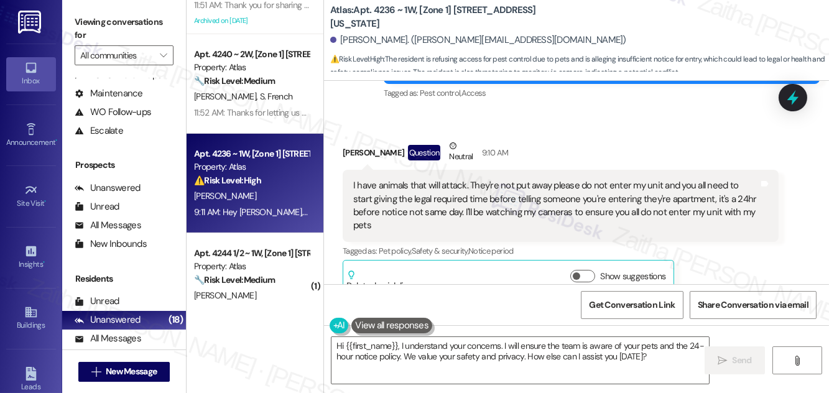
scroll to position [1789, 0]
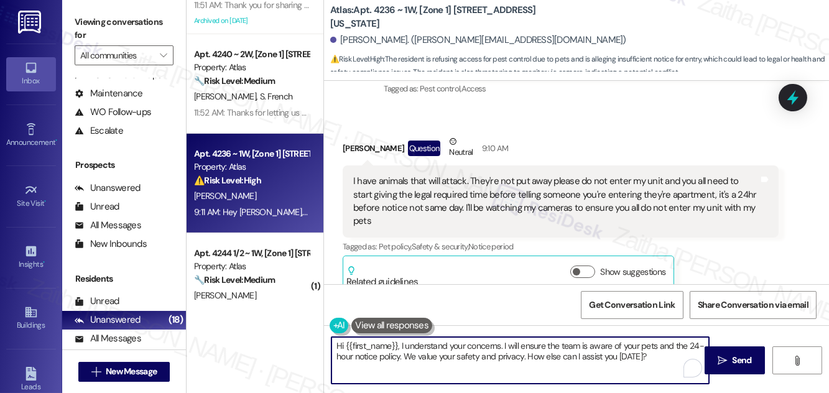
drag, startPoint x: 400, startPoint y: 344, endPoint x: 323, endPoint y: 344, distance: 76.5
click at [323, 344] on div "Atlas: Apt. 4236 ~ 1W, [Zone 1] 4230 S Michigan Ave Brittany Gunn. (britt.gunn1…" at bounding box center [575, 196] width 505 height 393
drag, startPoint x: 591, startPoint y: 345, endPoint x: 596, endPoint y: 369, distance: 24.3
click at [596, 369] on textarea "I understand your concerns. I will ensure the team is aware of your pets and th…" at bounding box center [519, 360] width 377 height 47
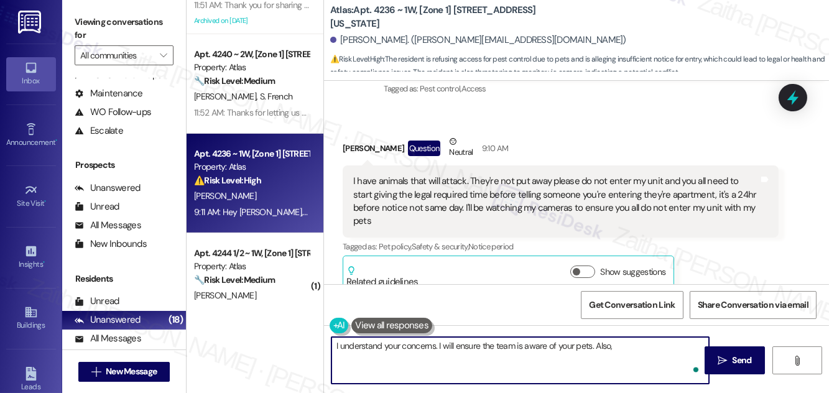
paste textarea "This message serves as a reminder, as the information is posted in your buildin…"
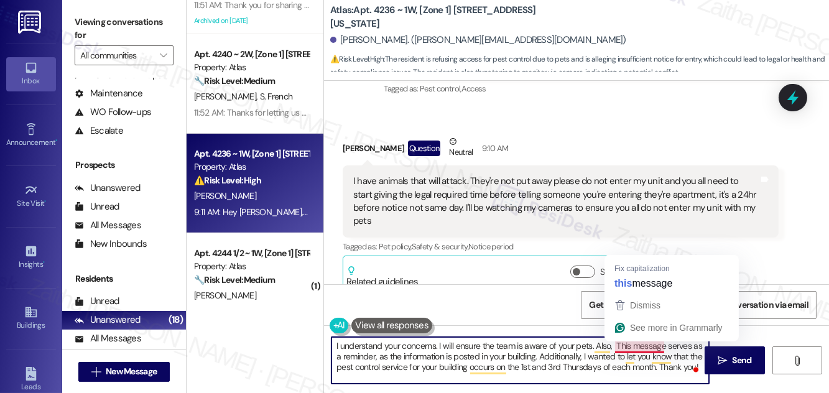
click at [624, 346] on textarea "I understand your concerns. I will ensure the team is aware of your pets. Also,…" at bounding box center [519, 360] width 377 height 47
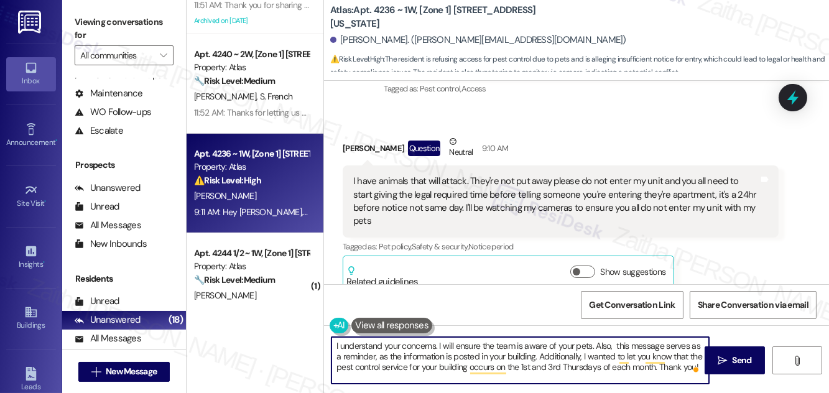
click at [424, 360] on textarea "I understand your concerns. I will ensure the team is aware of your pets. Also,…" at bounding box center [519, 360] width 377 height 47
click at [534, 355] on textarea "I understand your concerns. I will ensure the team is aware of your pets. Also,…" at bounding box center [519, 360] width 377 height 47
drag, startPoint x: 530, startPoint y: 356, endPoint x: 538, endPoint y: 358, distance: 7.7
click at [538, 358] on textarea "I understand your concerns. I will ensure the team is aware of your pets. Also,…" at bounding box center [519, 360] width 377 height 47
click at [542, 357] on textarea "I understand your concerns. I will ensure the team is aware of your pets. Also,…" at bounding box center [519, 360] width 377 height 47
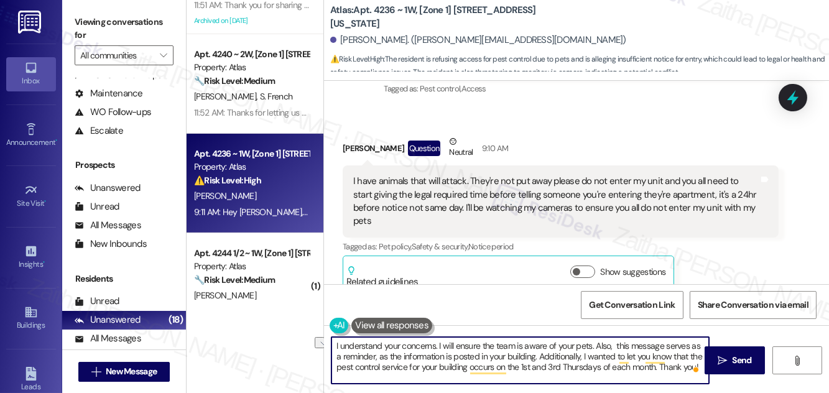
drag, startPoint x: 617, startPoint y: 344, endPoint x: 594, endPoint y: 344, distance: 23.0
click at [594, 344] on textarea "I understand your concerns. I will ensure the team is aware of your pets. Also,…" at bounding box center [519, 360] width 377 height 47
drag, startPoint x: 523, startPoint y: 366, endPoint x: 654, endPoint y: 367, distance: 131.2
click at [654, 367] on textarea "I understand your concerns. I will ensure the team is aware of your pets. This …" at bounding box center [519, 360] width 377 height 47
click at [560, 366] on textarea "I understand your concerns. I will ensure the team is aware of your pets. This …" at bounding box center [519, 360] width 377 height 47
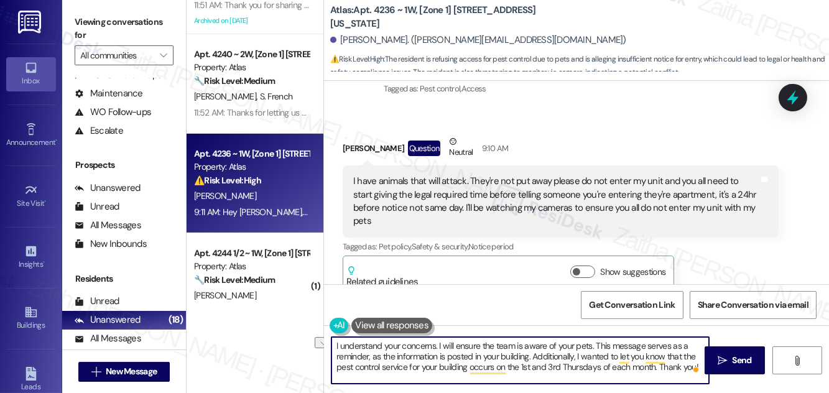
drag, startPoint x: 600, startPoint y: 367, endPoint x: 522, endPoint y: 363, distance: 78.5
click at [522, 363] on textarea "I understand your concerns. I will ensure the team is aware of your pets. This …" at bounding box center [519, 360] width 377 height 47
paste textarea "1st [DATE] and 3rd [DATE]"
click at [388, 374] on textarea "I understand your concerns. I will ensure the team is aware of your pets. This …" at bounding box center [519, 360] width 377 height 47
type textarea "I understand your concerns. I will ensure the team is aware of your pets. This …"
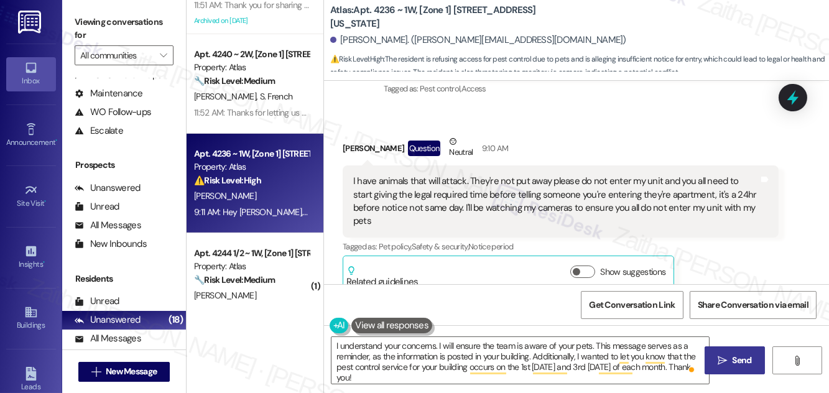
click at [729, 357] on span " Send" at bounding box center [734, 360] width 39 height 13
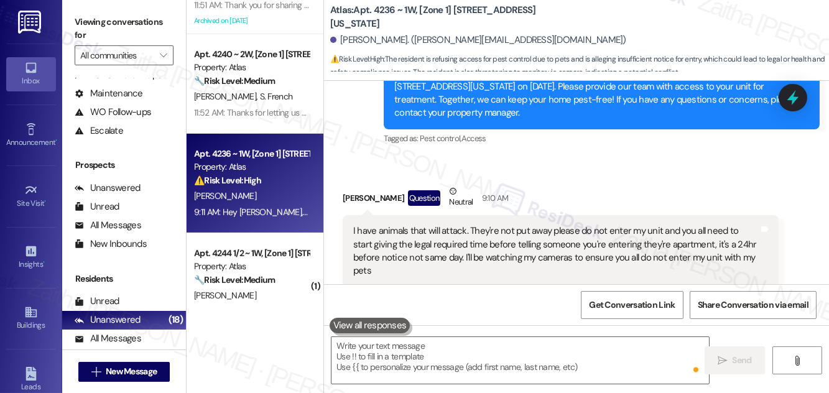
scroll to position [1726, 0]
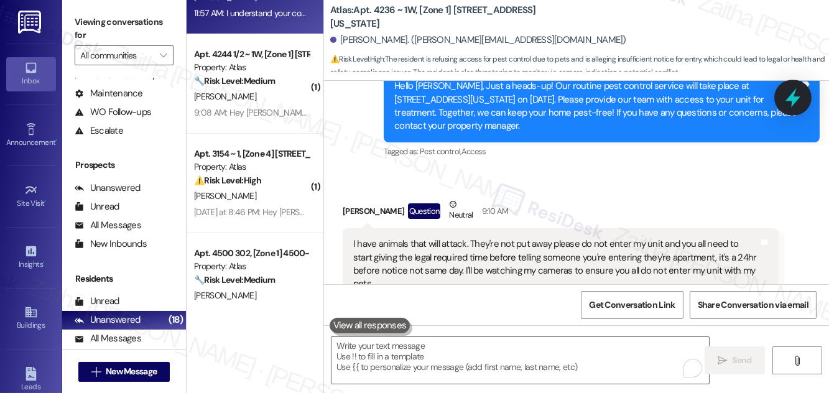
click at [790, 113] on div at bounding box center [792, 97] width 37 height 35
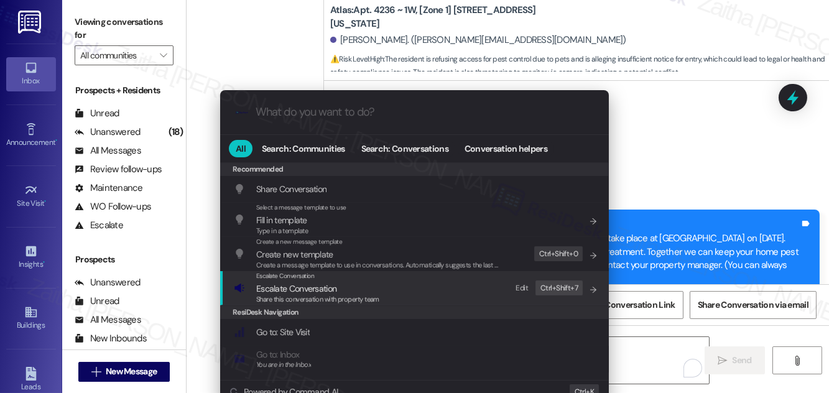
click at [306, 286] on span "Escalate Conversation" at bounding box center [296, 288] width 80 height 11
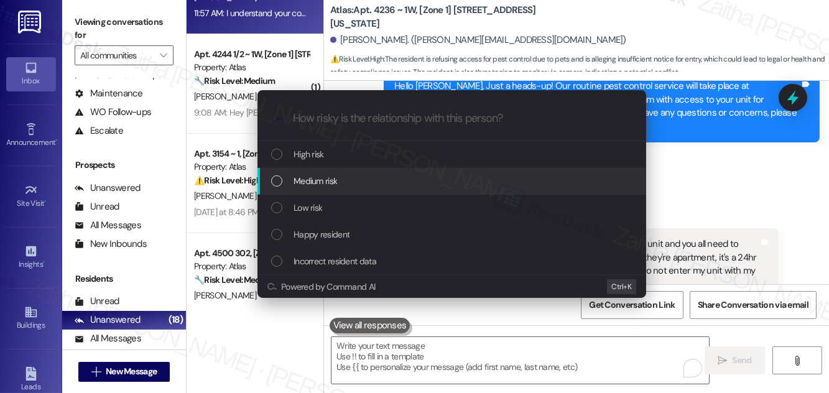
click at [347, 174] on div "Medium risk" at bounding box center [453, 181] width 364 height 14
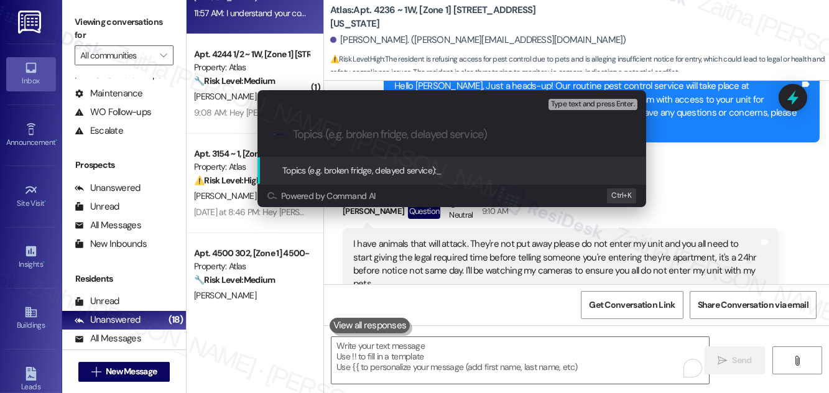
paste input "Pest Control Routine Service- Permission"
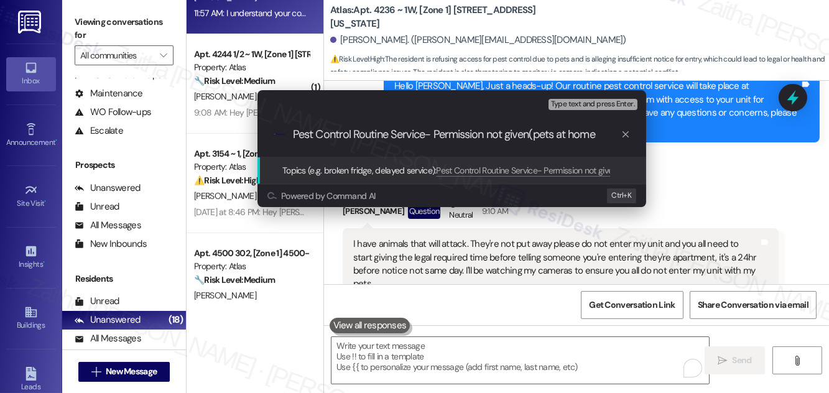
type input "Pest Control Routine Service- Permission not given(pets at home)"
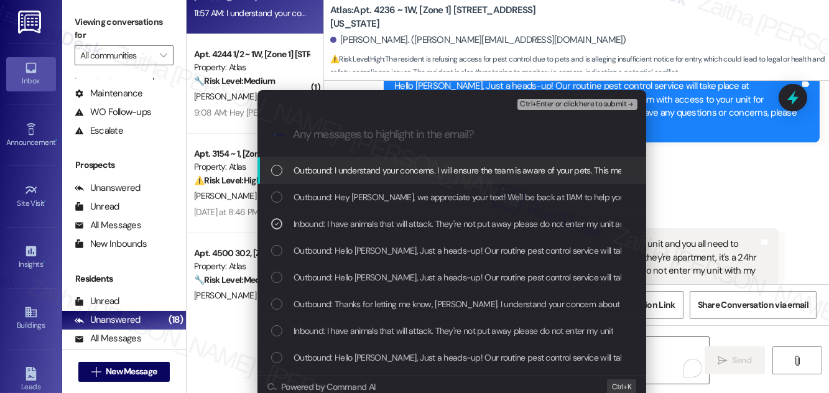
click at [572, 106] on span "Ctrl+Enter or click here to submit" at bounding box center [573, 104] width 106 height 9
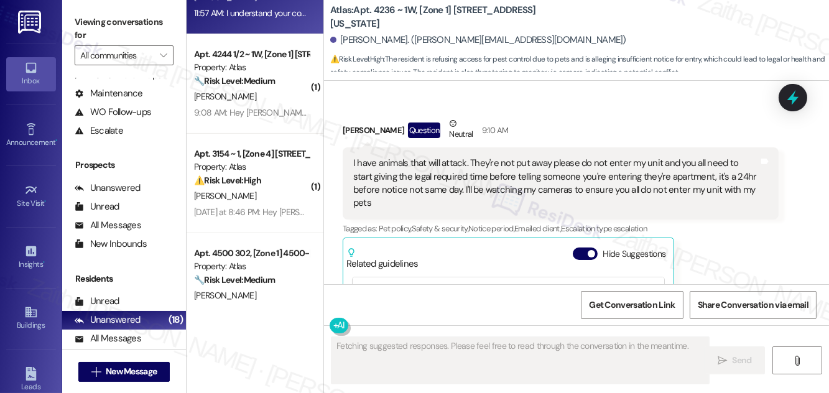
scroll to position [1883, 0]
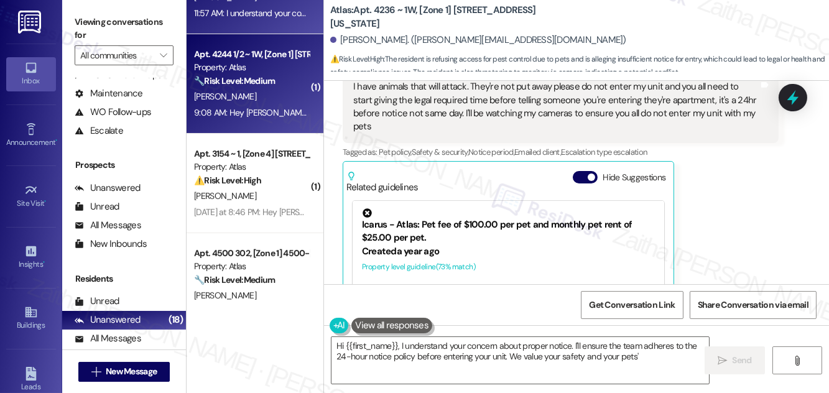
type textarea "Hi {{first_name}}, I understand your concern about proper notice. I'll ensure t…"
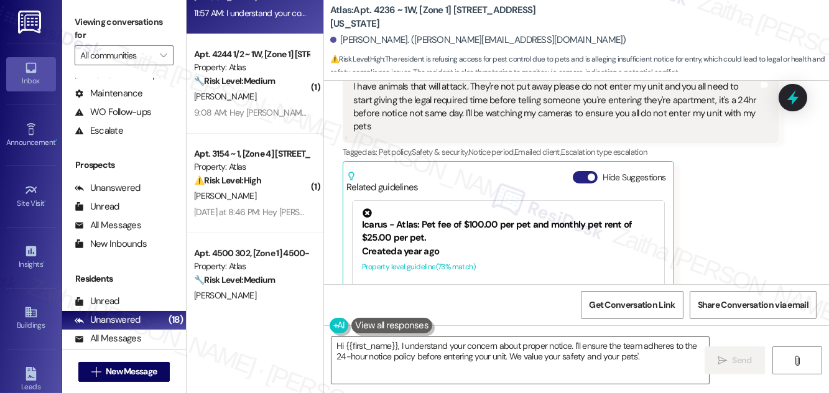
click at [580, 171] on button "Hide Suggestions" at bounding box center [585, 177] width 25 height 12
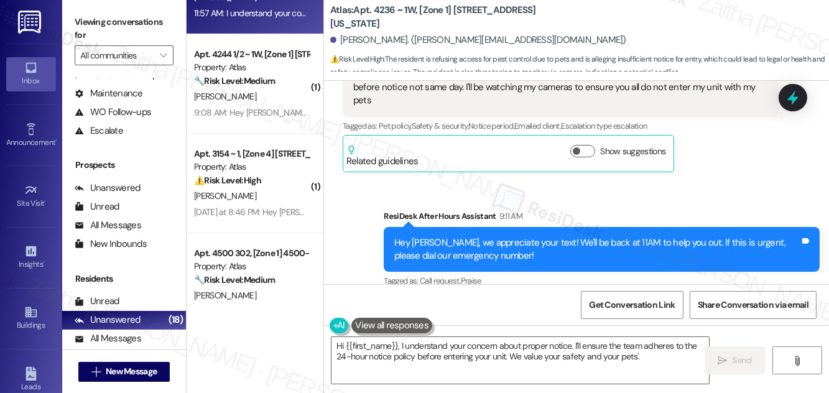
scroll to position [1989, 0]
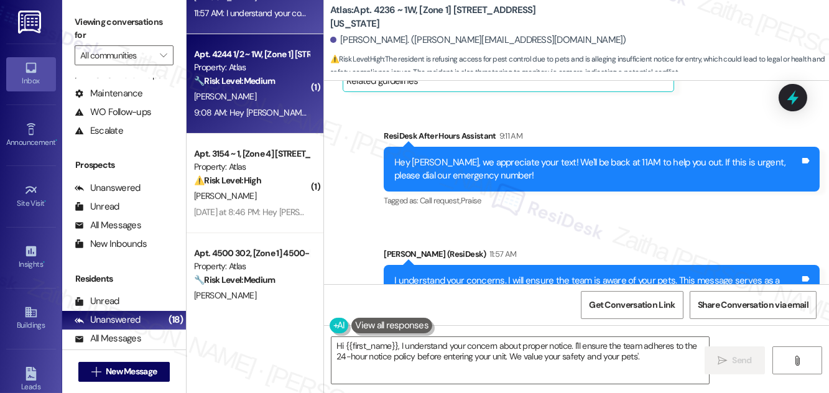
click at [271, 104] on div "B. Lucas" at bounding box center [251, 97] width 117 height 16
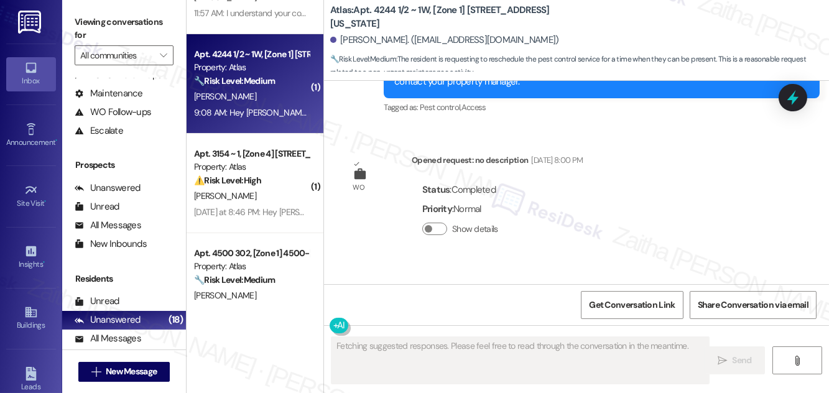
scroll to position [6210, 0]
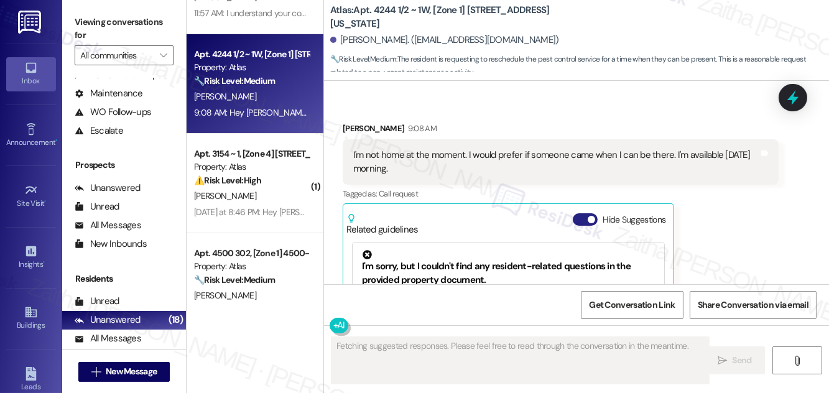
click at [583, 213] on button "Hide Suggestions" at bounding box center [585, 219] width 25 height 12
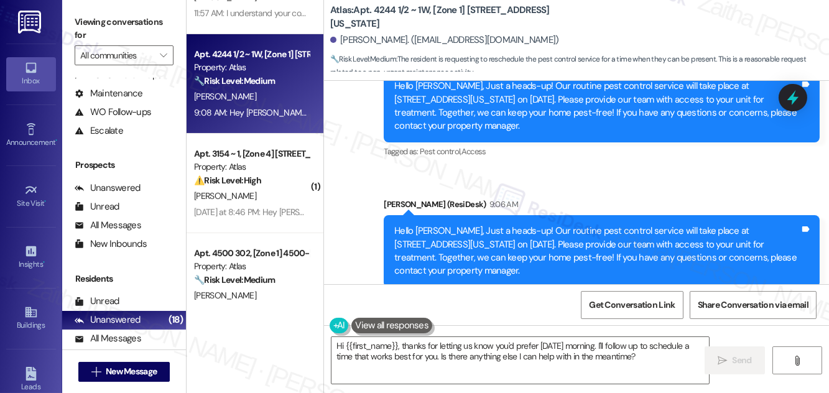
scroll to position [6059, 0]
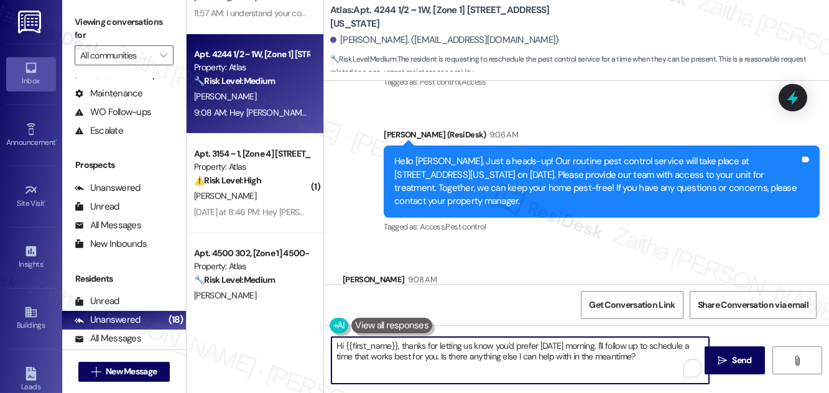
drag, startPoint x: 403, startPoint y: 343, endPoint x: 334, endPoint y: 348, distance: 69.2
click at [334, 348] on textarea "Hi {{first_name}}, thanks for letting us know you'd prefer Friday morning. I'll…" at bounding box center [519, 360] width 377 height 47
drag, startPoint x: 532, startPoint y: 344, endPoint x: 565, endPoint y: 354, distance: 34.4
click at [565, 354] on textarea "Thanks for letting us know you'd prefer Friday morning. I'll follow up to sched…" at bounding box center [519, 360] width 377 height 47
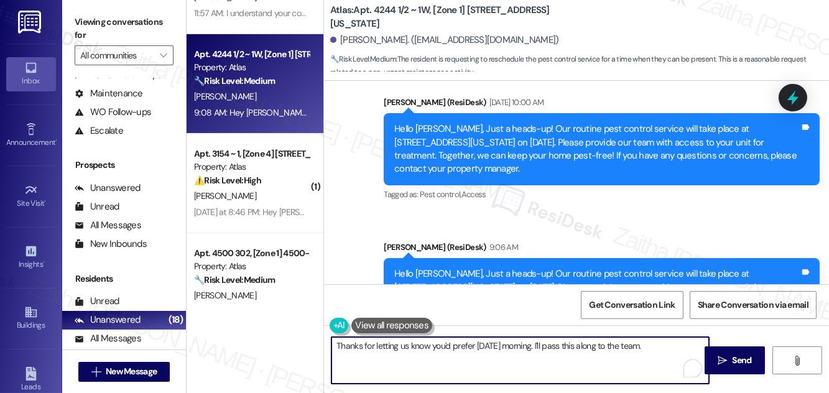
scroll to position [5946, 0]
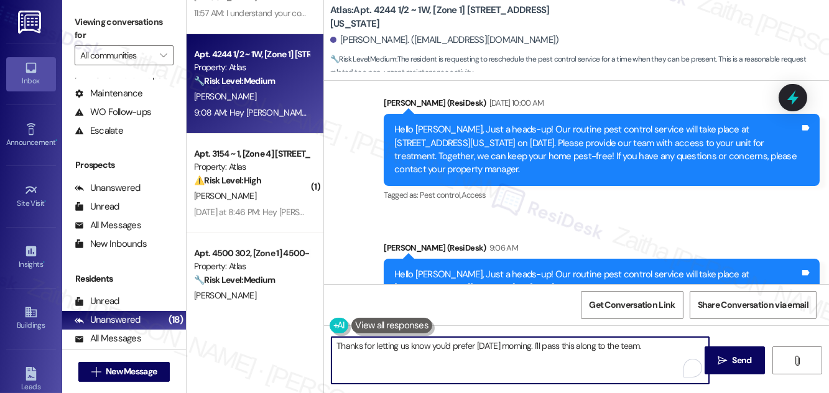
paste textarea "I wanted to let you know that the pest control service for your building occurs…"
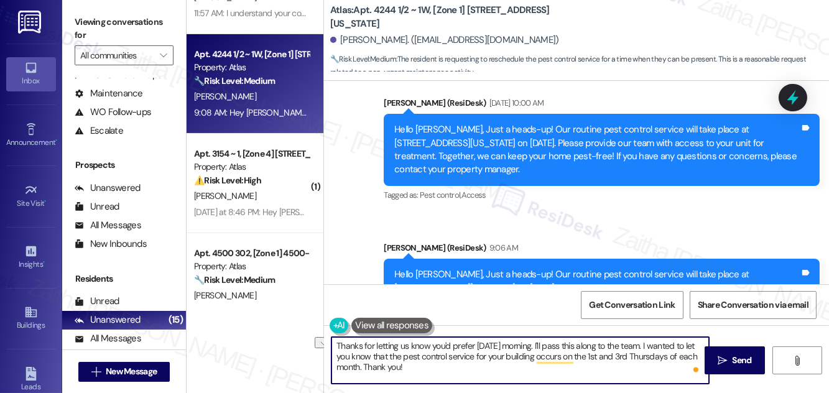
drag, startPoint x: 588, startPoint y: 357, endPoint x: 666, endPoint y: 356, distance: 78.3
click at [666, 356] on textarea "Thanks for letting us know you'd prefer Friday morning. I'll pass this along to…" at bounding box center [519, 360] width 377 height 47
paste textarea "1st Thursday and 3rd Thursday"
type textarea "Thanks for letting us know you'd prefer Friday morning. I'll pass this along to…"
drag, startPoint x: 338, startPoint y: 344, endPoint x: 466, endPoint y: 376, distance: 131.9
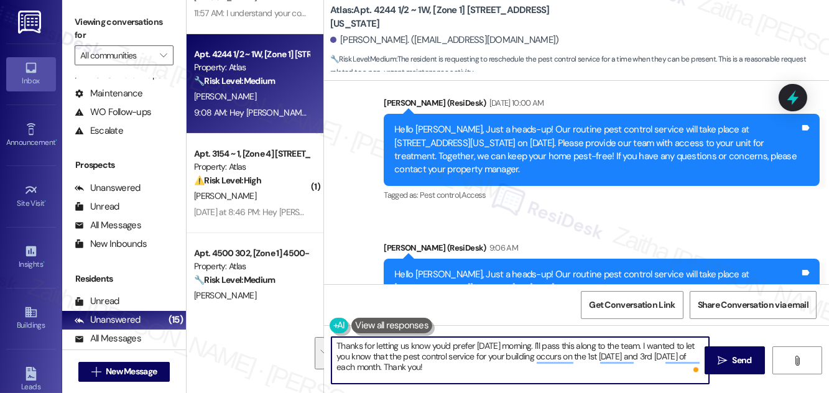
click at [466, 376] on textarea "Thanks for letting us know you'd prefer Friday morning. I'll pass this along to…" at bounding box center [519, 360] width 377 height 47
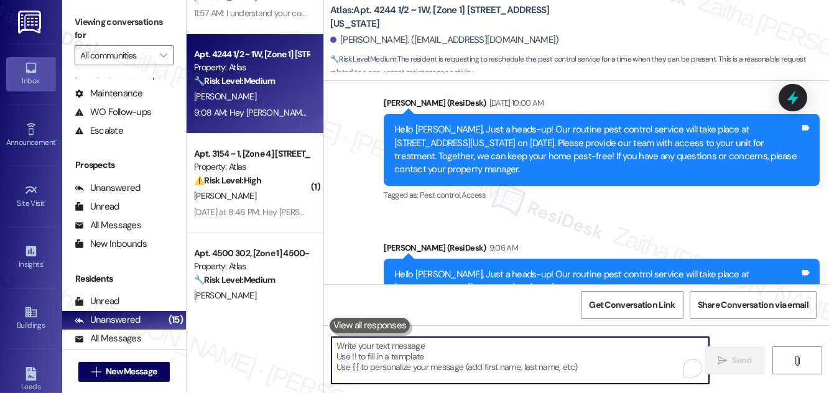
paste textarea "Thanks for letting us know you’d prefer Friday morning. I’ll pass this along to…"
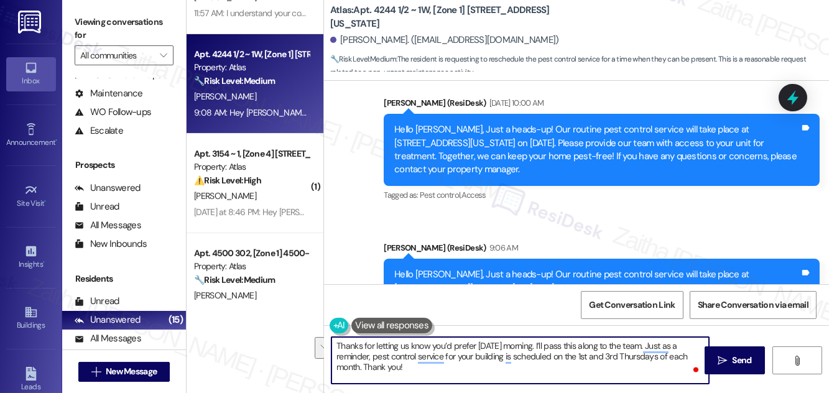
paste textarea "As a reminder, pest control services for your building are"
type textarea "Thanks for letting us know you’d prefer Friday morning. I’ll pass this along to…"
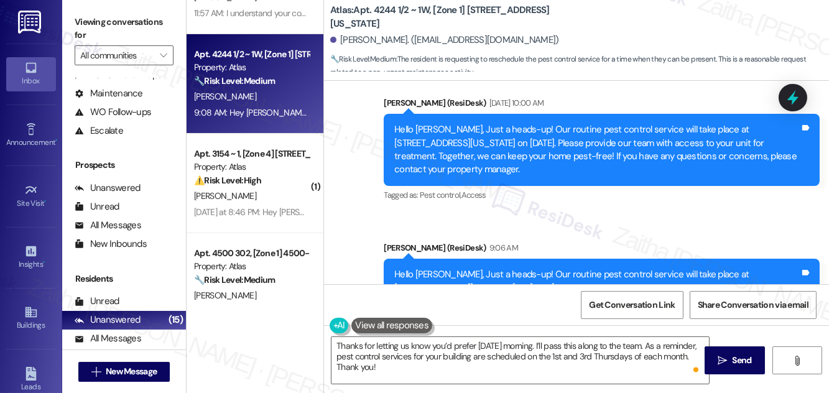
drag, startPoint x: 744, startPoint y: 361, endPoint x: 726, endPoint y: 341, distance: 26.8
click at [744, 361] on span "Send" at bounding box center [741, 360] width 19 height 13
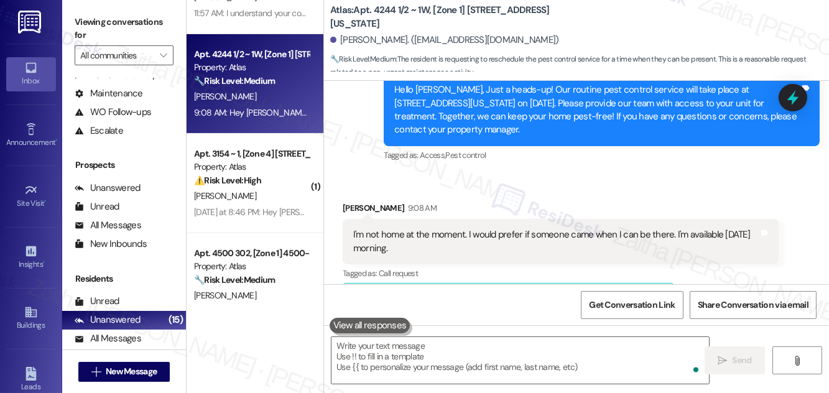
scroll to position [6285, 0]
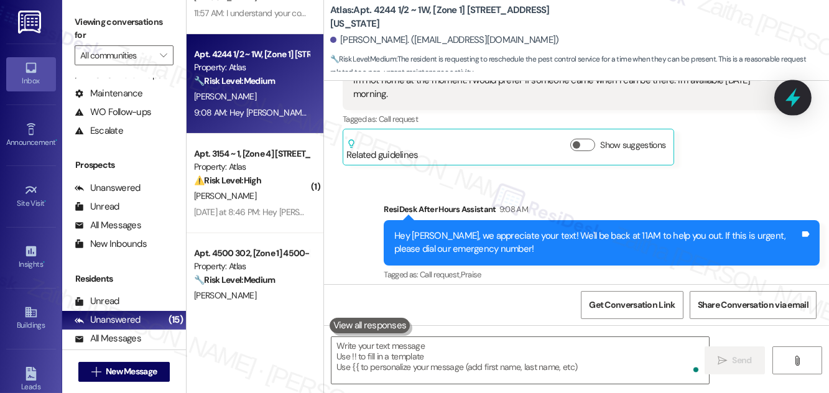
click at [791, 94] on icon at bounding box center [792, 97] width 15 height 19
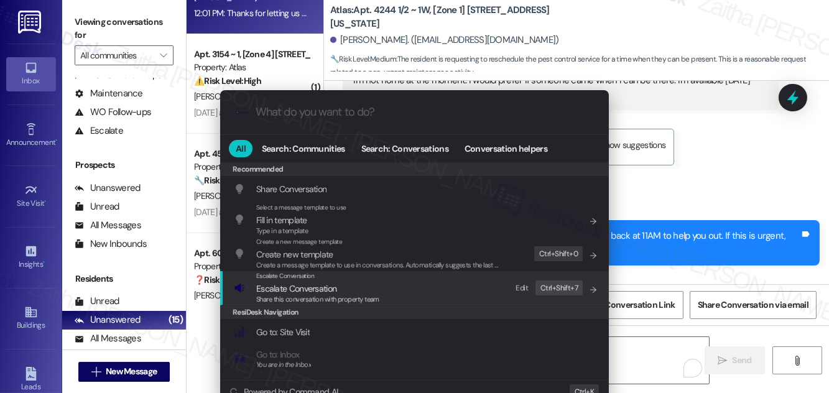
click at [282, 288] on span "Escalate Conversation" at bounding box center [296, 288] width 80 height 11
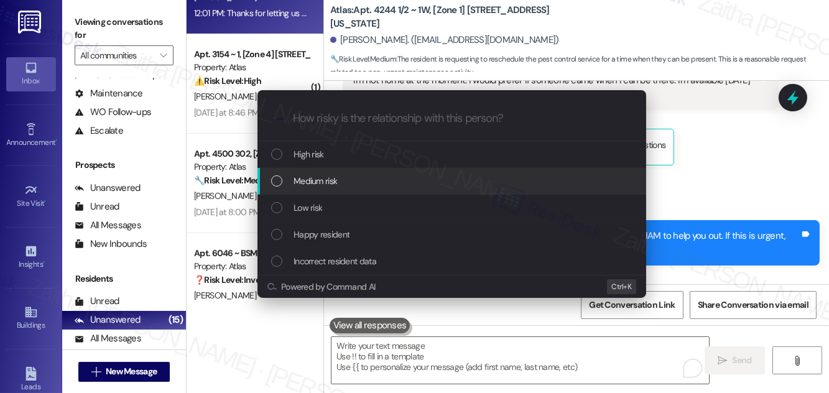
click at [334, 173] on div "Medium risk" at bounding box center [451, 181] width 389 height 27
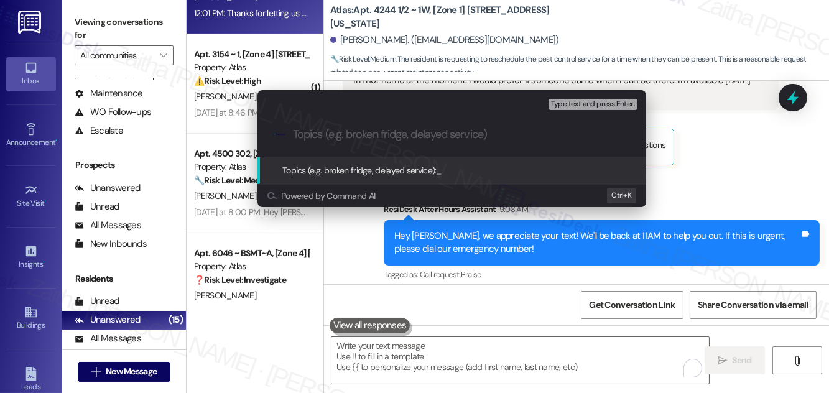
paste input "Pest Control Routine Service- Permission"
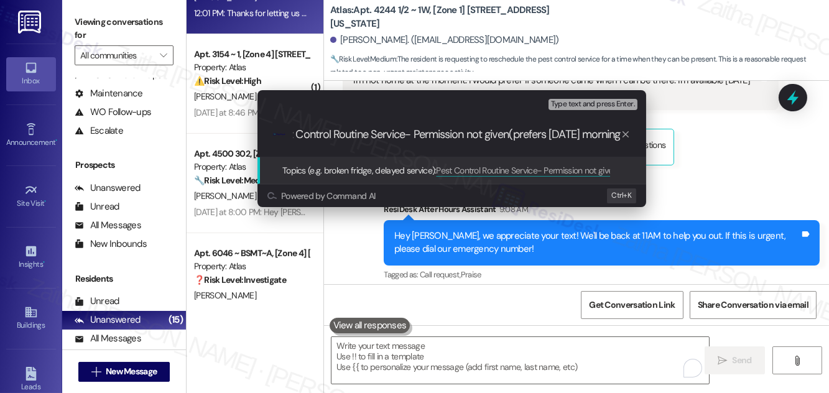
type input "Pest Control Routine Service- Permission not given(prefers Friday morning)"
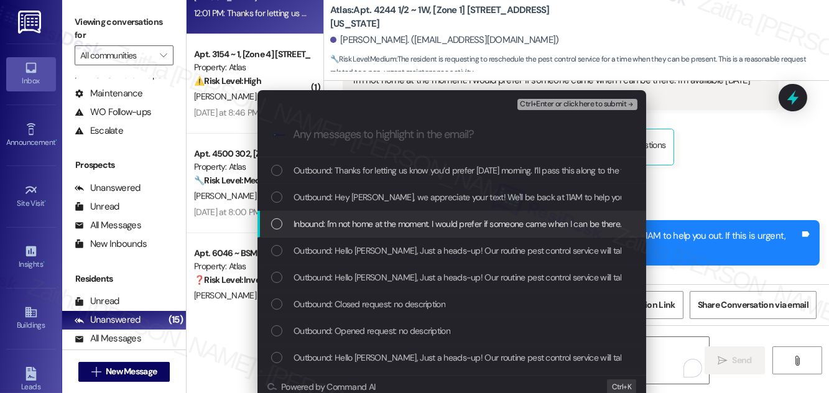
click at [368, 228] on span "Inbound: I'm not home at the moment. I would prefer if someone came when I can …" at bounding box center [508, 224] width 430 height 14
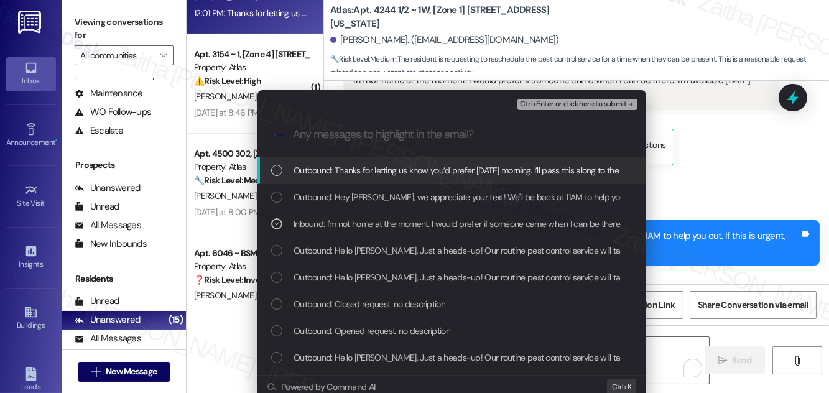
click at [594, 103] on span "Ctrl+Enter or click here to submit" at bounding box center [573, 104] width 106 height 9
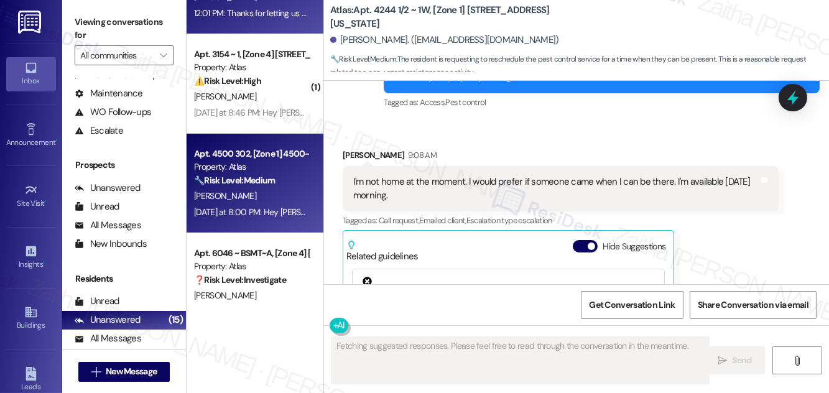
scroll to position [6210, 0]
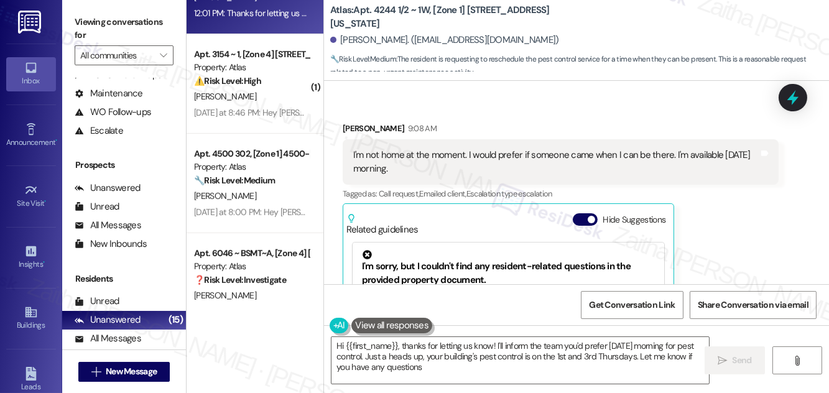
type textarea "Hi {{first_name}}, thanks for letting us know! I'll inform the team you'd prefe…"
click at [283, 98] on div "[PERSON_NAME]" at bounding box center [251, 97] width 117 height 16
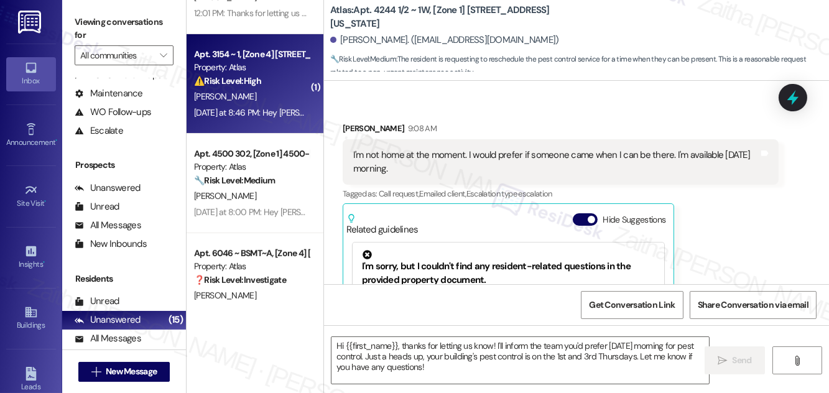
type textarea "Fetching suggested responses. Please feel free to read through the conversation…"
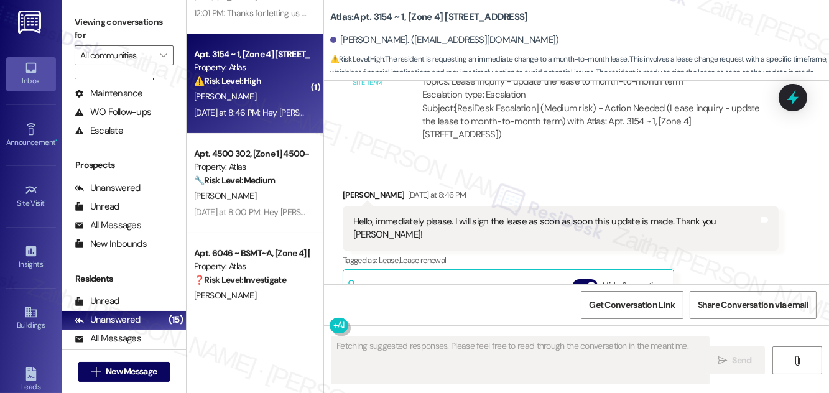
scroll to position [1035, 0]
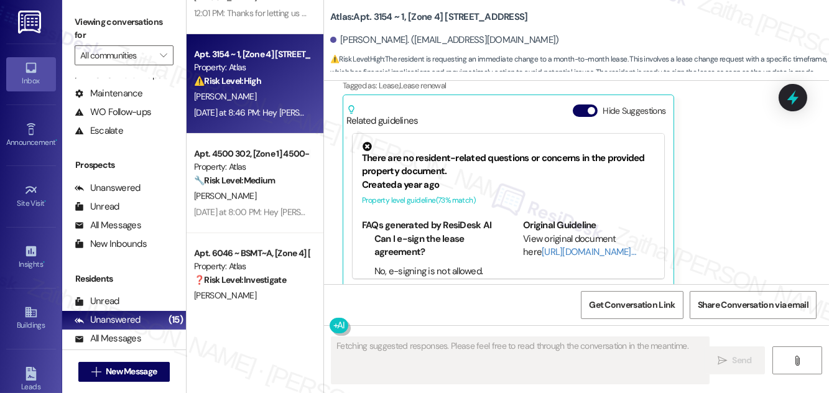
click at [577, 104] on button "Hide Suggestions" at bounding box center [585, 110] width 25 height 12
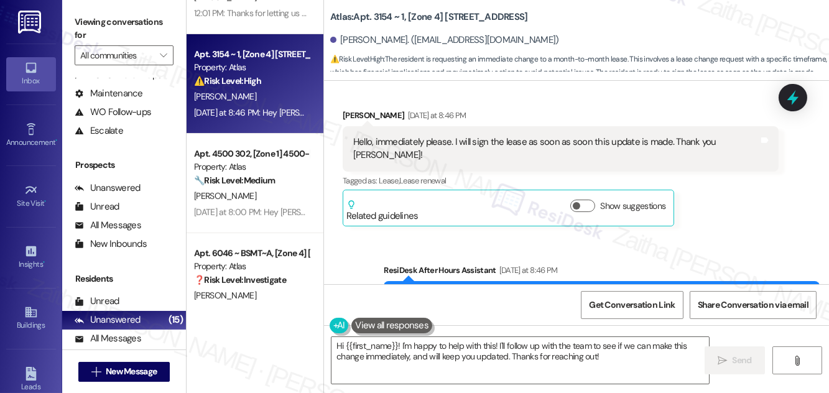
scroll to position [883, 0]
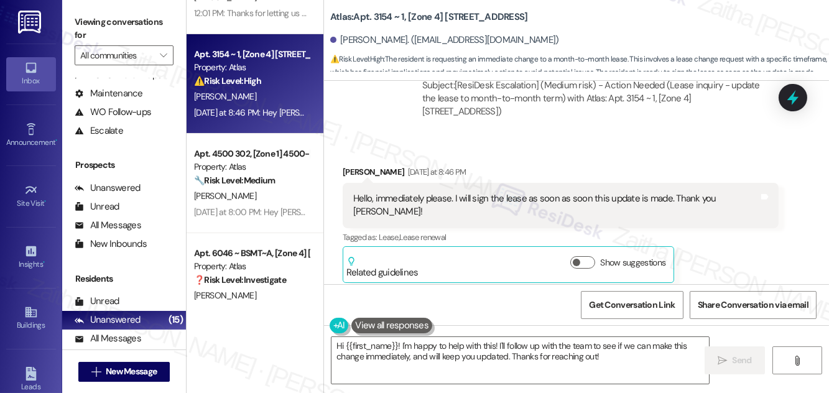
click at [359, 170] on div "Jacqueline Mcclendon Yesterday at 8:46 PM" at bounding box center [561, 173] width 436 height 17
copy div "Jacqueline"
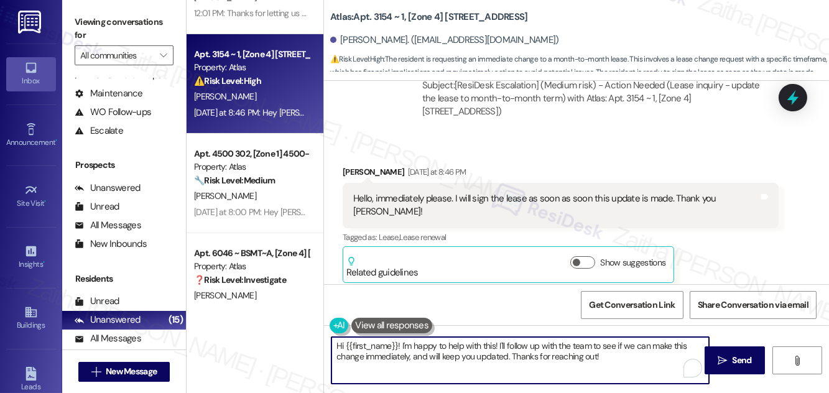
drag, startPoint x: 400, startPoint y: 346, endPoint x: 325, endPoint y: 344, distance: 75.2
click at [325, 346] on div "Hi {{first_name}}! I'm happy to help with this! I'll follow up with the team to…" at bounding box center [514, 360] width 379 height 48
click at [428, 348] on textarea "I'm happy to help with this! I'll follow up with the team to see if we can make…" at bounding box center [519, 360] width 377 height 47
paste textarea "Jacqueline"
click at [570, 344] on textarea "I'm happy to help with this, Jacqueline! I'll follow up with the team to see if…" at bounding box center [519, 360] width 377 height 47
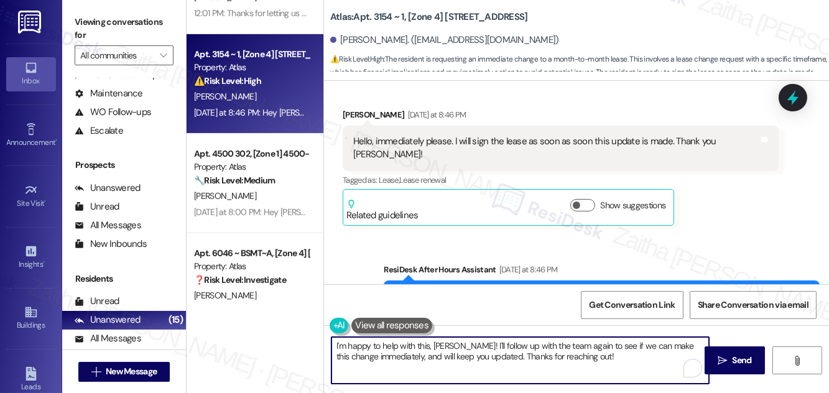
scroll to position [997, 0]
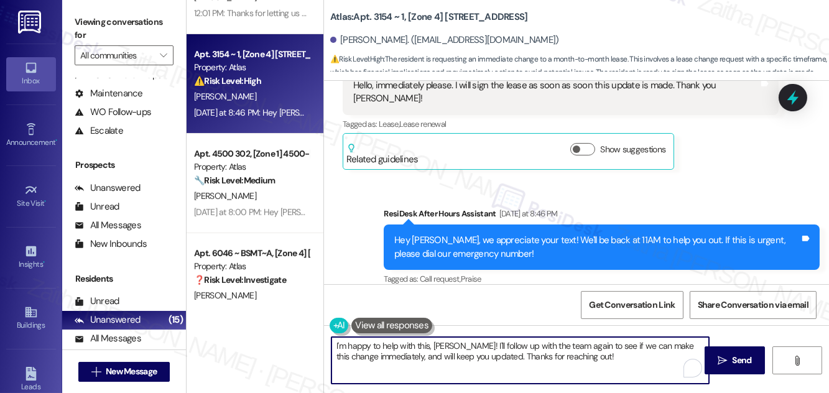
click at [581, 346] on textarea "I'm happy to help with this, Jacqueline! I'll follow up with the team again to …" at bounding box center [519, 360] width 377 height 47
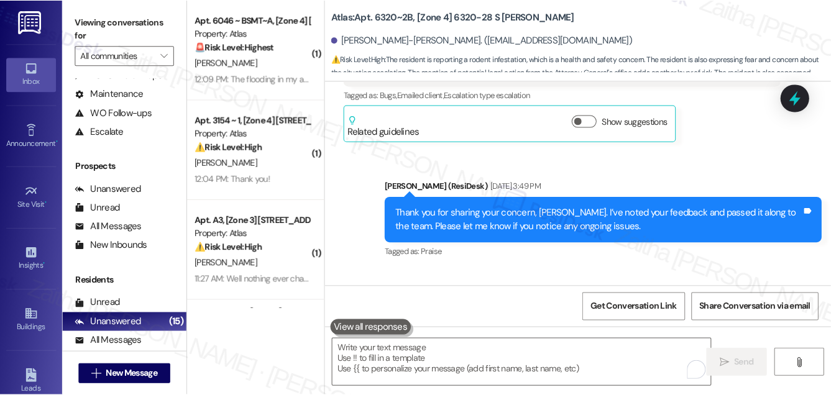
scroll to position [37101, 0]
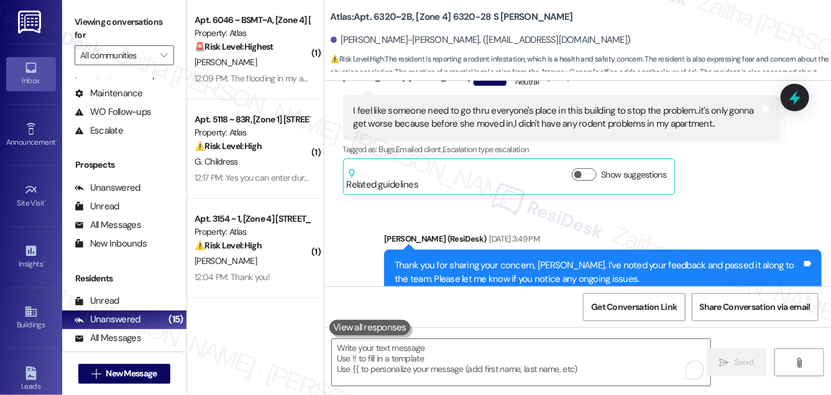
scroll to position [37101, 0]
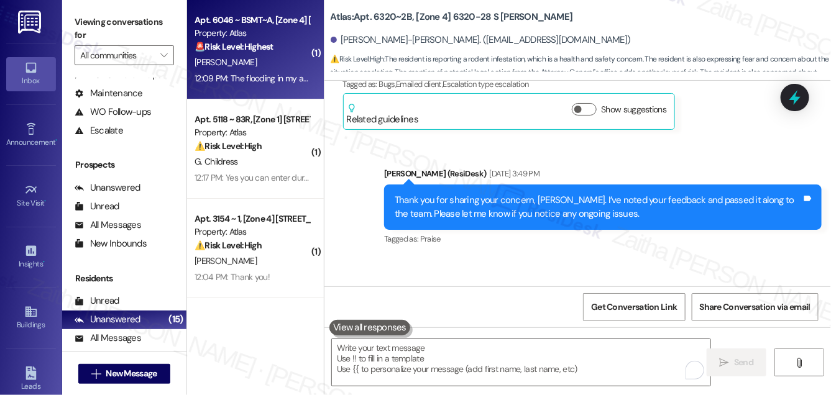
click at [273, 56] on div "[PERSON_NAME]" at bounding box center [251, 63] width 117 height 16
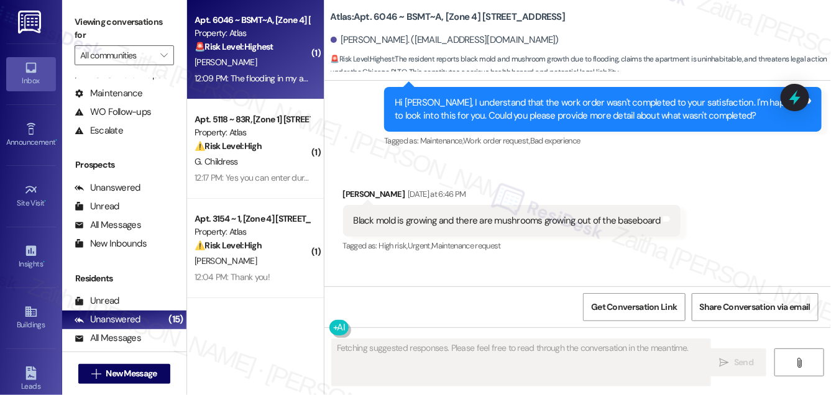
scroll to position [2413, 0]
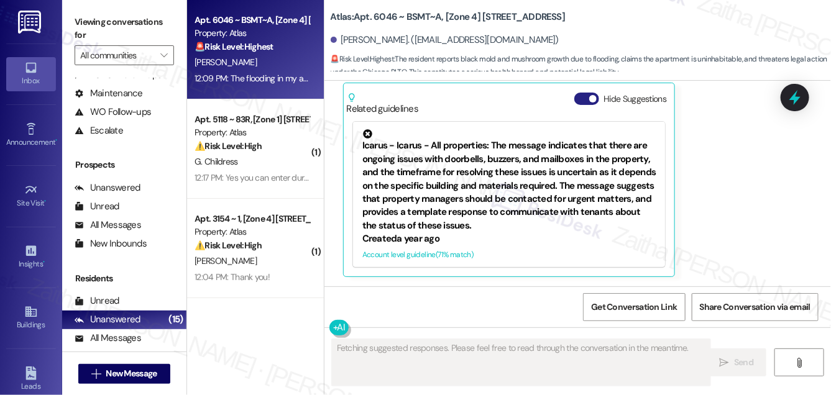
click at [584, 99] on button "Hide Suggestions" at bounding box center [586, 99] width 25 height 12
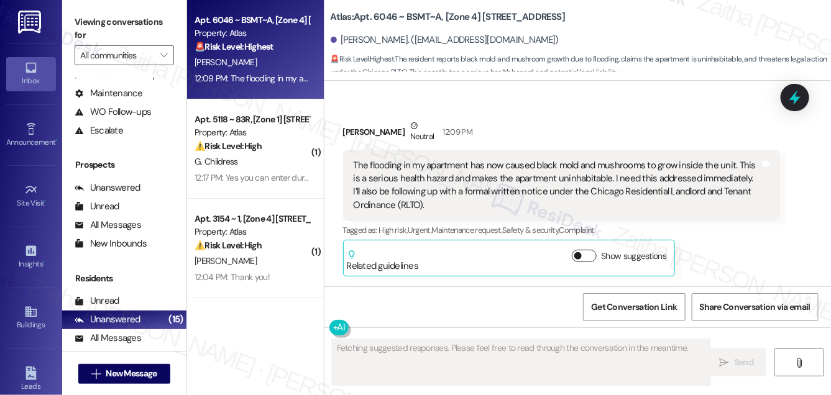
scroll to position [2255, 0]
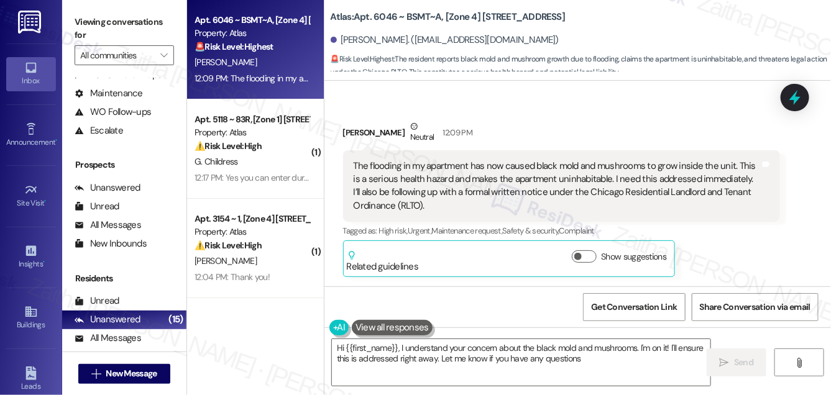
type textarea "Hi {{first_name}}, I understand your concern about the black mold and mushrooms…"
drag, startPoint x: 343, startPoint y: 37, endPoint x: 395, endPoint y: 37, distance: 52.8
click at [395, 37] on div "[PERSON_NAME]. ([EMAIL_ADDRESS][DOMAIN_NAME])" at bounding box center [445, 40] width 229 height 13
copy div "errence [PERSON_NAME]"
click at [341, 34] on div "[PERSON_NAME]. ([EMAIL_ADDRESS][DOMAIN_NAME])" at bounding box center [445, 40] width 229 height 13
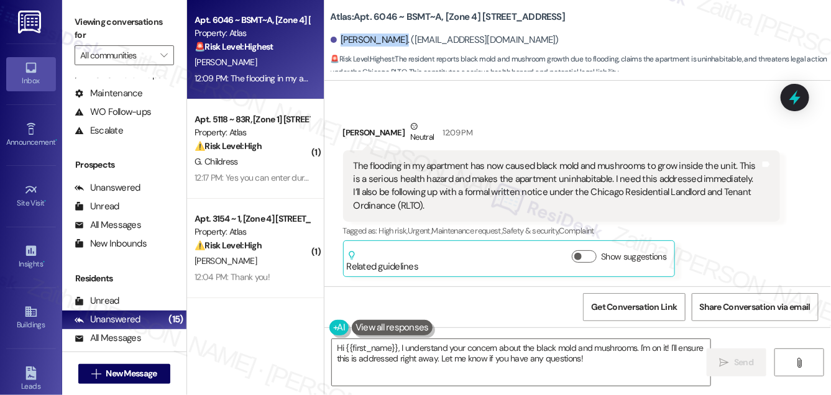
drag, startPoint x: 341, startPoint y: 38, endPoint x: 394, endPoint y: 32, distance: 53.8
click at [394, 32] on div "[PERSON_NAME]. ([EMAIL_ADDRESS][DOMAIN_NAME])" at bounding box center [581, 40] width 500 height 25
copy div "[PERSON_NAME]"
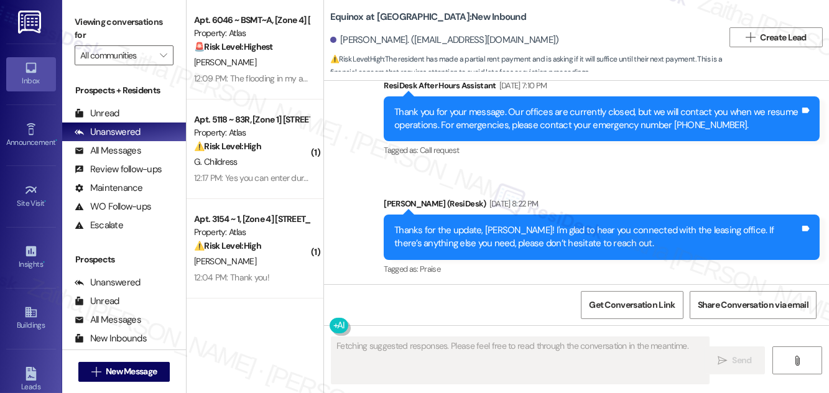
scroll to position [1493, 0]
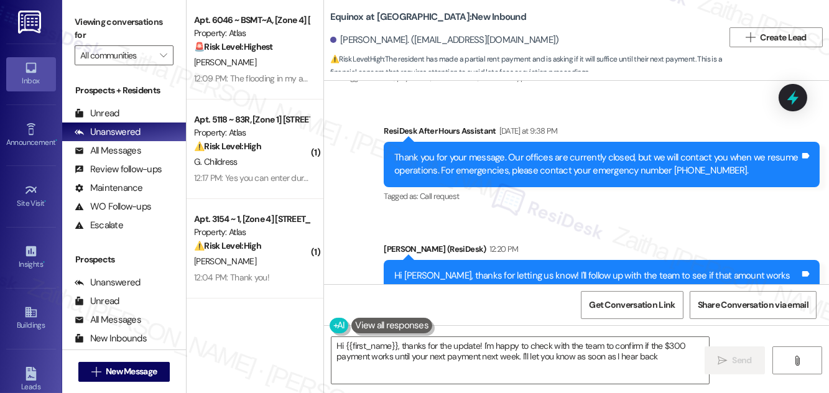
type textarea "Hi {{first_name}}, thanks for the update! I'm happy to check with the team to c…"
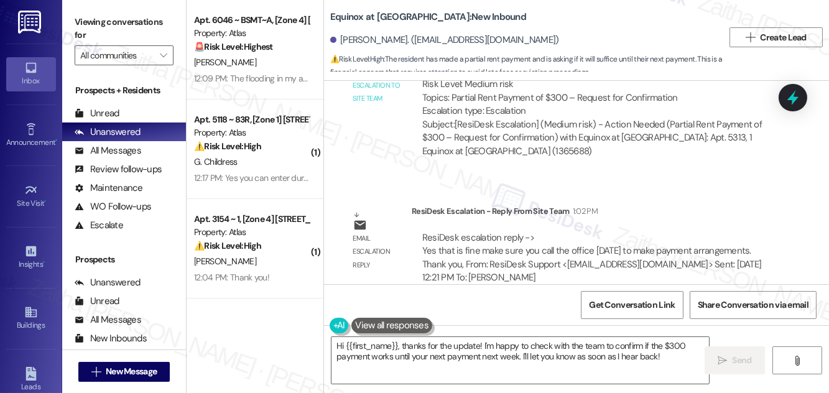
scroll to position [2023, 0]
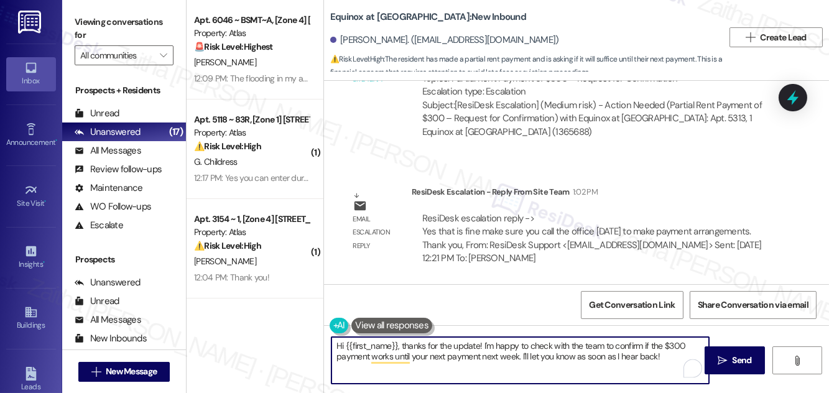
drag, startPoint x: 395, startPoint y: 346, endPoint x: 658, endPoint y: 359, distance: 263.3
click at [658, 359] on textarea "Hi {{first_name}}, thanks for the update! I'm happy to check with the team to c…" at bounding box center [519, 360] width 377 height 47
drag, startPoint x: 338, startPoint y: 345, endPoint x: 663, endPoint y: 364, distance: 325.7
click at [663, 364] on textarea "Hi {{first_name}}, thanks for the update! I'm happy to check with the team to c…" at bounding box center [519, 360] width 377 height 47
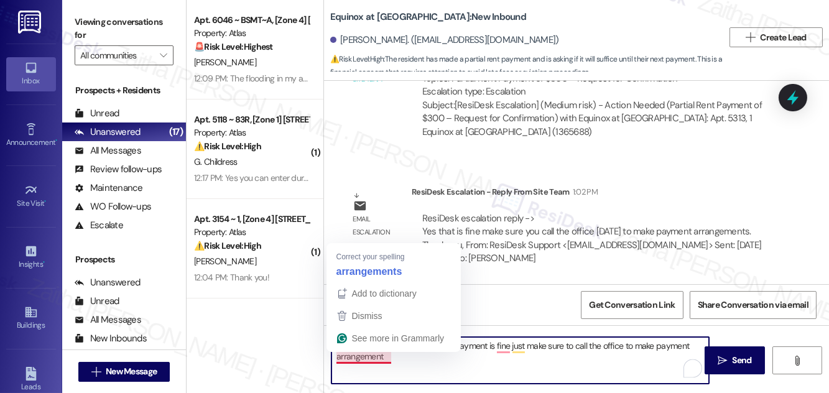
type textarea "The team confirmed your partial payment is fine just make sure to call the offi…"
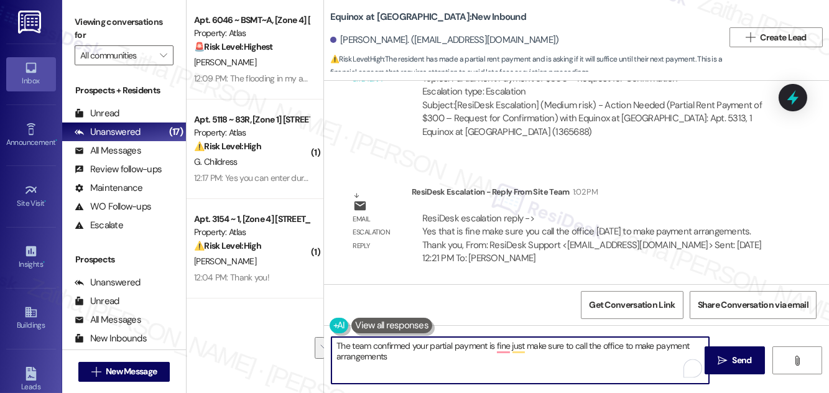
drag, startPoint x: 335, startPoint y: 344, endPoint x: 424, endPoint y: 362, distance: 90.6
click at [424, 362] on textarea "The team confirmed your partial payment is fine just make sure to call the offi…" at bounding box center [519, 360] width 377 height 47
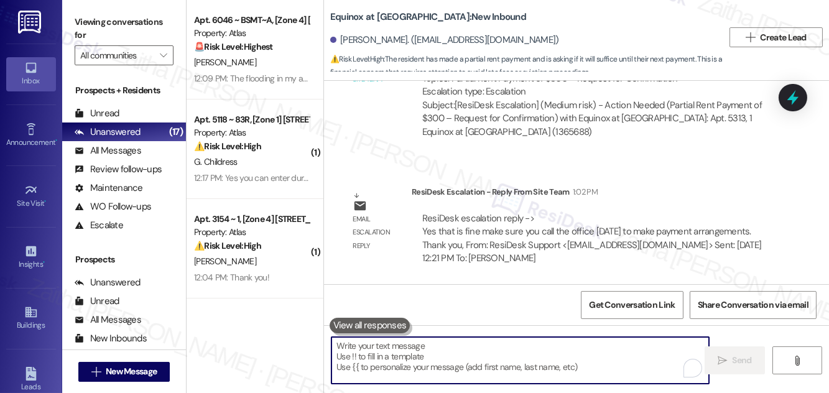
paste textarea "The site team confirmed that your partial payment is fine. They asked that you …"
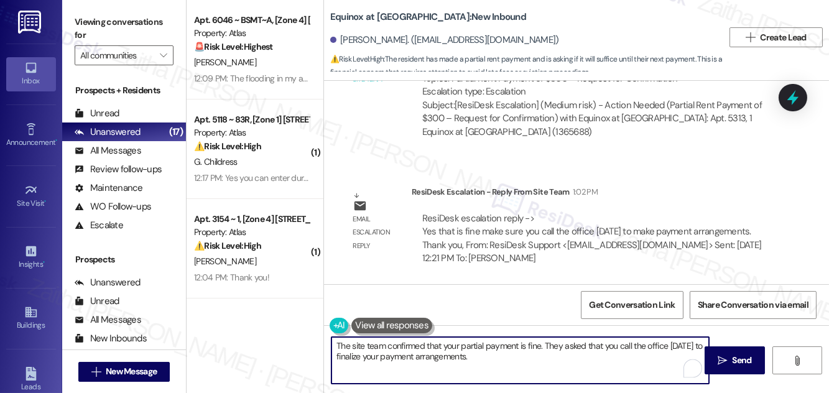
click at [358, 348] on textarea "The site team confirmed that your partial payment is fine. They asked that you …" at bounding box center [519, 360] width 377 height 47
type textarea "The team confirmed that your partial payment is fine. They asked that you call …"
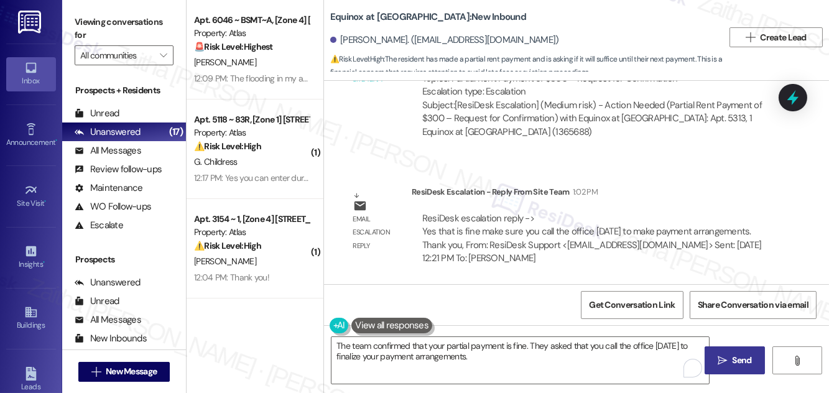
click at [736, 352] on button " Send" at bounding box center [734, 360] width 60 height 28
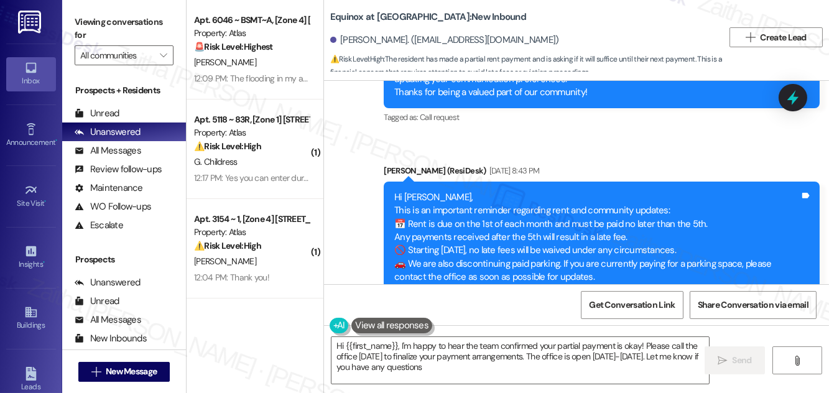
type textarea "Hi {{first_name}}, I'm happy to hear the team confirmed your partial payment is…"
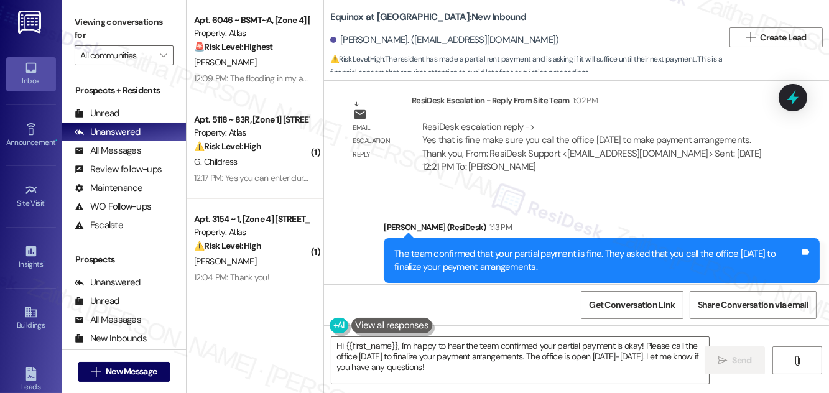
scroll to position [2142, 0]
